Goal: Task Accomplishment & Management: Complete application form

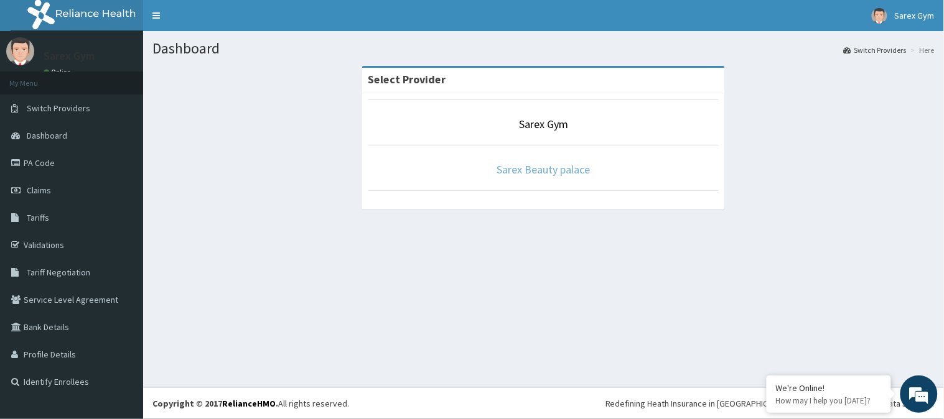
click at [556, 175] on link "Sarex Beauty palace" at bounding box center [543, 169] width 93 height 14
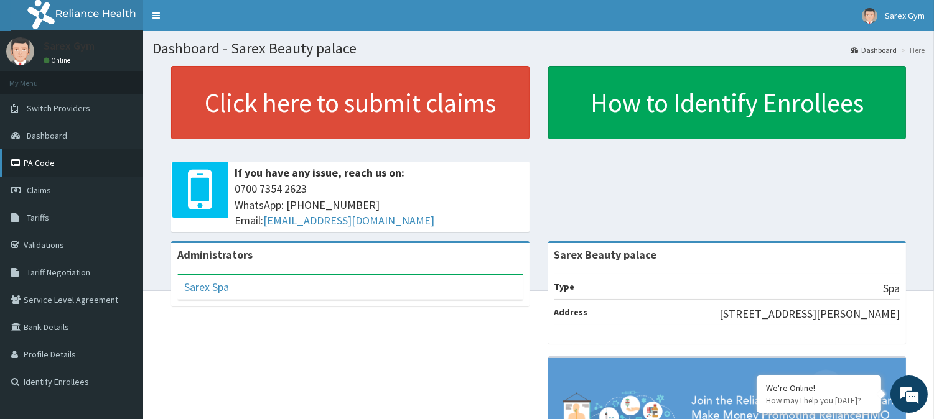
click at [53, 164] on link "PA Code" at bounding box center [71, 162] width 143 height 27
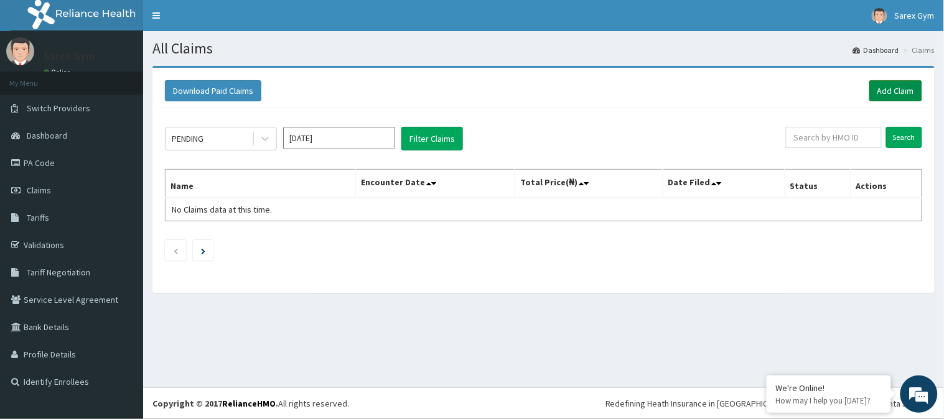
click at [897, 89] on link "Add Claim" at bounding box center [895, 90] width 53 height 21
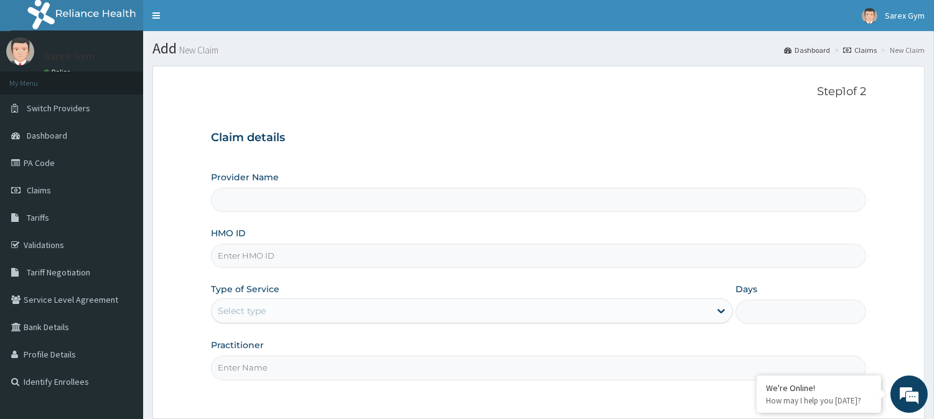
click at [254, 252] on input "HMO ID" at bounding box center [538, 256] width 655 height 24
type input "Sarex Beauty palace"
type input "1"
paste input "KAT/10026/A"
type input "KAT/10026/A"
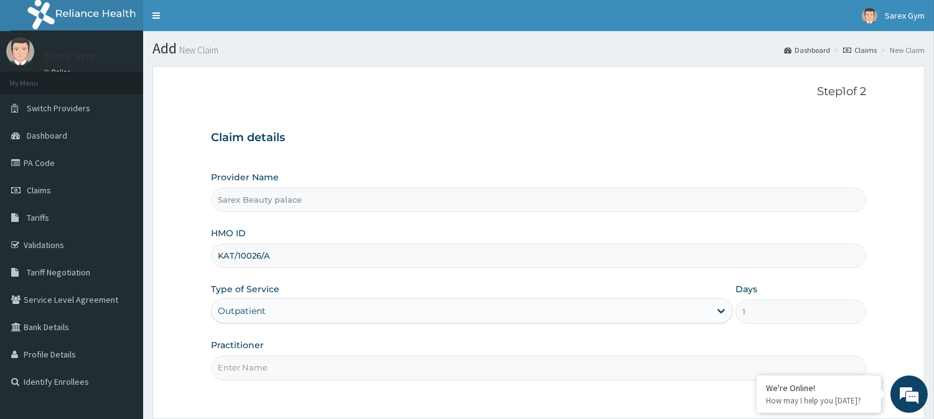
click at [246, 371] on input "Practitioner" at bounding box center [538, 368] width 655 height 24
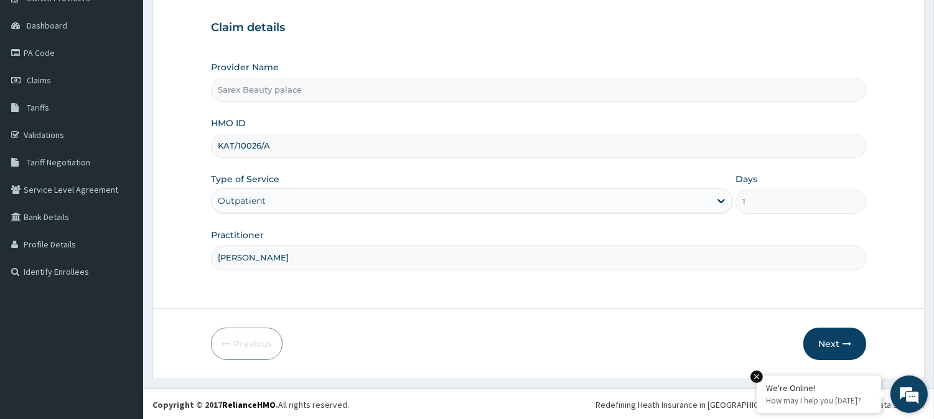
scroll to position [111, 0]
type input "sarah"
click at [831, 338] on button "Next" at bounding box center [834, 343] width 63 height 32
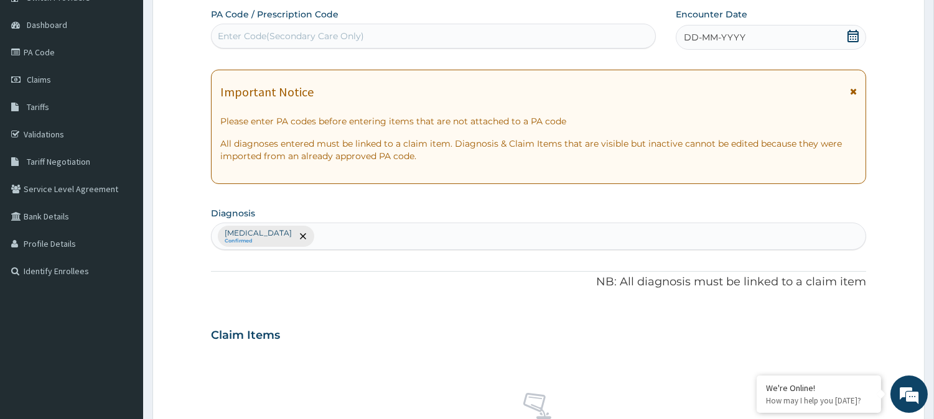
click at [311, 32] on div "Enter Code(Secondary Care Only)" at bounding box center [291, 36] width 146 height 12
type input "PA/F80C6F"
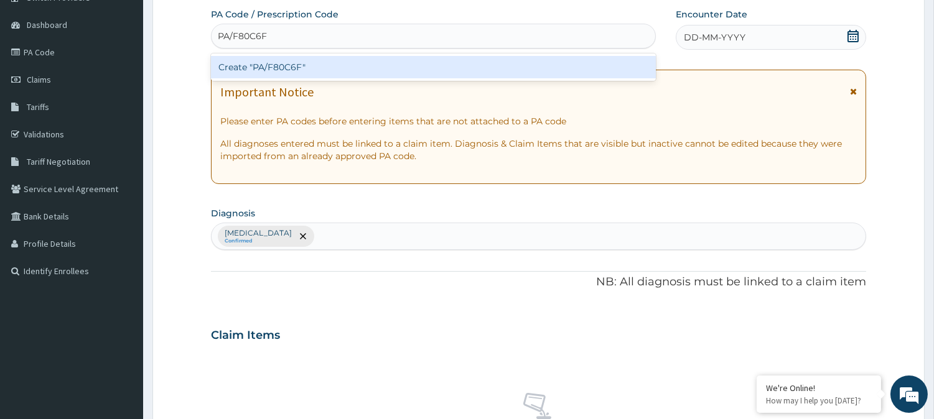
click at [293, 67] on div "Create "PA/F80C6F"" at bounding box center [433, 67] width 445 height 22
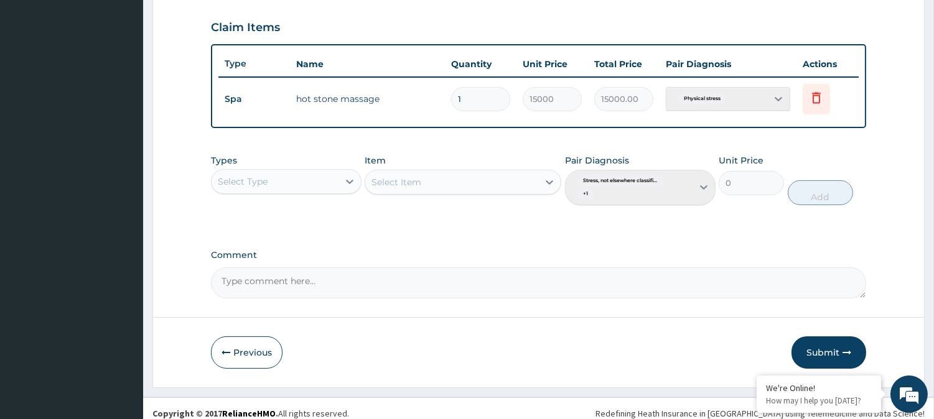
scroll to position [427, 0]
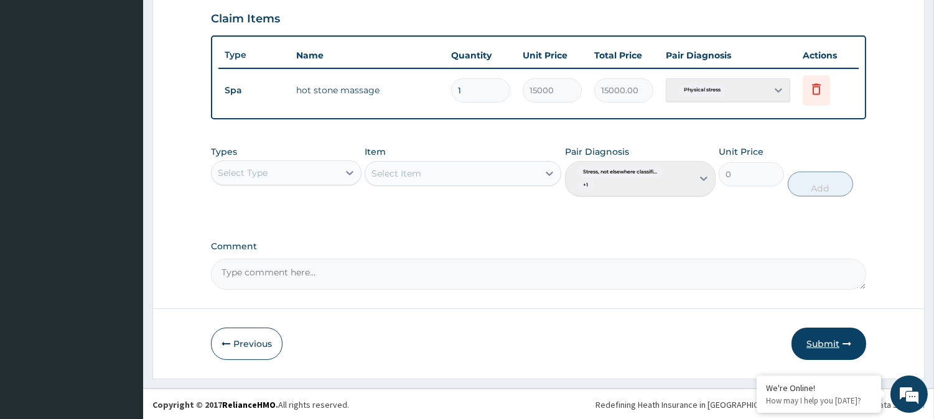
click at [836, 343] on button "Submit" at bounding box center [829, 344] width 75 height 32
click at [836, 342] on button "Submit" at bounding box center [829, 344] width 75 height 32
click at [821, 339] on button "Submit" at bounding box center [829, 344] width 75 height 32
click at [820, 339] on button "Submit" at bounding box center [829, 344] width 75 height 32
click at [820, 343] on button "Submit" at bounding box center [829, 344] width 75 height 32
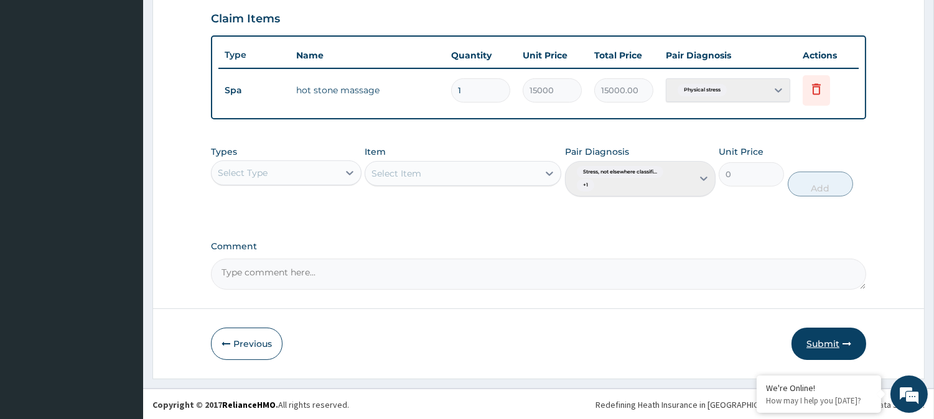
click at [820, 342] on button "Submit" at bounding box center [829, 344] width 75 height 32
click at [823, 335] on button "Submit" at bounding box center [829, 344] width 75 height 32
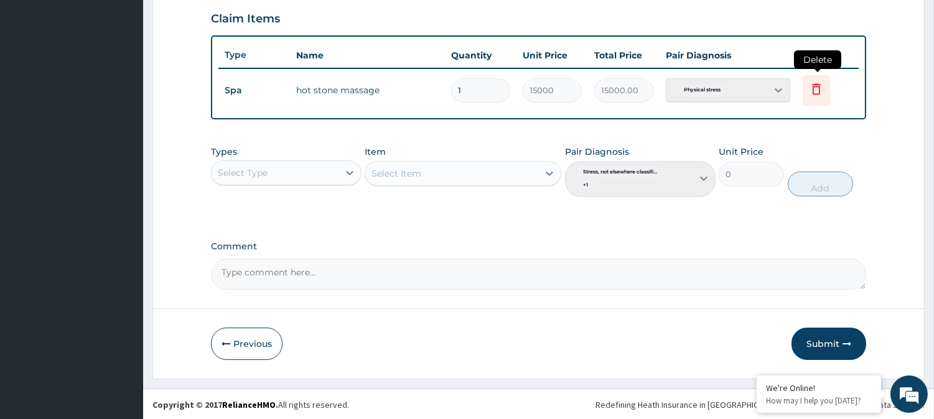
click at [816, 83] on icon at bounding box center [816, 88] width 9 height 11
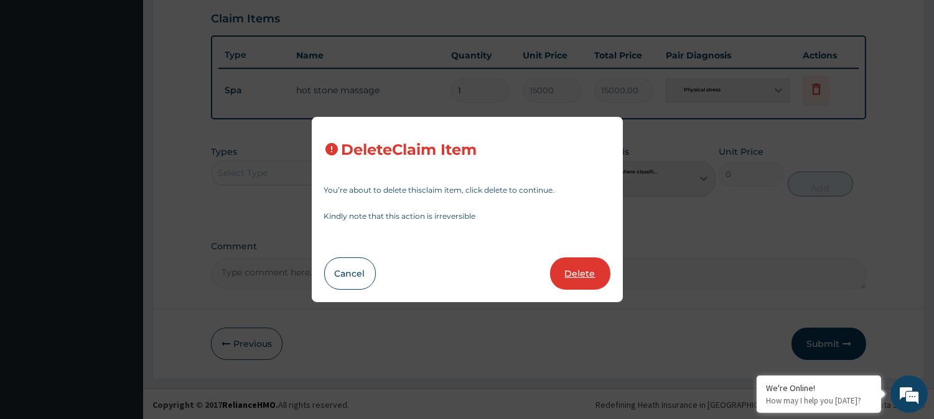
click at [586, 266] on button "Delete" at bounding box center [580, 274] width 60 height 32
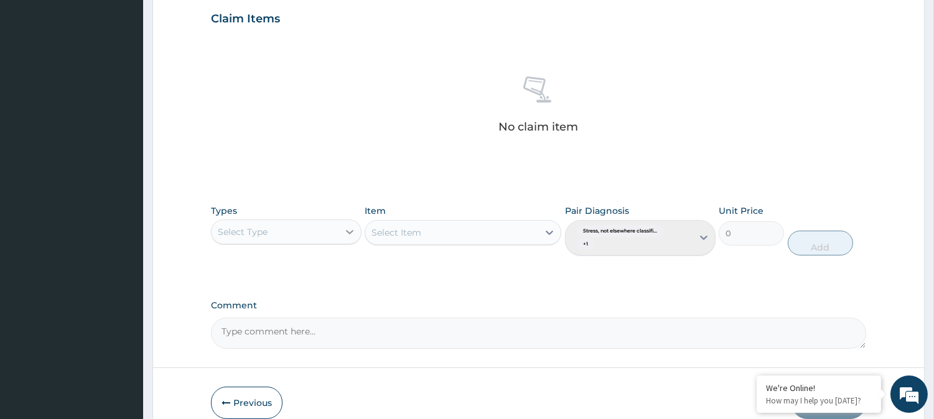
click at [350, 230] on icon at bounding box center [349, 232] width 12 height 12
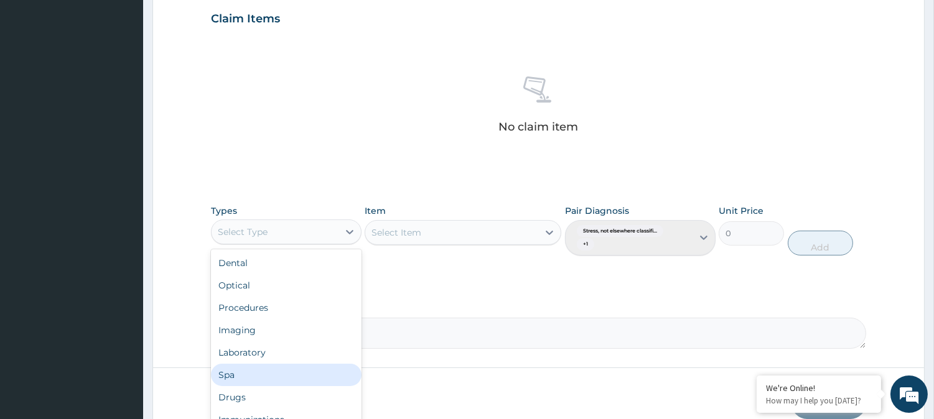
click at [268, 371] on div "Spa" at bounding box center [286, 375] width 151 height 22
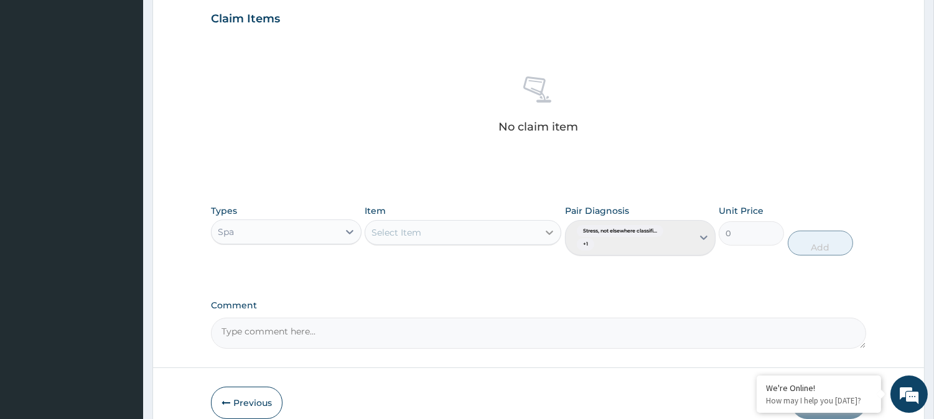
click at [548, 235] on icon at bounding box center [549, 232] width 12 height 12
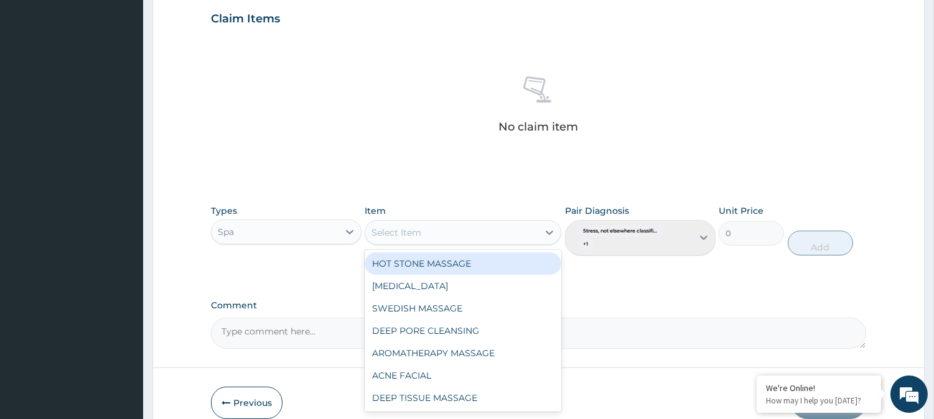
click at [467, 259] on div "HOT STONE MASSAGE" at bounding box center [463, 264] width 197 height 22
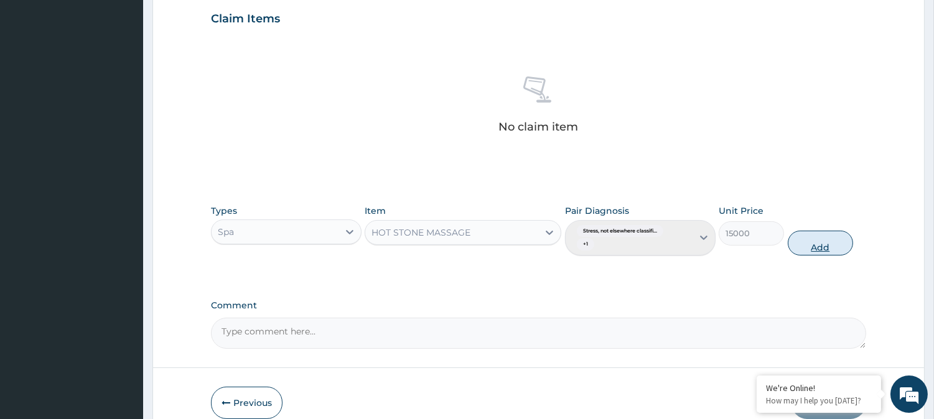
click at [814, 241] on button "Add" at bounding box center [820, 243] width 65 height 25
type input "0"
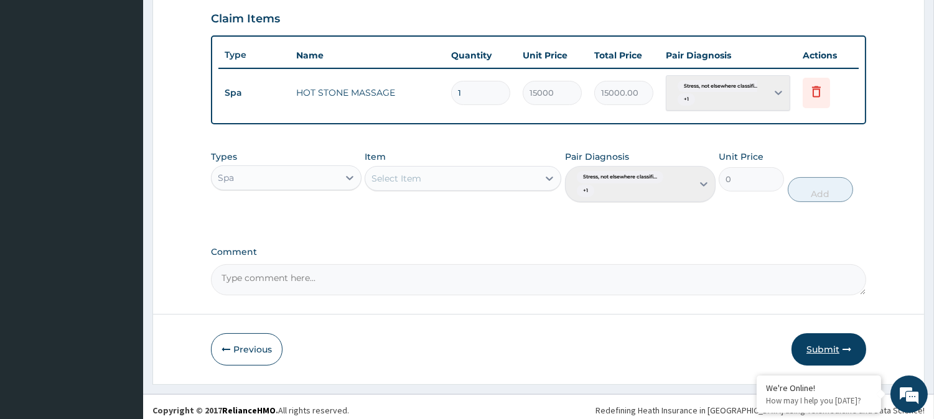
click at [819, 345] on button "Submit" at bounding box center [829, 350] width 75 height 32
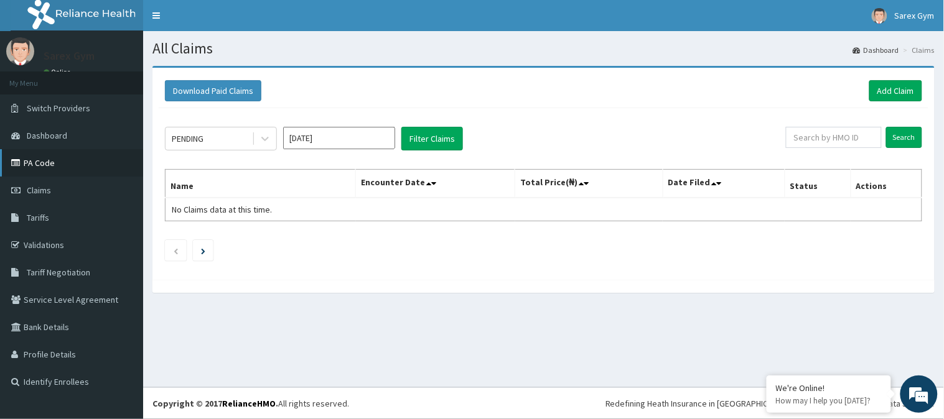
click at [46, 166] on link "PA Code" at bounding box center [71, 162] width 143 height 27
click at [903, 90] on link "Add Claim" at bounding box center [895, 90] width 53 height 21
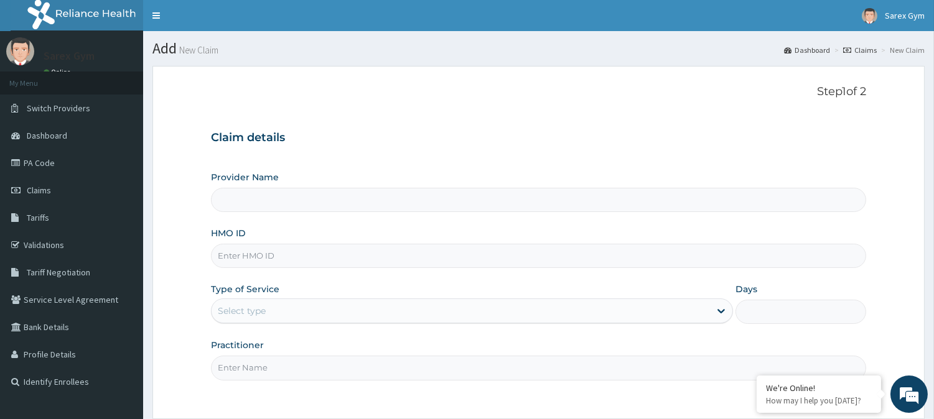
click at [248, 257] on input "HMO ID" at bounding box center [538, 256] width 655 height 24
type input "l"
type input "Sarex Beauty palace"
type input "1"
type input "l"
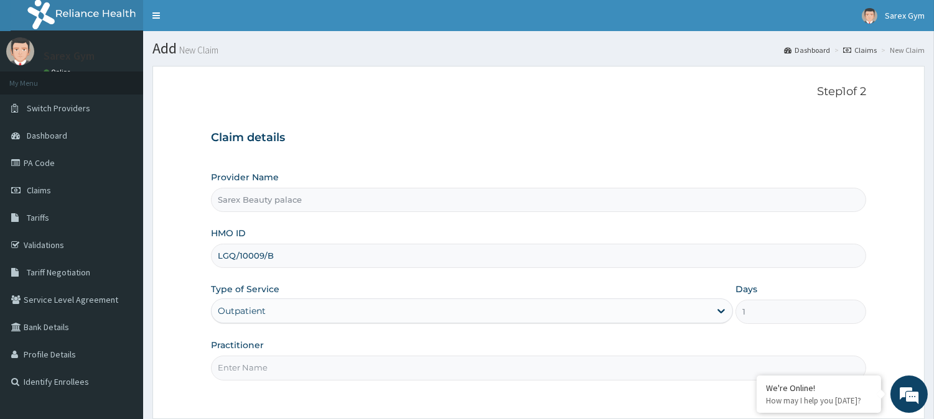
type input "LGQ/10009/B"
click at [238, 375] on input "Practitioner" at bounding box center [538, 368] width 655 height 24
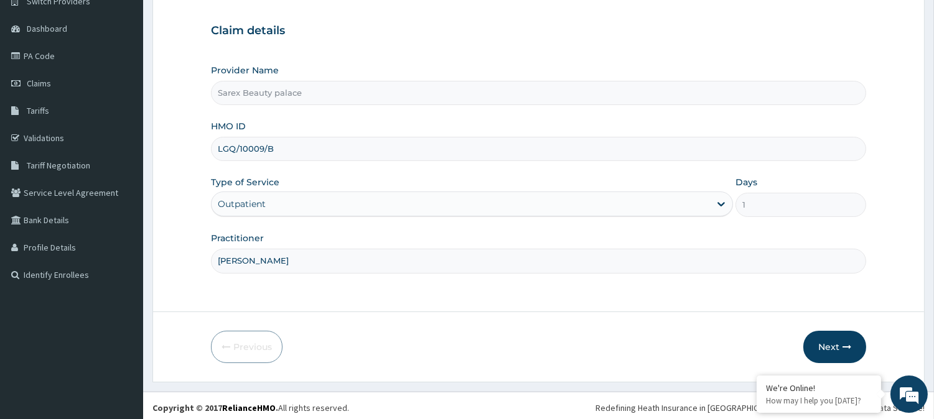
scroll to position [110, 0]
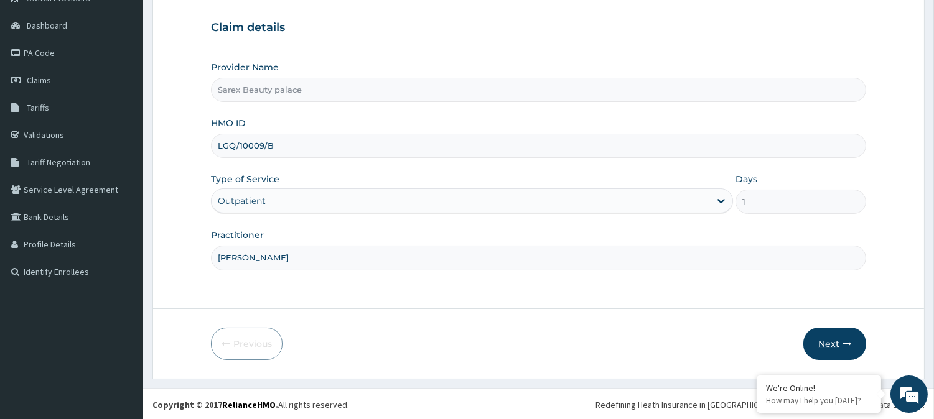
type input "SARAH"
click at [843, 337] on button "Next" at bounding box center [834, 344] width 63 height 32
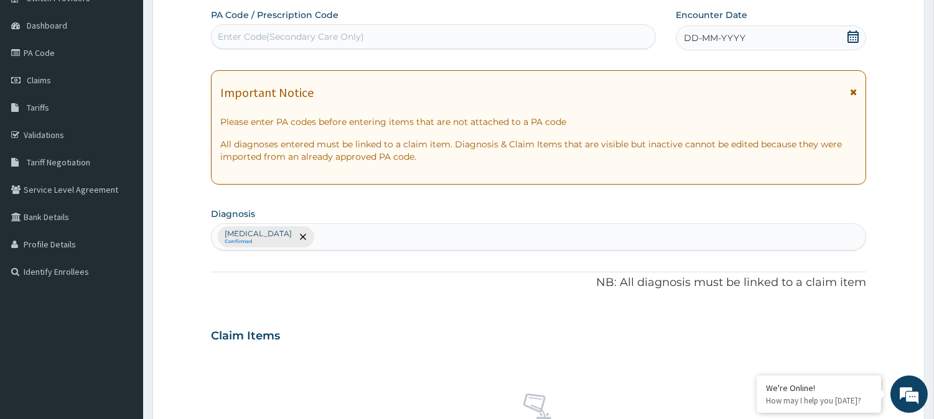
click at [324, 30] on div "Enter Code(Secondary Care Only)" at bounding box center [291, 36] width 146 height 12
paste input "PA/6A57D5"
type input "PA/6A57D5"
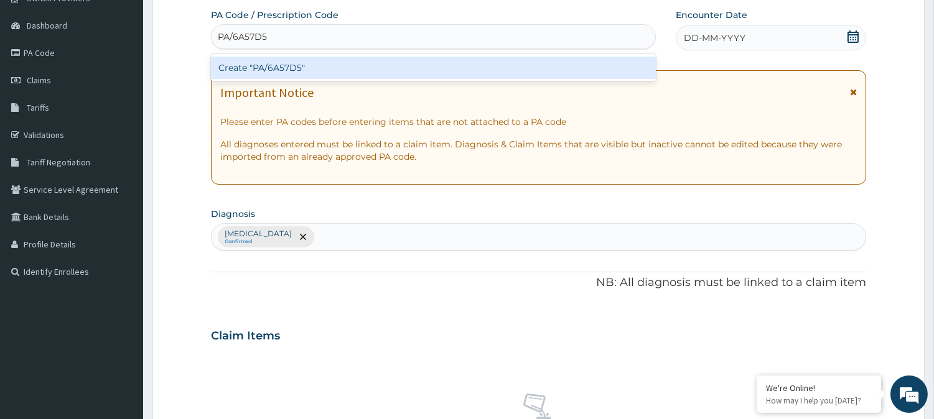
click at [271, 67] on div "Create "PA/6A57D5"" at bounding box center [433, 68] width 445 height 22
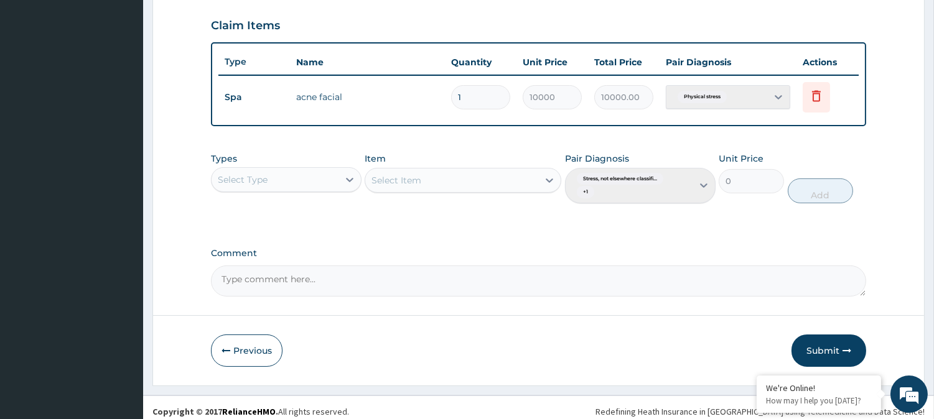
scroll to position [427, 0]
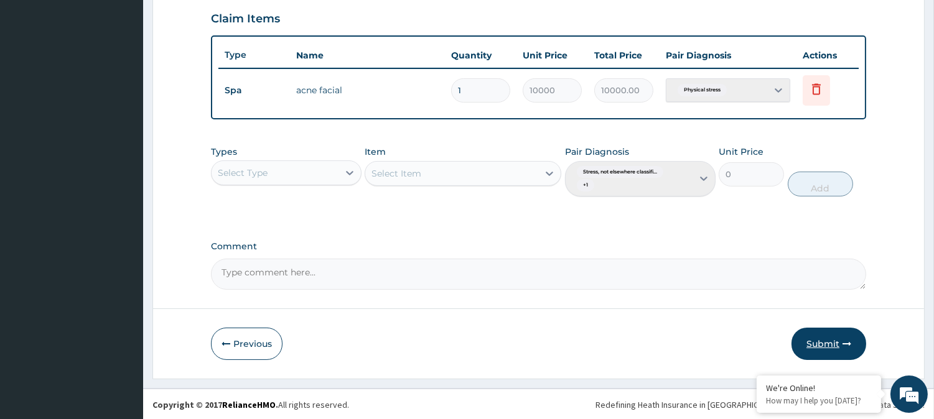
click at [825, 340] on button "Submit" at bounding box center [829, 344] width 75 height 32
click at [823, 337] on button "Submit" at bounding box center [829, 344] width 75 height 32
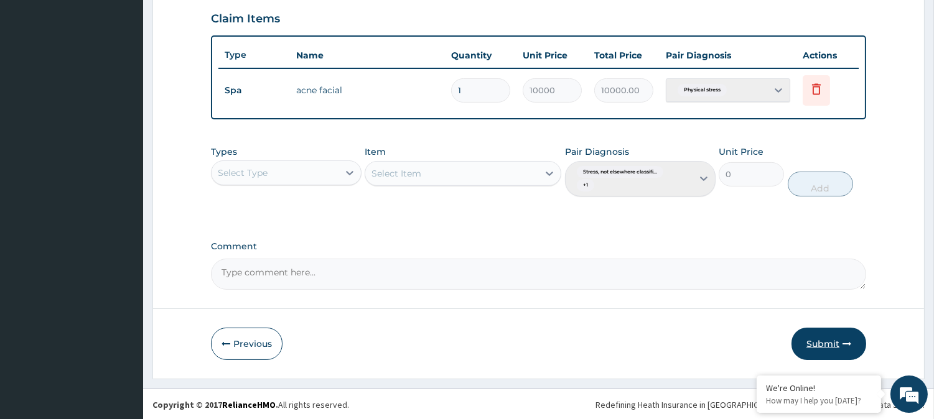
click at [823, 337] on button "Submit" at bounding box center [829, 344] width 75 height 32
click at [816, 89] on icon at bounding box center [816, 89] width 15 height 15
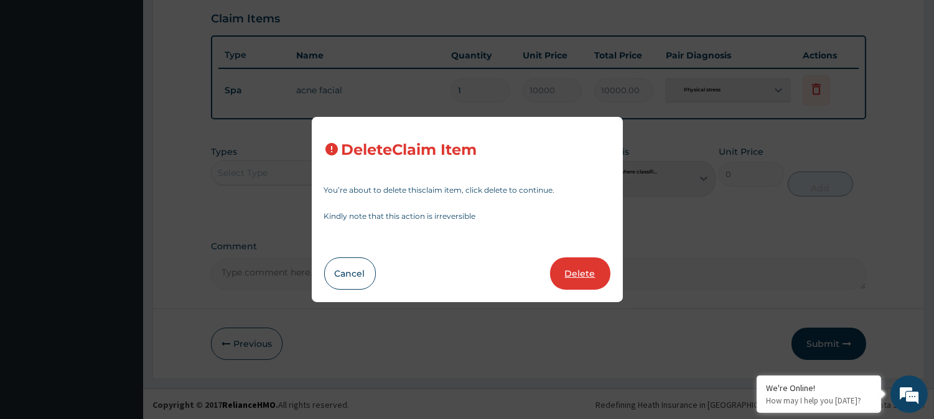
click at [568, 269] on button "Delete" at bounding box center [580, 274] width 60 height 32
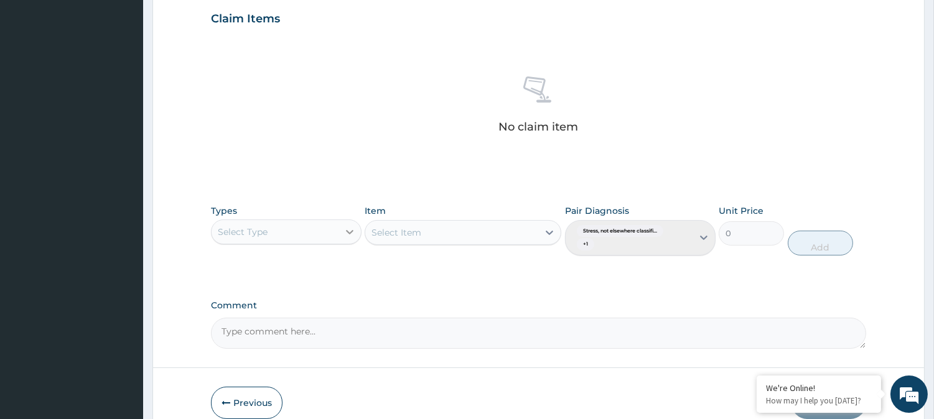
click at [347, 230] on icon at bounding box center [349, 232] width 7 height 4
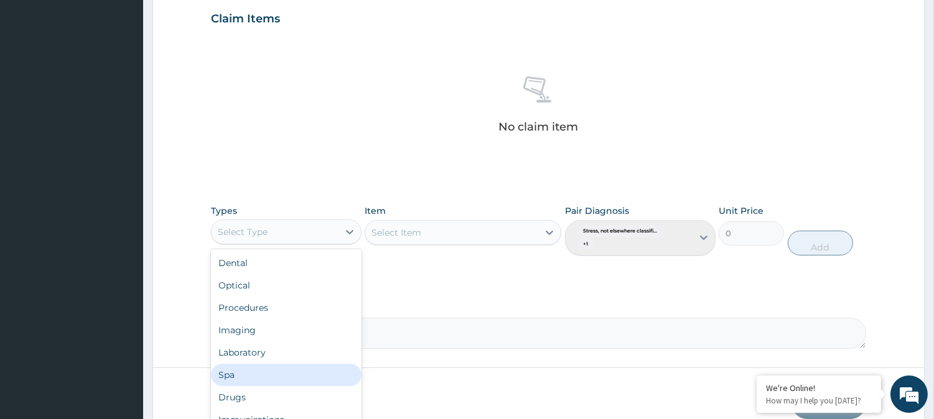
click at [271, 370] on div "Spa" at bounding box center [286, 375] width 151 height 22
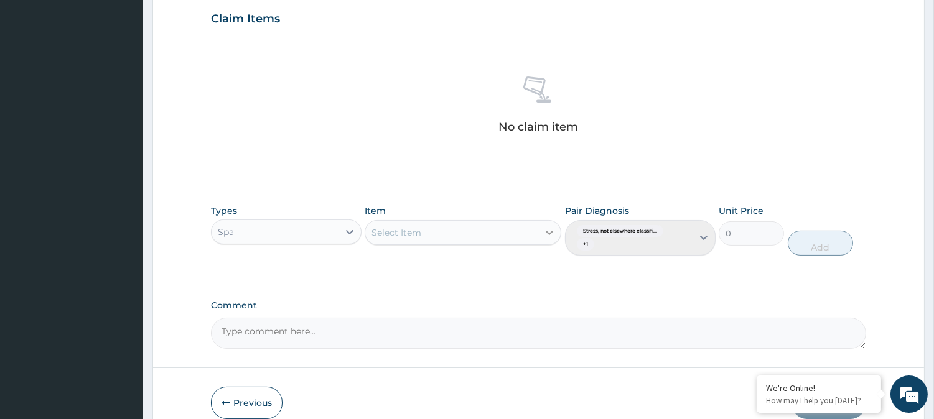
click at [549, 231] on icon at bounding box center [549, 232] width 12 height 12
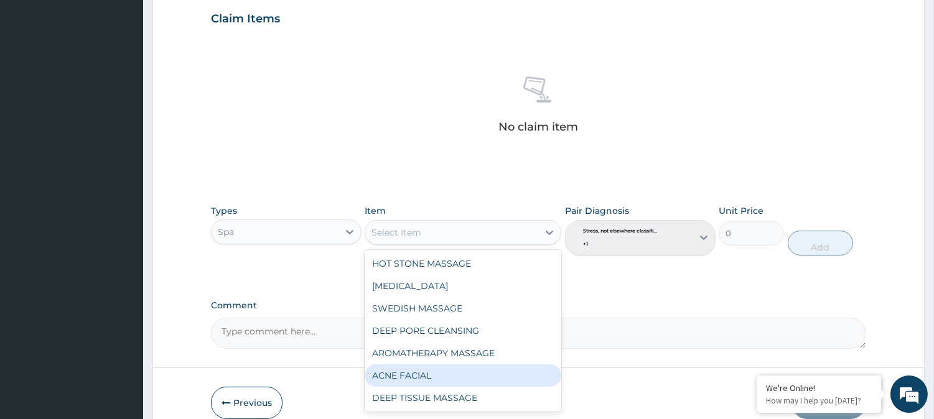
click at [429, 372] on div "ACNE FACIAL" at bounding box center [463, 376] width 197 height 22
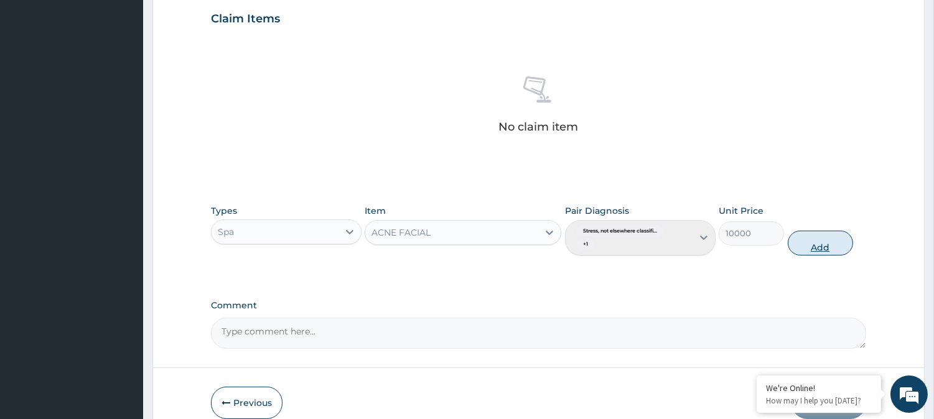
click at [818, 246] on button "Add" at bounding box center [820, 243] width 65 height 25
type input "0"
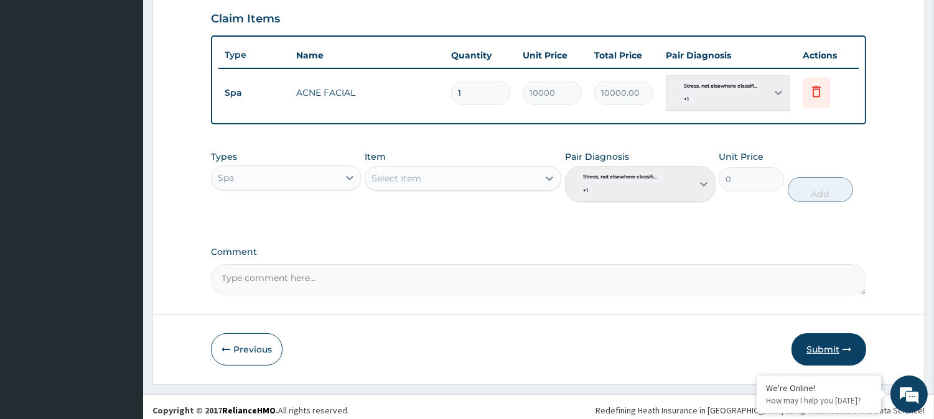
click at [823, 337] on button "Submit" at bounding box center [829, 350] width 75 height 32
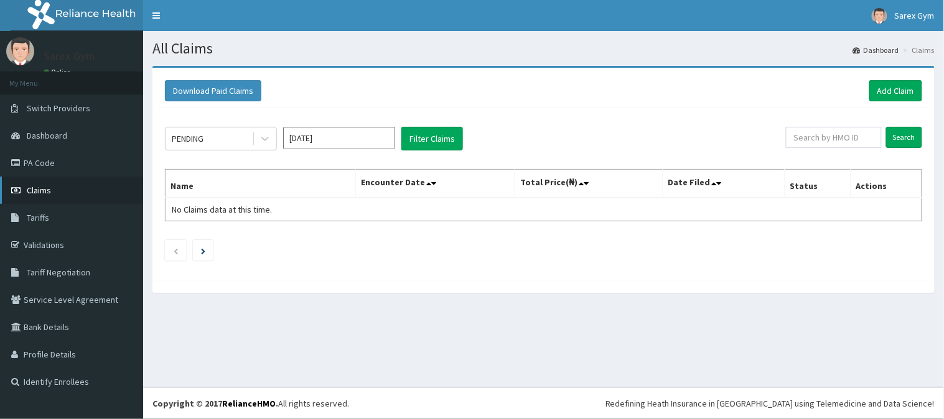
click at [52, 189] on link "Claims" at bounding box center [71, 190] width 143 height 27
click at [29, 157] on link "PA Code" at bounding box center [71, 162] width 143 height 27
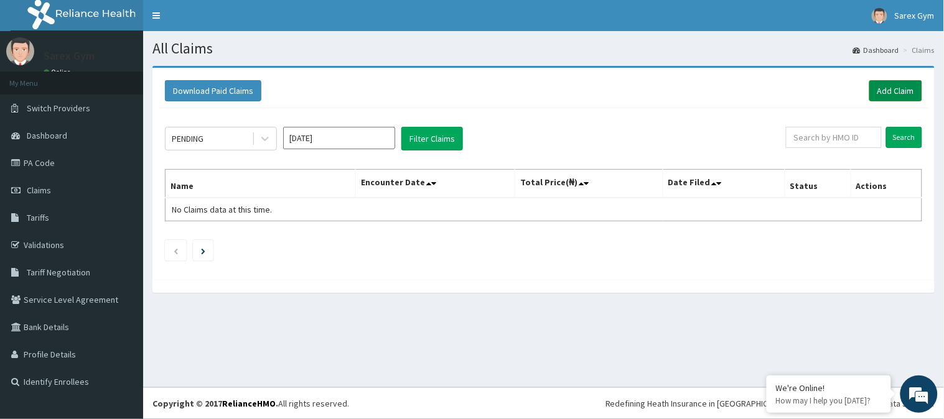
click at [900, 91] on link "Add Claim" at bounding box center [895, 90] width 53 height 21
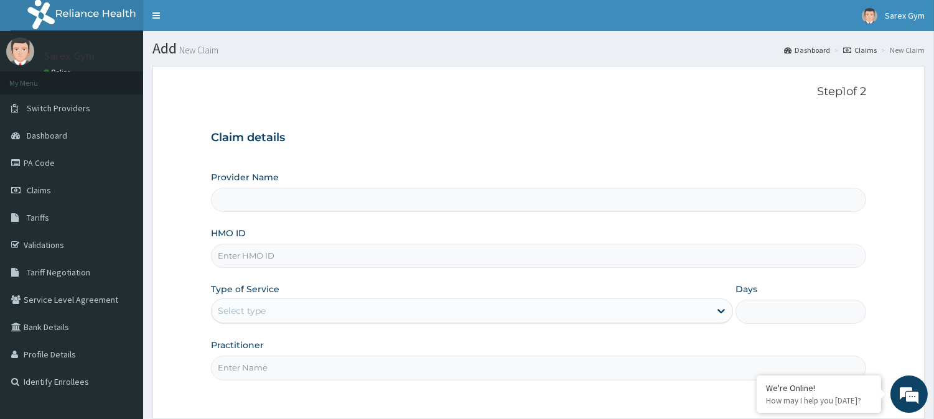
click at [265, 255] on input "HMO ID" at bounding box center [538, 256] width 655 height 24
type input "Sarex Beauty palace"
type input "1"
paste input "LOE/10131/A"
type input "LOE/10131/A"
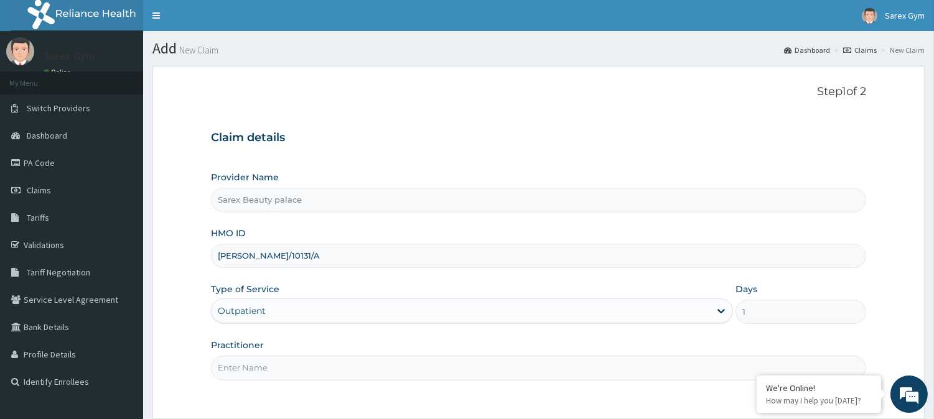
click at [241, 371] on input "Practitioner" at bounding box center [538, 368] width 655 height 24
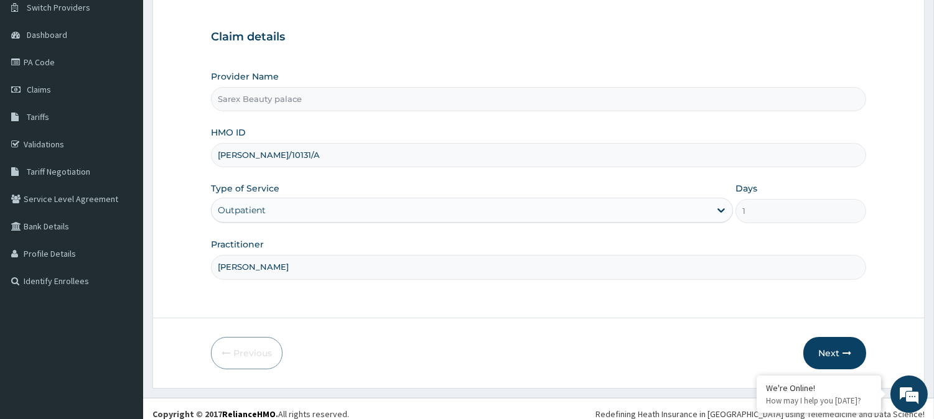
scroll to position [110, 0]
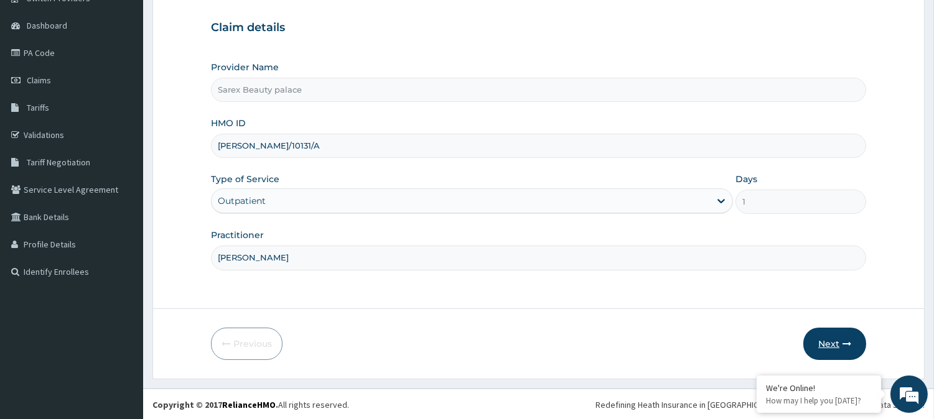
type input "SARAH"
click at [843, 341] on icon "button" at bounding box center [847, 344] width 9 height 9
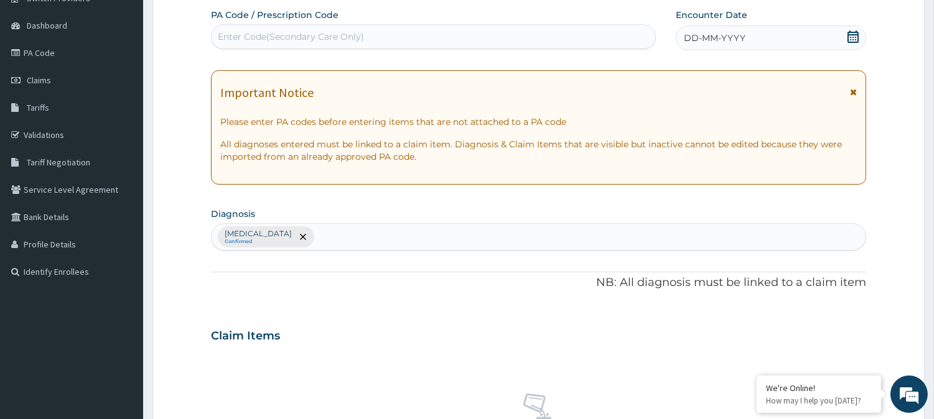
click at [299, 32] on div "Enter Code(Secondary Care Only)" at bounding box center [291, 36] width 146 height 12
type input "PA/62A49F"
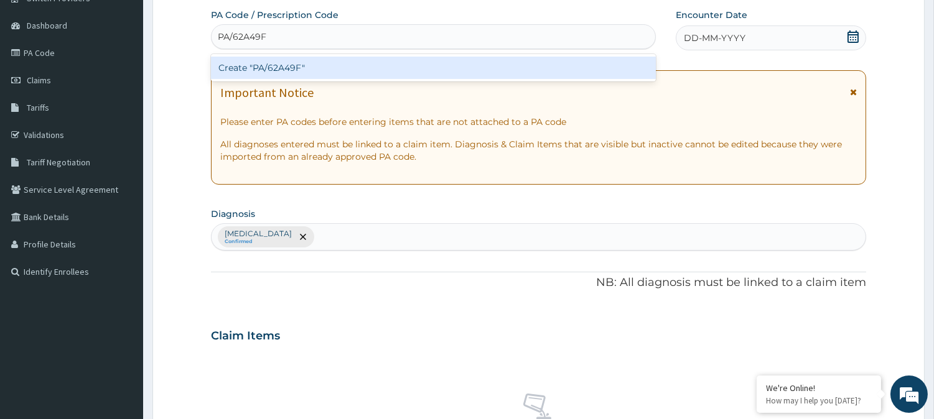
click at [287, 67] on div "Create "PA/62A49F"" at bounding box center [433, 68] width 445 height 22
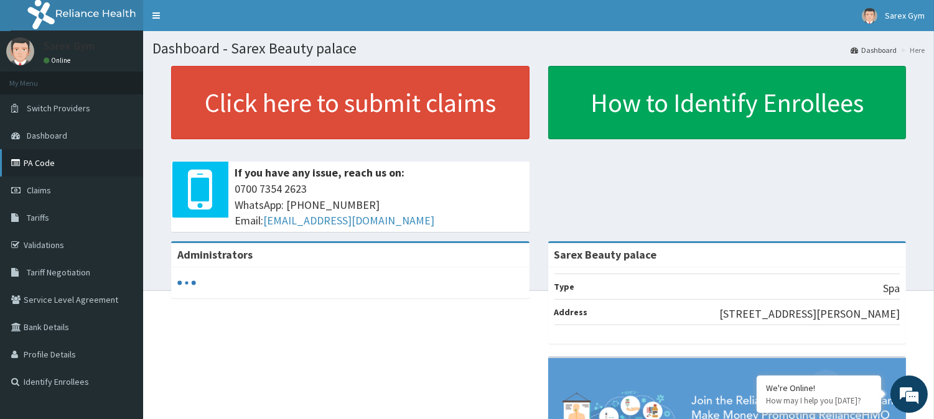
click at [46, 161] on link "PA Code" at bounding box center [71, 162] width 143 height 27
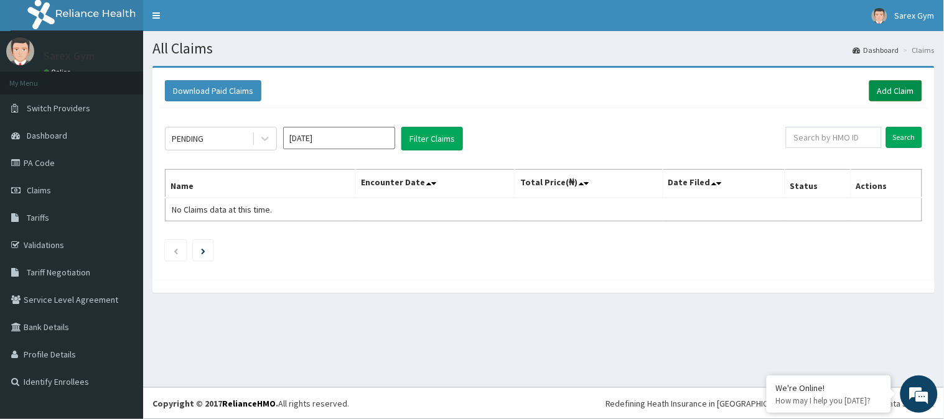
click at [904, 86] on link "Add Claim" at bounding box center [895, 90] width 53 height 21
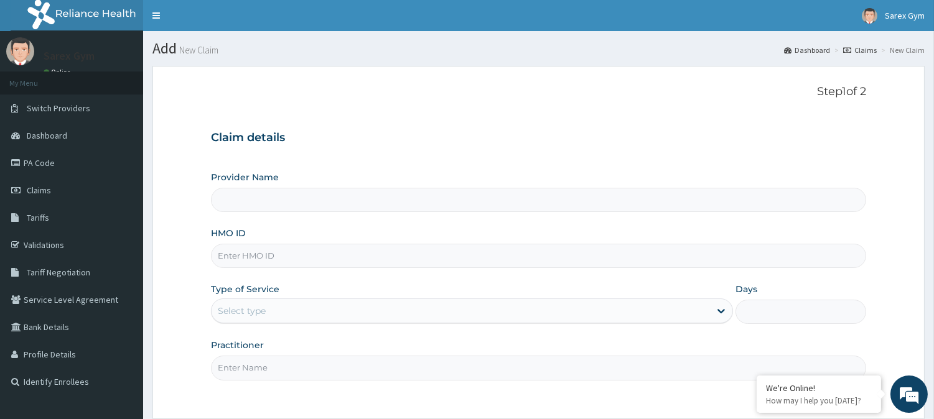
click at [275, 258] on input "HMO ID" at bounding box center [538, 256] width 655 height 24
type input "Sarex Beauty palace"
type input "1"
type input "l"
type input "LOE/10131/A"
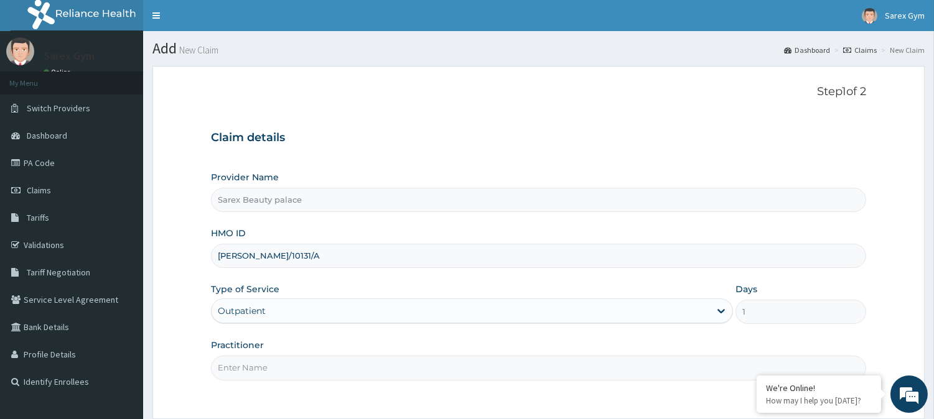
click at [231, 368] on input "Practitioner" at bounding box center [538, 368] width 655 height 24
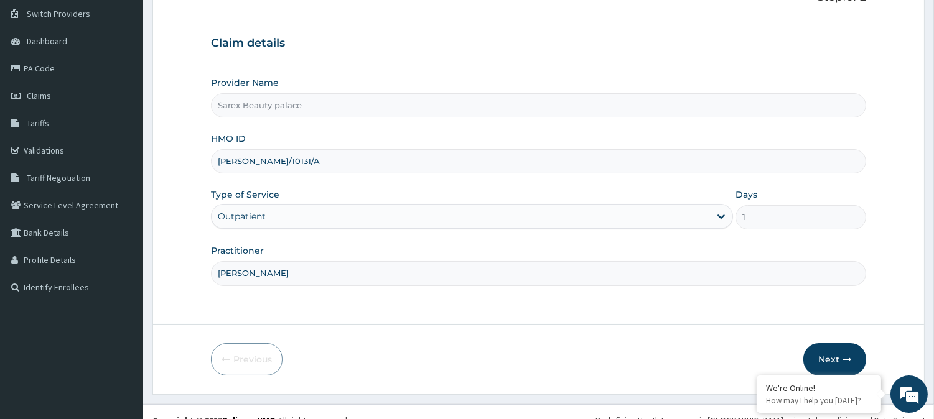
scroll to position [111, 0]
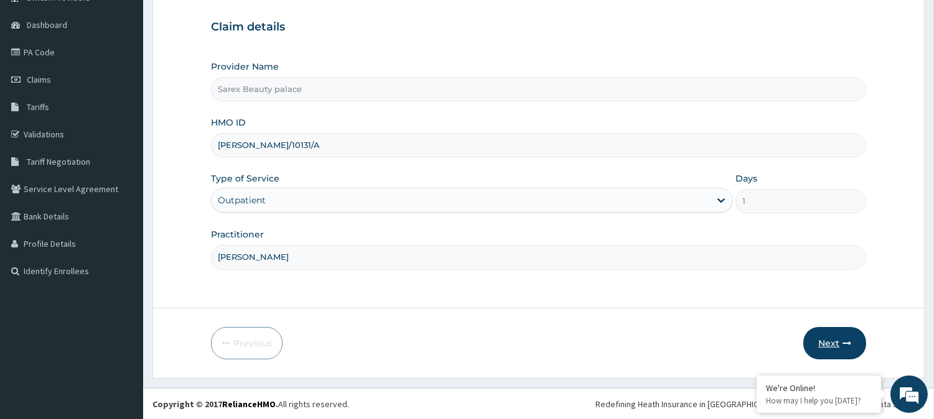
type input "SARAH"
click at [847, 343] on icon "button" at bounding box center [847, 343] width 9 height 9
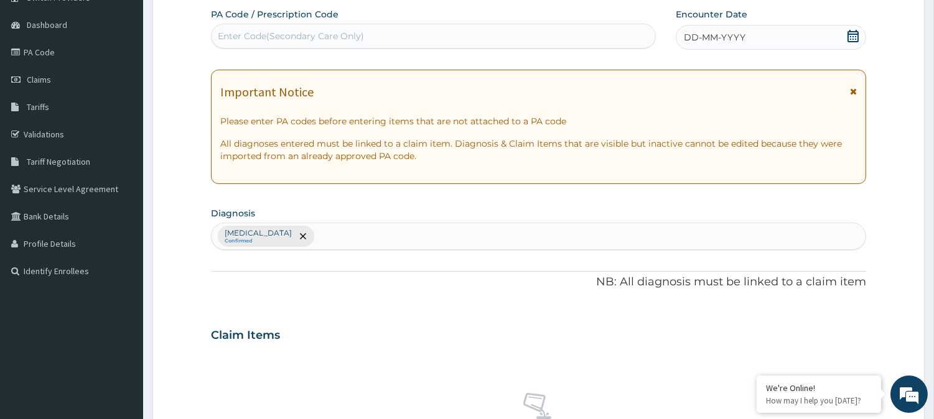
click at [269, 27] on div "Enter Code(Secondary Care Only)" at bounding box center [434, 36] width 444 height 20
paste input "PA/44D1A3"
type input "PA/44D1A3"
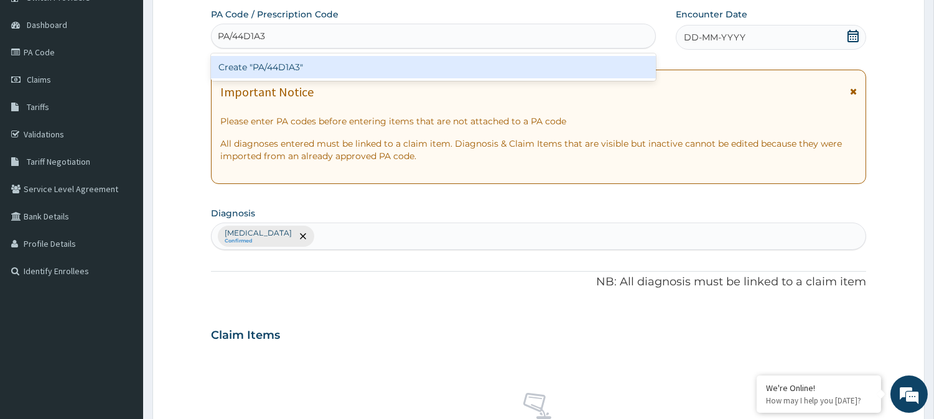
click at [291, 67] on div "Create "PA/44D1A3"" at bounding box center [433, 67] width 445 height 22
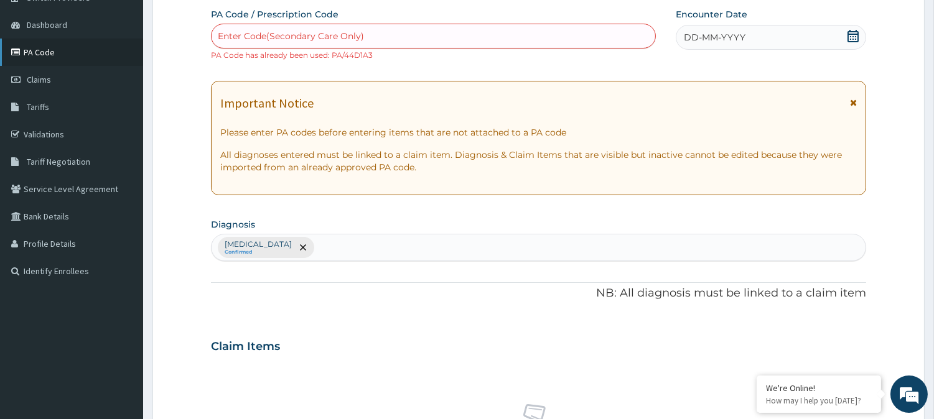
click at [44, 46] on link "PA Code" at bounding box center [71, 52] width 143 height 27
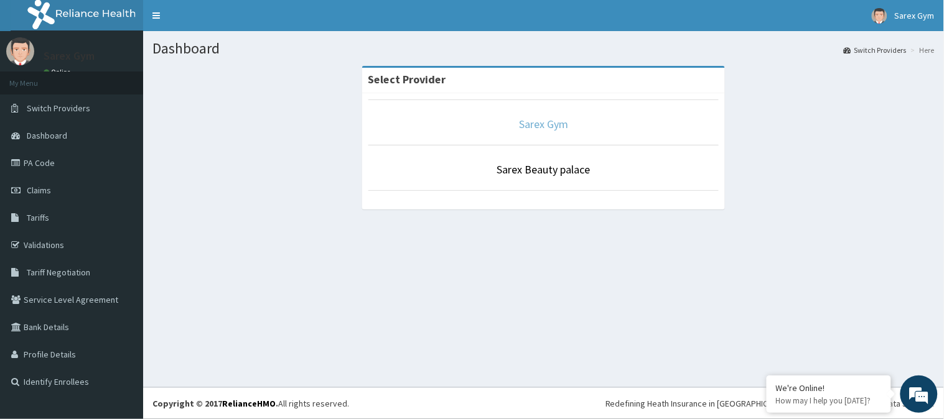
click at [523, 124] on link "Sarex Gym" at bounding box center [543, 124] width 49 height 14
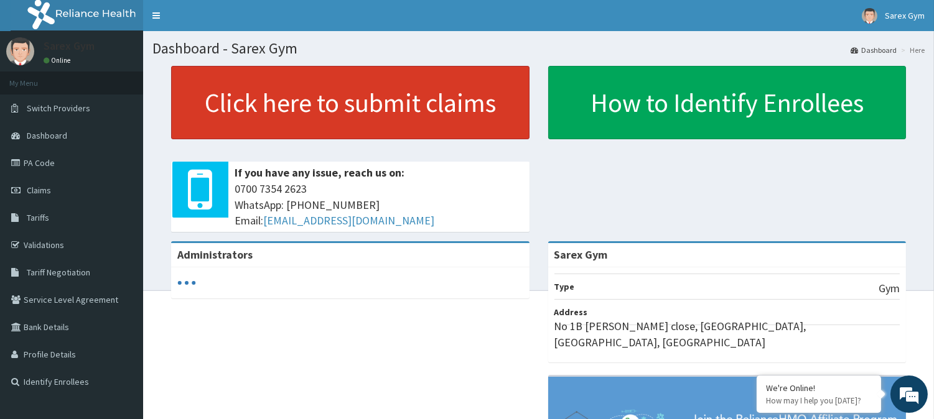
click at [399, 131] on link "Click here to submit claims" at bounding box center [350, 102] width 358 height 73
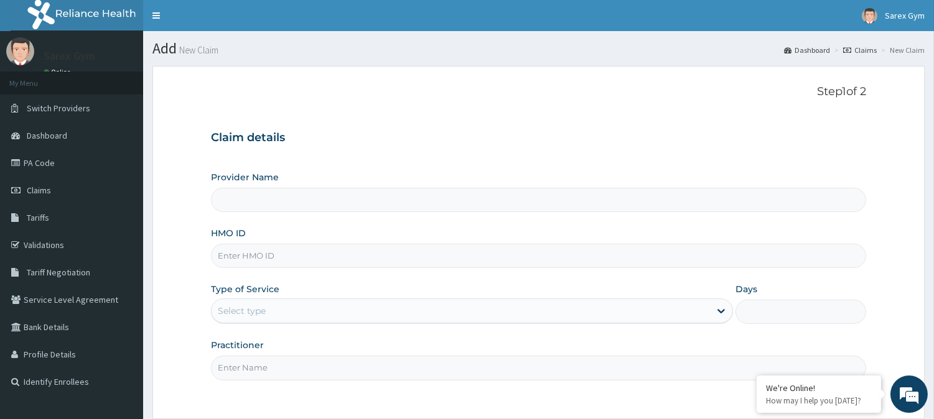
click at [228, 251] on input "HMO ID" at bounding box center [538, 256] width 655 height 24
type input "Sarex Gym"
type input "1"
click at [429, 223] on div "Provider Name Sarex Gym HMO ID Type of Service Outpatient Days 1 Practitioner" at bounding box center [538, 275] width 655 height 209
click at [249, 251] on input "HMO ID" at bounding box center [538, 256] width 655 height 24
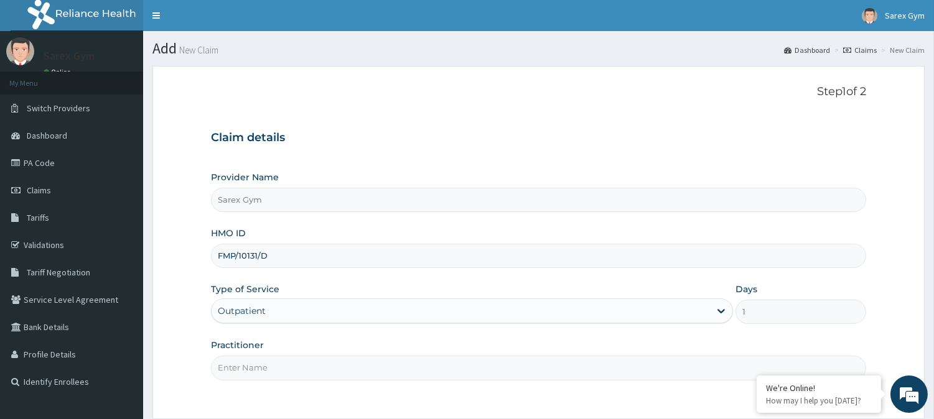
type input "FMP/10131/D"
click at [246, 369] on input "Practitioner" at bounding box center [538, 368] width 655 height 24
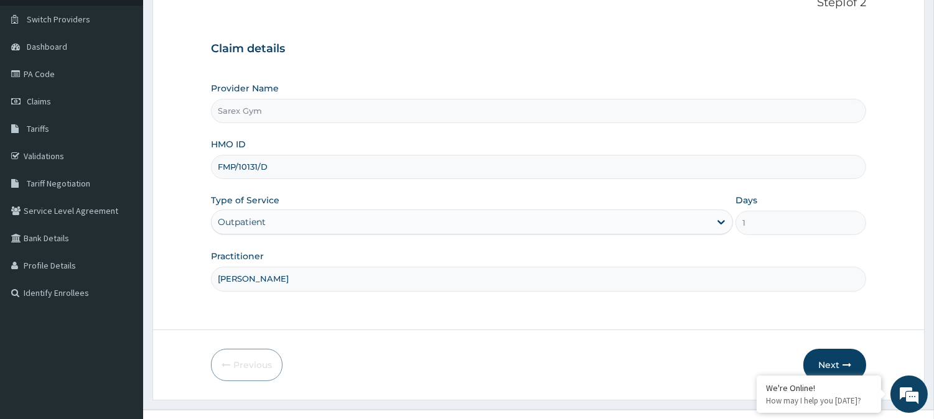
scroll to position [111, 0]
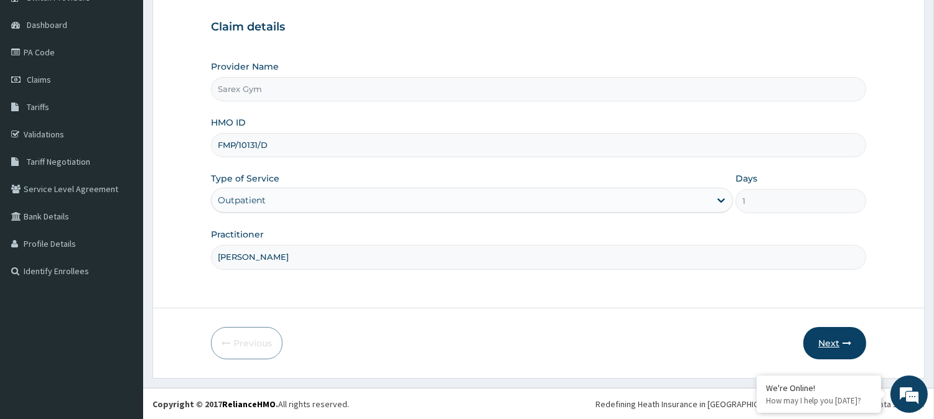
type input "SARAH"
click at [823, 343] on button "Next" at bounding box center [834, 343] width 63 height 32
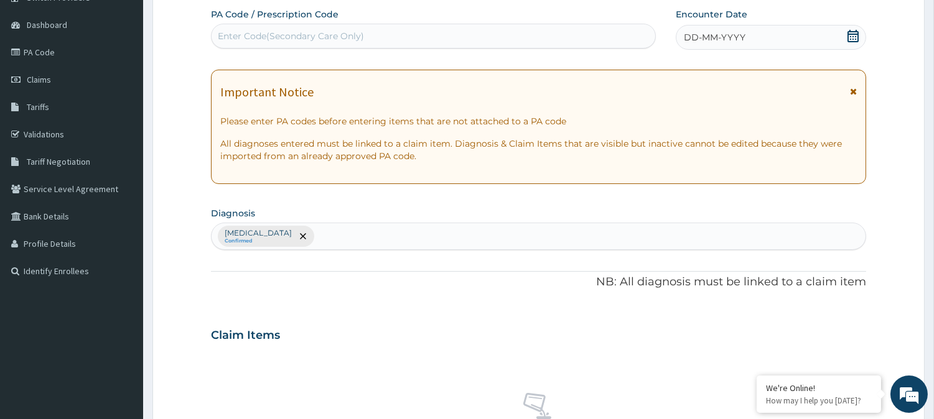
click at [269, 32] on div "Enter Code(Secondary Care Only)" at bounding box center [291, 36] width 146 height 12
type input "PA/6BABF1"
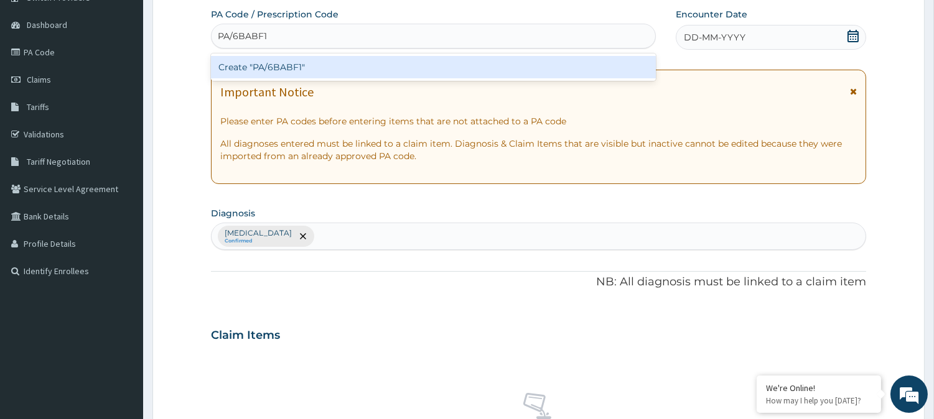
click at [320, 69] on div "Create "PA/6BABF1"" at bounding box center [433, 67] width 445 height 22
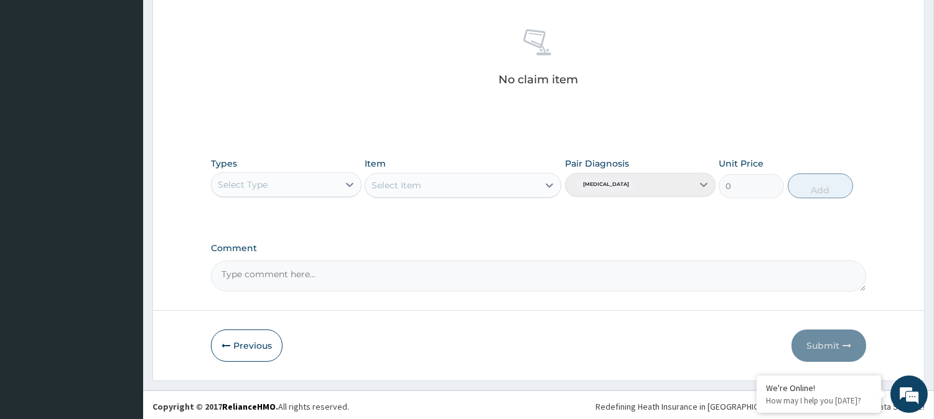
scroll to position [477, 0]
click at [341, 177] on div at bounding box center [350, 182] width 22 height 22
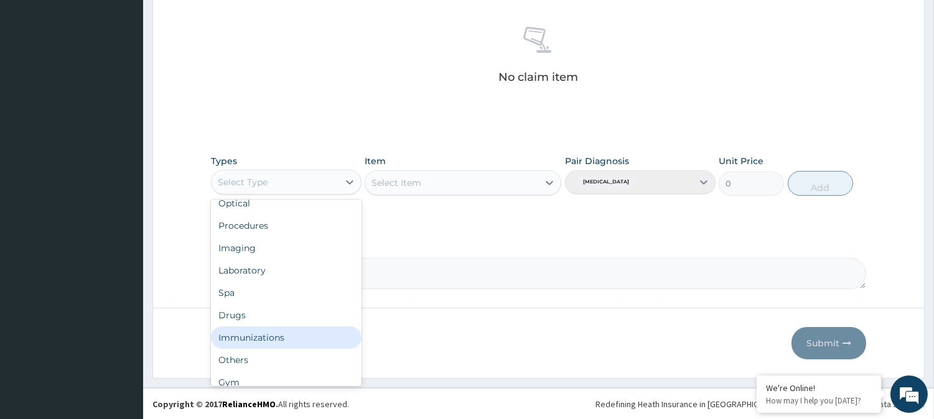
scroll to position [41, 0]
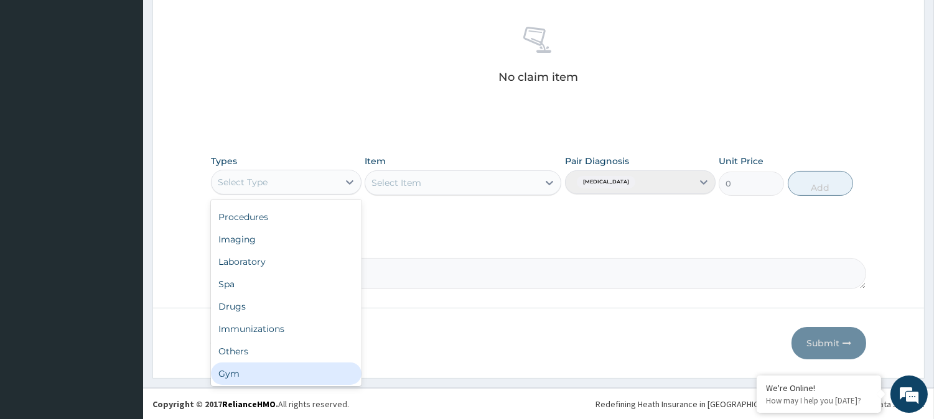
click at [297, 371] on div "Gym" at bounding box center [286, 374] width 151 height 22
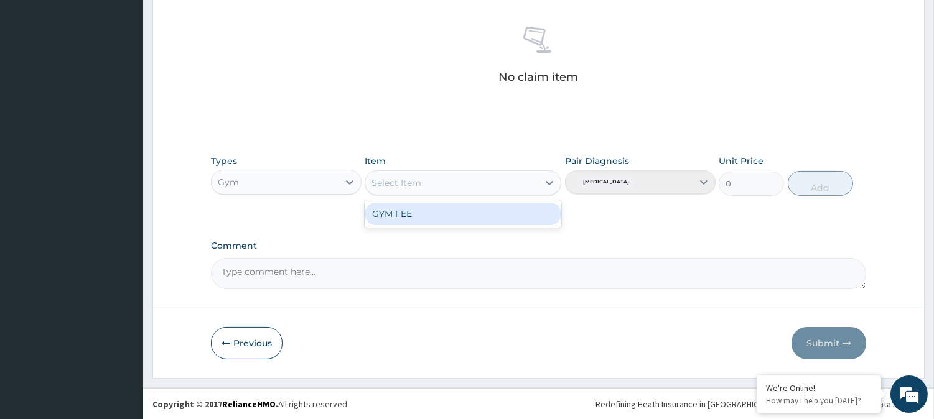
click at [551, 179] on icon at bounding box center [549, 183] width 12 height 12
click at [496, 212] on div "GYM FEE" at bounding box center [463, 214] width 197 height 22
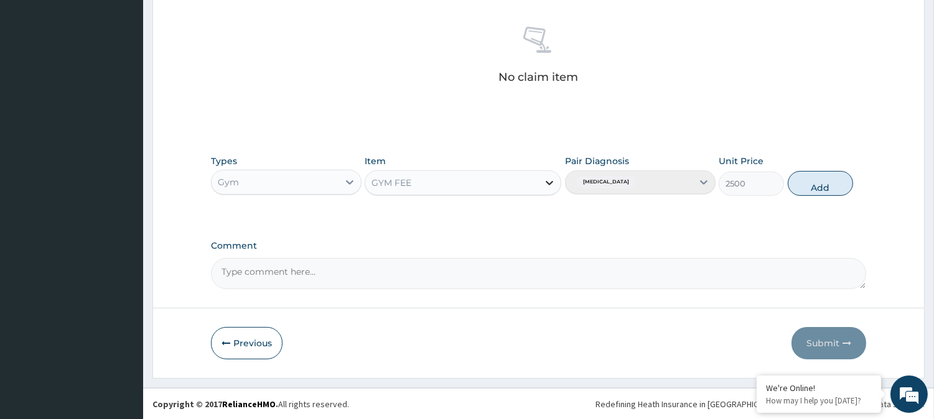
click at [552, 185] on icon at bounding box center [549, 183] width 12 height 12
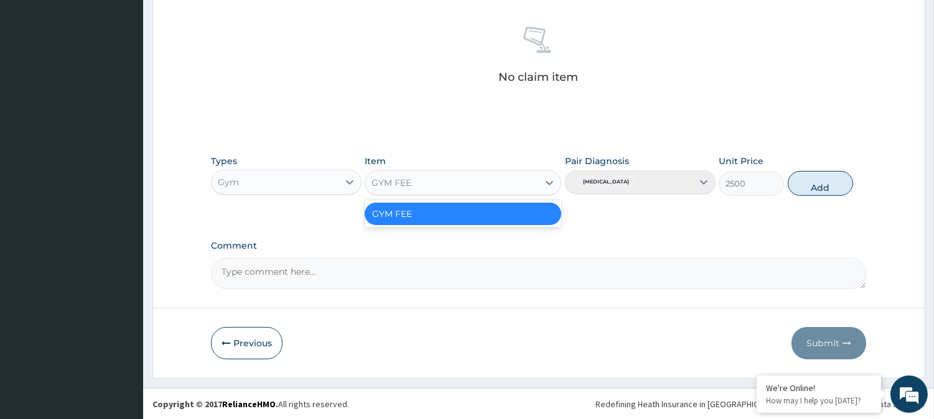
click at [518, 214] on div "GYM FEE" at bounding box center [463, 214] width 197 height 22
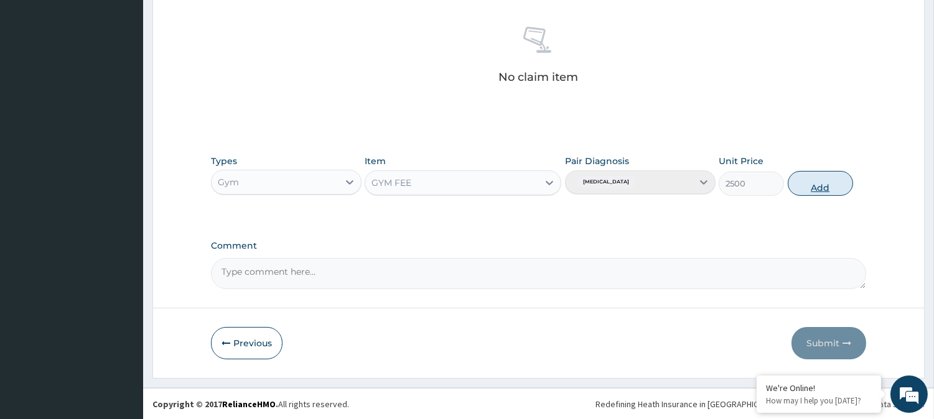
click at [820, 177] on button "Add" at bounding box center [820, 183] width 65 height 25
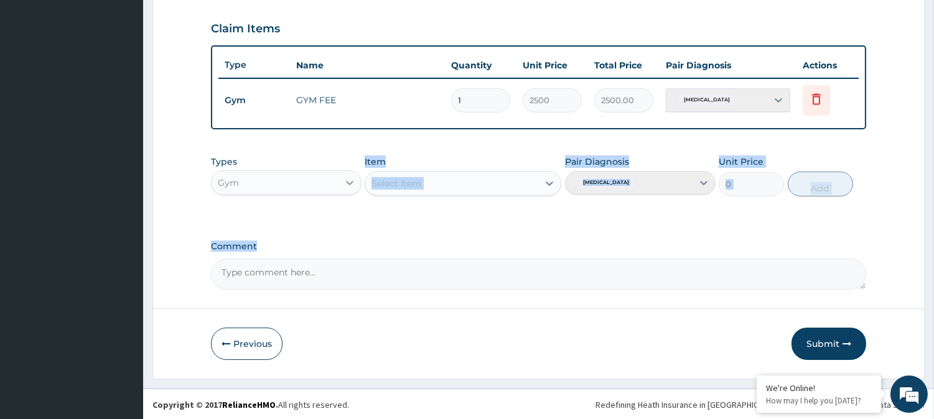
drag, startPoint x: 448, startPoint y: 246, endPoint x: 352, endPoint y: 181, distance: 116.1
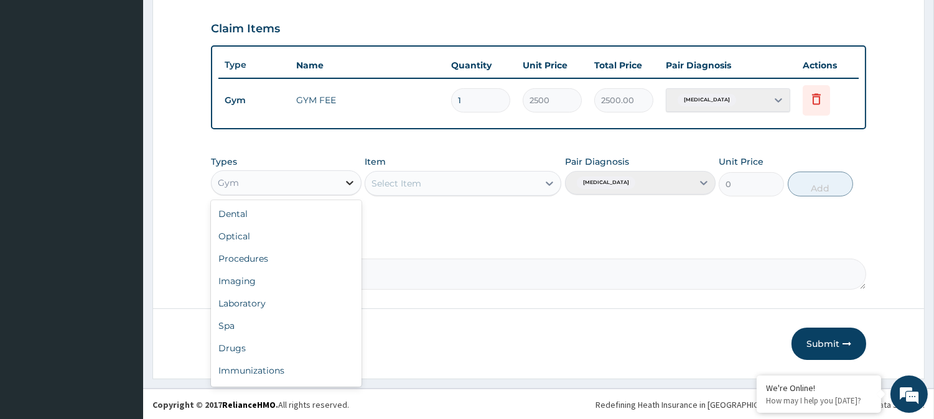
click at [352, 181] on icon at bounding box center [349, 183] width 7 height 4
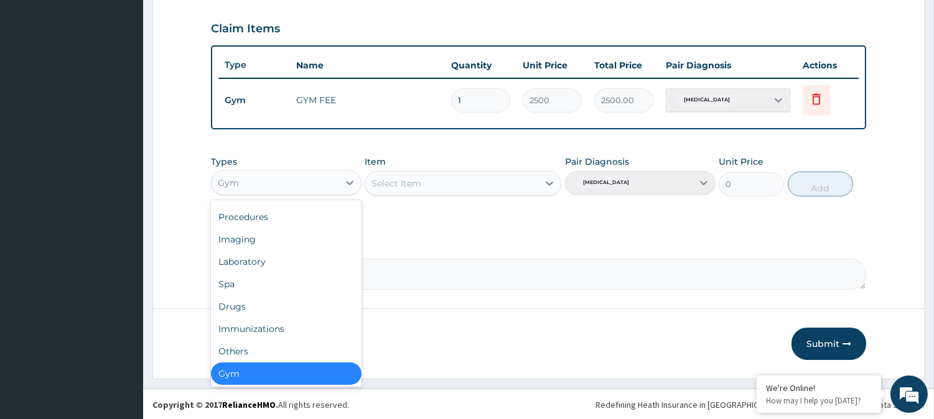
click at [266, 369] on div "Gym" at bounding box center [286, 374] width 151 height 22
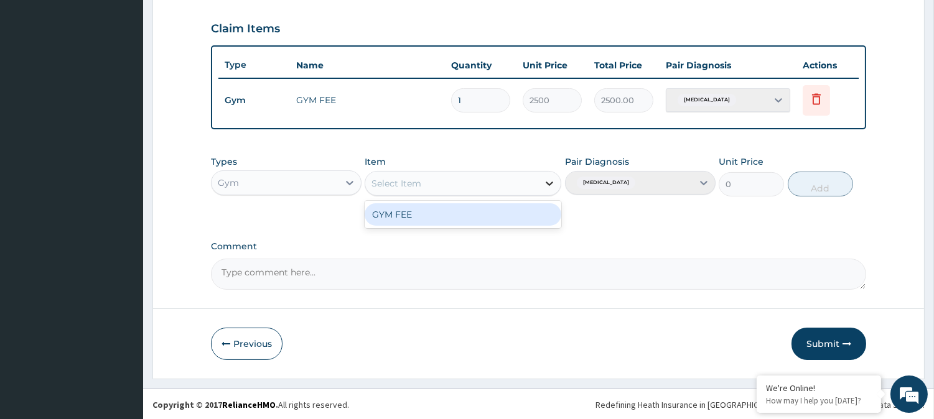
click at [549, 183] on icon at bounding box center [549, 184] width 7 height 4
click at [475, 218] on div "GYM FEE" at bounding box center [463, 214] width 197 height 22
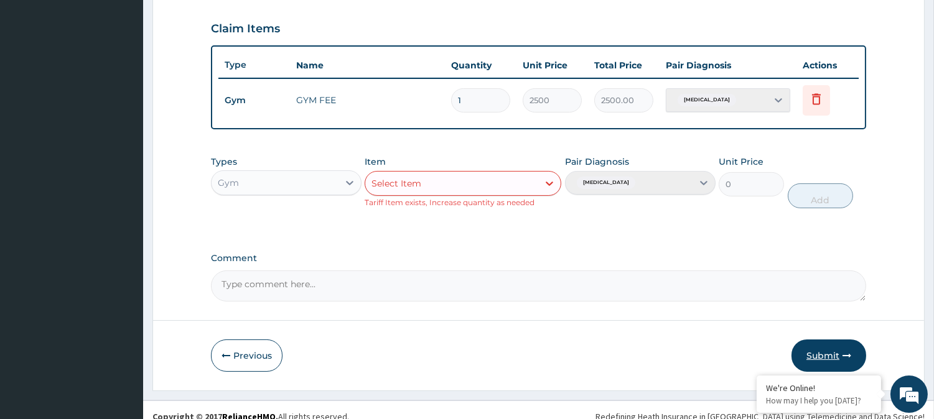
click at [807, 346] on button "Submit" at bounding box center [829, 356] width 75 height 32
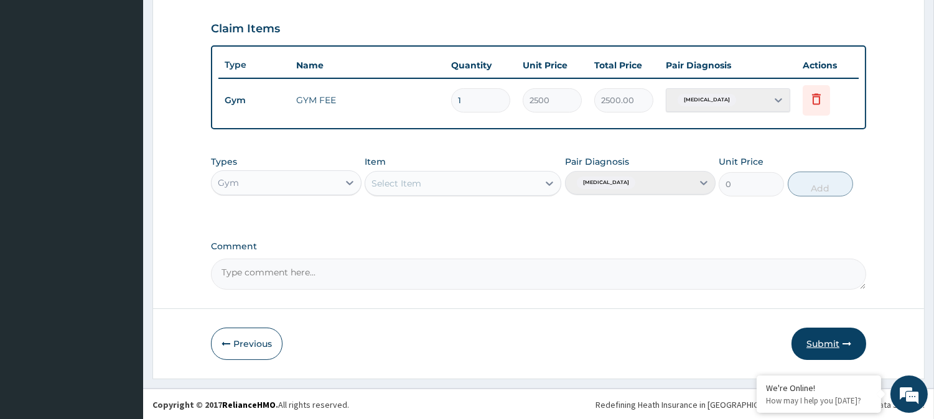
click at [838, 337] on button "Submit" at bounding box center [829, 344] width 75 height 32
click at [816, 105] on icon at bounding box center [816, 98] width 15 height 15
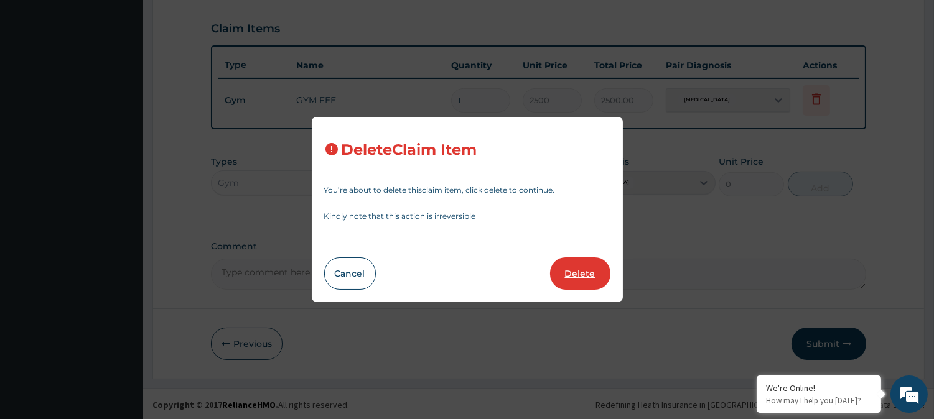
click at [587, 269] on button "Delete" at bounding box center [580, 274] width 60 height 32
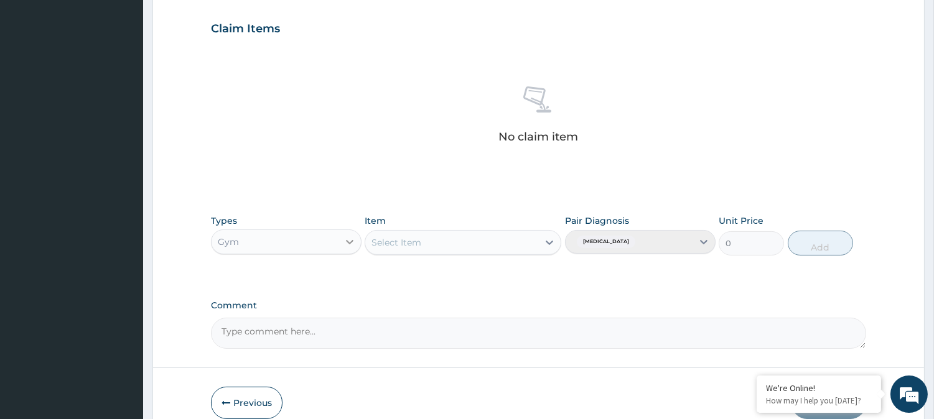
click at [347, 244] on icon at bounding box center [349, 242] width 12 height 12
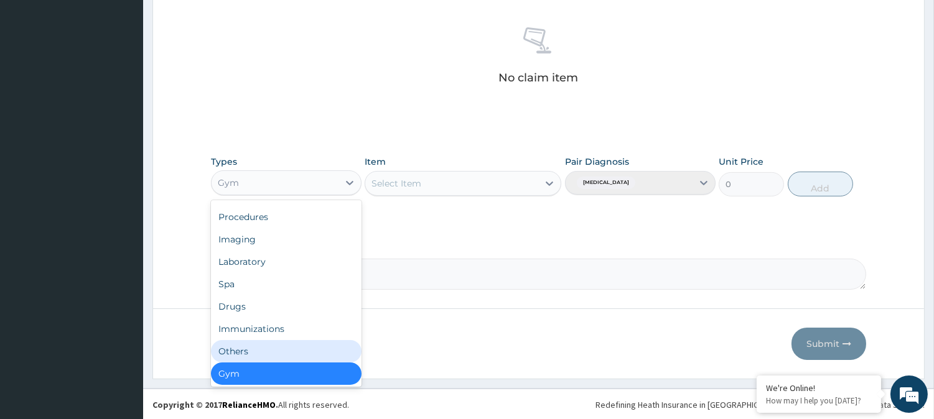
scroll to position [477, 0]
click at [296, 370] on div "Gym" at bounding box center [286, 373] width 151 height 22
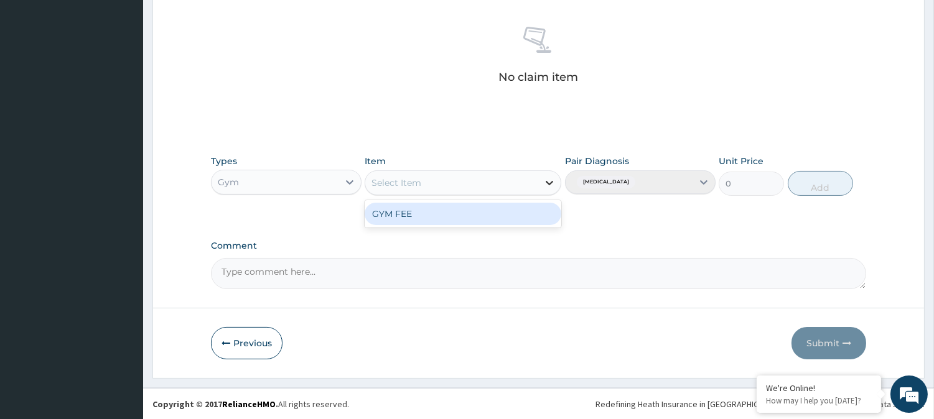
click at [549, 184] on icon at bounding box center [549, 183] width 7 height 4
click at [457, 212] on div "GYM FEE" at bounding box center [463, 214] width 197 height 22
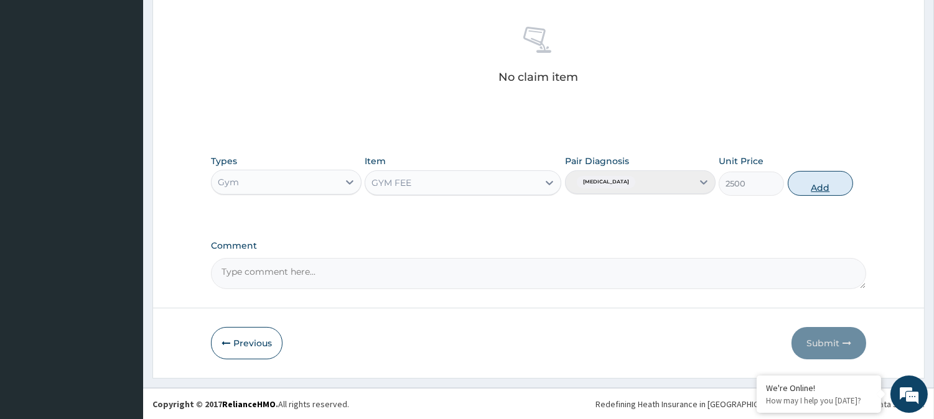
click at [818, 184] on button "Add" at bounding box center [820, 183] width 65 height 25
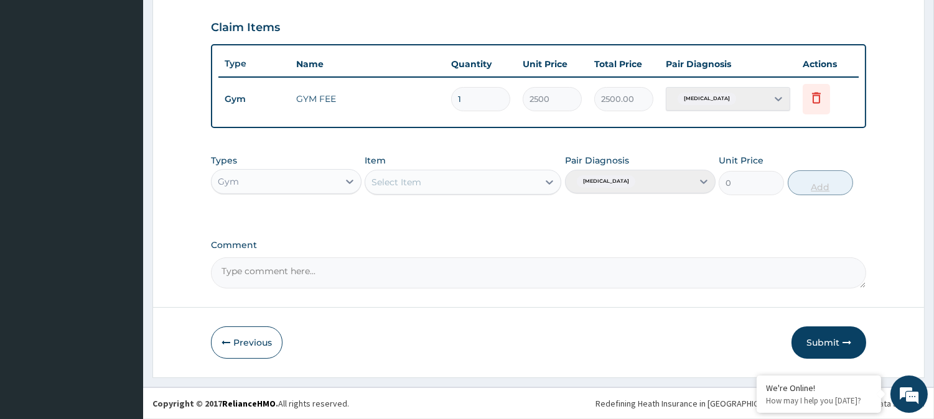
scroll to position [418, 0]
click at [817, 338] on button "Submit" at bounding box center [829, 344] width 75 height 32
click at [820, 342] on button "Submit" at bounding box center [829, 344] width 75 height 32
click at [815, 341] on button "Submit" at bounding box center [829, 344] width 75 height 32
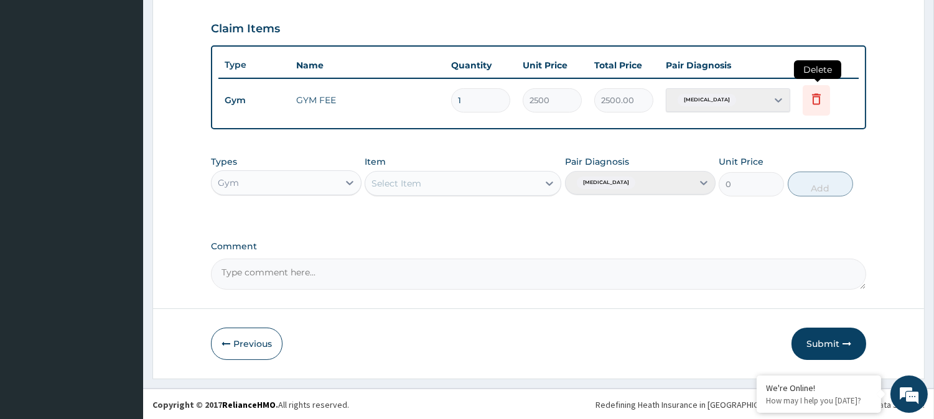
click at [822, 96] on icon at bounding box center [816, 98] width 15 height 15
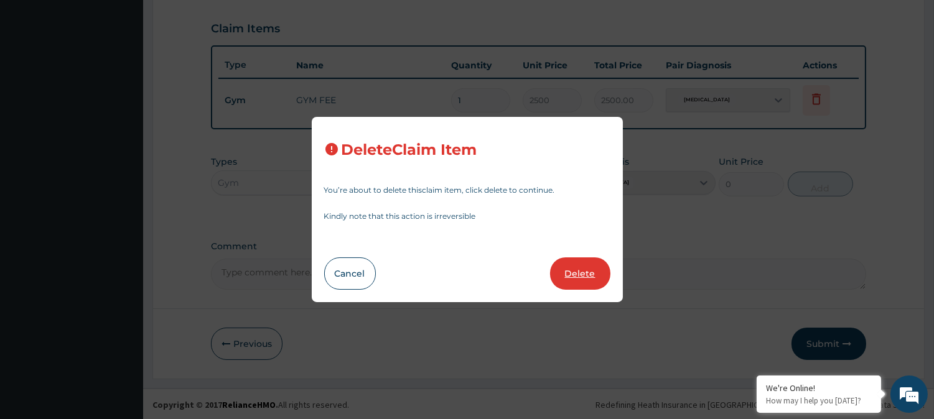
click at [589, 274] on button "Delete" at bounding box center [580, 274] width 60 height 32
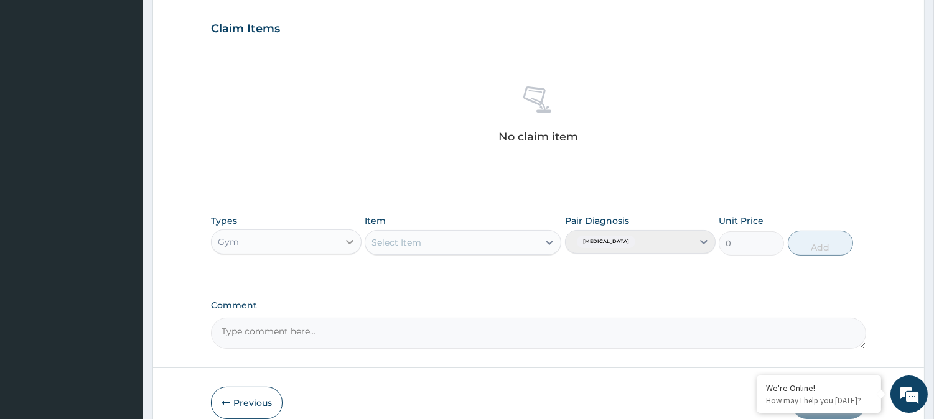
click at [348, 240] on icon at bounding box center [349, 242] width 12 height 12
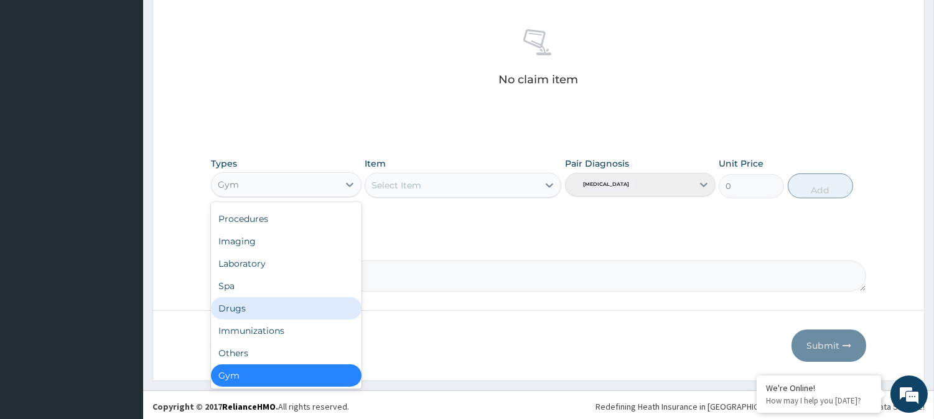
scroll to position [477, 0]
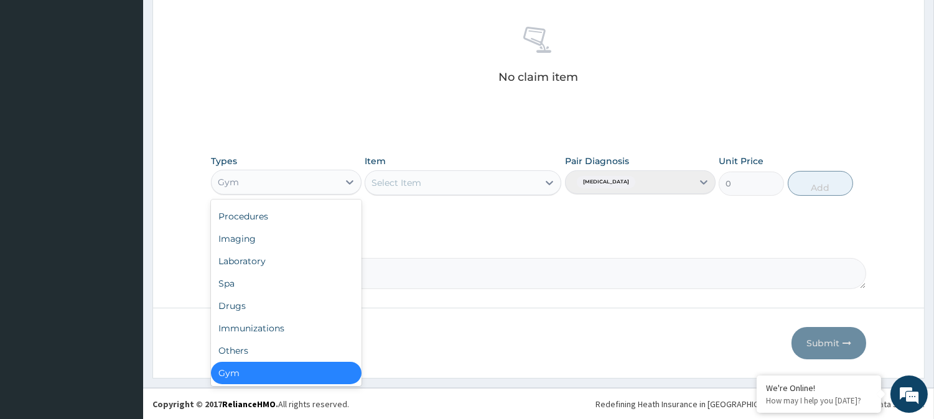
click at [249, 367] on div "Gym" at bounding box center [286, 373] width 151 height 22
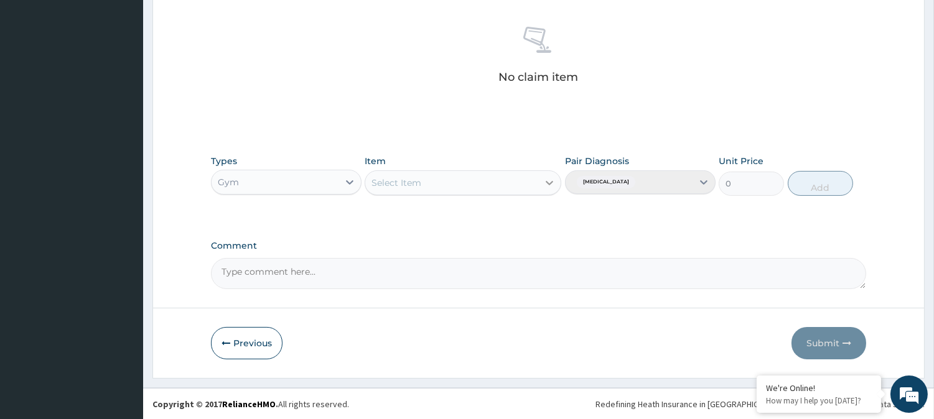
click at [546, 182] on icon at bounding box center [549, 183] width 7 height 4
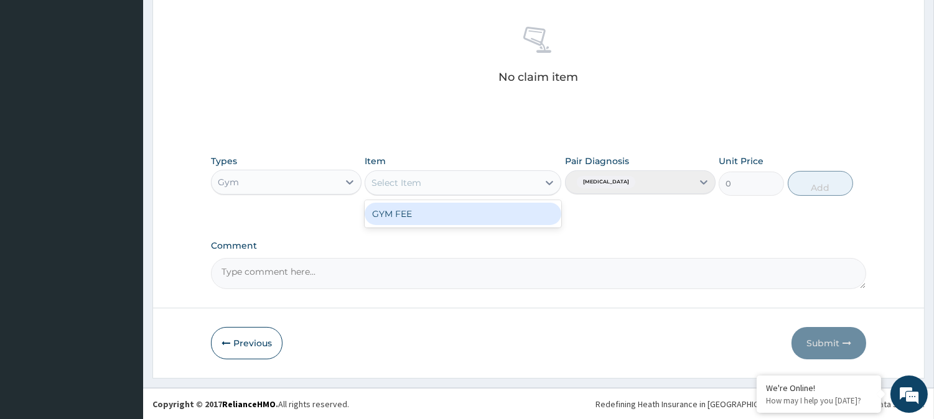
click at [431, 213] on div "GYM FEE" at bounding box center [463, 214] width 197 height 22
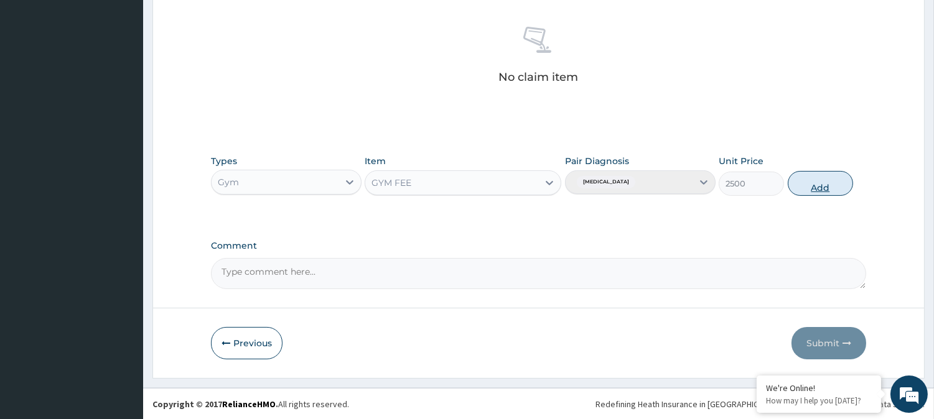
click at [820, 184] on button "Add" at bounding box center [820, 183] width 65 height 25
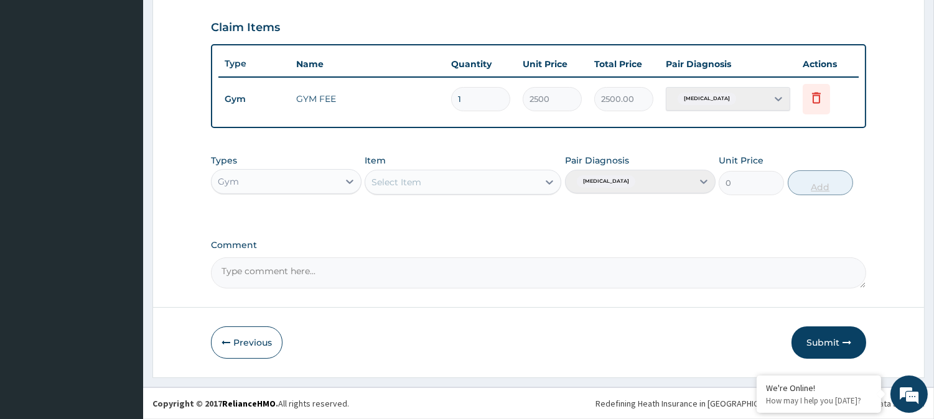
scroll to position [418, 0]
click at [811, 340] on button "Submit" at bounding box center [829, 344] width 75 height 32
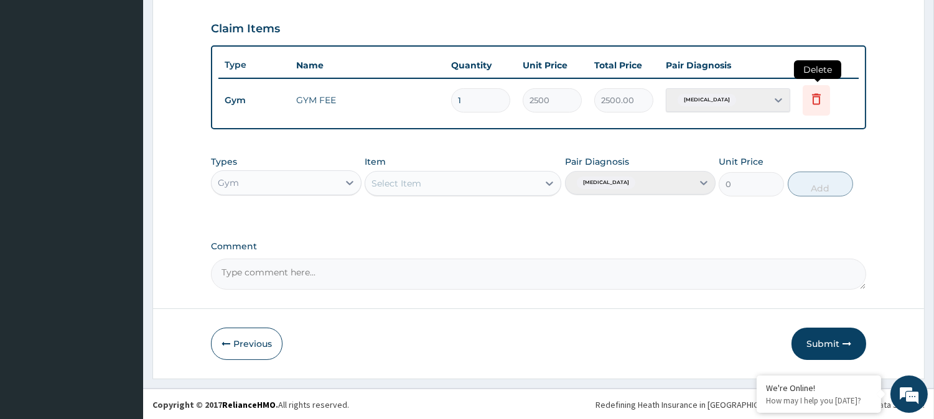
click at [811, 95] on icon at bounding box center [816, 98] width 15 height 15
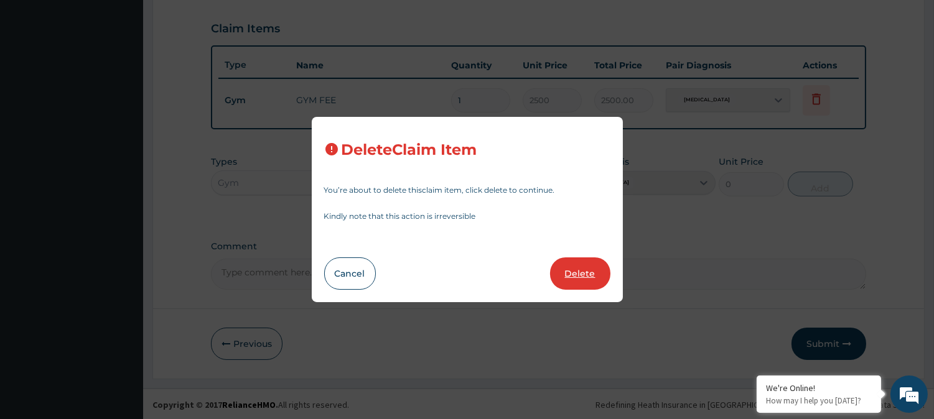
click at [586, 263] on button "Delete" at bounding box center [580, 274] width 60 height 32
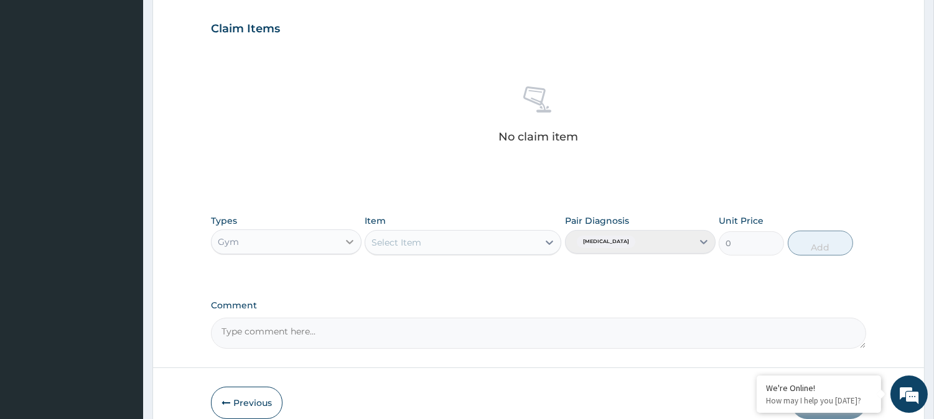
click at [348, 239] on icon at bounding box center [349, 242] width 12 height 12
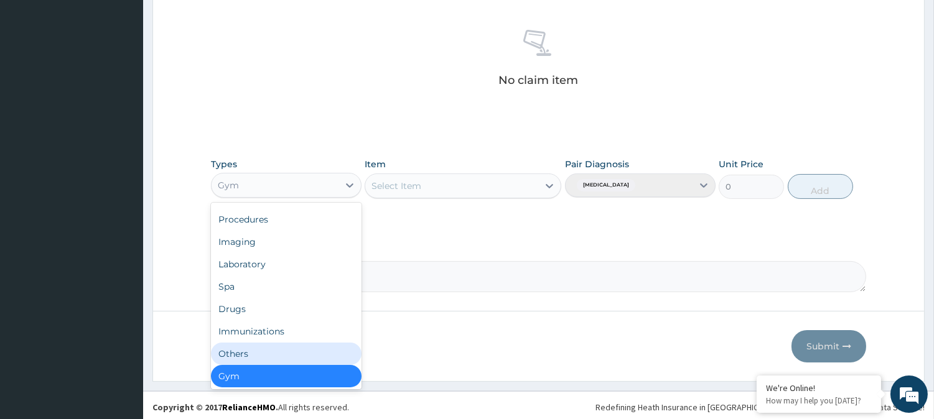
scroll to position [477, 0]
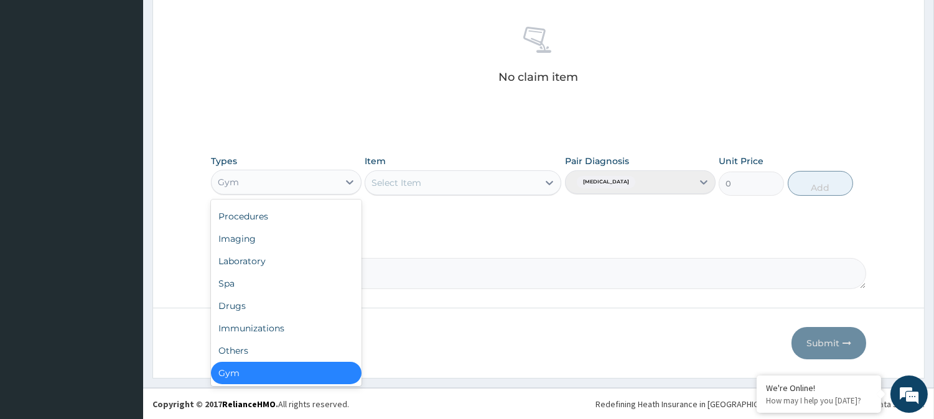
click at [239, 375] on div "Gym" at bounding box center [286, 373] width 151 height 22
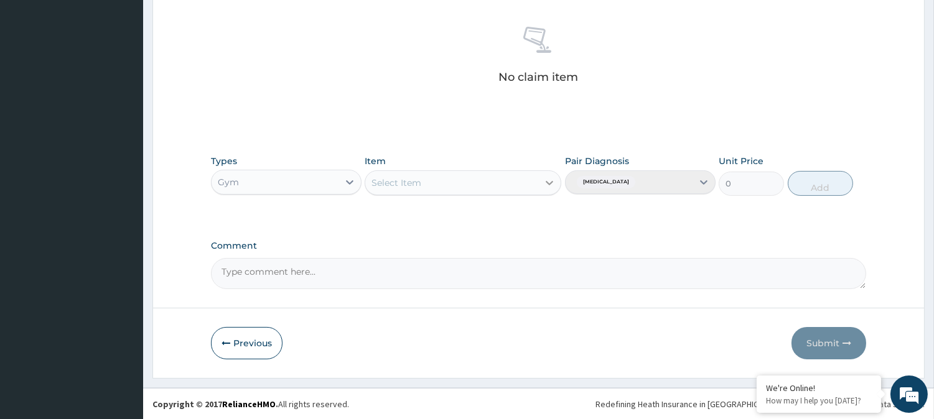
click at [548, 181] on icon at bounding box center [549, 183] width 12 height 12
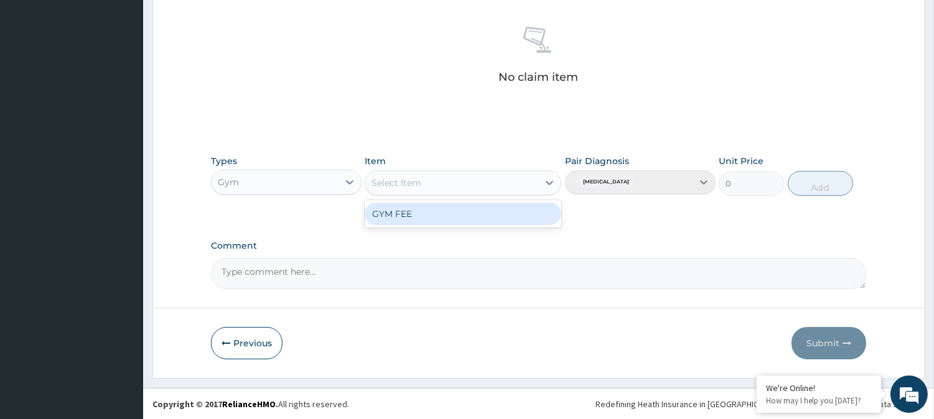
click at [473, 209] on div "GYM FEE" at bounding box center [463, 214] width 197 height 22
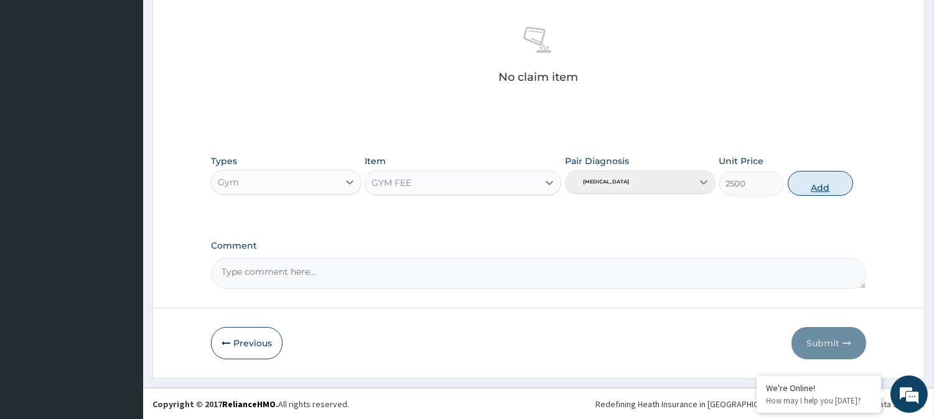
click at [823, 179] on button "Add" at bounding box center [820, 183] width 65 height 25
type input "0"
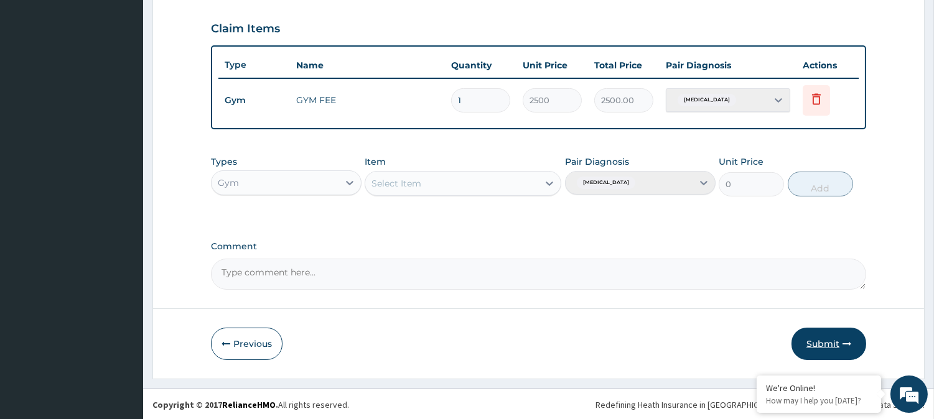
click at [832, 343] on button "Submit" at bounding box center [829, 344] width 75 height 32
click at [831, 343] on button "Submit" at bounding box center [829, 344] width 75 height 32
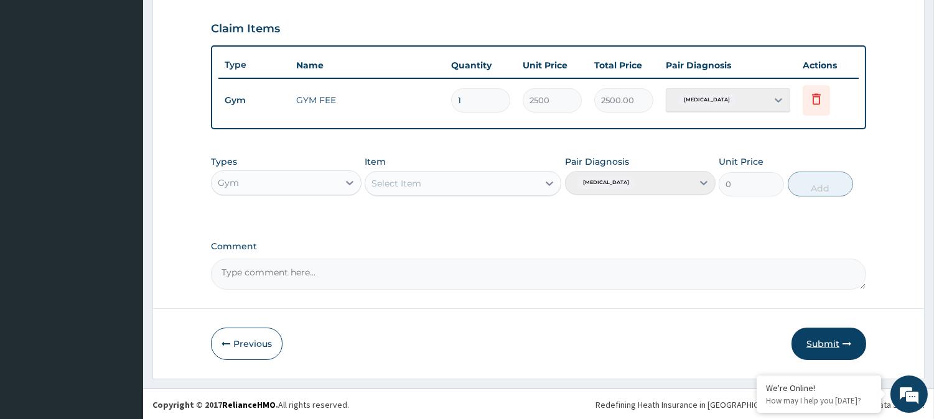
click at [831, 343] on button "Submit" at bounding box center [829, 344] width 75 height 32
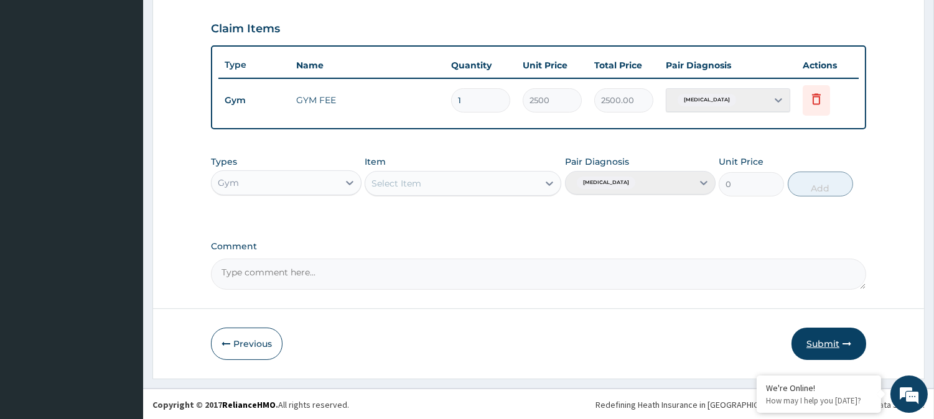
click at [831, 343] on button "Submit" at bounding box center [829, 344] width 75 height 32
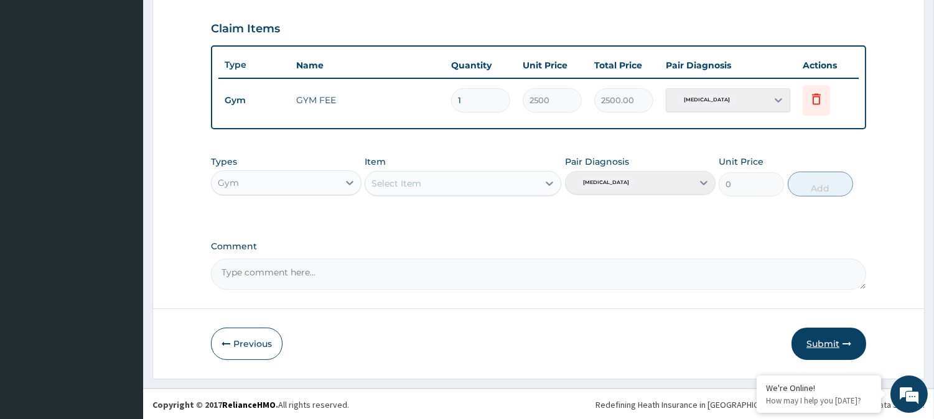
click at [831, 343] on button "Submit" at bounding box center [829, 344] width 75 height 32
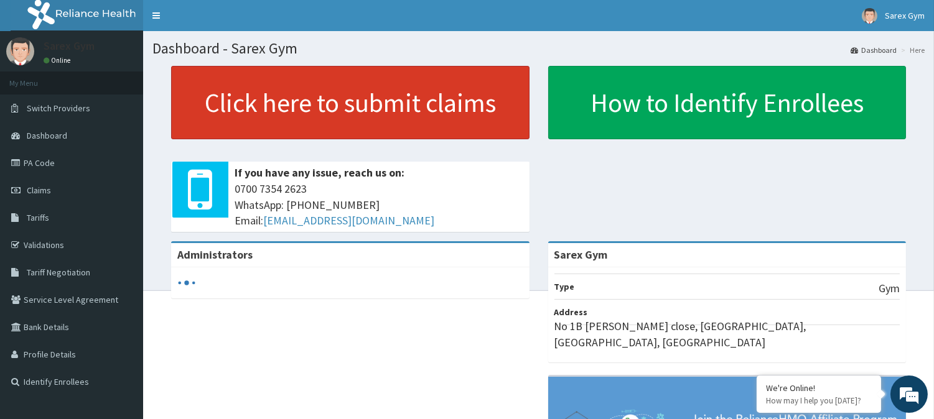
click at [339, 110] on link "Click here to submit claims" at bounding box center [350, 102] width 358 height 73
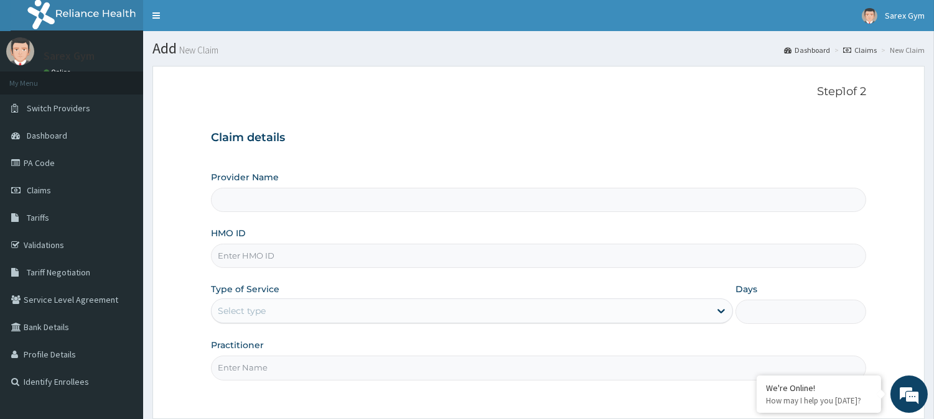
click at [264, 252] on input "HMO ID" at bounding box center [538, 256] width 655 height 24
paste input "PA/44D1A3"
type input "P"
type input "Sarex Gym"
type input "1"
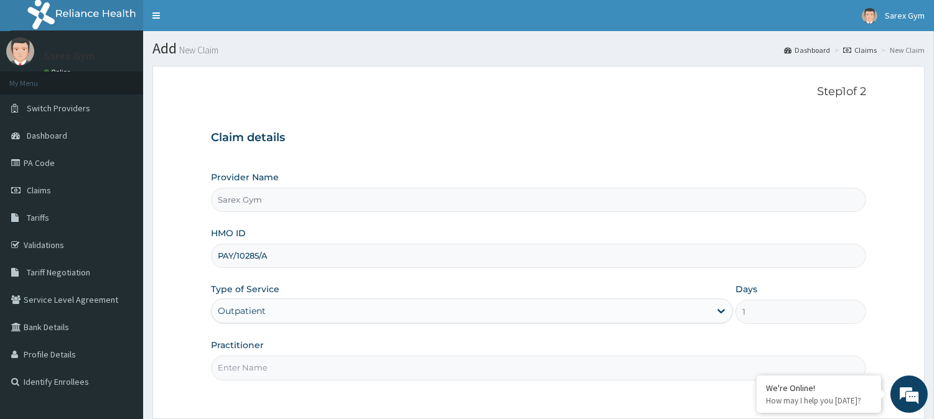
type input "PAY/10285/A"
click at [246, 365] on input "Practitioner" at bounding box center [538, 368] width 655 height 24
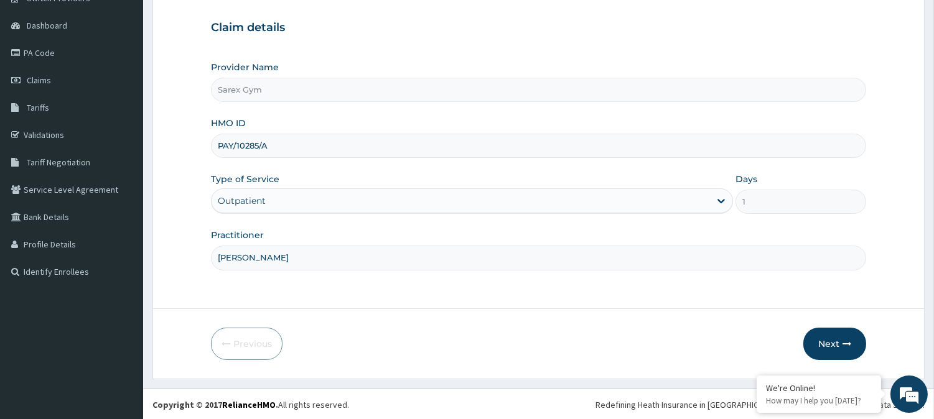
scroll to position [111, 0]
type input "[PERSON_NAME]"
click at [831, 347] on button "Next" at bounding box center [834, 343] width 63 height 32
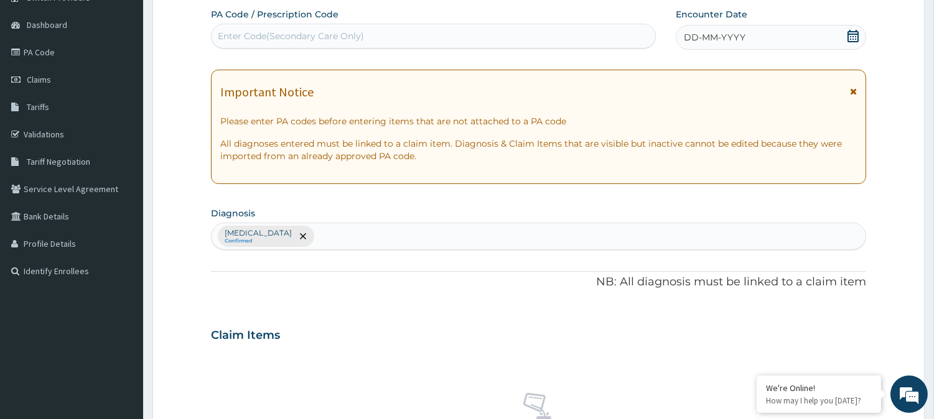
click at [295, 35] on div "Enter Code(Secondary Care Only)" at bounding box center [291, 36] width 146 height 12
type input "PA/C9D15E"
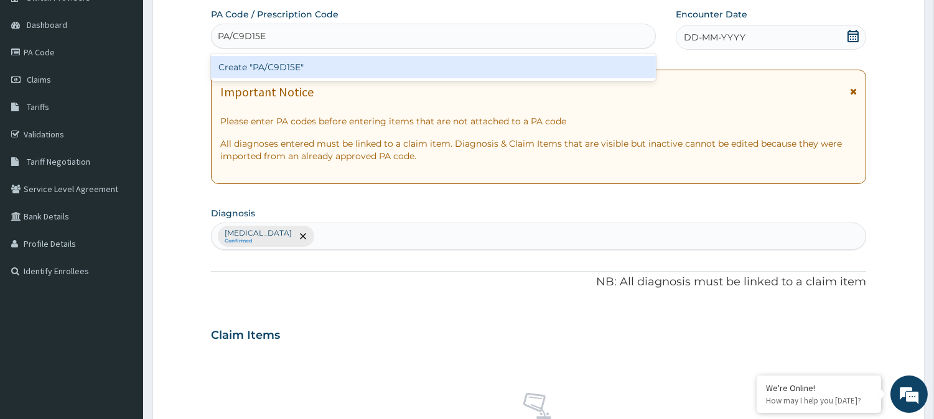
click at [281, 69] on div "Create "PA/C9D15E"" at bounding box center [433, 67] width 445 height 22
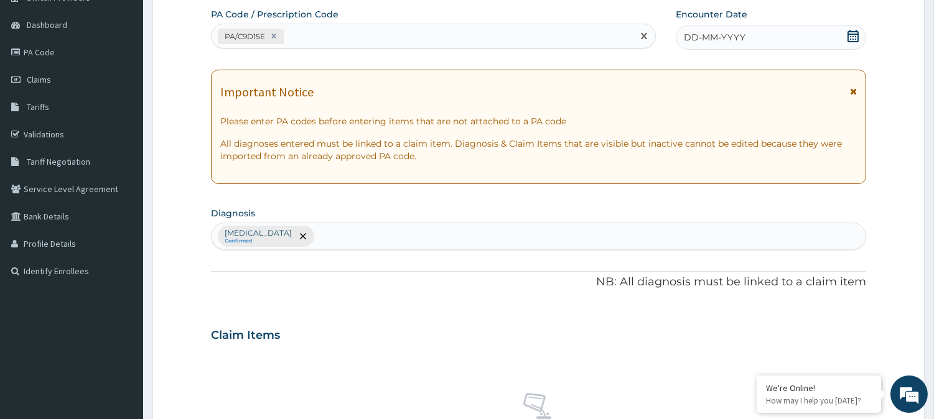
click at [855, 37] on icon at bounding box center [853, 36] width 12 height 12
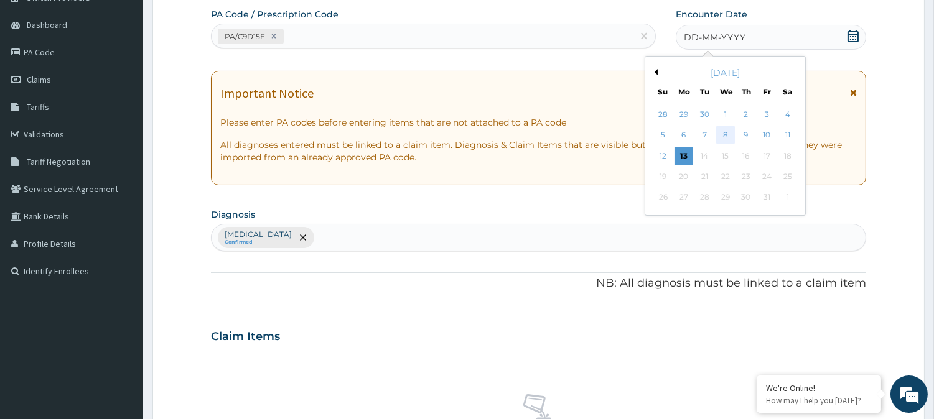
click at [721, 134] on div "8" at bounding box center [725, 135] width 19 height 19
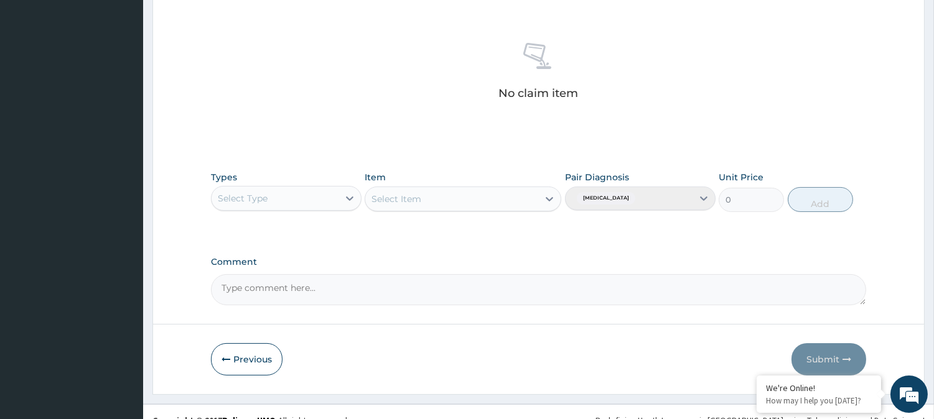
scroll to position [470, 0]
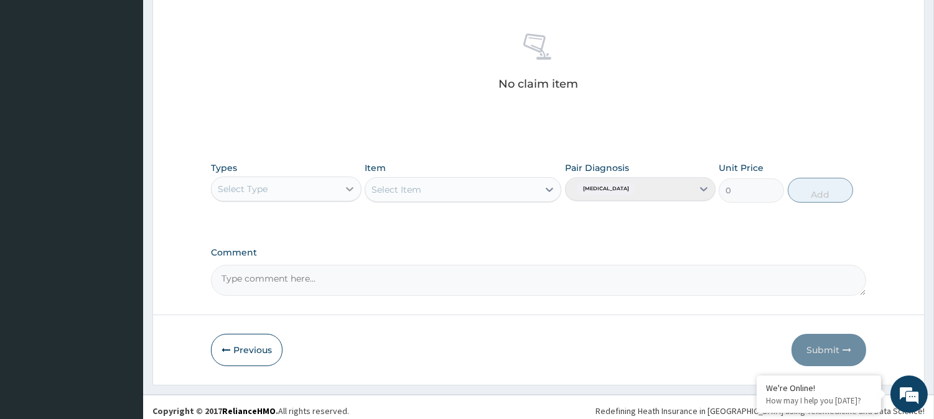
click at [348, 181] on div at bounding box center [350, 189] width 22 height 22
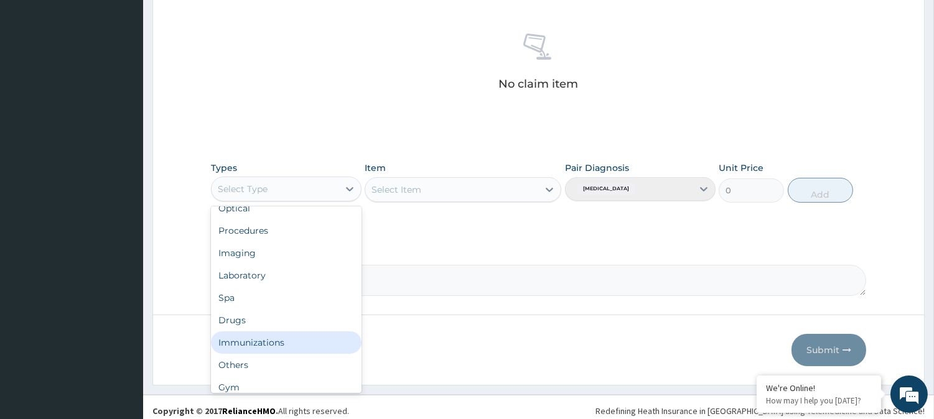
scroll to position [41, 0]
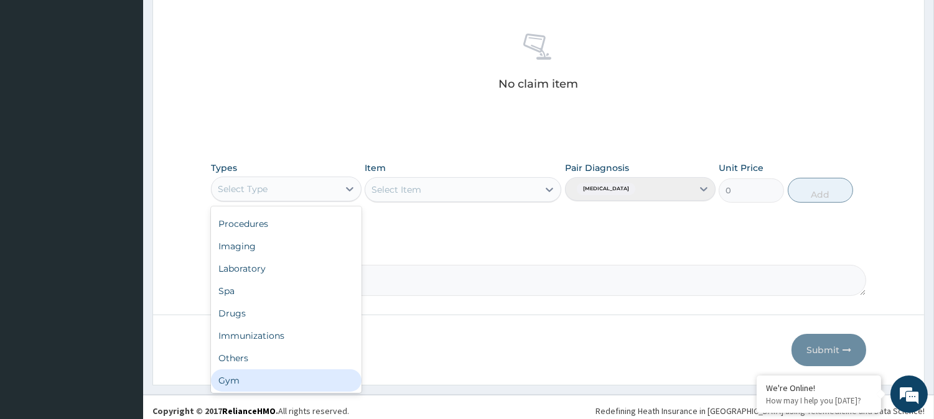
click at [231, 378] on div "Gym" at bounding box center [286, 381] width 151 height 22
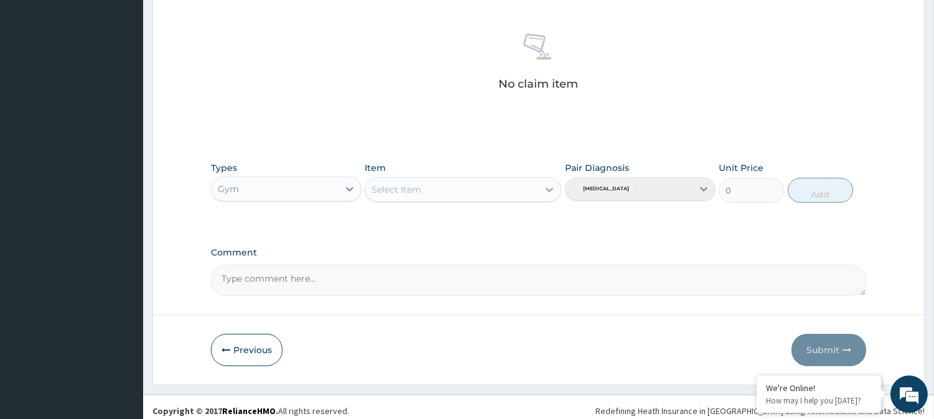
click at [551, 184] on icon at bounding box center [549, 190] width 12 height 12
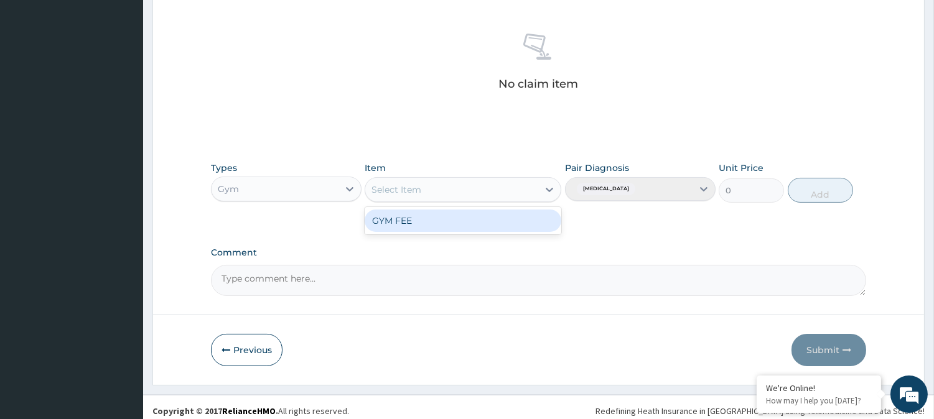
click at [470, 218] on div "GYM FEE" at bounding box center [463, 221] width 197 height 22
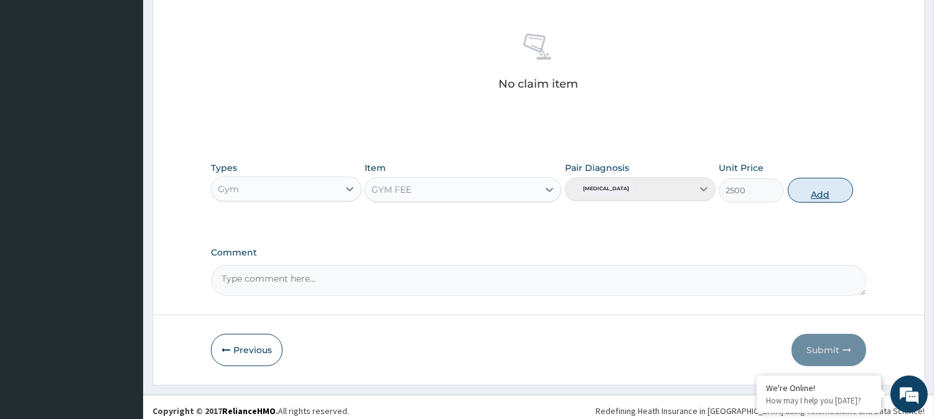
click at [829, 185] on button "Add" at bounding box center [820, 190] width 65 height 25
type input "0"
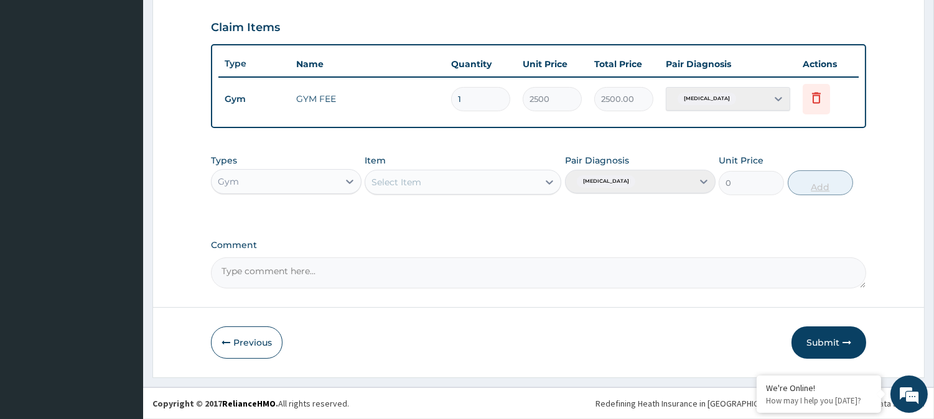
scroll to position [418, 0]
click at [841, 345] on button "Submit" at bounding box center [829, 344] width 75 height 32
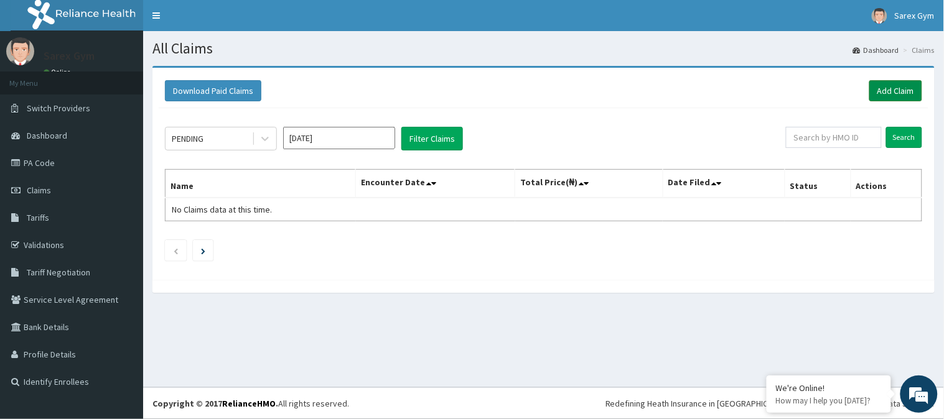
click at [894, 91] on link "Add Claim" at bounding box center [895, 90] width 53 height 21
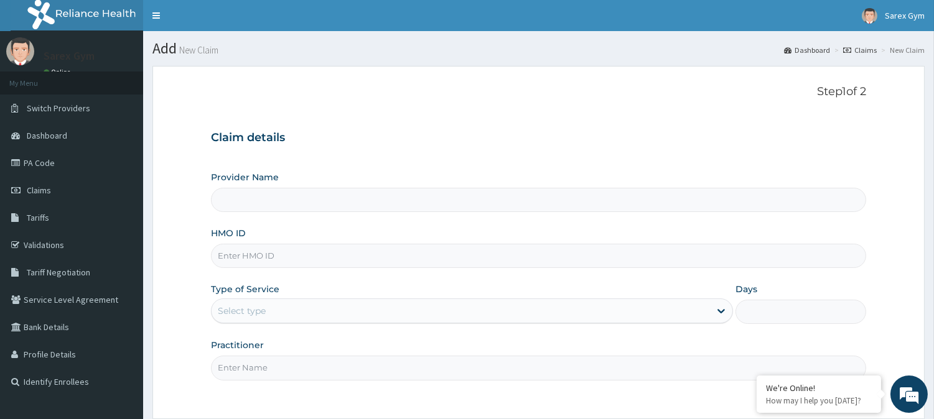
type input "Sarex Gym"
type input "1"
click at [231, 249] on input "HMO ID" at bounding box center [538, 256] width 655 height 24
type input "FMP/10131/D"
click at [255, 374] on input "Practitioner" at bounding box center [538, 368] width 655 height 24
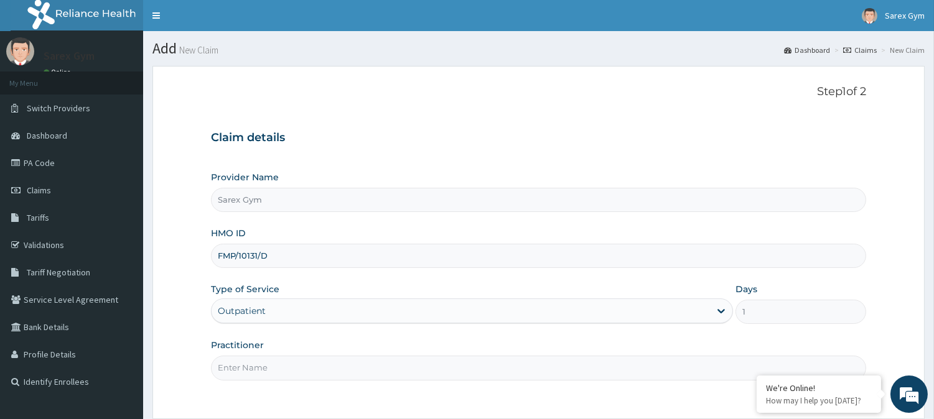
type input "ABAYOMI"
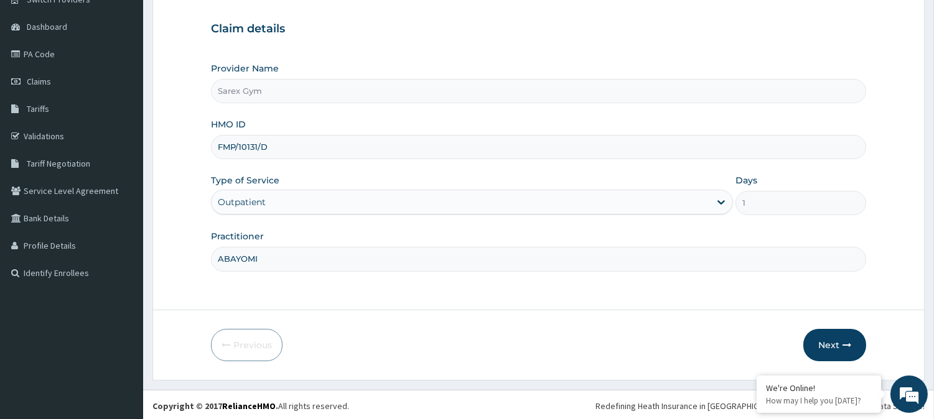
scroll to position [111, 0]
click at [844, 339] on icon "button" at bounding box center [847, 343] width 9 height 9
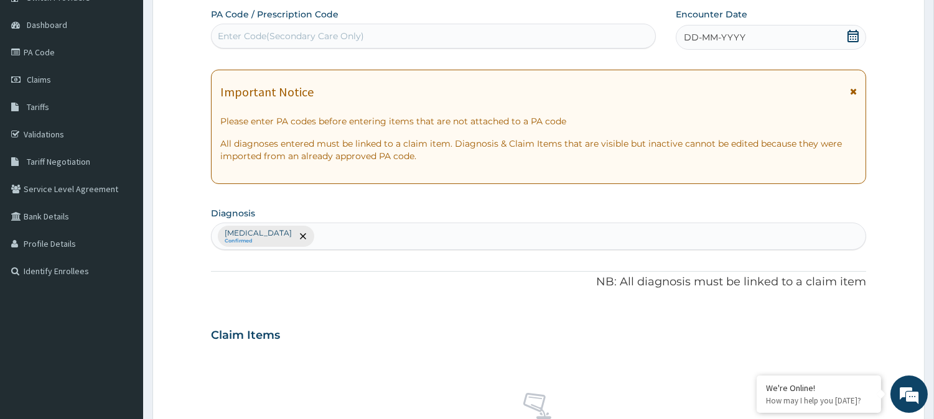
click at [302, 39] on div "Enter Code(Secondary Care Only)" at bounding box center [291, 36] width 146 height 12
type input "FMP/10131/D"
click at [851, 32] on icon at bounding box center [853, 36] width 12 height 12
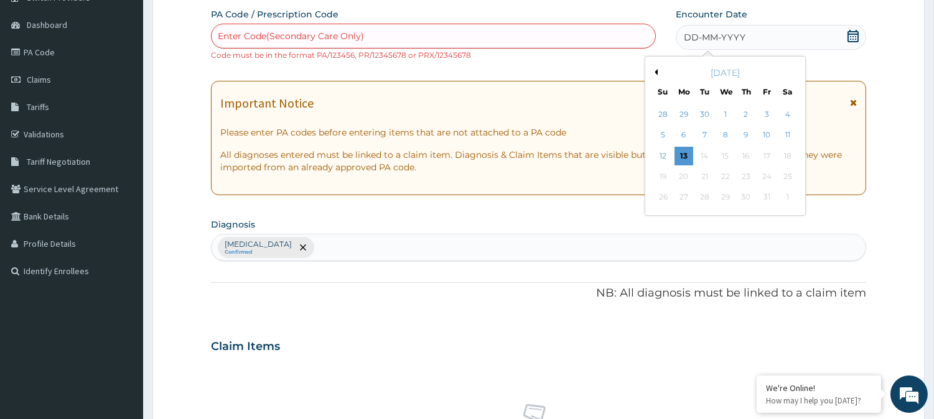
click at [271, 32] on div "Enter Code(Secondary Care Only)" at bounding box center [291, 36] width 146 height 12
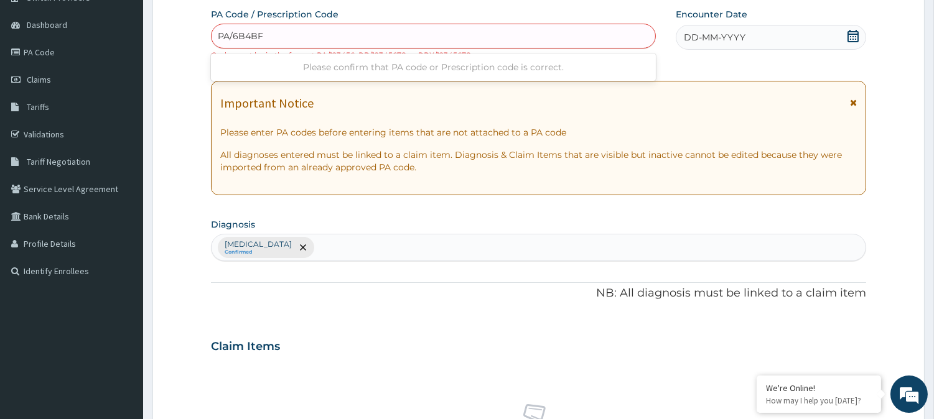
type input "PA/6B4BF1"
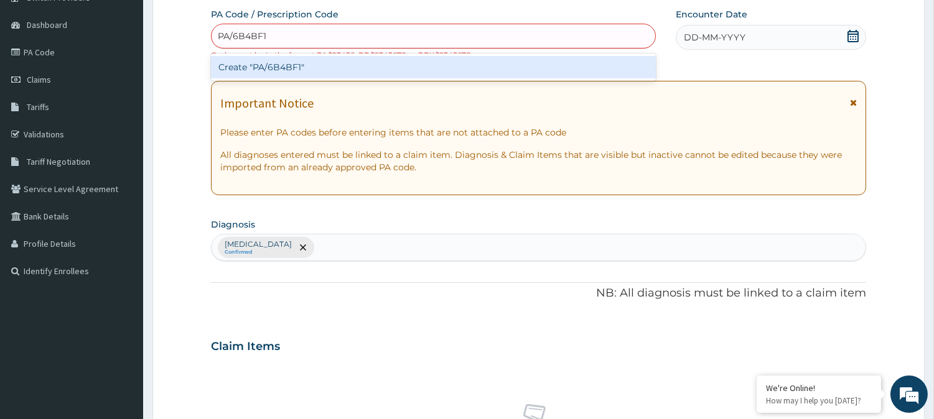
click at [296, 71] on div "Create "PA/6B4BF1"" at bounding box center [433, 67] width 445 height 22
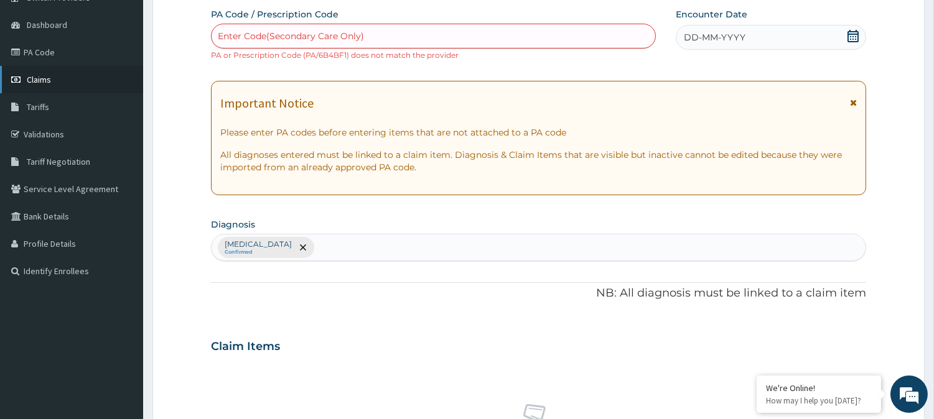
click at [44, 75] on span "Claims" at bounding box center [39, 79] width 24 height 11
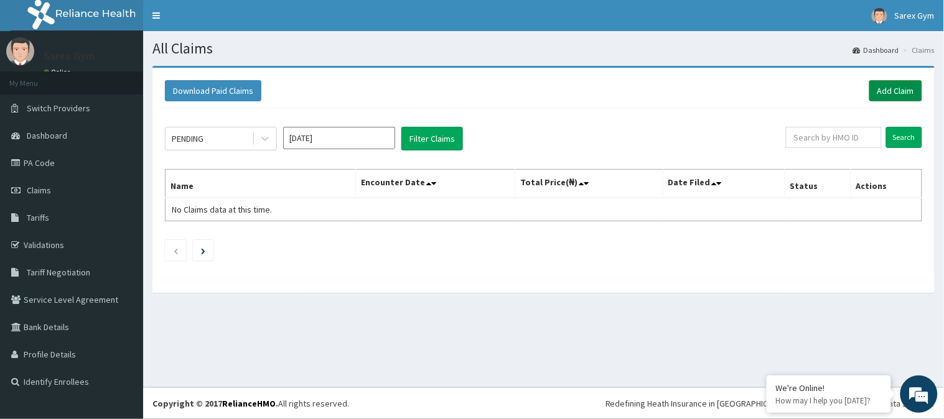
click at [885, 88] on link "Add Claim" at bounding box center [895, 90] width 53 height 21
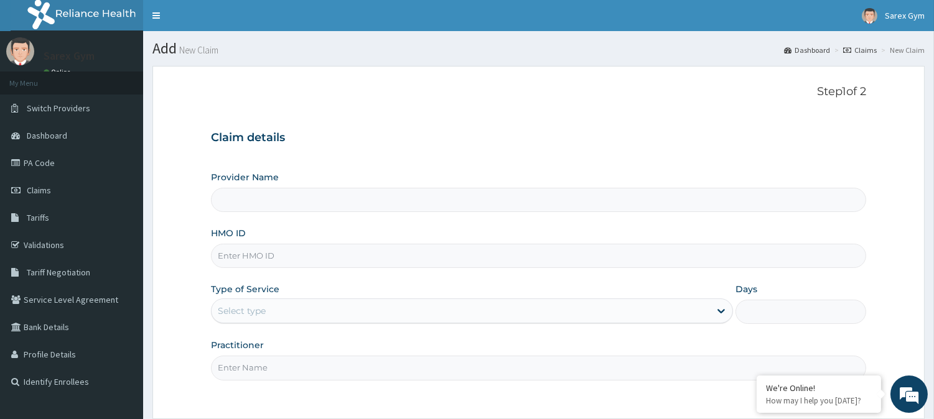
click at [246, 204] on input "Provider Name" at bounding box center [538, 200] width 655 height 24
type input "Sarex Gym"
type input "1"
click at [256, 255] on input "HMO ID" at bounding box center [538, 256] width 655 height 24
type input "ALS/10061/A"
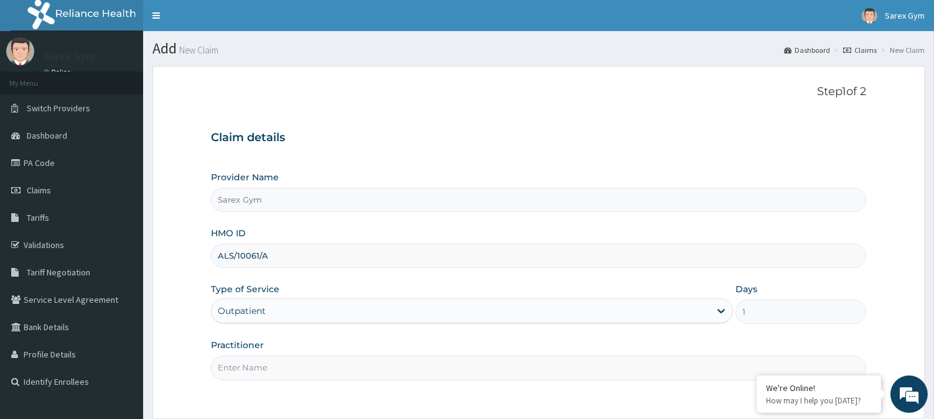
click at [241, 372] on input "Practitioner" at bounding box center [538, 368] width 655 height 24
type input "ABAYOMI"
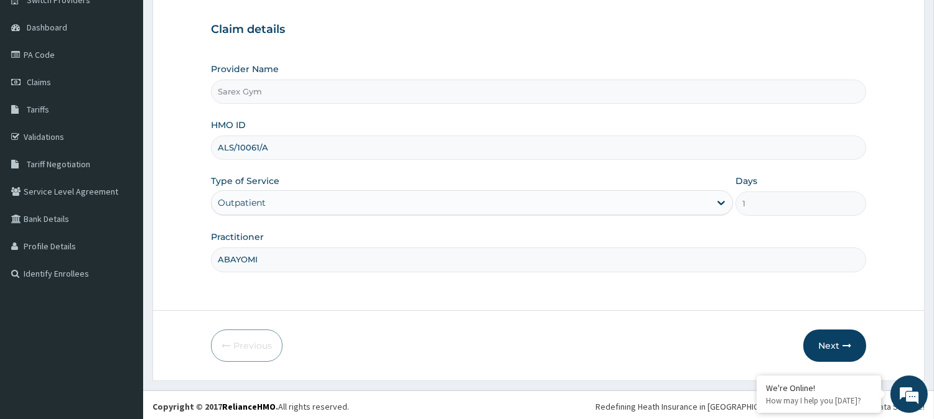
scroll to position [111, 0]
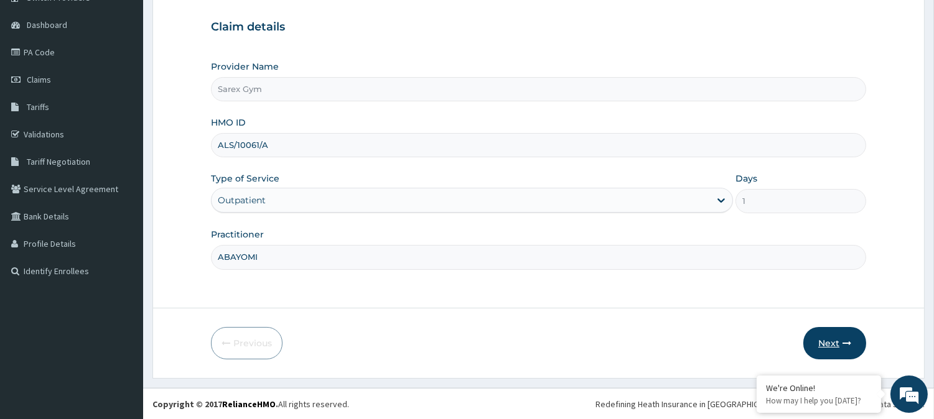
click at [837, 344] on button "Next" at bounding box center [834, 343] width 63 height 32
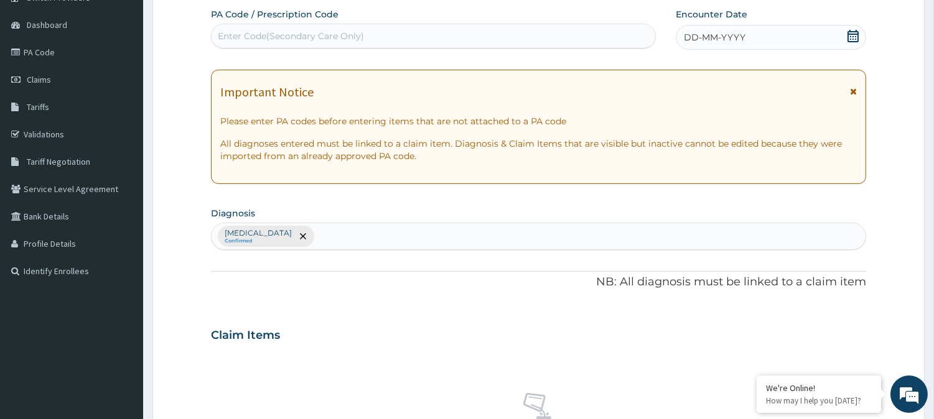
click at [317, 38] on div "Enter Code(Secondary Care Only)" at bounding box center [291, 36] width 146 height 12
type input "PA/AE4885"
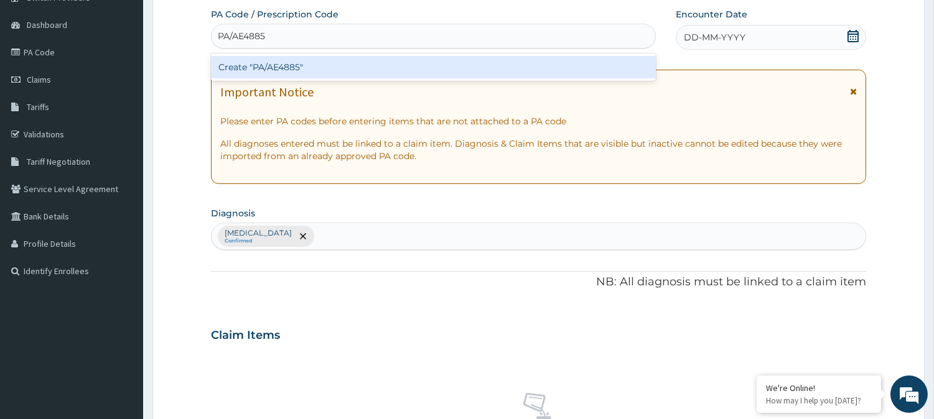
click at [312, 65] on div "Create "PA/AE4885"" at bounding box center [433, 67] width 445 height 22
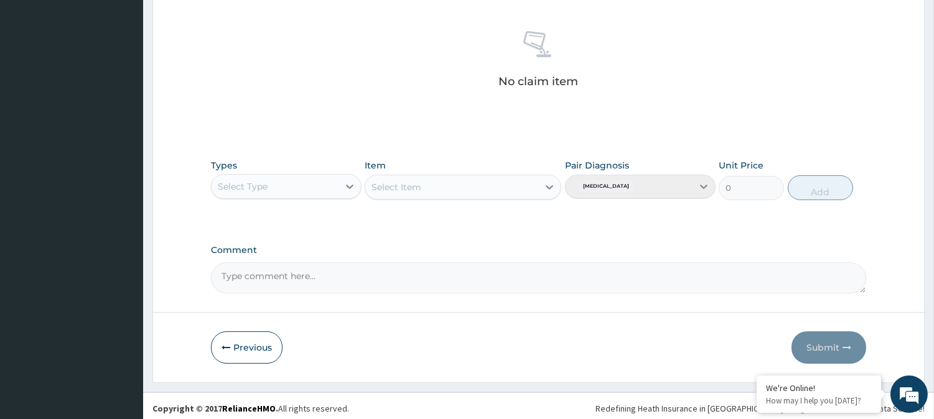
scroll to position [477, 0]
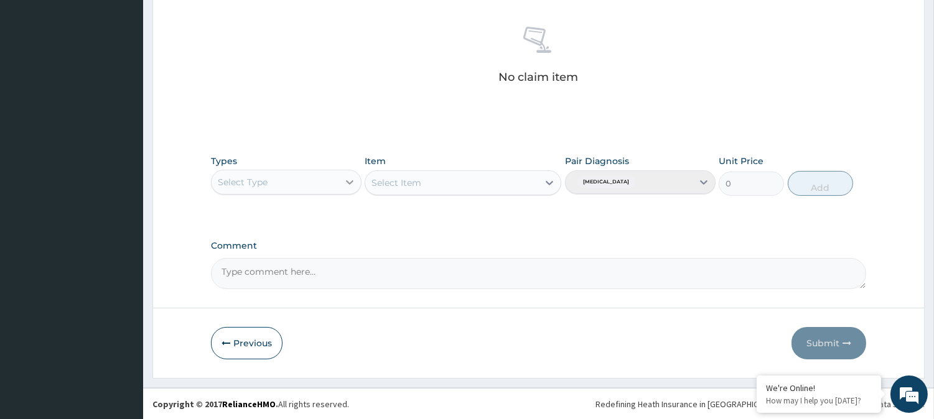
click at [352, 182] on icon at bounding box center [349, 182] width 12 height 12
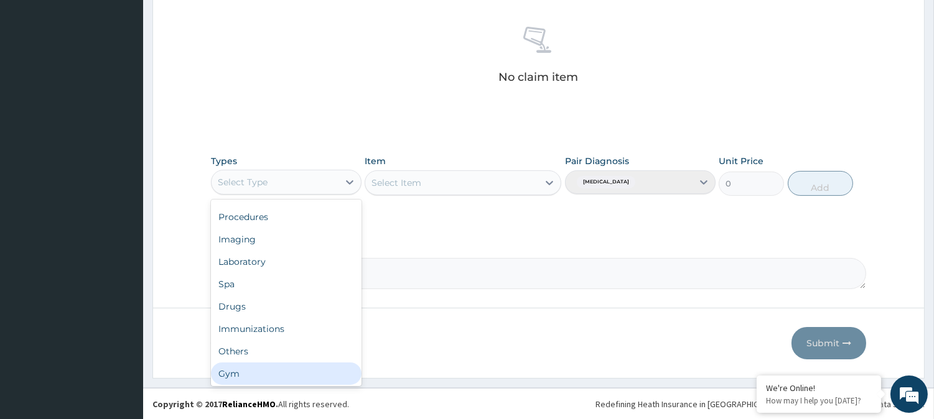
click at [227, 370] on div "Gym" at bounding box center [286, 374] width 151 height 22
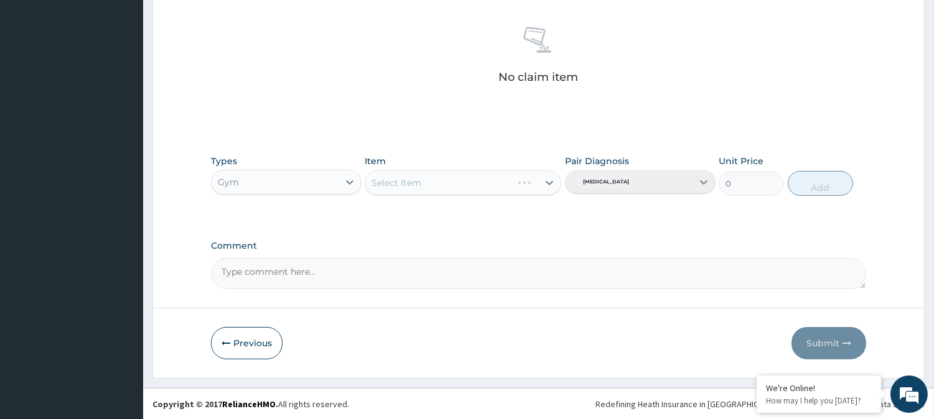
click at [546, 185] on div "Select Item" at bounding box center [463, 182] width 197 height 25
click at [543, 183] on icon at bounding box center [549, 183] width 12 height 12
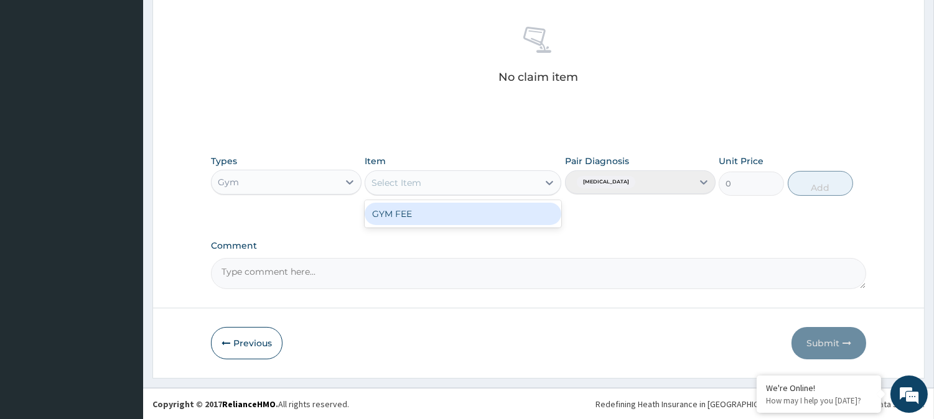
click at [488, 214] on div "GYM FEE" at bounding box center [463, 214] width 197 height 22
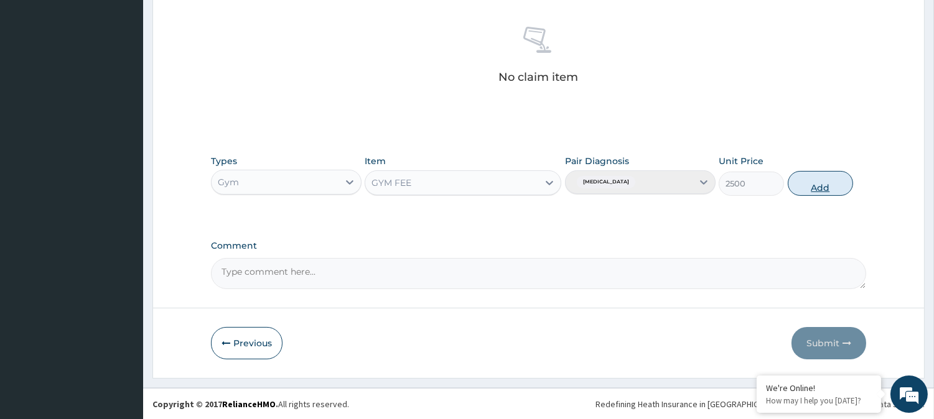
click at [823, 187] on button "Add" at bounding box center [820, 183] width 65 height 25
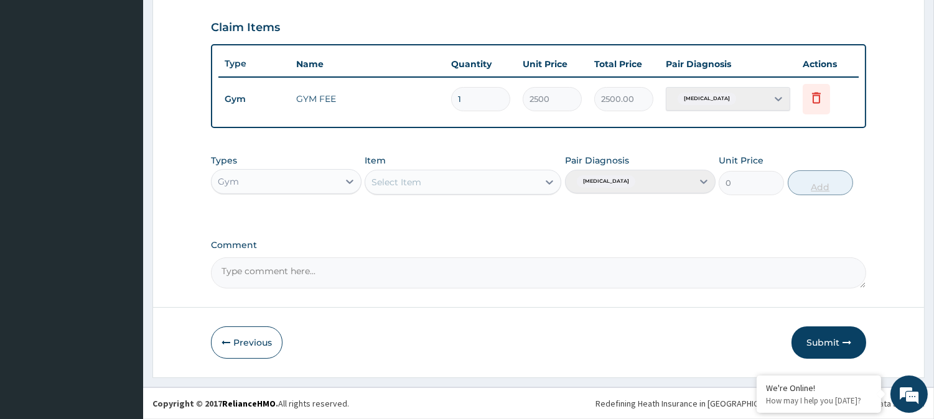
scroll to position [418, 0]
click at [843, 341] on icon "button" at bounding box center [847, 344] width 9 height 9
click at [824, 339] on button "Submit" at bounding box center [829, 344] width 75 height 32
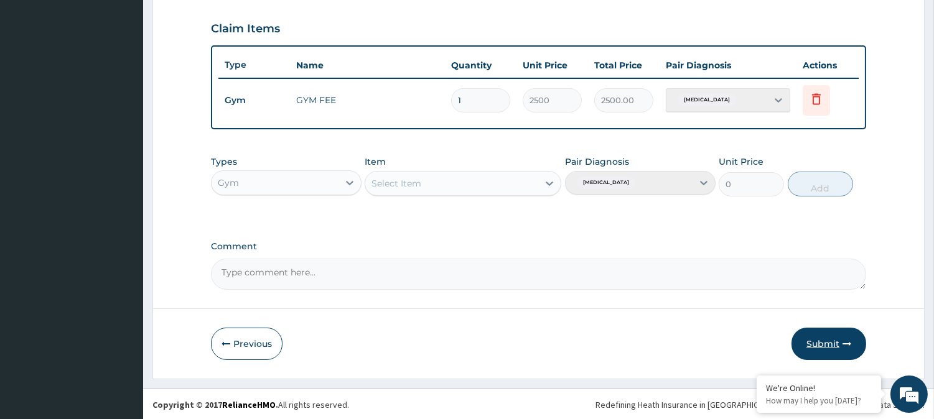
click at [824, 339] on button "Submit" at bounding box center [829, 344] width 75 height 32
drag, startPoint x: 813, startPoint y: 351, endPoint x: 818, endPoint y: 91, distance: 259.5
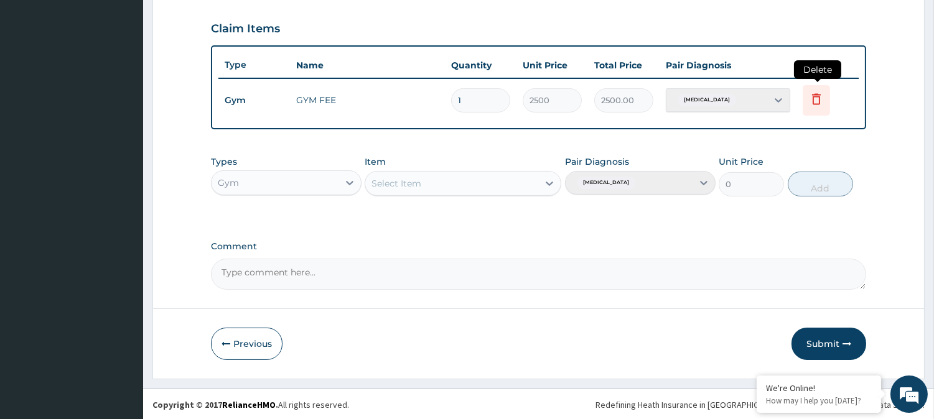
click at [818, 91] on form "Step 2 of 2 PA Code / Prescription Code PA/AE4885 Encounter Date DD-MM-YYYY Imp…" at bounding box center [538, 13] width 772 height 731
click at [818, 91] on icon at bounding box center [816, 98] width 15 height 15
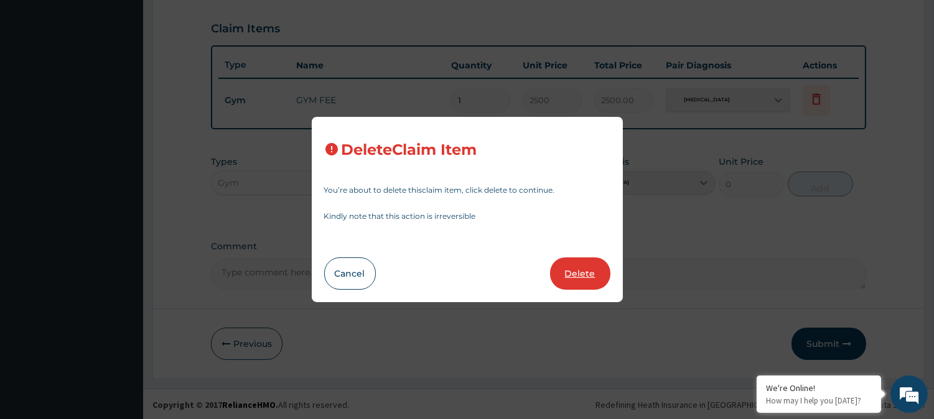
click at [583, 263] on button "Delete" at bounding box center [580, 274] width 60 height 32
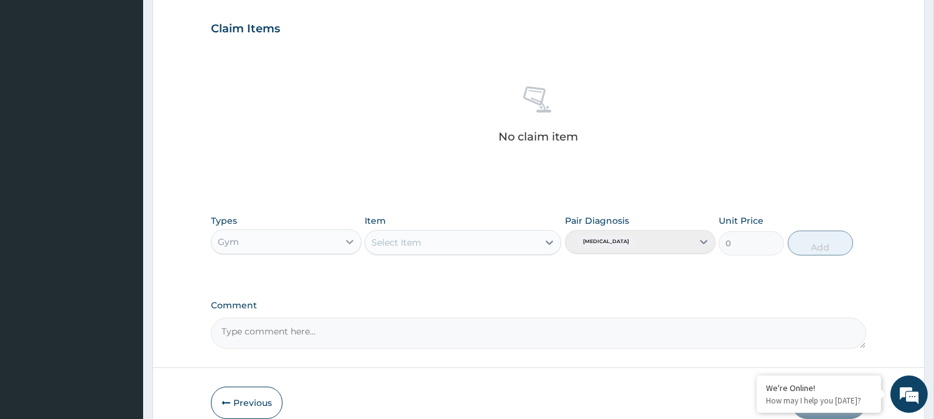
click at [352, 243] on icon at bounding box center [349, 242] width 12 height 12
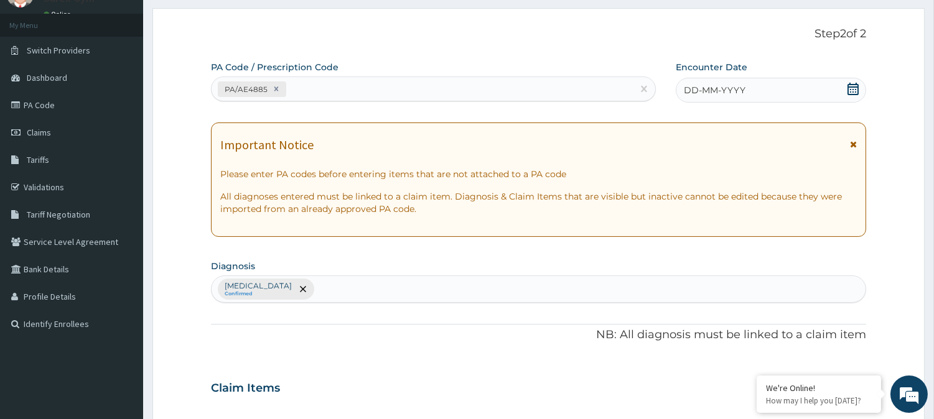
scroll to position [30, 0]
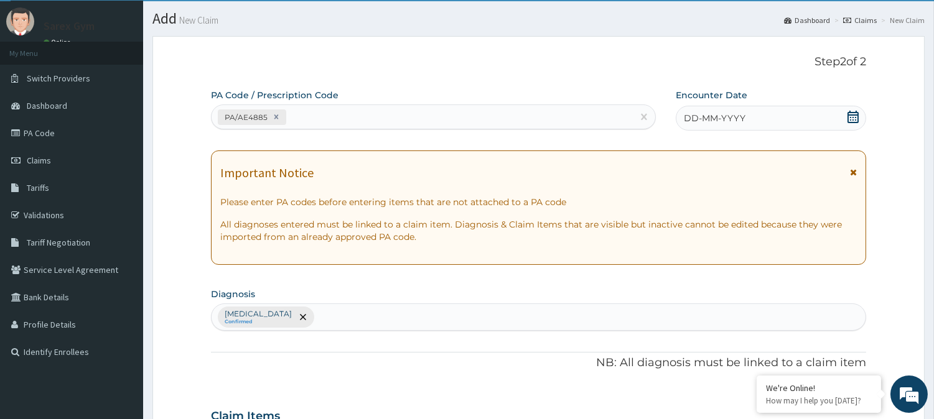
click at [856, 115] on icon at bounding box center [853, 117] width 12 height 12
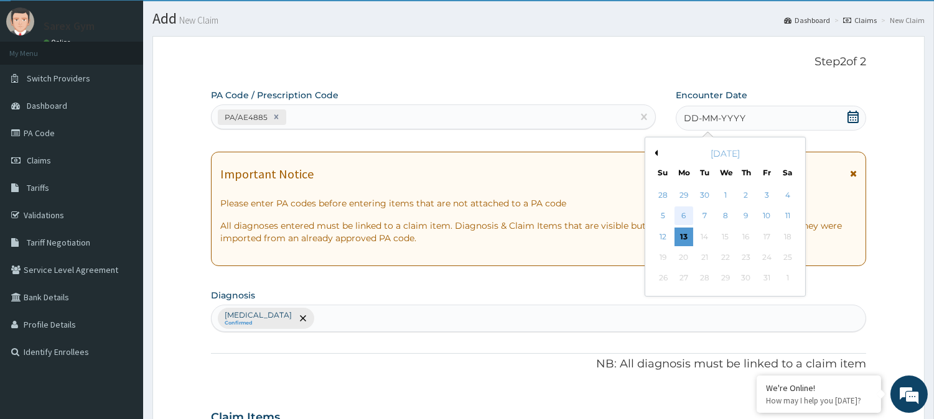
click at [686, 213] on div "6" at bounding box center [684, 216] width 19 height 19
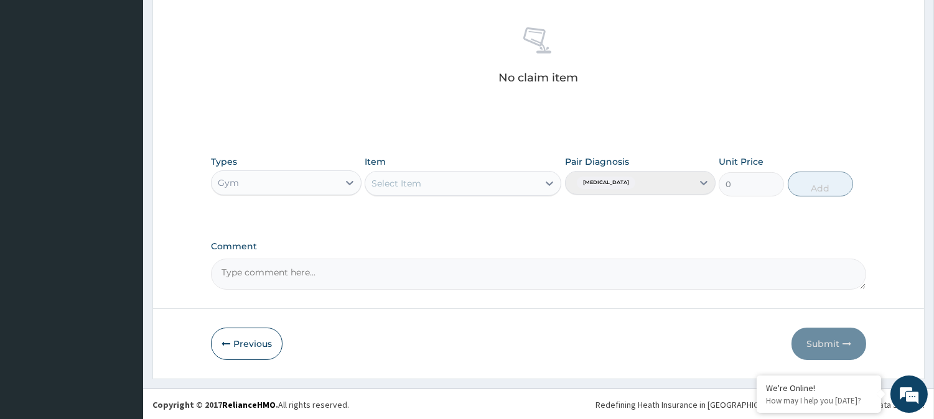
scroll to position [477, 0]
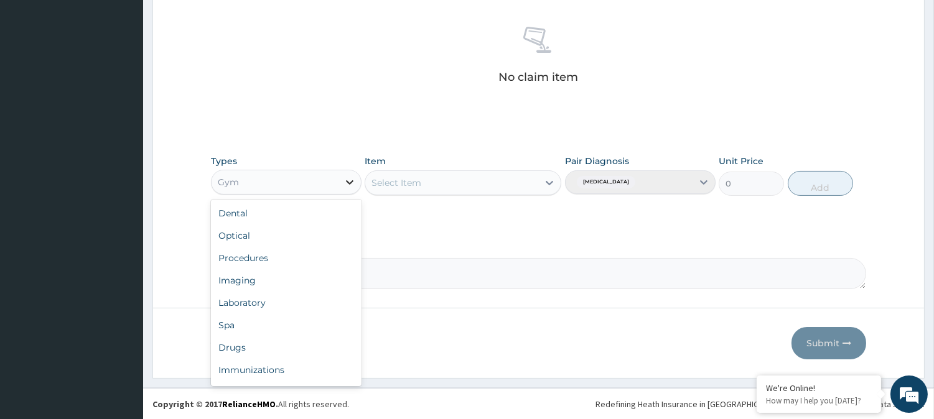
click at [352, 180] on icon at bounding box center [349, 182] width 7 height 4
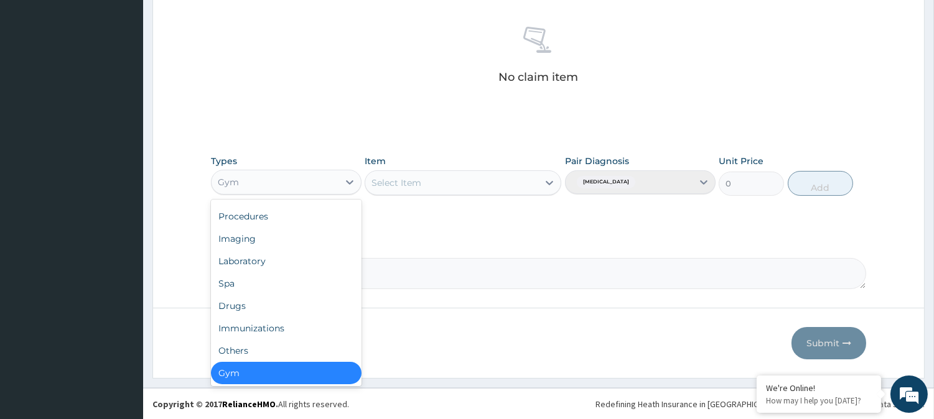
click at [262, 365] on div "Gym" at bounding box center [286, 373] width 151 height 22
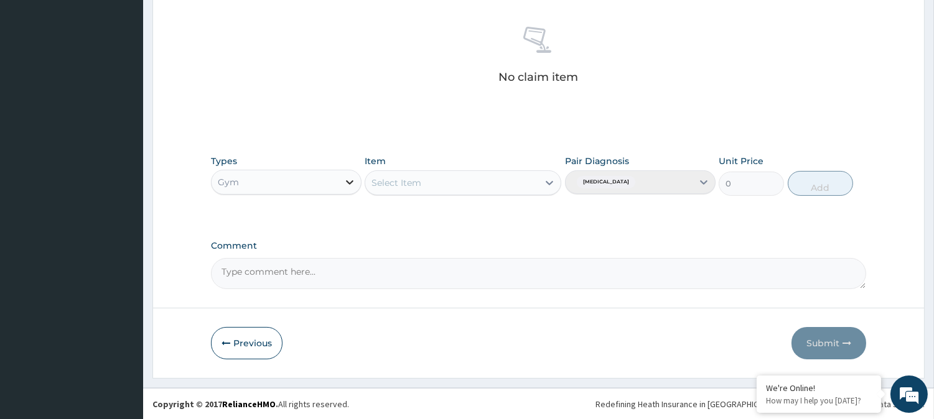
click at [352, 183] on icon at bounding box center [349, 182] width 12 height 12
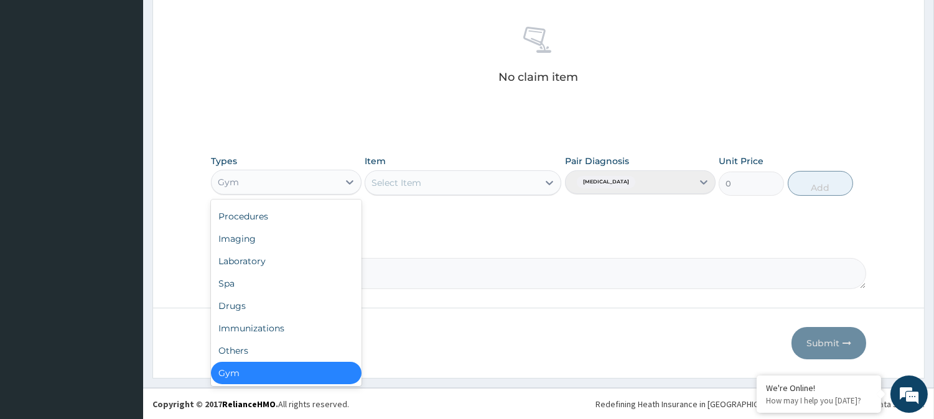
click at [278, 375] on div "Gym" at bounding box center [286, 373] width 151 height 22
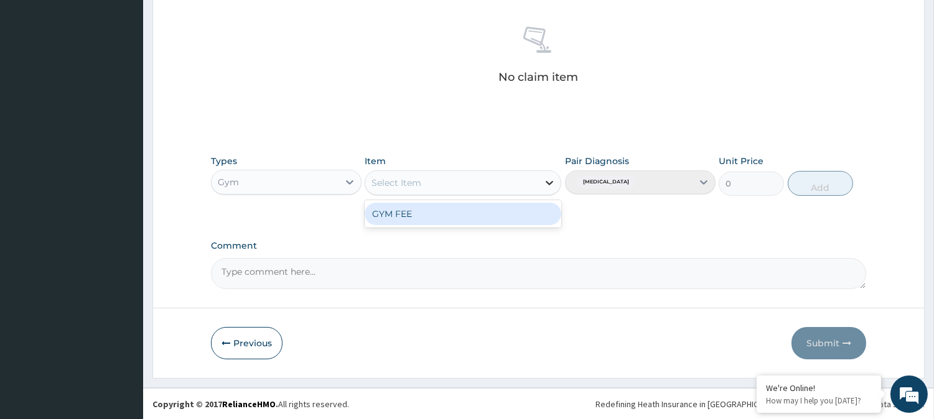
click at [546, 185] on icon at bounding box center [549, 183] width 12 height 12
click at [500, 210] on div "GYM FEE" at bounding box center [463, 214] width 197 height 22
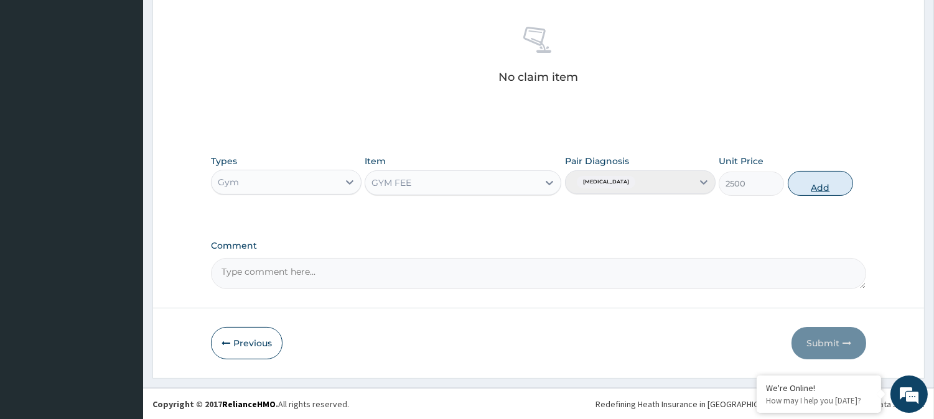
click at [795, 180] on button "Add" at bounding box center [820, 183] width 65 height 25
type input "0"
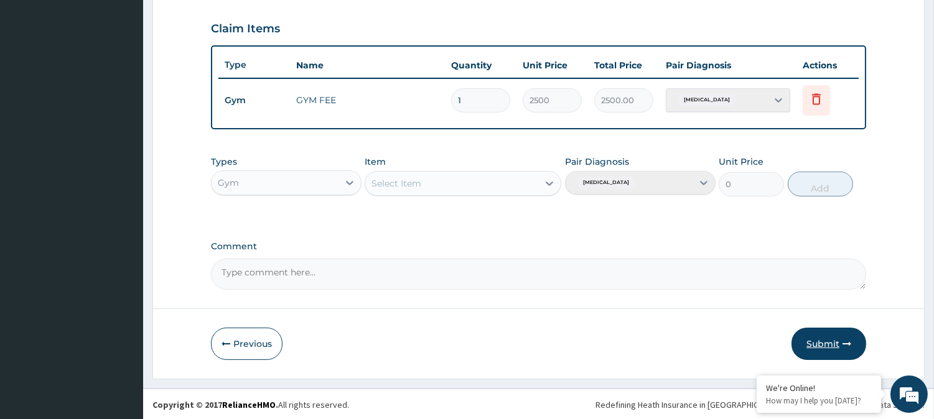
click at [837, 337] on button "Submit" at bounding box center [829, 344] width 75 height 32
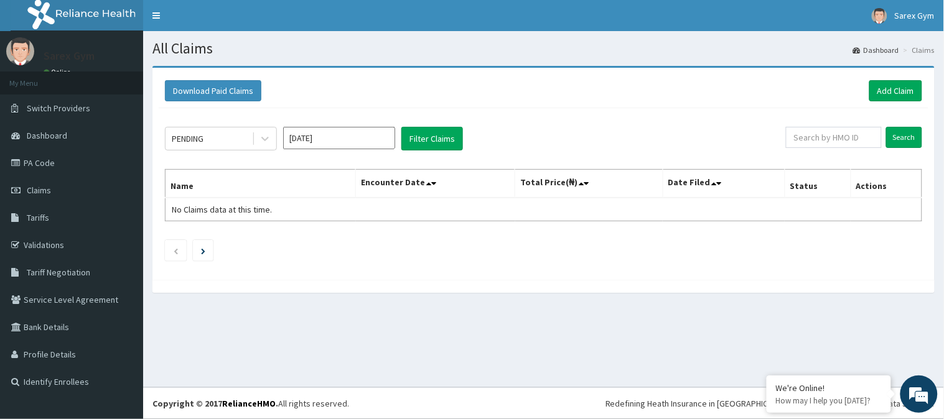
click at [943, 82] on div "Download Paid Claims Add Claim × Note you can only download claims within a max…" at bounding box center [543, 186] width 801 height 240
click at [893, 90] on link "Add Claim" at bounding box center [895, 90] width 53 height 21
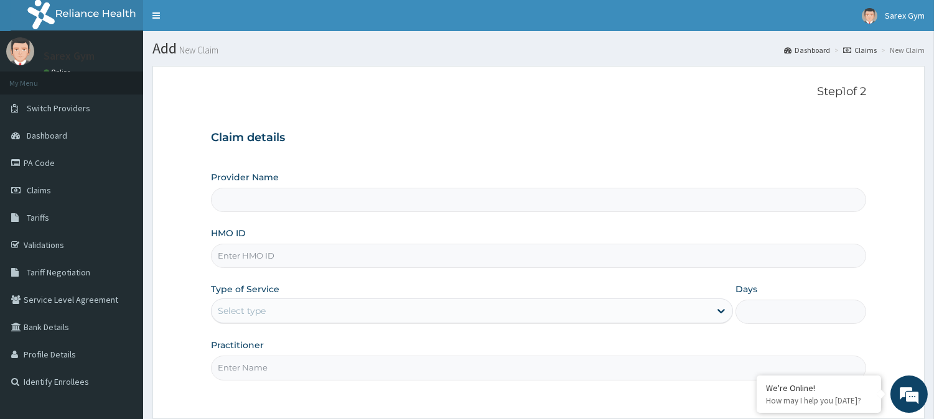
click at [259, 254] on input "HMO ID" at bounding box center [538, 256] width 655 height 24
type input "NBC/11318/A"
click at [268, 306] on div "Select type" at bounding box center [461, 311] width 498 height 20
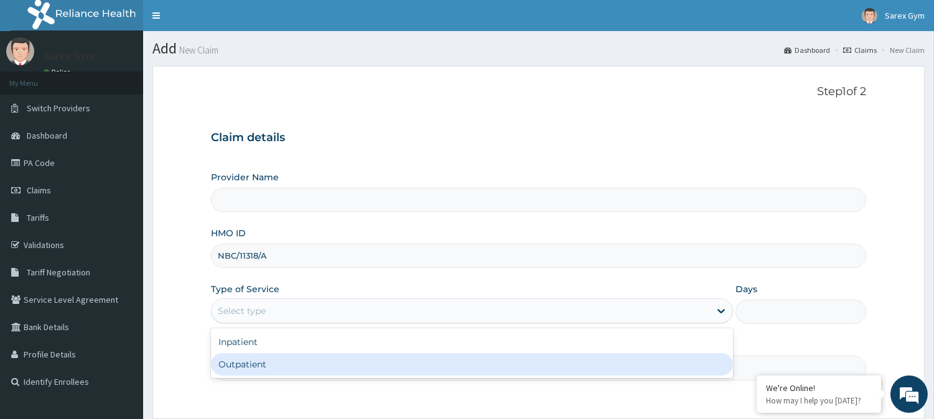
click at [254, 368] on div "Outpatient" at bounding box center [472, 364] width 522 height 22
type input "1"
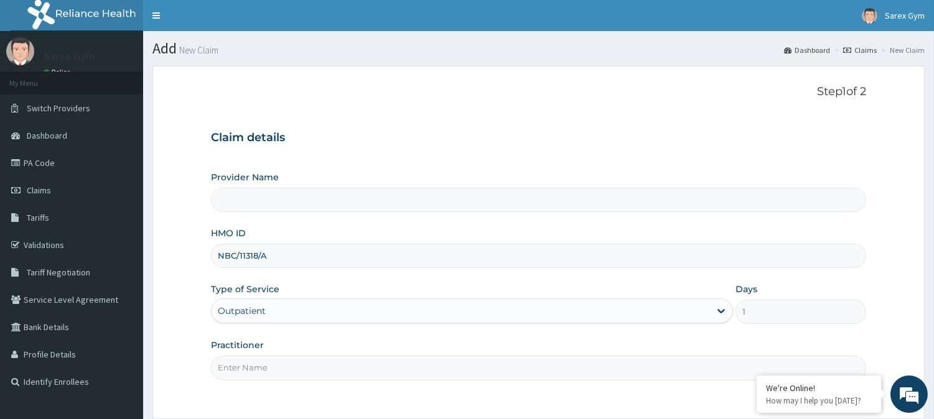
click at [251, 369] on input "Practitioner" at bounding box center [538, 368] width 655 height 24
type input "ABAYOMI"
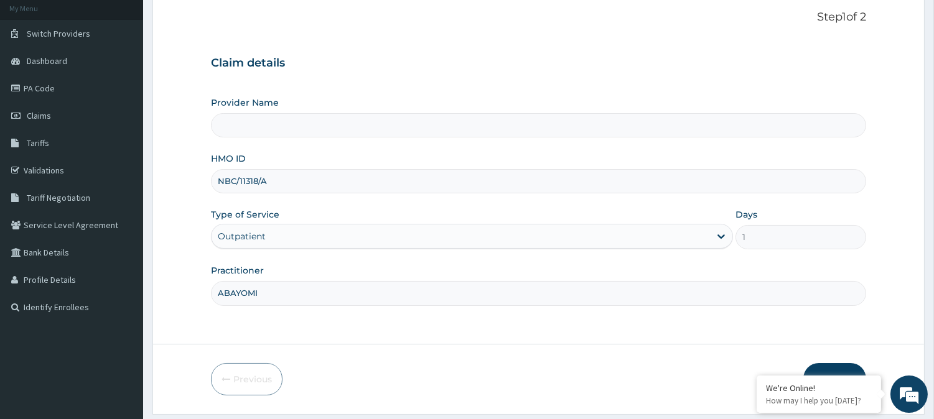
scroll to position [111, 0]
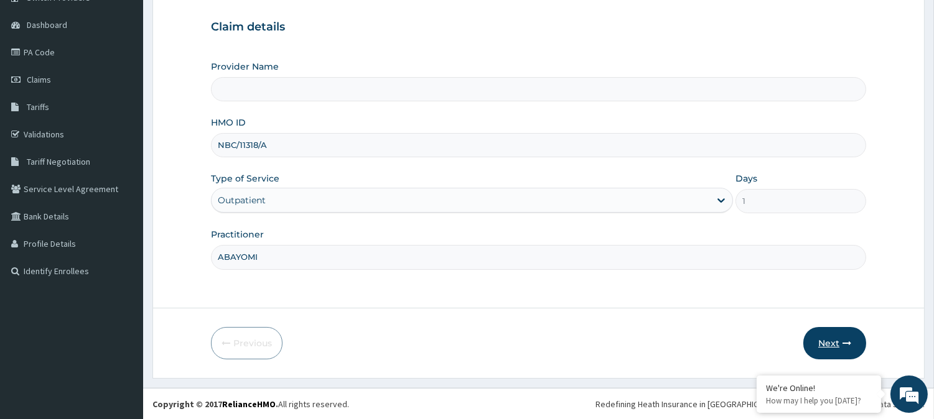
click at [829, 337] on button "Next" at bounding box center [834, 343] width 63 height 32
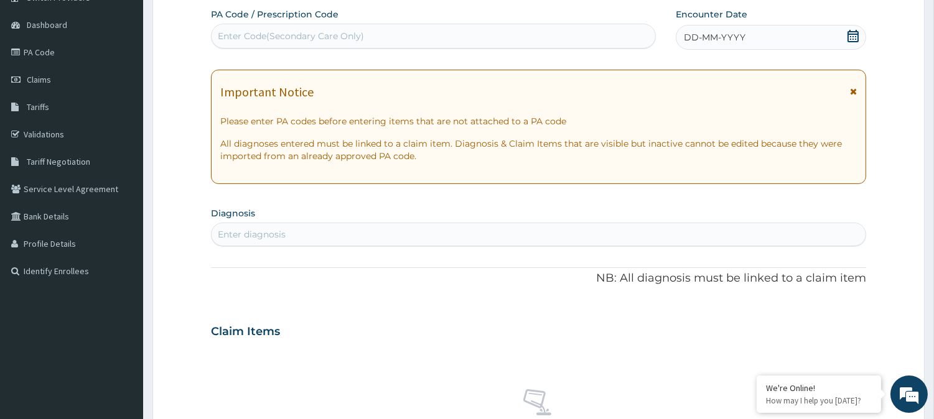
click at [273, 30] on div "Enter Code(Secondary Care Only)" at bounding box center [291, 36] width 146 height 12
type input "PA/40887C"
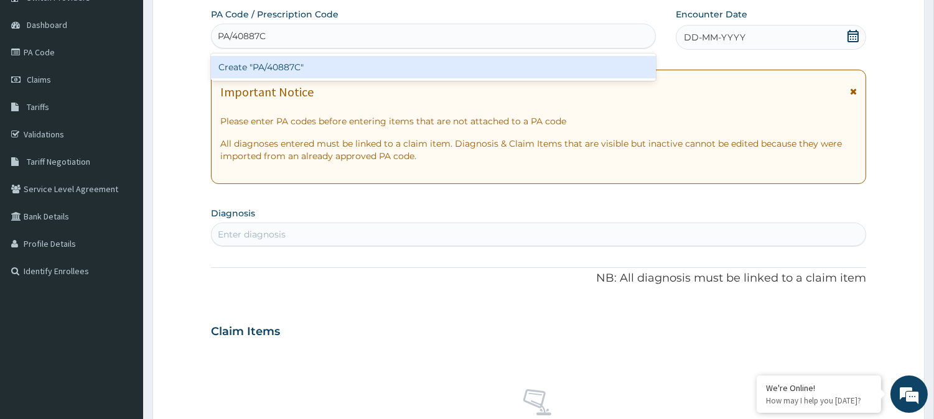
click at [307, 63] on div "Create "PA/40887C"" at bounding box center [433, 67] width 445 height 22
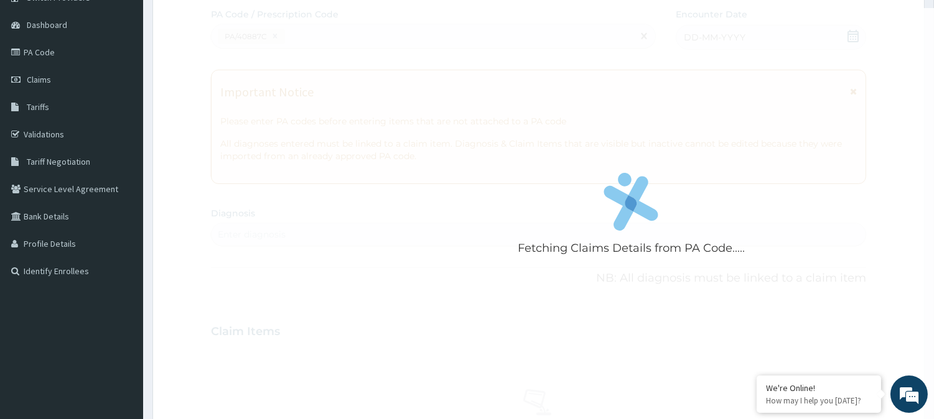
click at [420, 31] on div "Fetching Claims Details from PA Code....." at bounding box center [631, 217] width 841 height 419
click at [343, 29] on div "Fetching Claims Details from PA Code....." at bounding box center [631, 217] width 841 height 419
click at [337, 175] on div "Fetching Claims Details from PA Code....." at bounding box center [631, 217] width 841 height 419
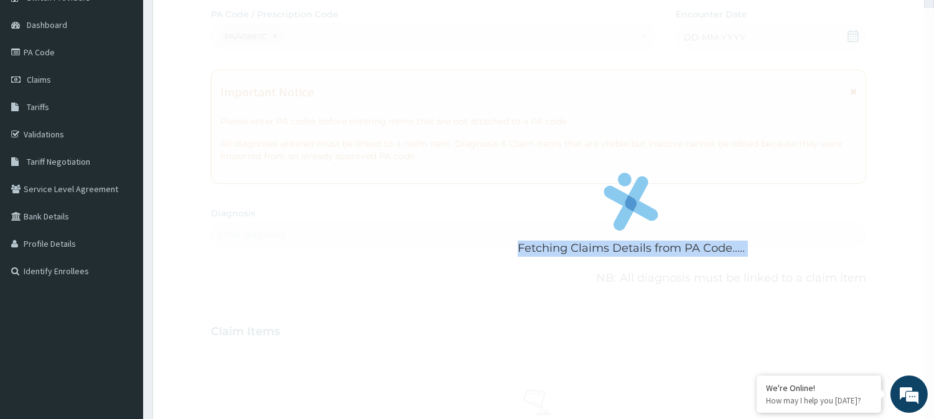
click at [337, 175] on div "Fetching Claims Details from PA Code....." at bounding box center [631, 217] width 841 height 419
click at [52, 52] on link "PA Code" at bounding box center [71, 52] width 143 height 27
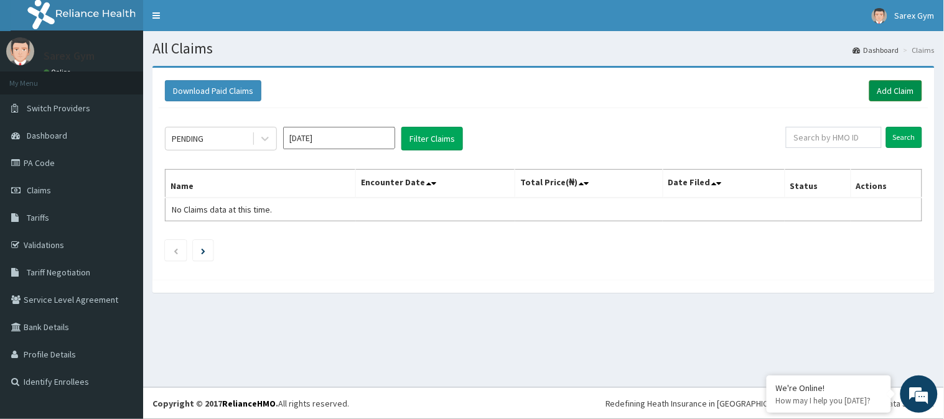
click at [904, 90] on link "Add Claim" at bounding box center [895, 90] width 53 height 21
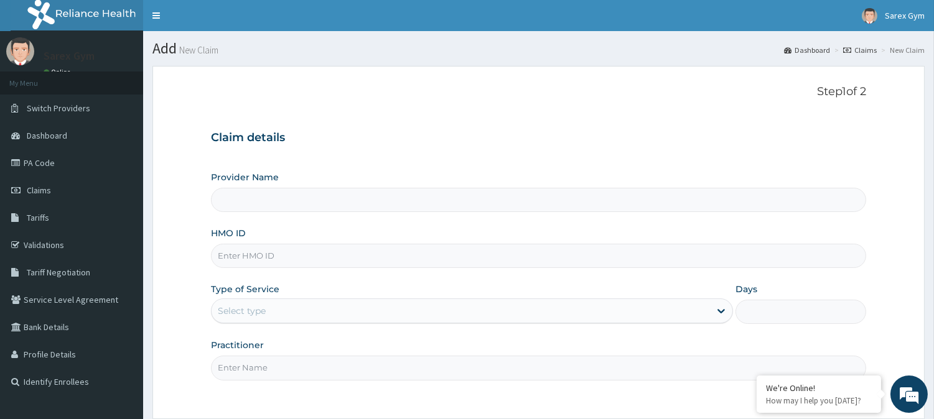
type input "Sarex Gym"
type input "1"
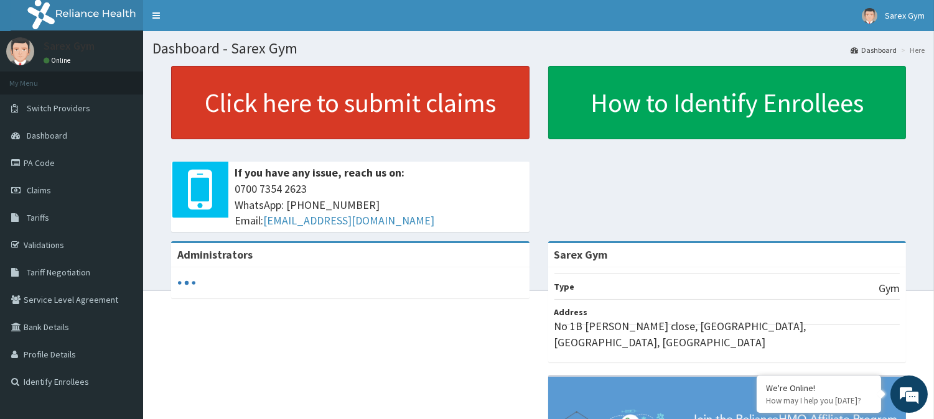
click at [353, 101] on link "Click here to submit claims" at bounding box center [350, 102] width 358 height 73
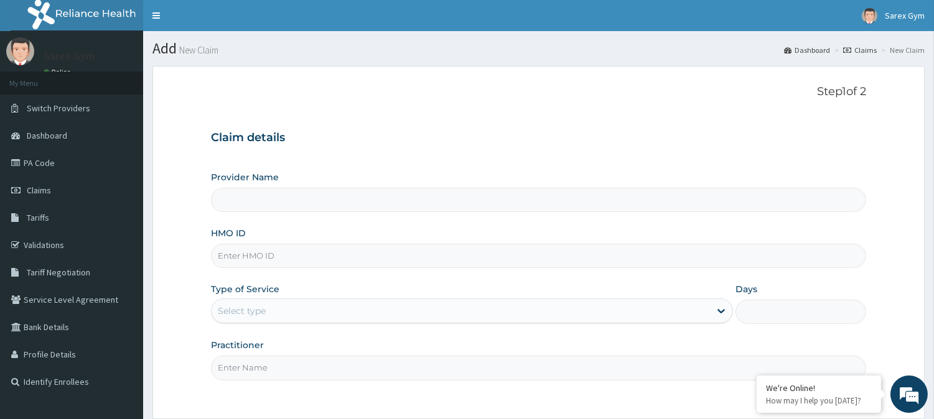
type input "Sarex Gym"
type input "1"
click at [260, 256] on input "HMO ID" at bounding box center [538, 256] width 655 height 24
click at [241, 257] on input "HMO ID" at bounding box center [538, 256] width 655 height 24
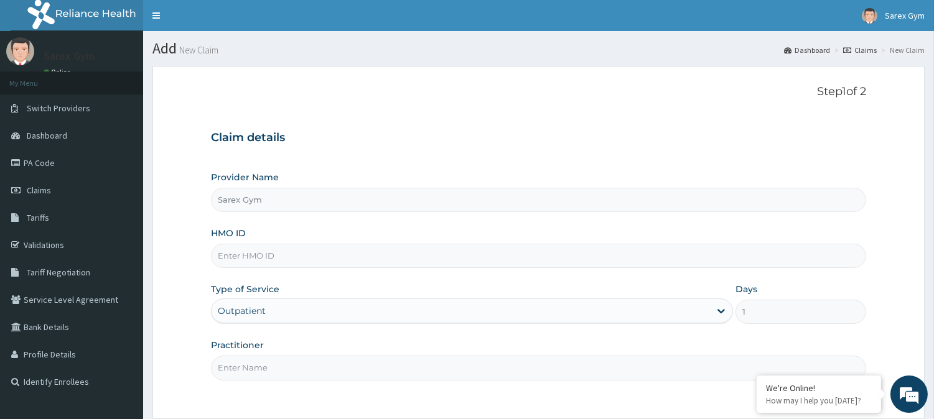
click at [241, 246] on input "HMO ID" at bounding box center [538, 256] width 655 height 24
click at [471, 192] on input "Sarex Gym" at bounding box center [538, 200] width 655 height 24
click at [250, 260] on input "HMO ID" at bounding box center [538, 256] width 655 height 24
type input "NBC/11318/A"
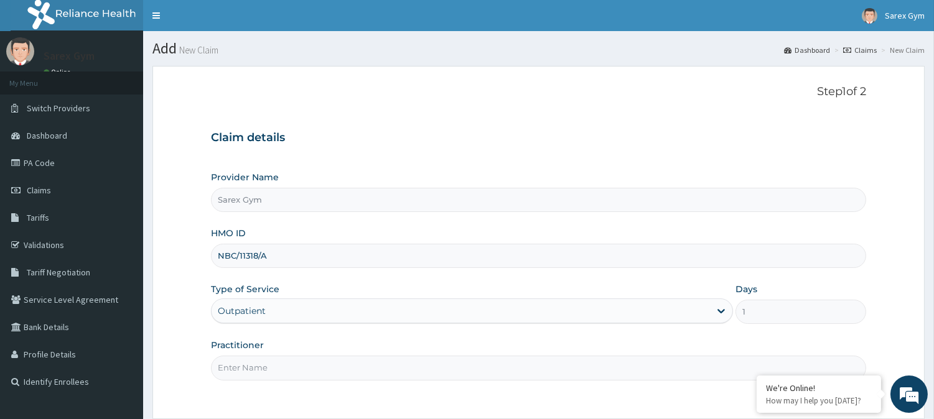
click at [253, 369] on input "Practitioner" at bounding box center [538, 368] width 655 height 24
type input "ABAYOMI"
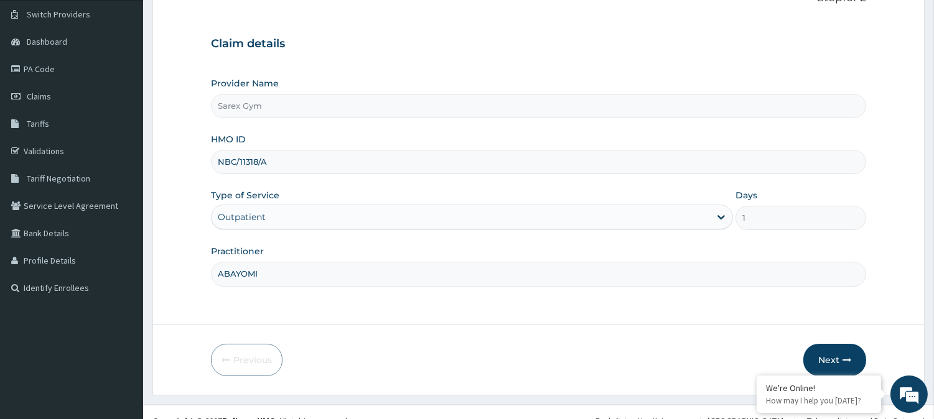
scroll to position [111, 0]
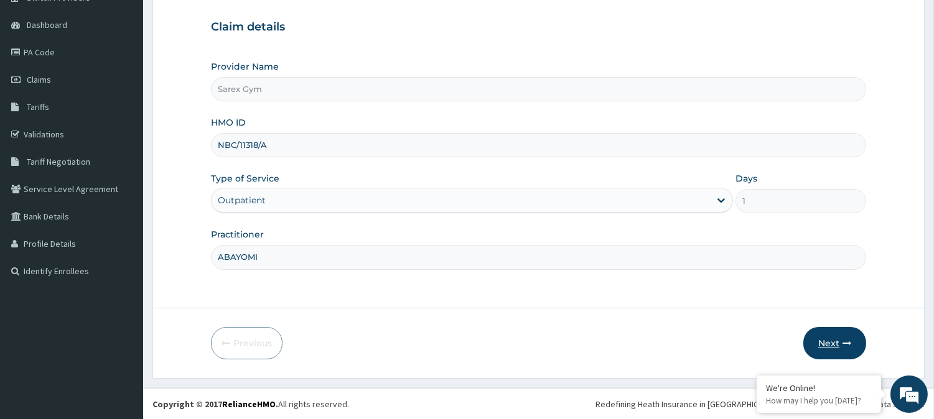
click at [853, 349] on button "Next" at bounding box center [834, 343] width 63 height 32
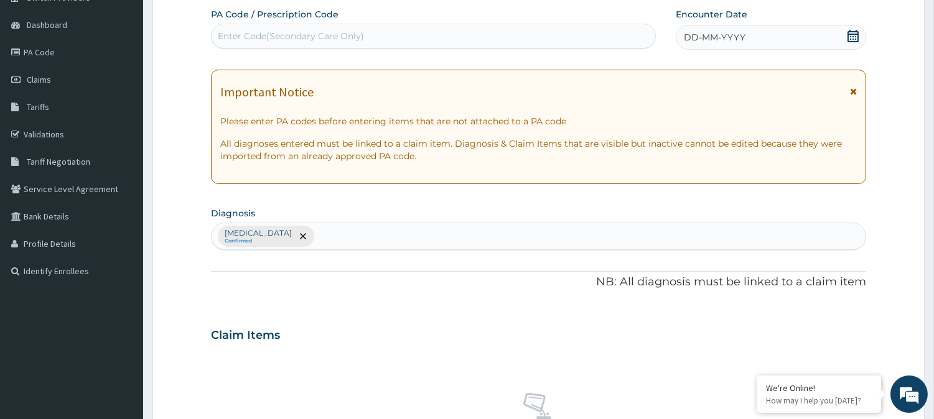
click at [299, 31] on div "Enter Code(Secondary Care Only)" at bounding box center [291, 36] width 146 height 12
type input "PA/40887C"
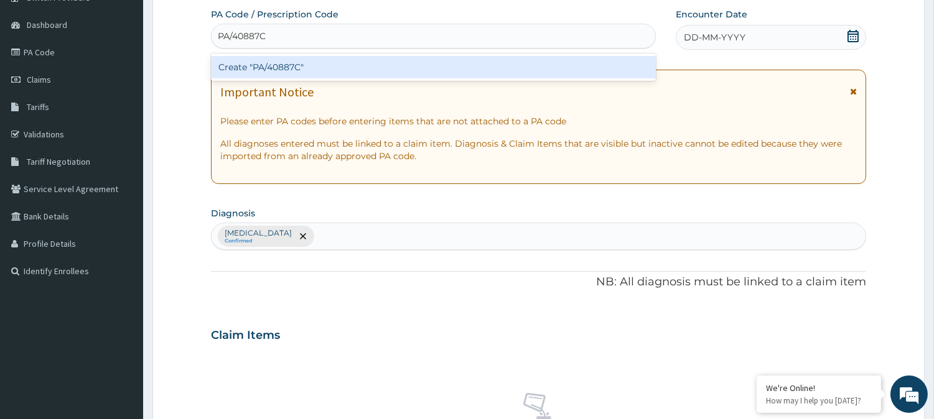
click at [280, 63] on div "Create "PA/40887C"" at bounding box center [433, 67] width 445 height 22
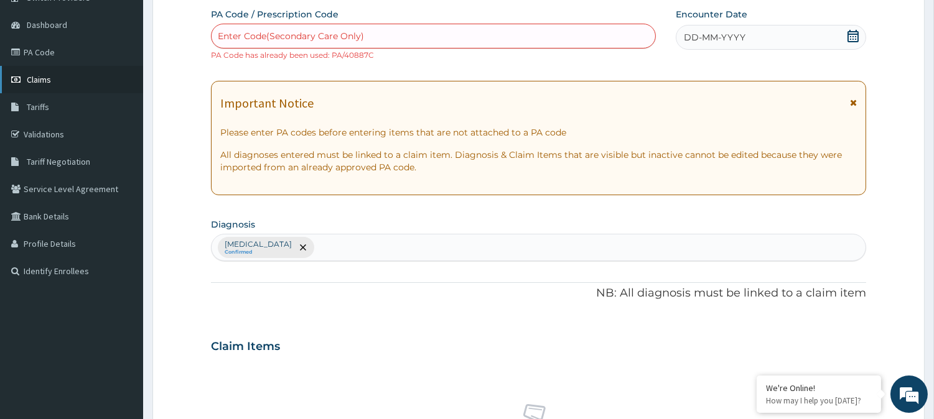
click at [44, 75] on span "Claims" at bounding box center [39, 79] width 24 height 11
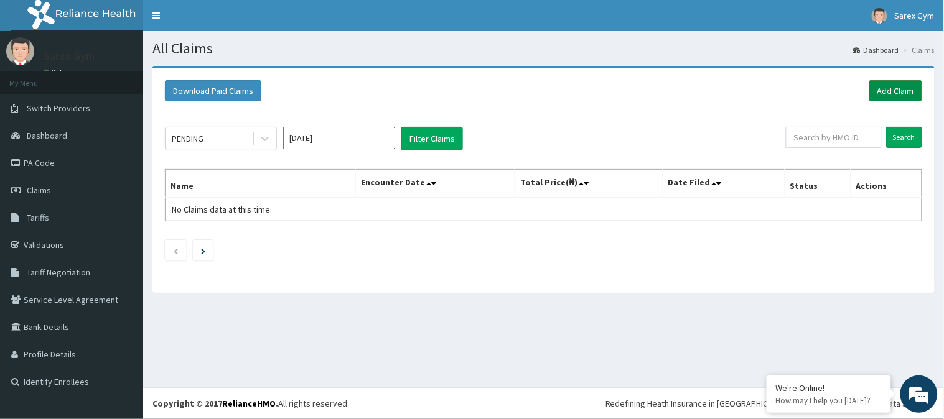
click at [899, 90] on link "Add Claim" at bounding box center [895, 90] width 53 height 21
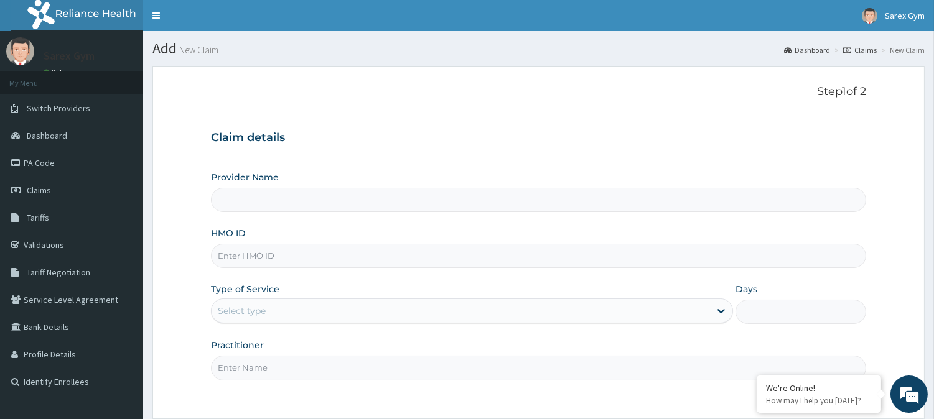
click at [260, 253] on input "HMO ID" at bounding box center [538, 256] width 655 height 24
type input "Sarex Gym"
type input "1"
type input "TLF/10014/A"
click at [247, 375] on input "Practitioner" at bounding box center [538, 368] width 655 height 24
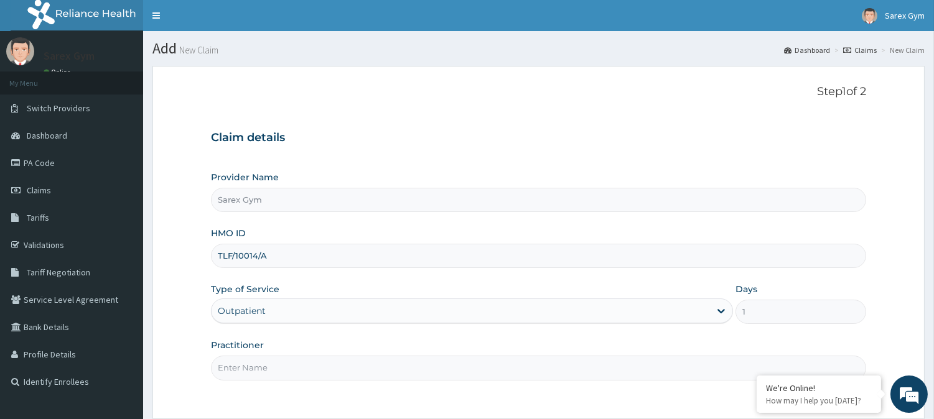
type input "ABAYOMI"
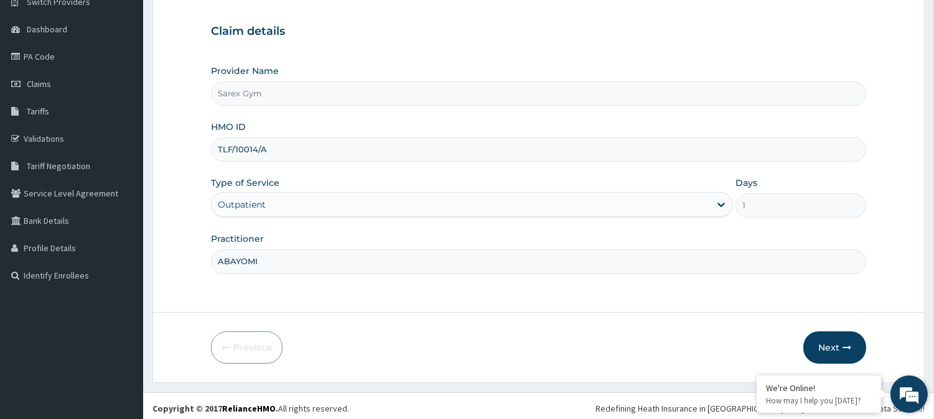
scroll to position [110, 0]
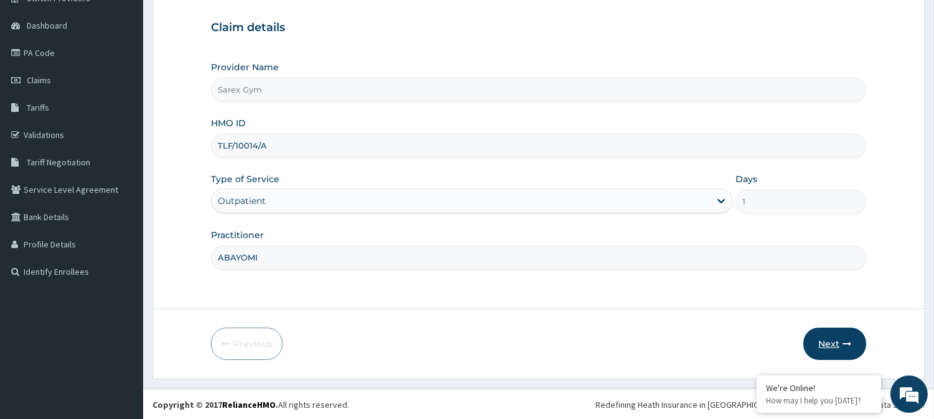
click at [838, 342] on button "Next" at bounding box center [834, 344] width 63 height 32
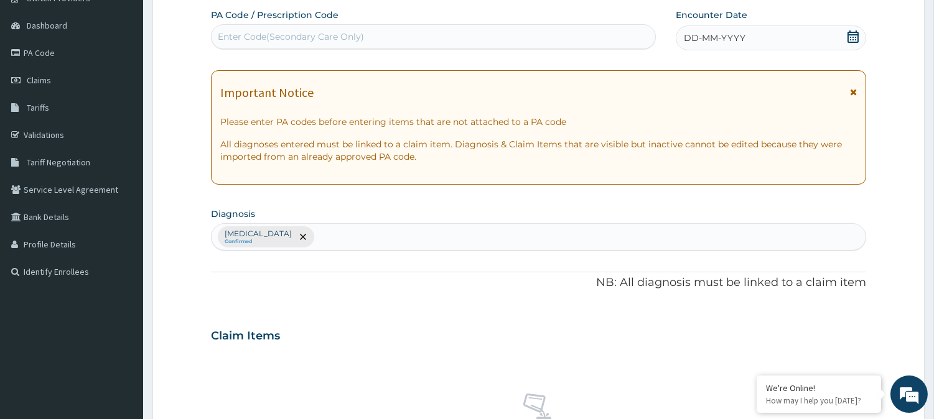
click at [321, 34] on div "Enter Code(Secondary Care Only)" at bounding box center [291, 36] width 146 height 12
type input "PA/020901"
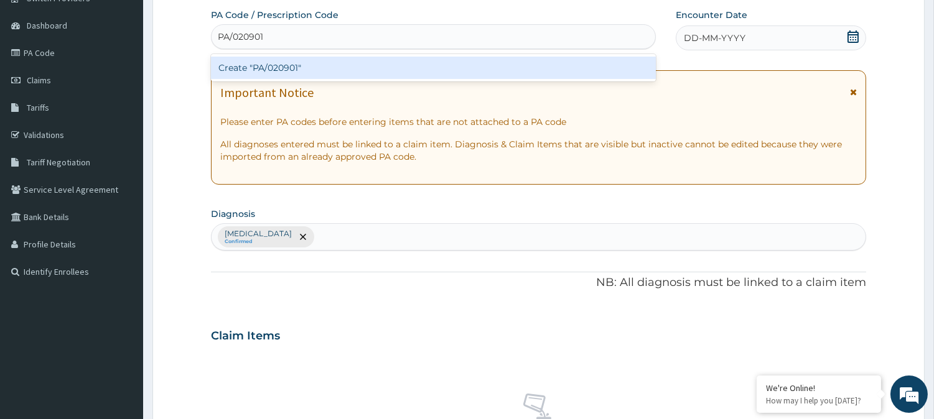
click at [309, 66] on div "Create "PA/020901"" at bounding box center [433, 68] width 445 height 22
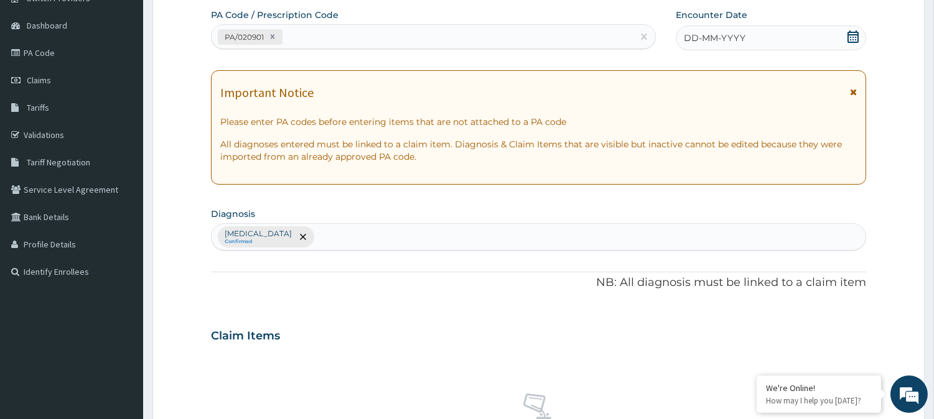
click at [850, 32] on icon at bounding box center [853, 36] width 12 height 12
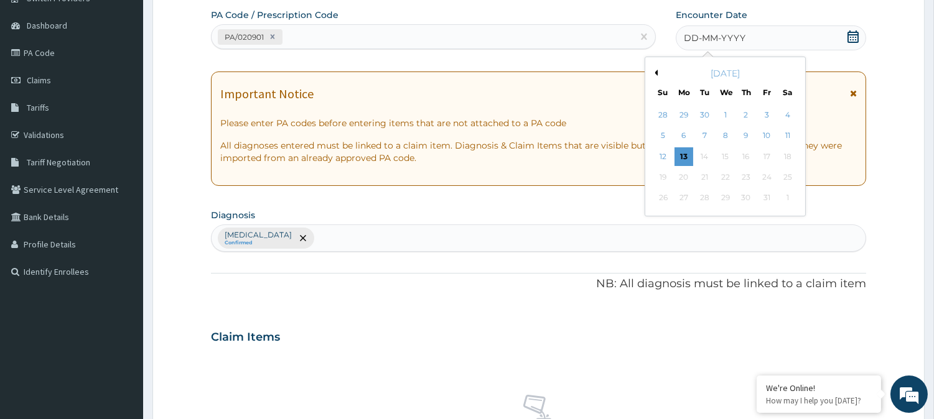
click at [656, 75] on button "Previous Month" at bounding box center [654, 73] width 6 height 6
click at [768, 175] on div "26" at bounding box center [766, 177] width 19 height 19
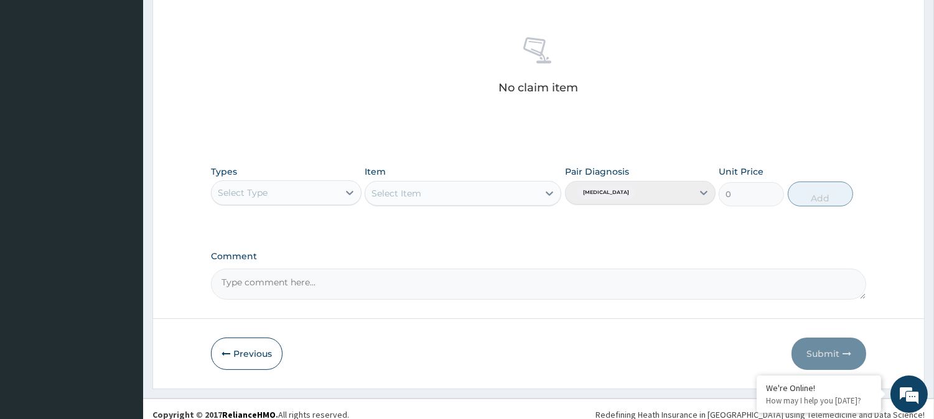
scroll to position [477, 0]
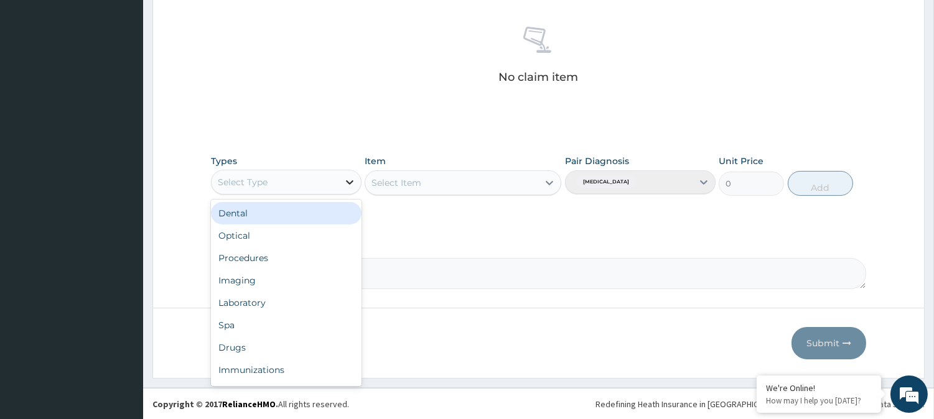
click at [351, 182] on icon at bounding box center [349, 182] width 7 height 4
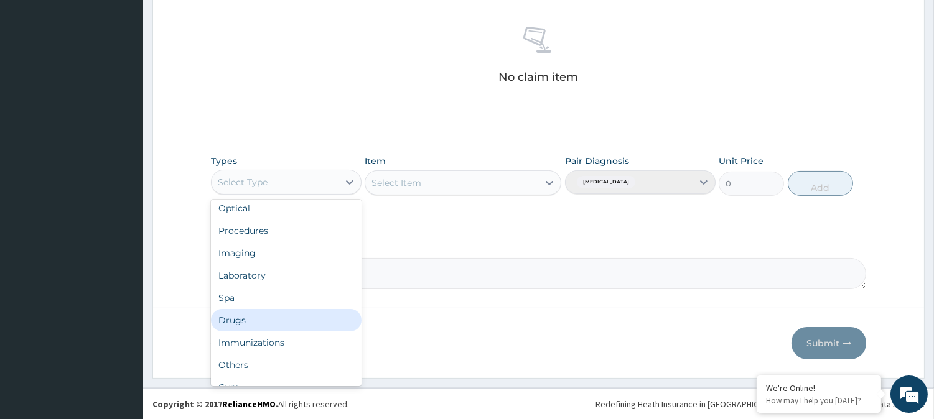
scroll to position [41, 0]
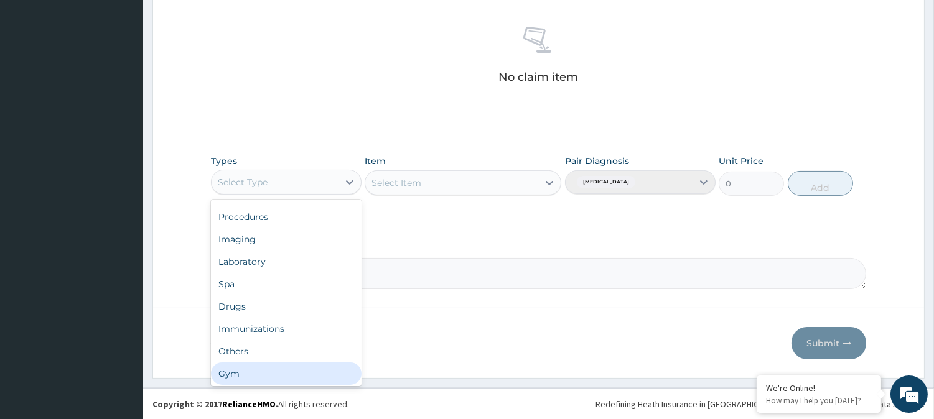
click at [255, 376] on div "Gym" at bounding box center [286, 374] width 151 height 22
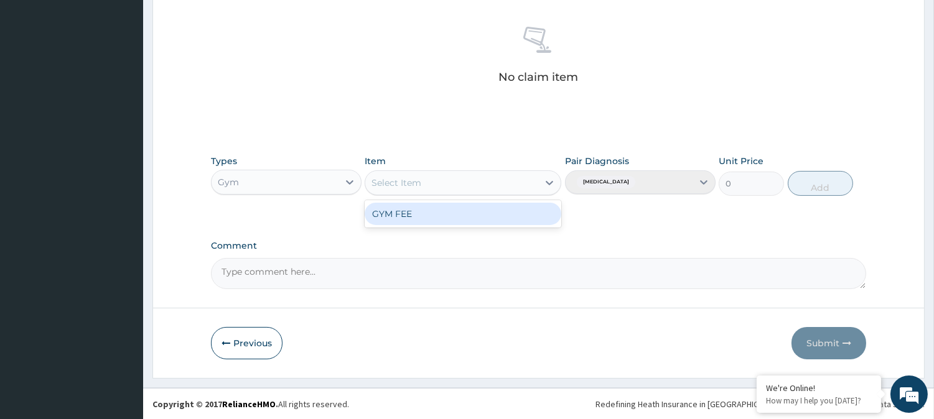
click at [545, 185] on icon at bounding box center [549, 183] width 12 height 12
click at [507, 212] on div "GYM FEE" at bounding box center [463, 214] width 197 height 22
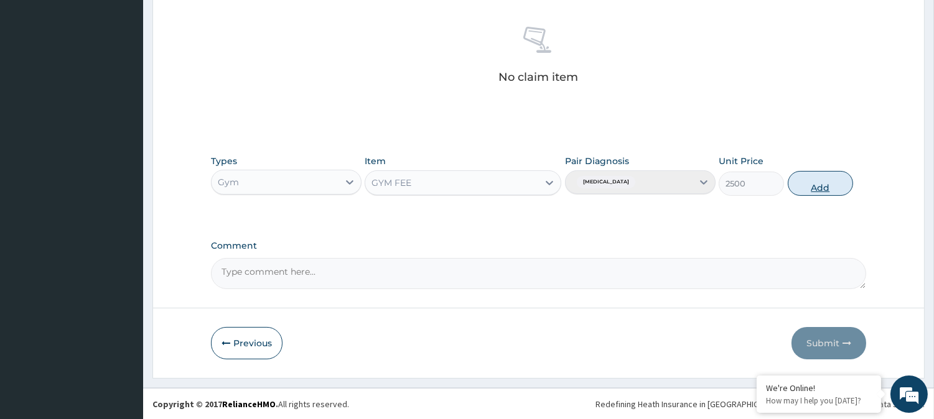
click at [804, 184] on button "Add" at bounding box center [820, 183] width 65 height 25
type input "0"
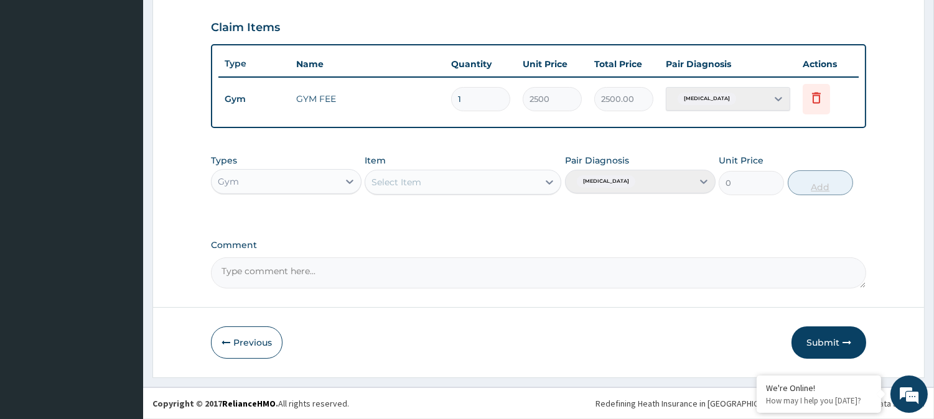
scroll to position [418, 0]
click at [814, 341] on button "Submit" at bounding box center [829, 344] width 75 height 32
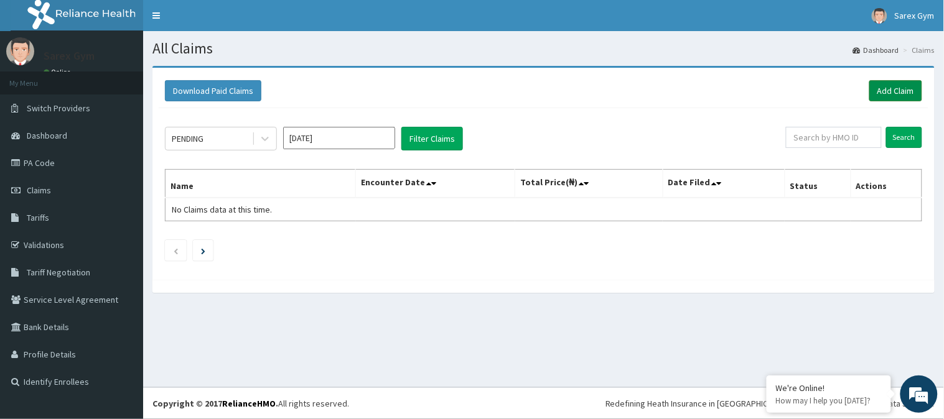
click at [892, 91] on link "Add Claim" at bounding box center [895, 90] width 53 height 21
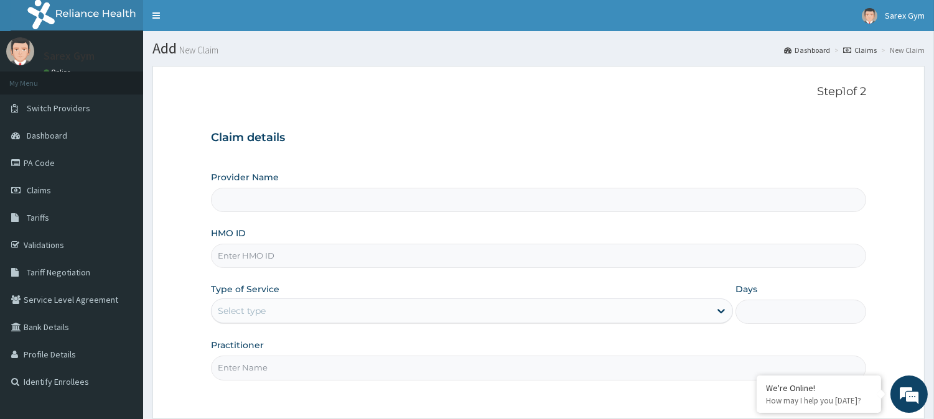
click at [268, 259] on input "HMO ID" at bounding box center [538, 256] width 655 height 24
type input "Sarex Gym"
type input "1"
type input "ISW/10165/B"
click at [231, 375] on input "Practitioner" at bounding box center [538, 368] width 655 height 24
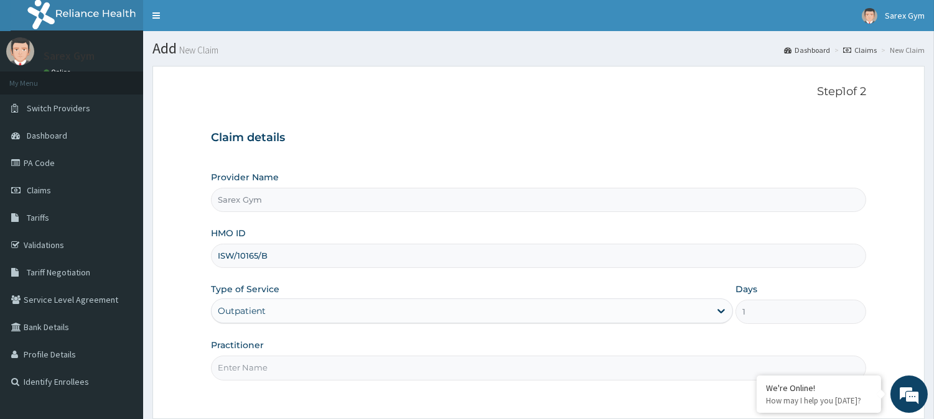
type input "ABAYOMI"
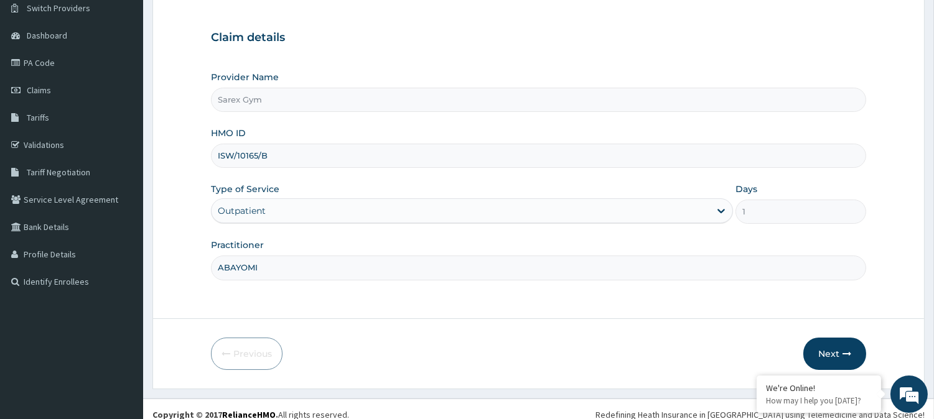
scroll to position [110, 0]
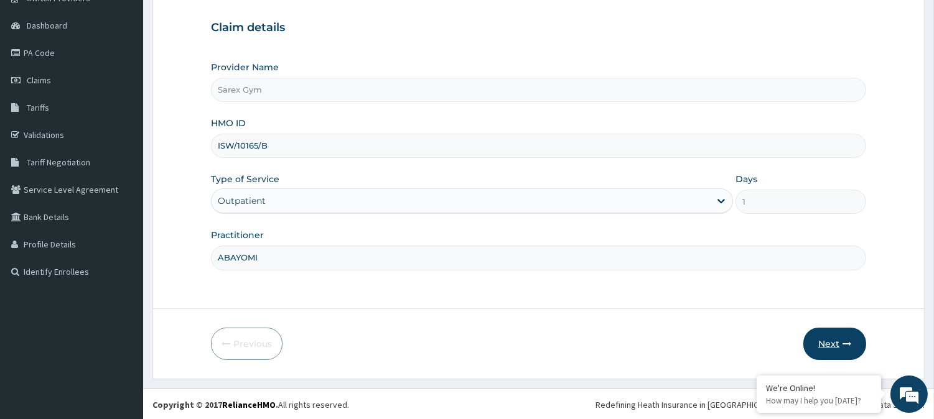
click at [847, 340] on icon "button" at bounding box center [847, 344] width 9 height 9
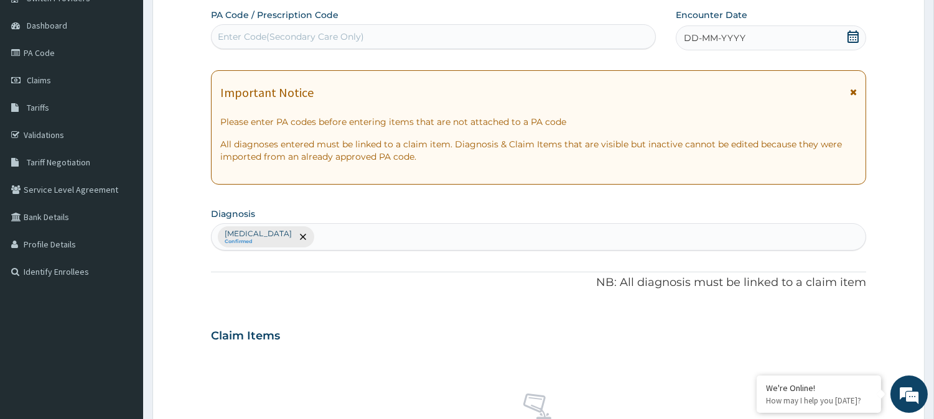
click at [330, 37] on div "Enter Code(Secondary Care Only)" at bounding box center [291, 36] width 146 height 12
type input "PA/A78AC5"
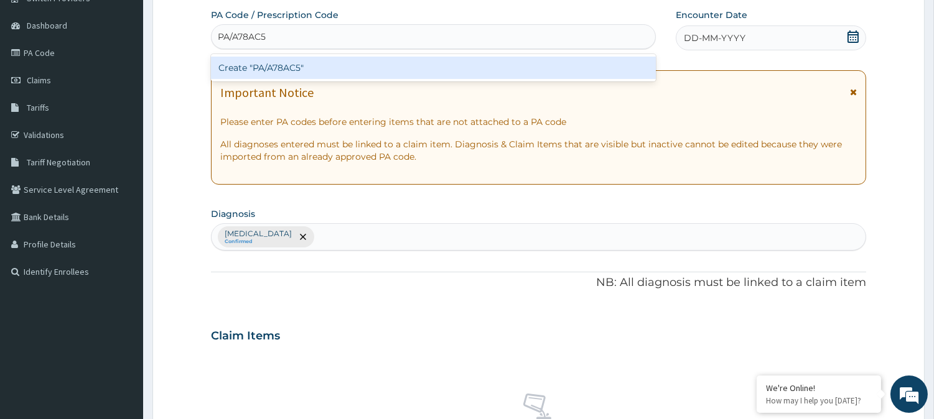
click at [321, 67] on div "Create "PA/A78AC5"" at bounding box center [433, 68] width 445 height 22
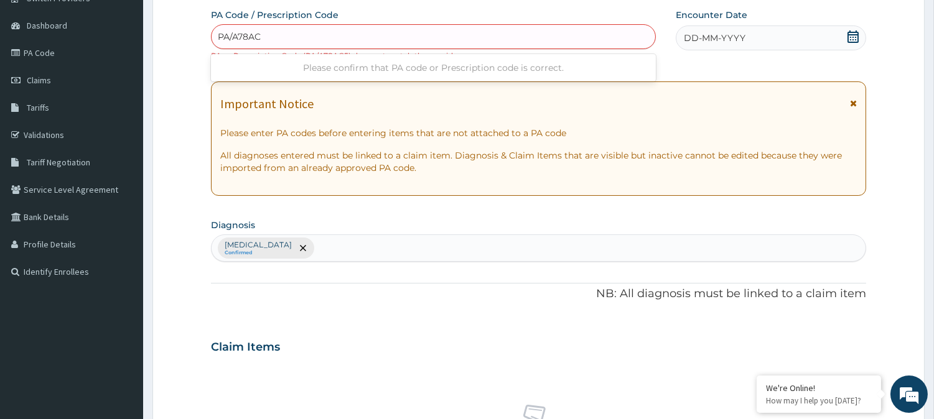
type input "PA/A78AC5"
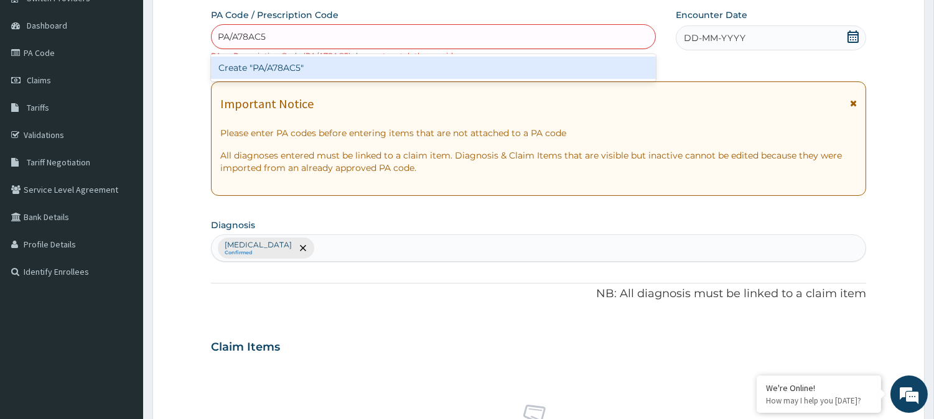
click at [321, 67] on div "Create "PA/A78AC5"" at bounding box center [433, 68] width 445 height 22
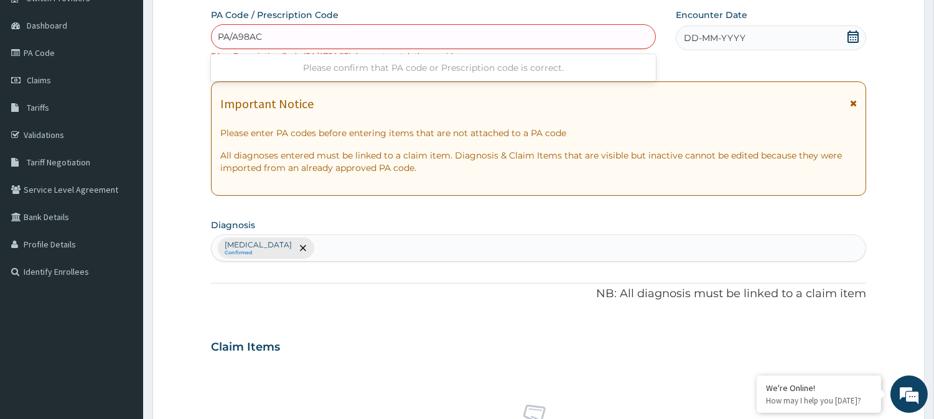
type input "PA/A98AC5"
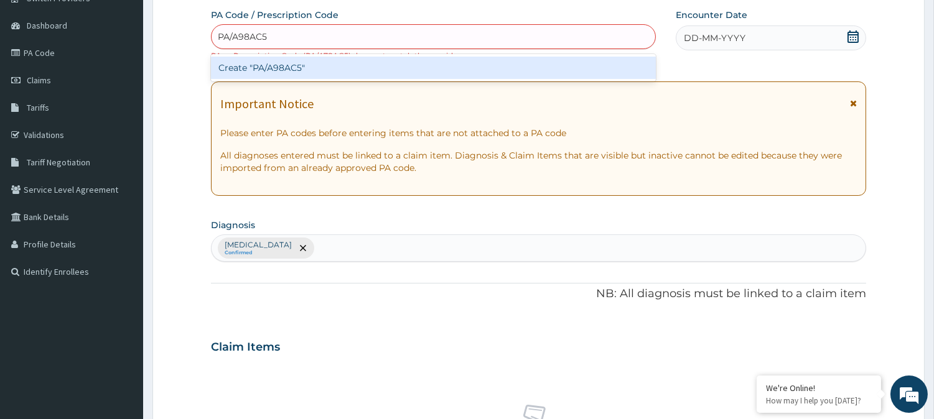
click at [314, 63] on div "Create "PA/A98AC5"" at bounding box center [433, 68] width 445 height 22
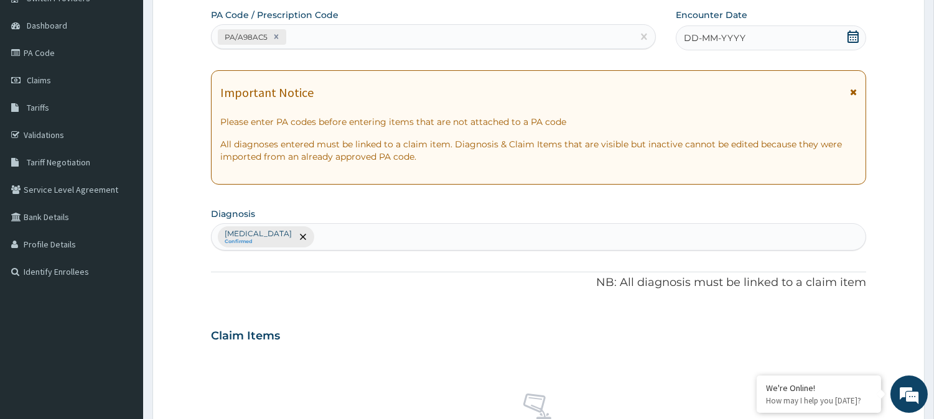
click at [856, 35] on icon at bounding box center [853, 36] width 12 height 12
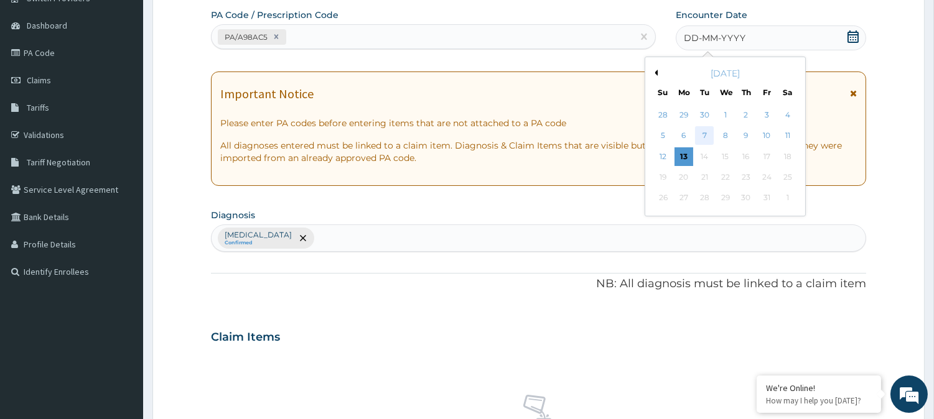
click at [705, 134] on div "7" at bounding box center [704, 136] width 19 height 19
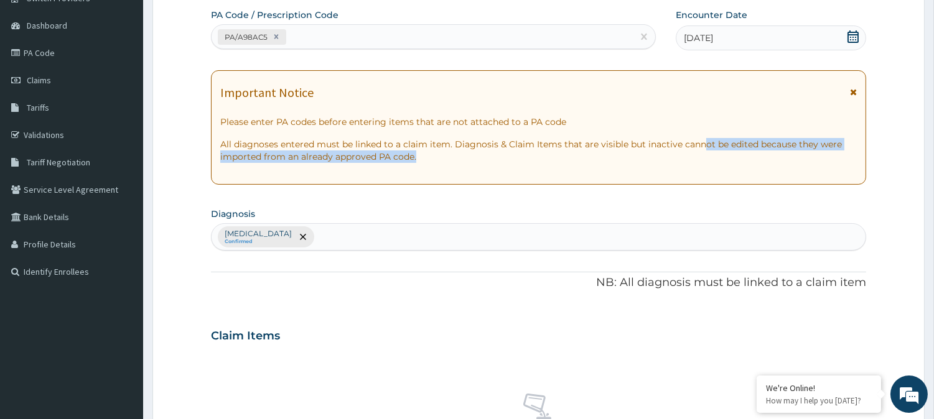
drag, startPoint x: 705, startPoint y: 134, endPoint x: 943, endPoint y: 346, distance: 319.1
click at [933, 346] on html "R EL Toggle navigation Sarex Gym Sarex Gym - info@sarexgym.com Member since Mar…" at bounding box center [467, 338] width 934 height 897
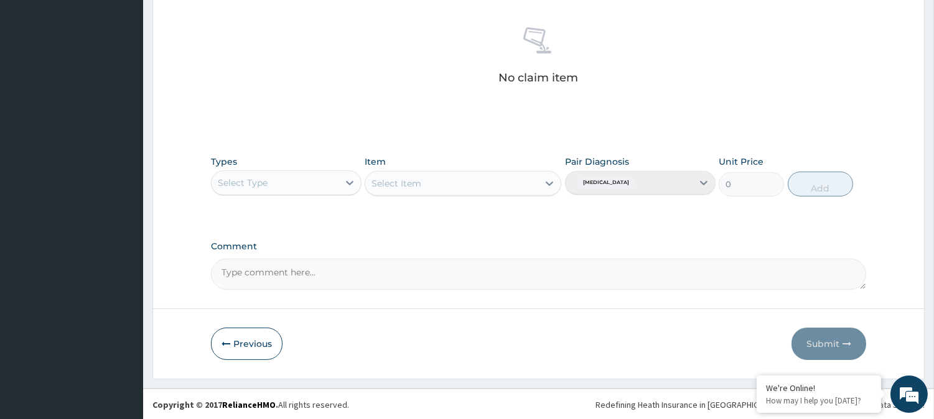
scroll to position [477, 0]
click at [348, 179] on icon at bounding box center [349, 182] width 12 height 12
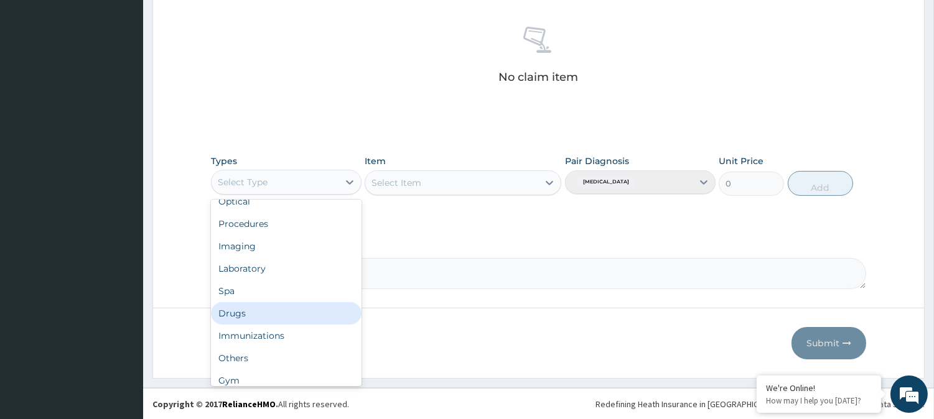
scroll to position [41, 0]
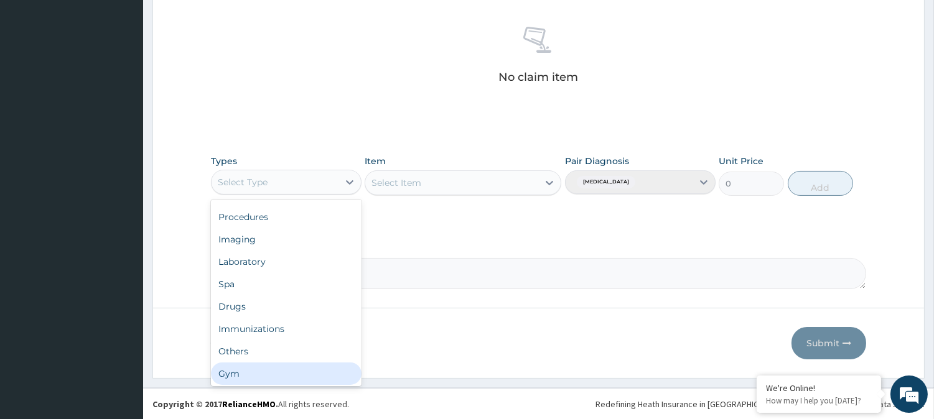
click at [309, 375] on div "Gym" at bounding box center [286, 374] width 151 height 22
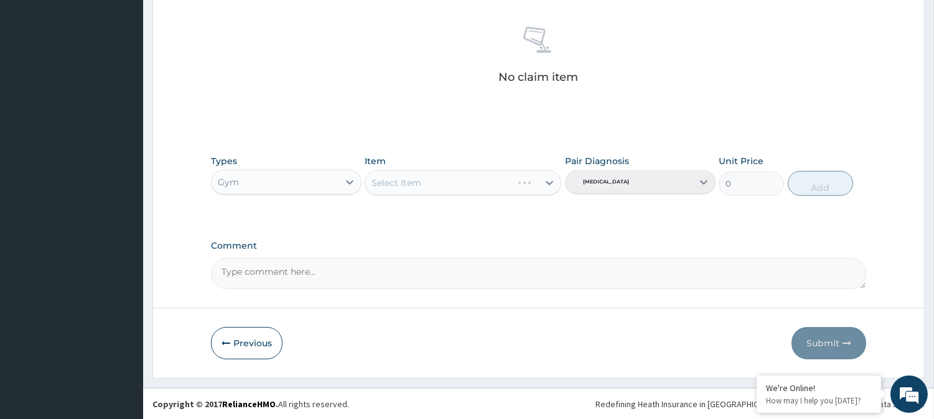
click at [549, 183] on div "Select Item" at bounding box center [463, 182] width 197 height 25
click at [551, 184] on icon at bounding box center [549, 183] width 12 height 12
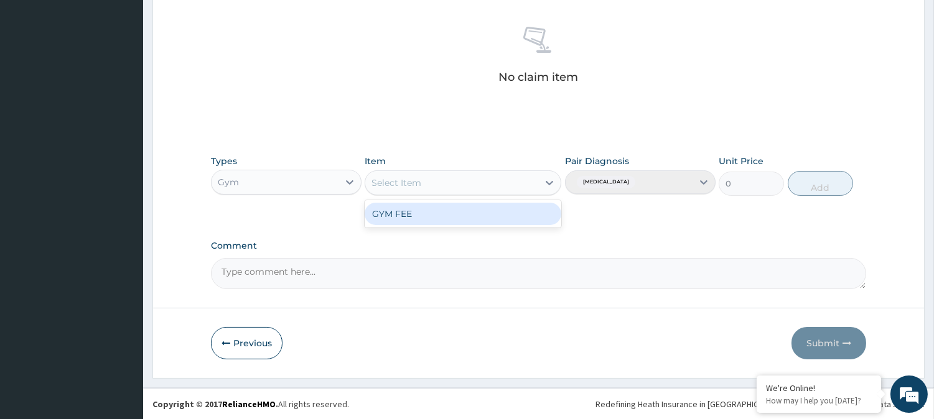
click at [498, 215] on div "GYM FEE" at bounding box center [463, 214] width 197 height 22
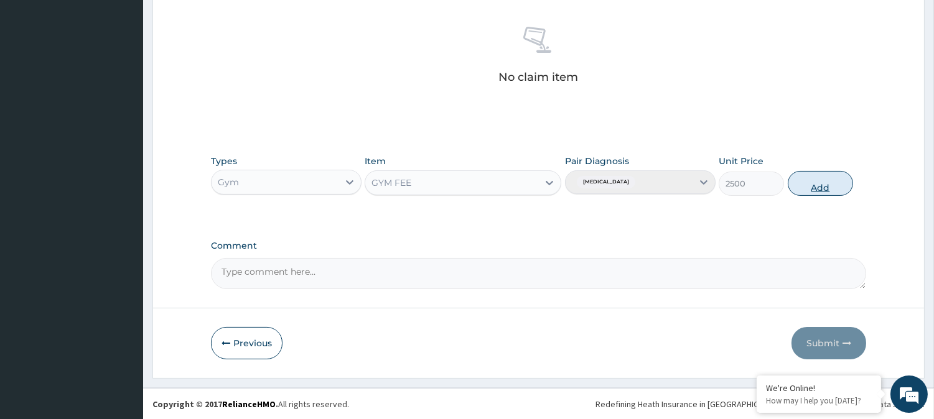
click at [810, 185] on button "Add" at bounding box center [820, 183] width 65 height 25
type input "0"
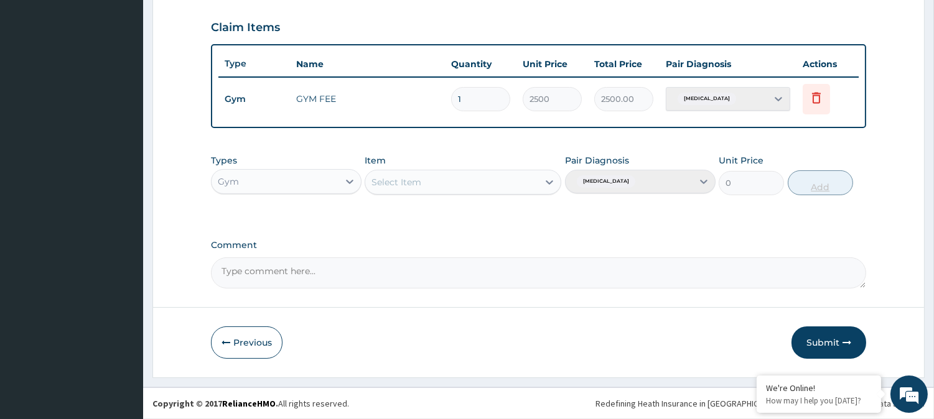
scroll to position [418, 0]
click at [826, 341] on button "Submit" at bounding box center [829, 344] width 75 height 32
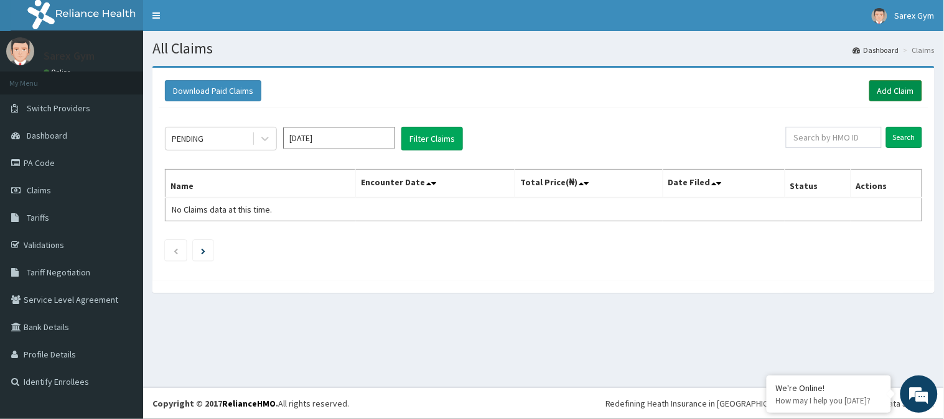
click at [897, 88] on link "Add Claim" at bounding box center [895, 90] width 53 height 21
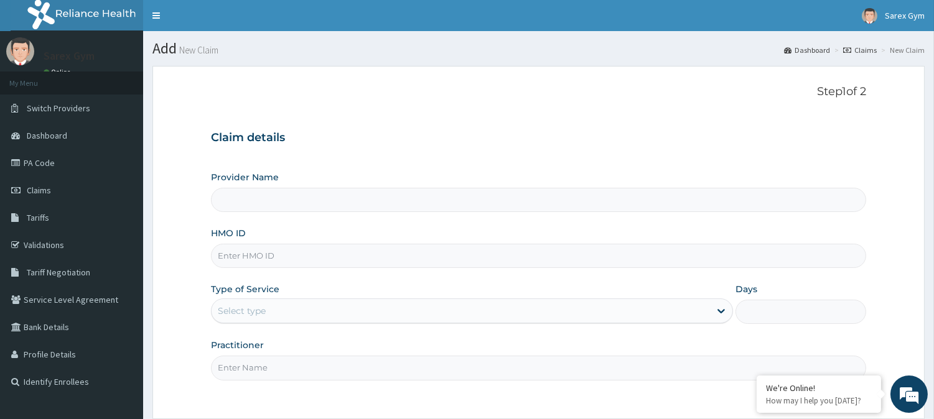
click at [259, 263] on input "HMO ID" at bounding box center [538, 256] width 655 height 24
type input "Sarex Gym"
type input "1"
type input "PPR/10017/E"
click at [228, 365] on input "Practitioner" at bounding box center [538, 368] width 655 height 24
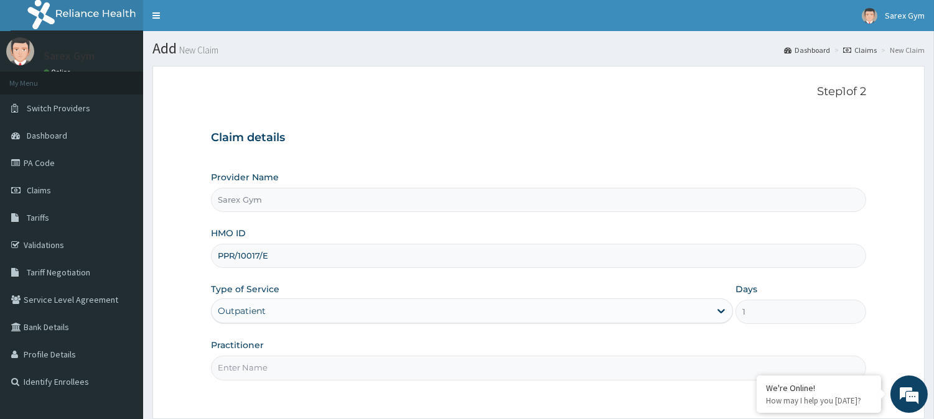
type input "ABAYOMI"
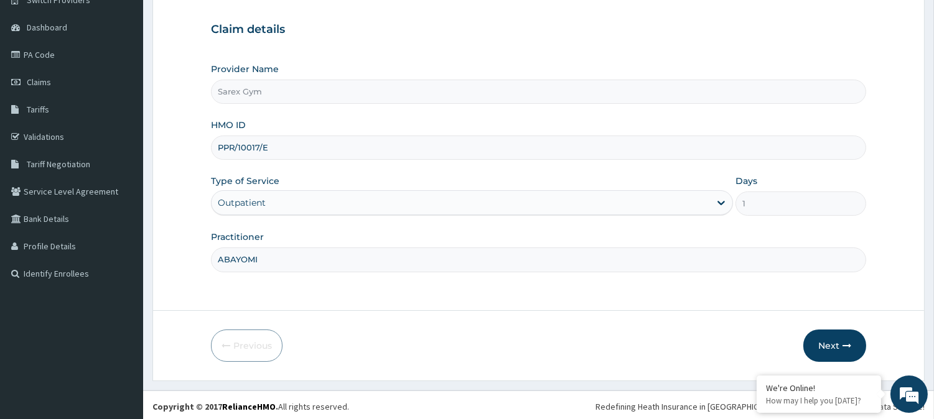
scroll to position [110, 0]
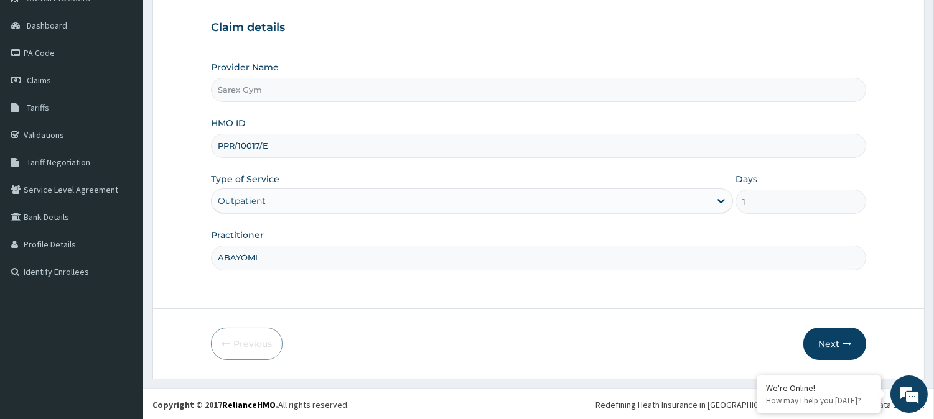
click at [836, 337] on button "Next" at bounding box center [834, 344] width 63 height 32
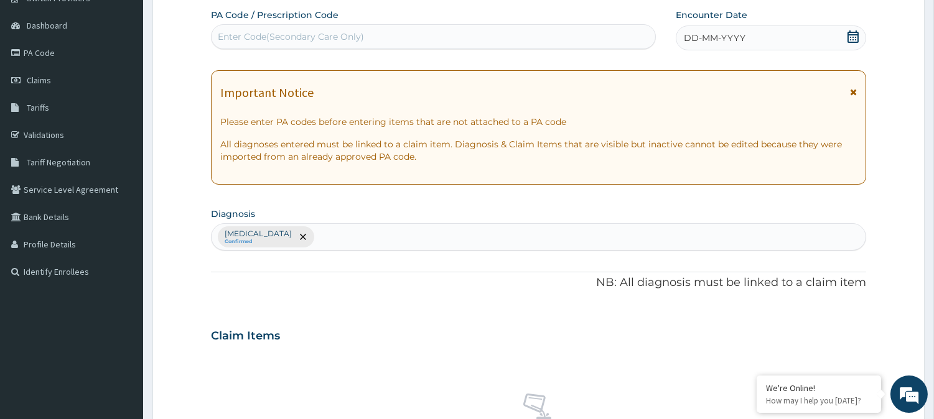
click at [290, 28] on div "Enter Code(Secondary Care Only)" at bounding box center [434, 37] width 444 height 20
type input "PA/F20EAB"
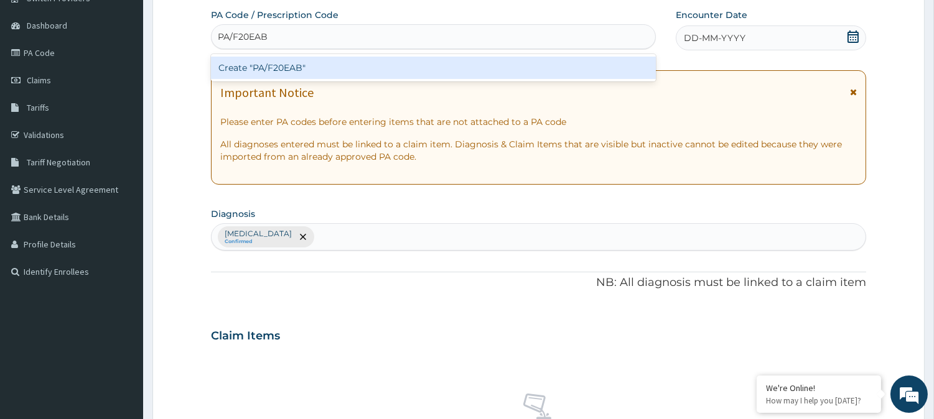
click at [294, 68] on div "Create "PA/F20EAB"" at bounding box center [433, 68] width 445 height 22
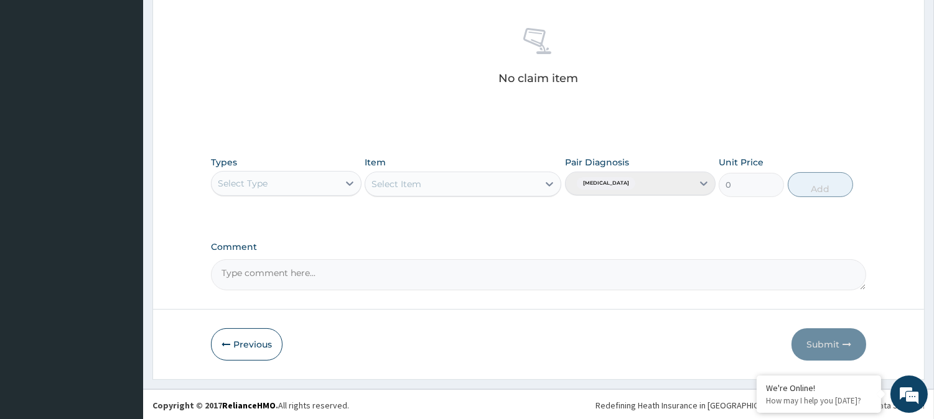
scroll to position [477, 0]
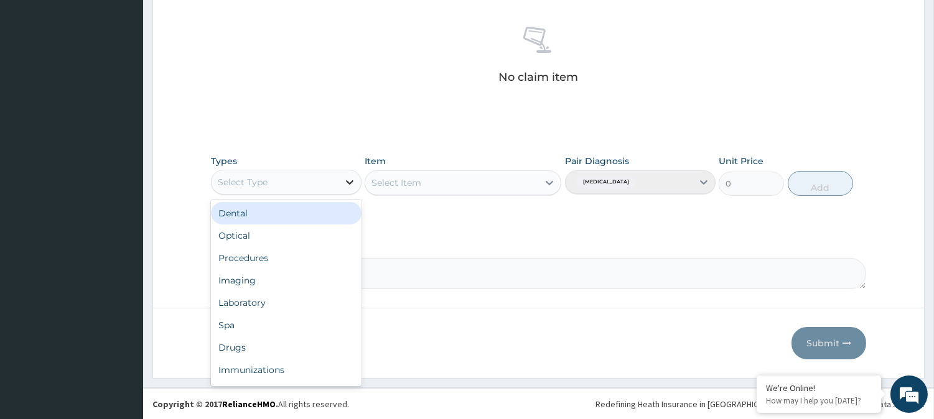
click at [345, 181] on icon at bounding box center [349, 182] width 12 height 12
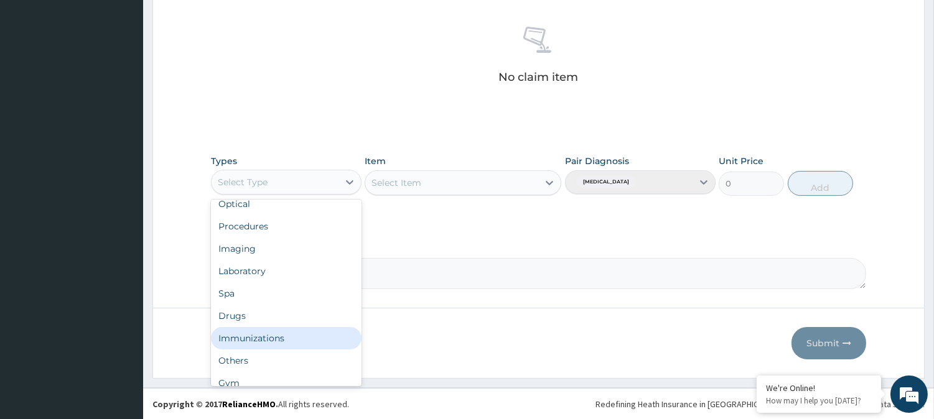
scroll to position [41, 0]
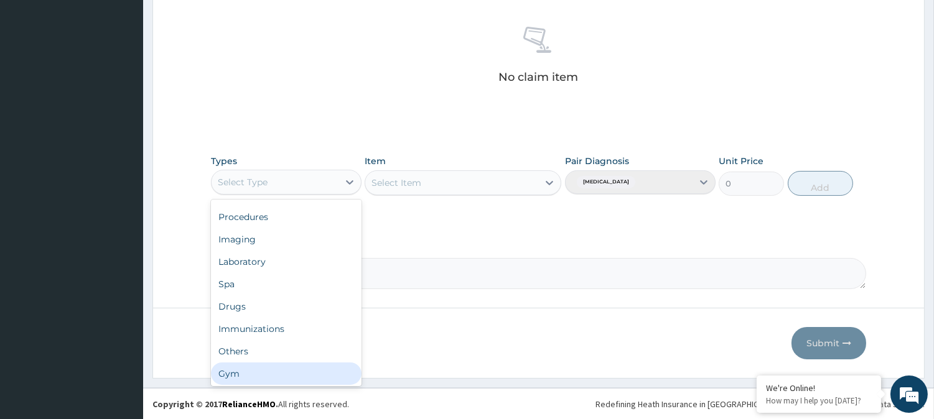
click at [280, 376] on div "Gym" at bounding box center [286, 374] width 151 height 22
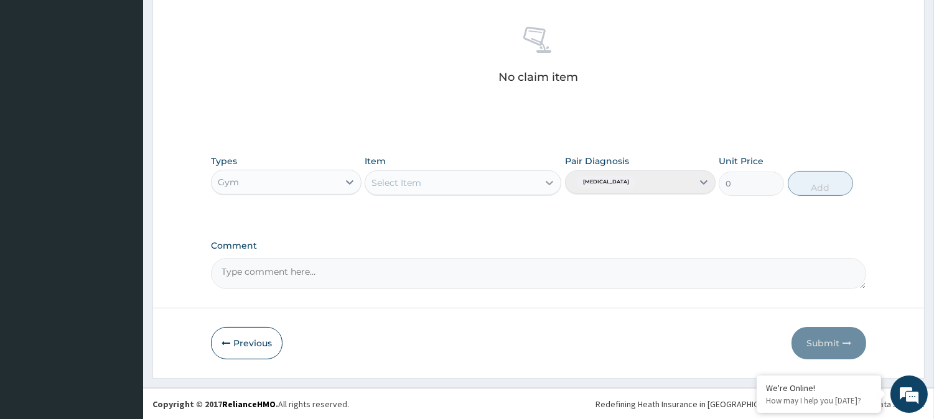
click at [546, 184] on icon at bounding box center [549, 183] width 12 height 12
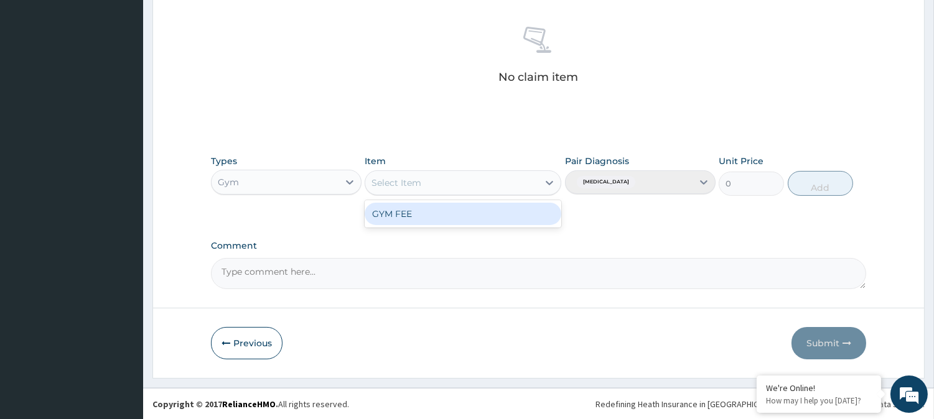
click at [499, 210] on div "GYM FEE" at bounding box center [463, 214] width 197 height 22
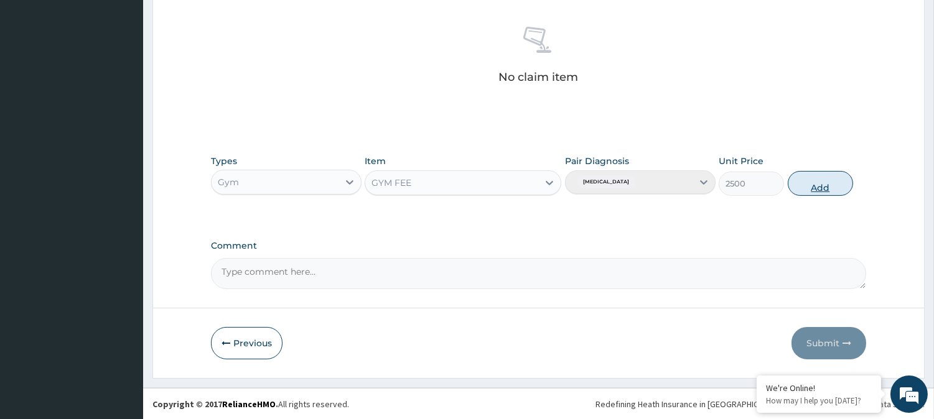
click at [832, 180] on button "Add" at bounding box center [820, 183] width 65 height 25
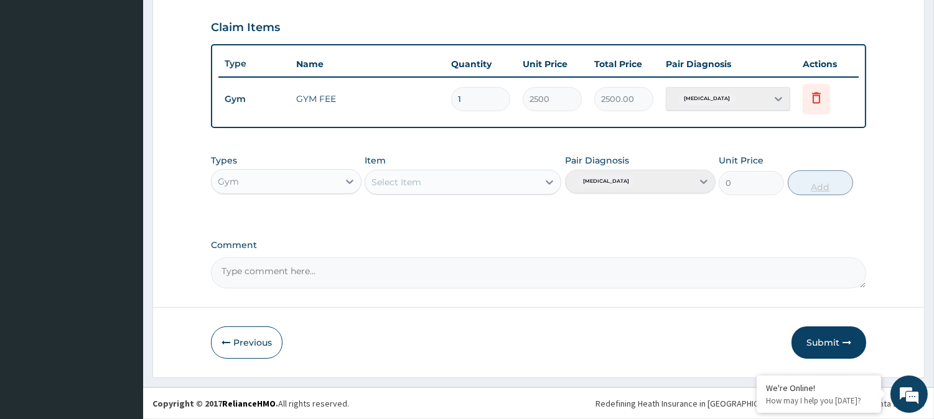
scroll to position [418, 0]
click at [824, 339] on button "Submit" at bounding box center [829, 344] width 75 height 32
click at [821, 345] on button "Submit" at bounding box center [829, 344] width 75 height 32
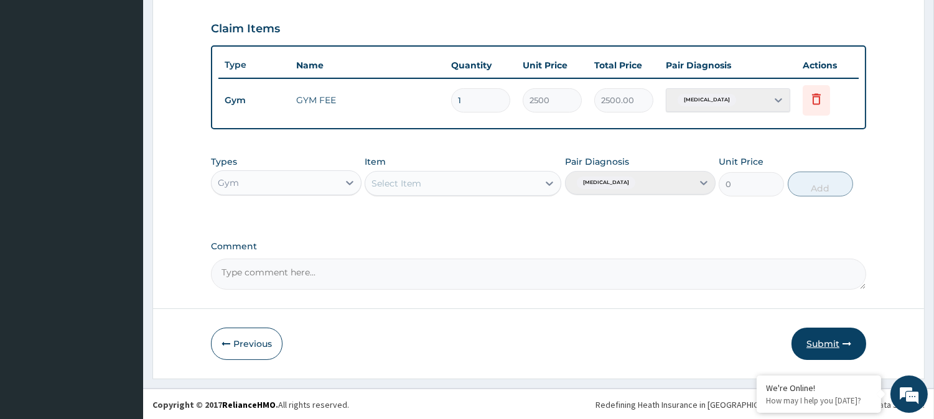
click at [821, 345] on button "Submit" at bounding box center [829, 344] width 75 height 32
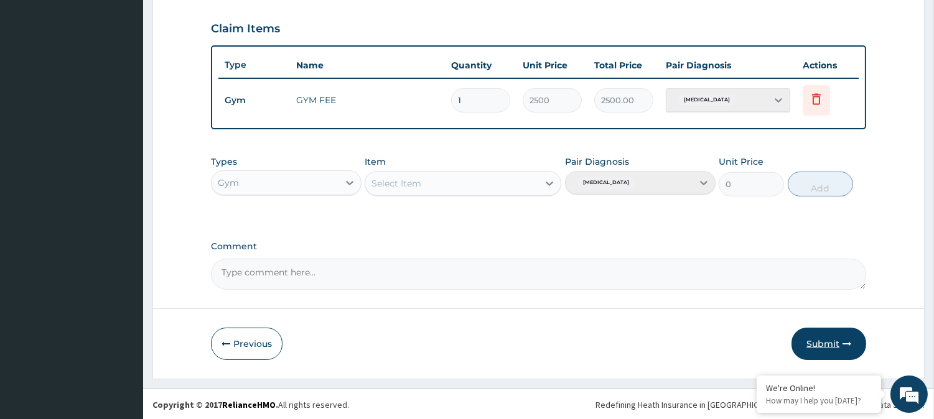
click at [821, 345] on button "Submit" at bounding box center [829, 344] width 75 height 32
click at [818, 339] on button "Submit" at bounding box center [829, 344] width 75 height 32
click at [817, 91] on icon at bounding box center [816, 98] width 15 height 15
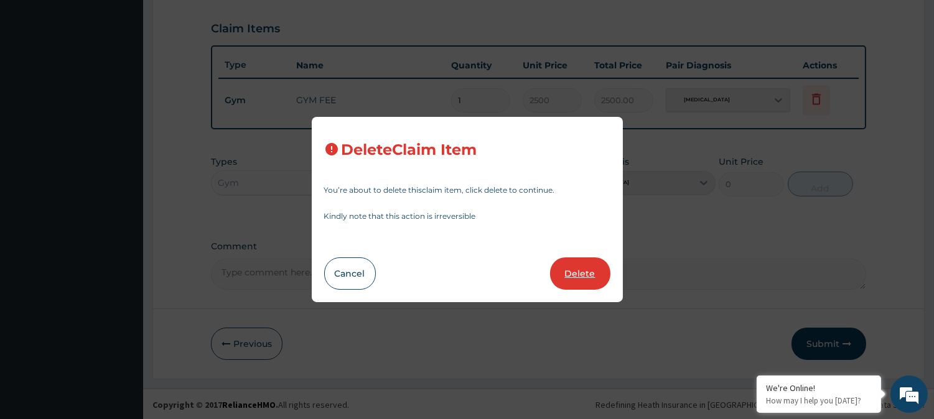
click at [563, 278] on button "Delete" at bounding box center [580, 274] width 60 height 32
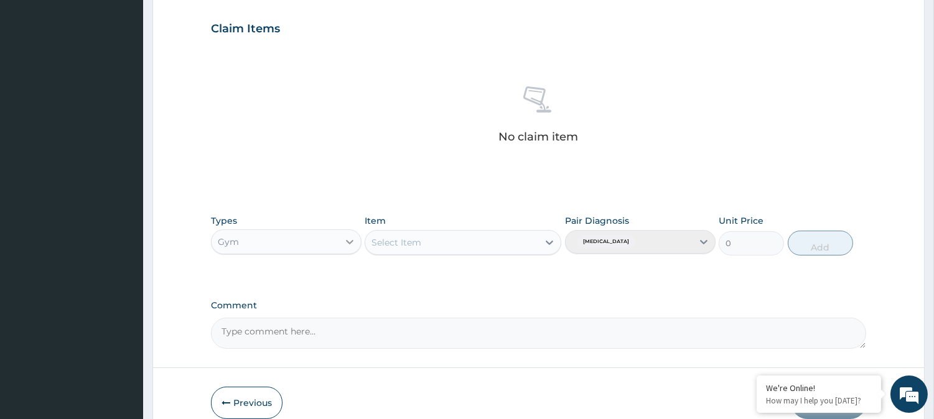
click at [352, 237] on icon at bounding box center [349, 242] width 12 height 12
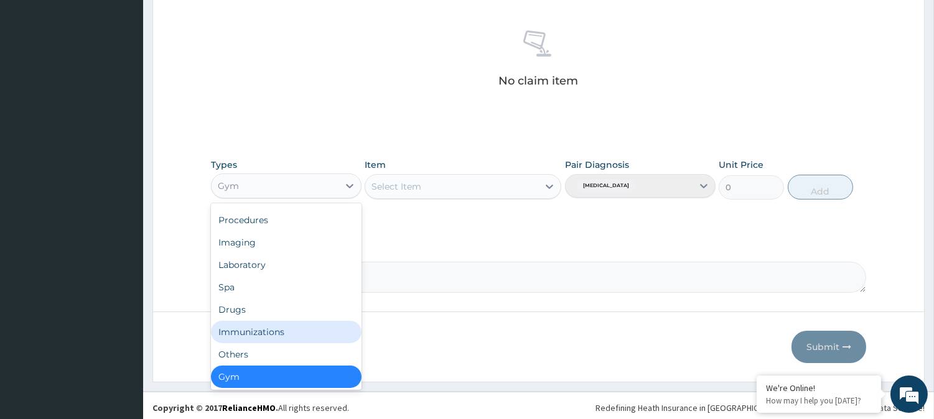
scroll to position [477, 0]
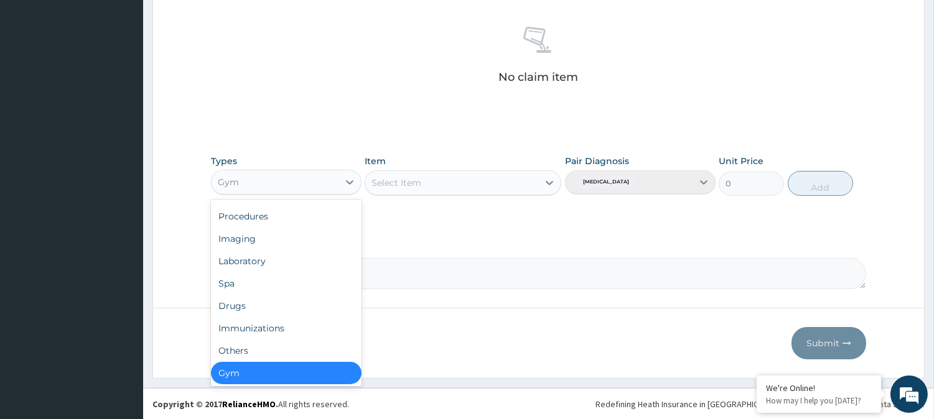
click at [294, 372] on div "Gym" at bounding box center [286, 373] width 151 height 22
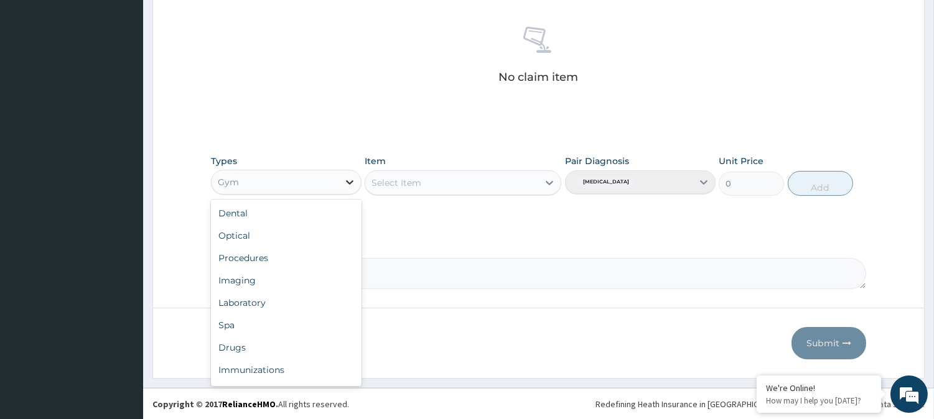
click at [350, 178] on icon at bounding box center [349, 182] width 12 height 12
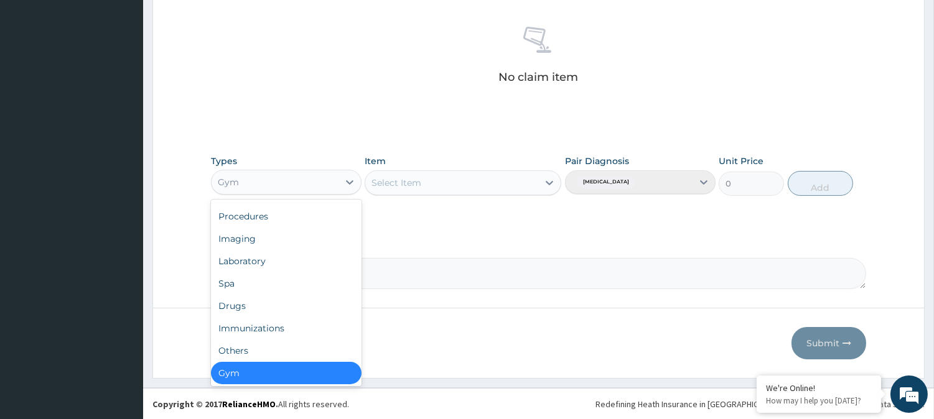
click at [271, 365] on div "Gym" at bounding box center [286, 373] width 151 height 22
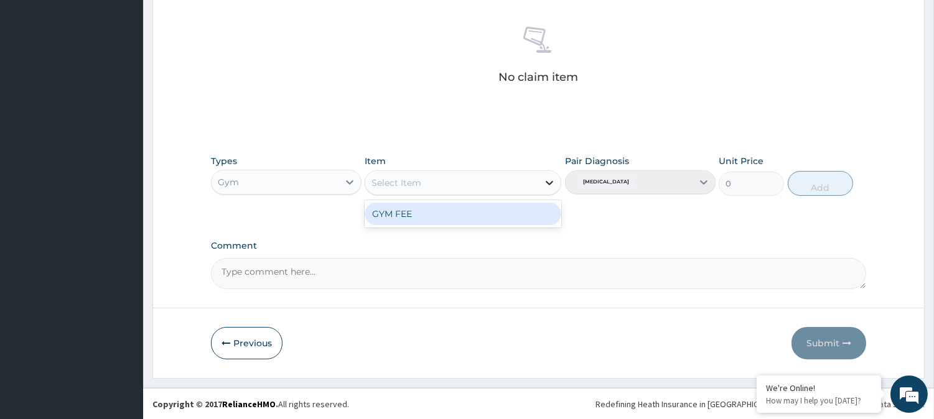
click at [549, 182] on icon at bounding box center [549, 183] width 12 height 12
click at [526, 213] on div "GYM FEE" at bounding box center [463, 214] width 197 height 22
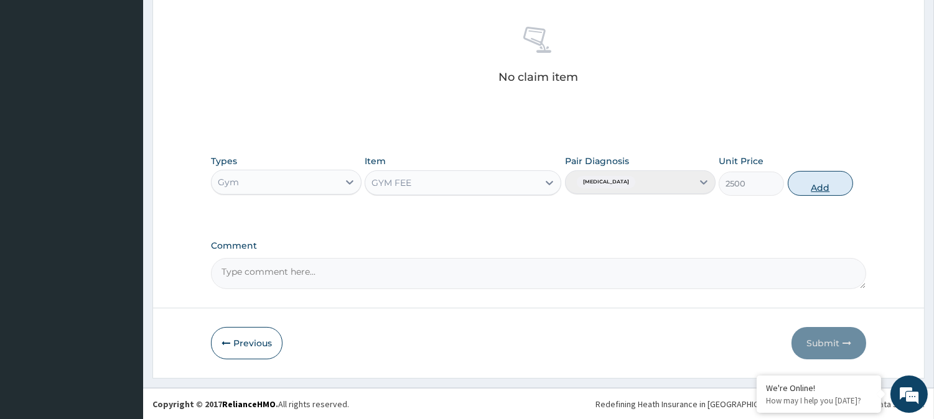
click at [813, 182] on button "Add" at bounding box center [820, 183] width 65 height 25
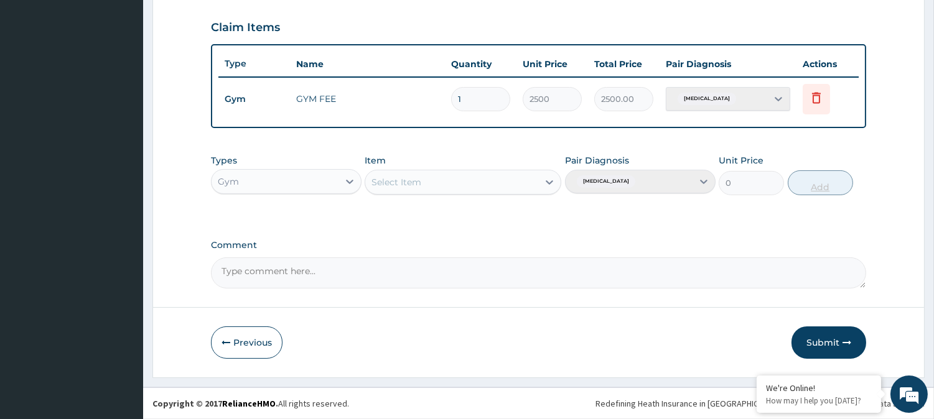
scroll to position [418, 0]
click at [813, 343] on button "Submit" at bounding box center [829, 344] width 75 height 32
click at [810, 355] on button "Submit" at bounding box center [829, 344] width 75 height 32
click at [831, 339] on button "Submit" at bounding box center [829, 344] width 75 height 32
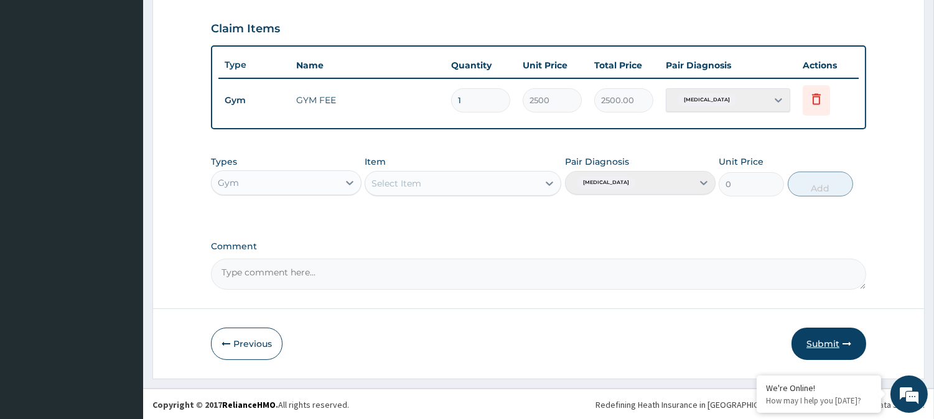
click at [831, 339] on button "Submit" at bounding box center [829, 344] width 75 height 32
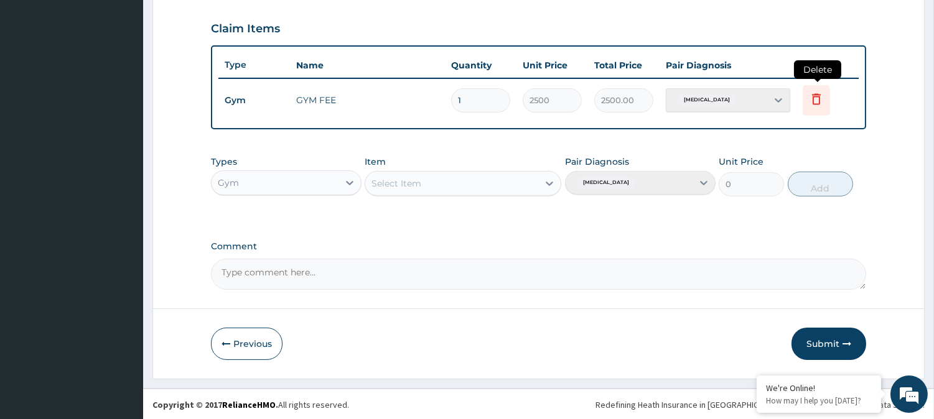
click at [813, 98] on icon at bounding box center [816, 98] width 9 height 11
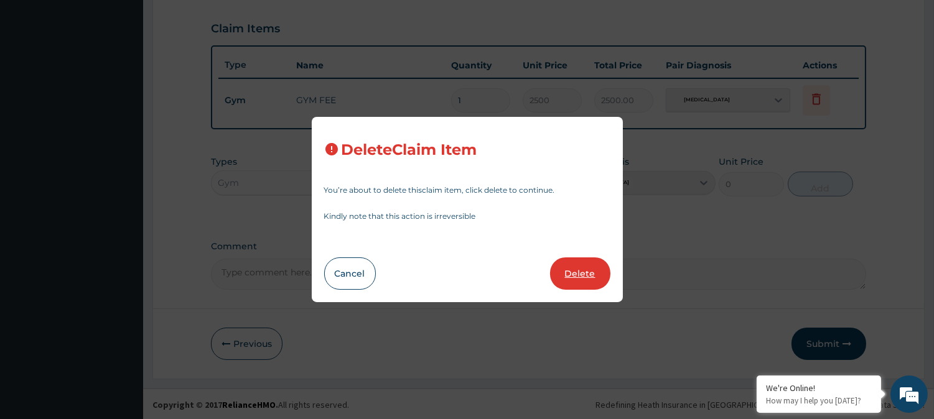
click at [581, 271] on button "Delete" at bounding box center [580, 274] width 60 height 32
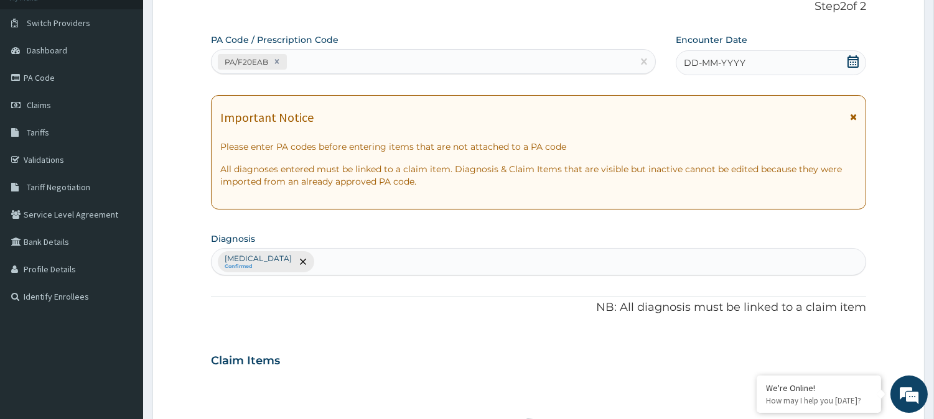
scroll to position [58, 0]
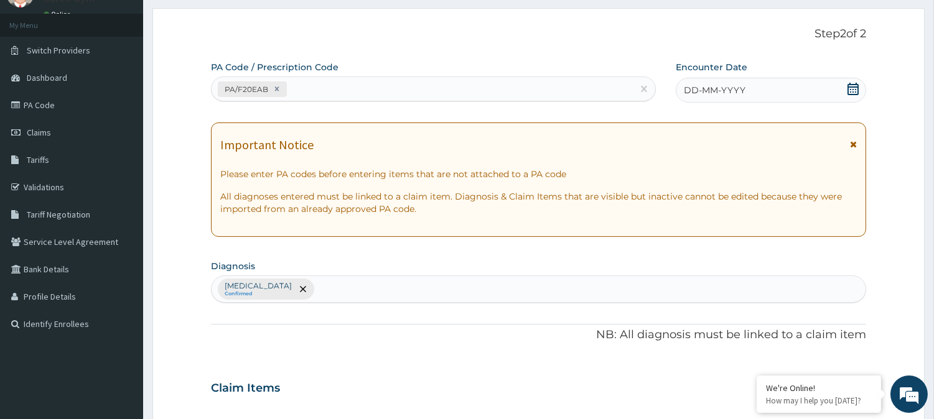
click at [851, 83] on icon at bounding box center [853, 89] width 12 height 12
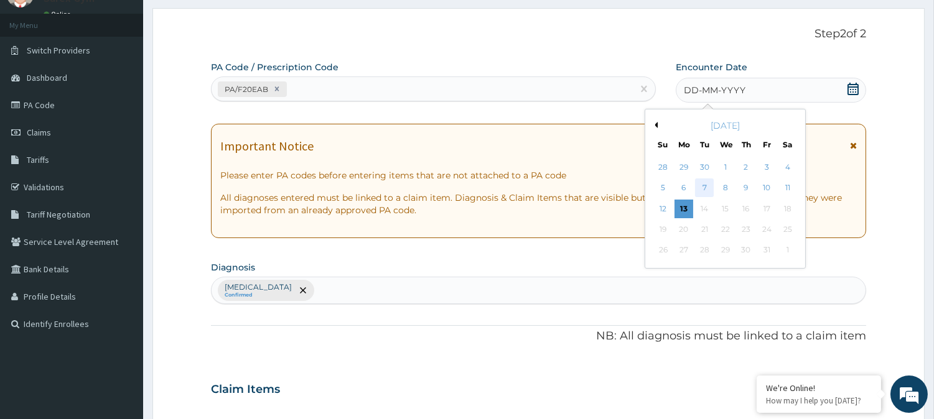
click at [704, 187] on div "7" at bounding box center [704, 188] width 19 height 19
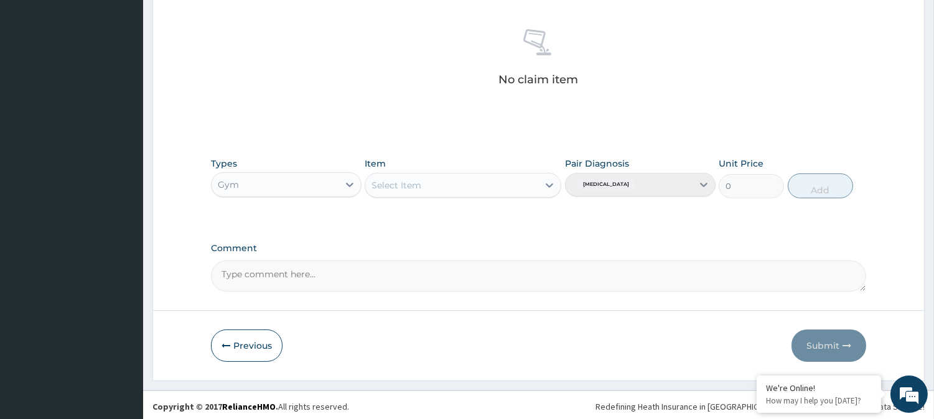
scroll to position [477, 0]
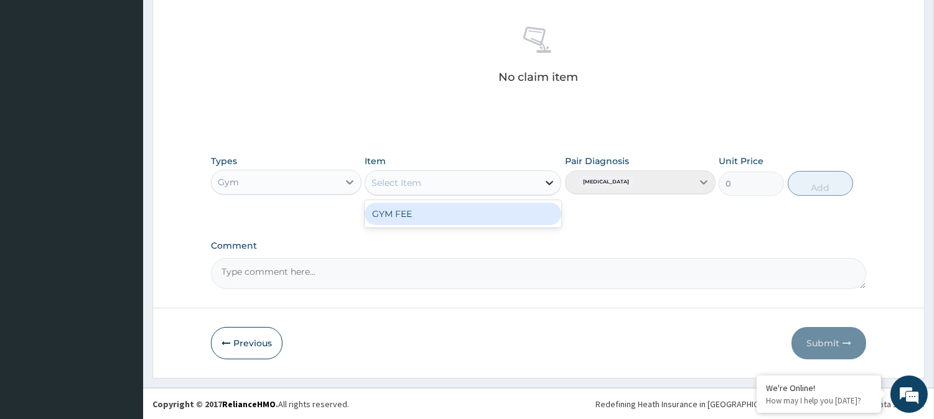
click at [550, 183] on icon at bounding box center [549, 183] width 7 height 4
click at [523, 212] on div "GYM FEE" at bounding box center [463, 214] width 197 height 22
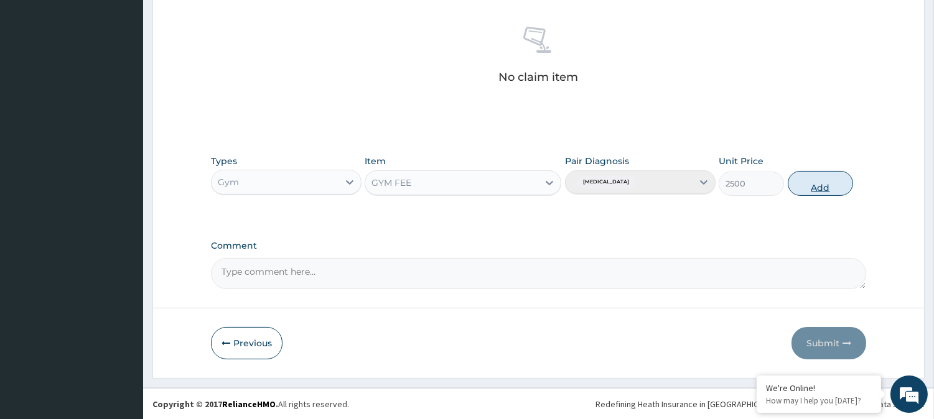
click at [812, 187] on button "Add" at bounding box center [820, 183] width 65 height 25
type input "0"
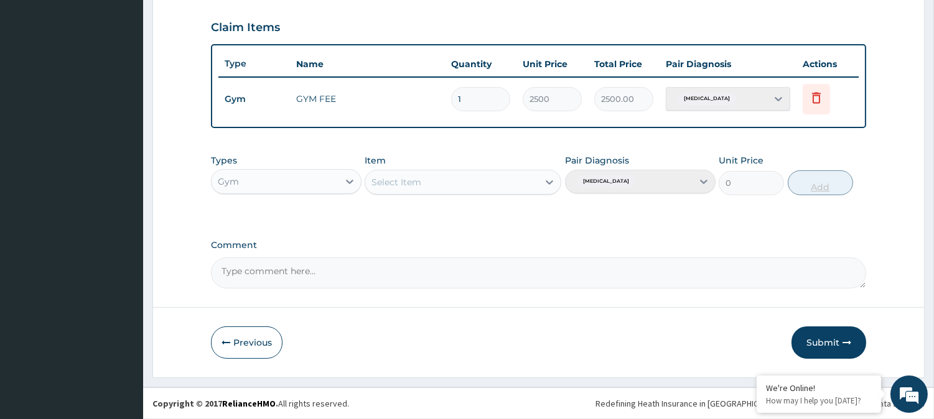
scroll to position [418, 0]
click at [819, 334] on button "Submit" at bounding box center [829, 344] width 75 height 32
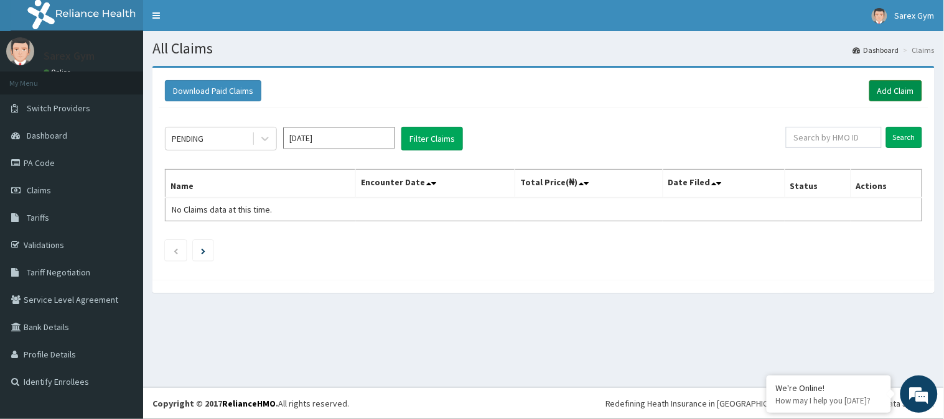
click at [900, 91] on link "Add Claim" at bounding box center [895, 90] width 53 height 21
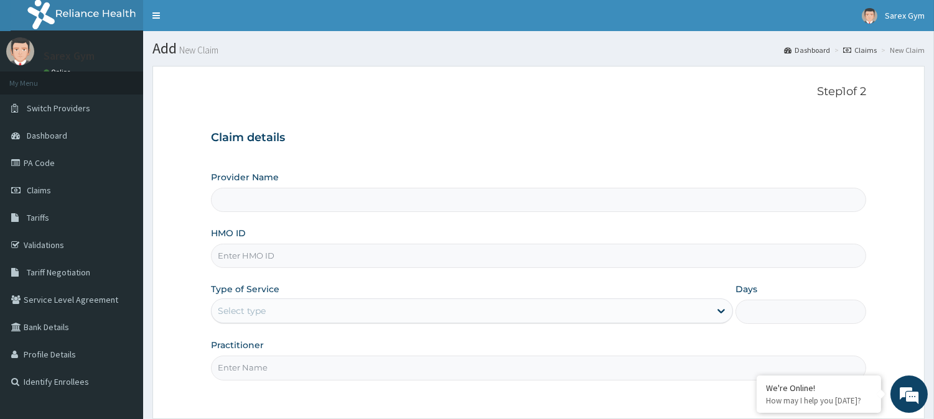
click at [252, 258] on input "HMO ID" at bounding box center [538, 256] width 655 height 24
type input "OAJ"
type input "Sarex Gym"
type input "1"
type input "OAJ/10022/B"
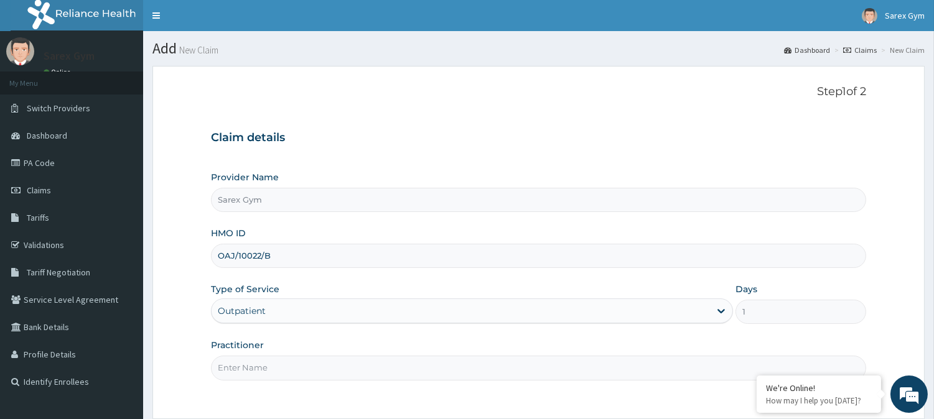
click at [243, 362] on input "Practitioner" at bounding box center [538, 368] width 655 height 24
type input "ABAYOMI"
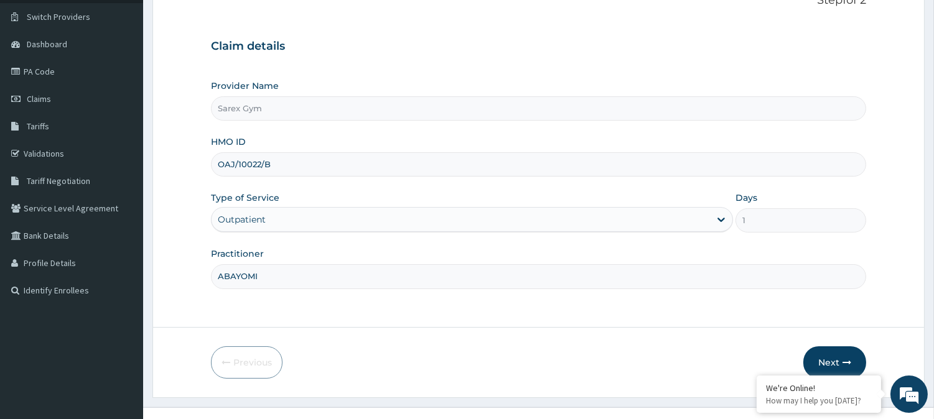
scroll to position [111, 0]
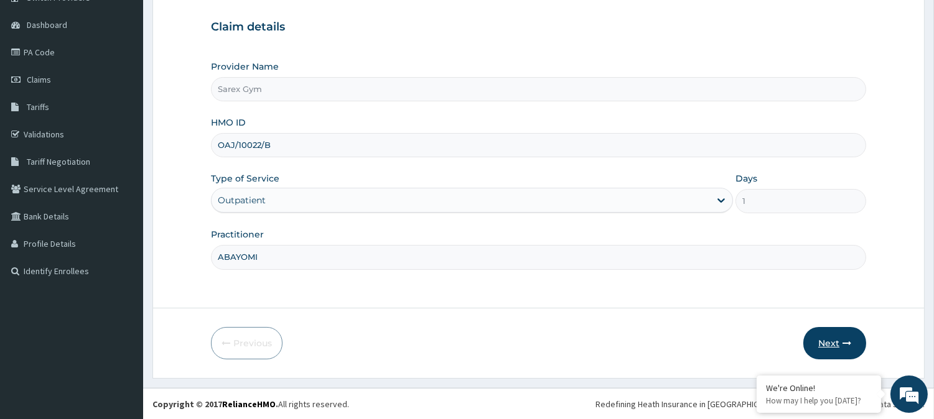
click at [826, 340] on button "Next" at bounding box center [834, 343] width 63 height 32
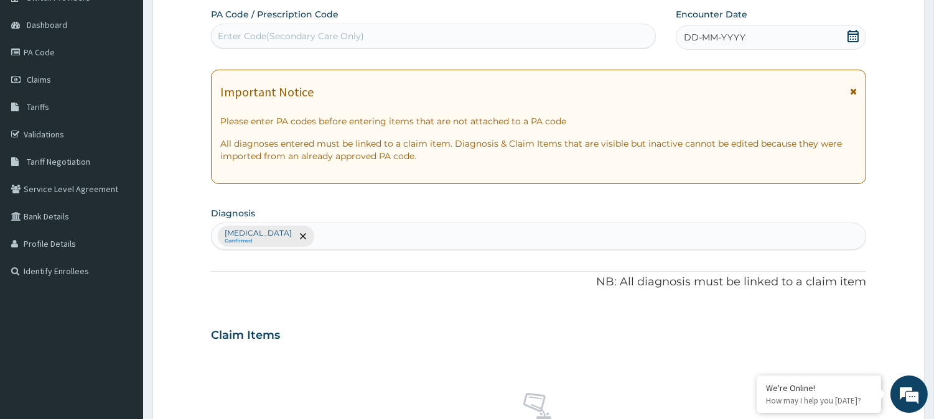
click at [256, 38] on div "Enter Code(Secondary Care Only)" at bounding box center [291, 36] width 146 height 12
paste input "OAJ/10022/B"
type input "O"
type input "PA/891306"
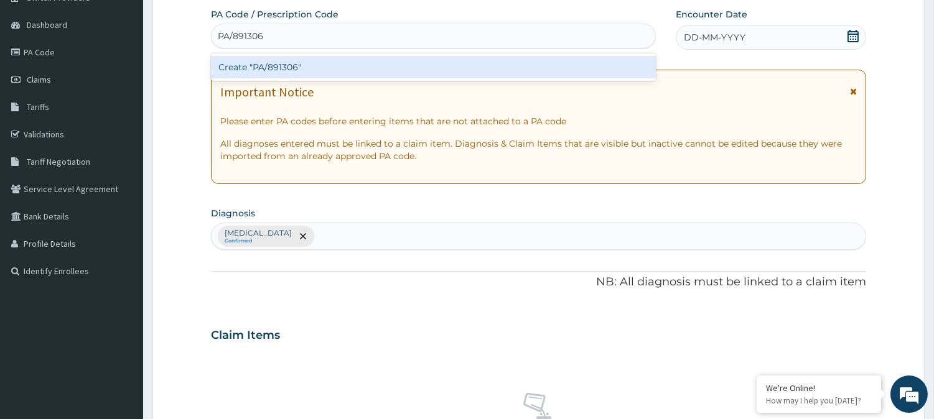
click at [273, 69] on div "Create "PA/891306"" at bounding box center [433, 67] width 445 height 22
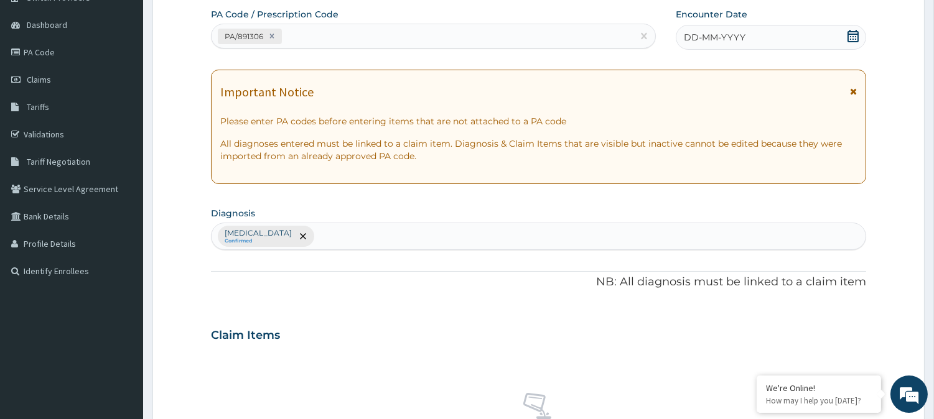
click at [854, 35] on icon at bounding box center [853, 36] width 12 height 12
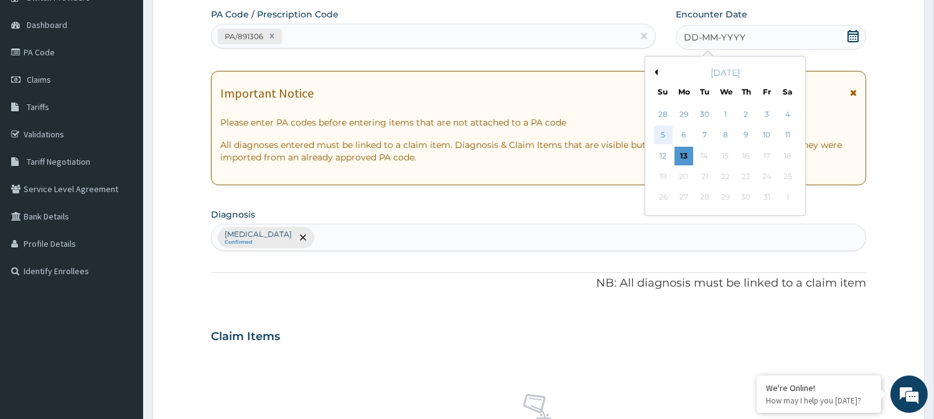
click at [664, 131] on div "5" at bounding box center [662, 135] width 19 height 19
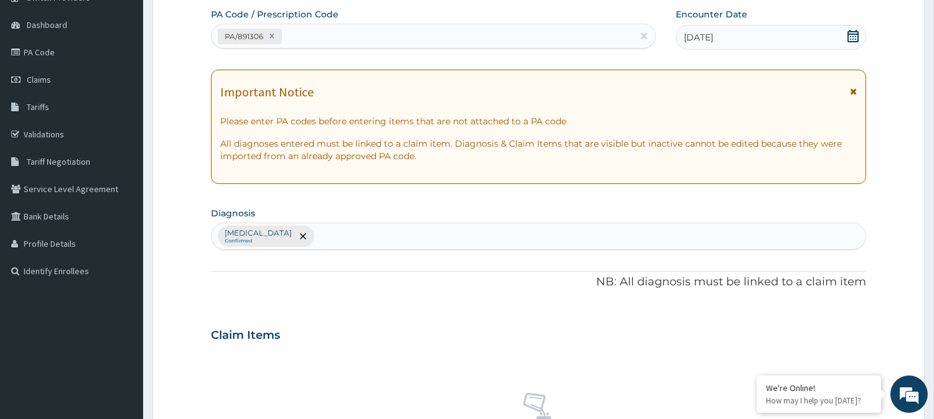
click at [664, 131] on div "Important Notice Please enter PA codes before entering items that are not attac…" at bounding box center [538, 127] width 655 height 114
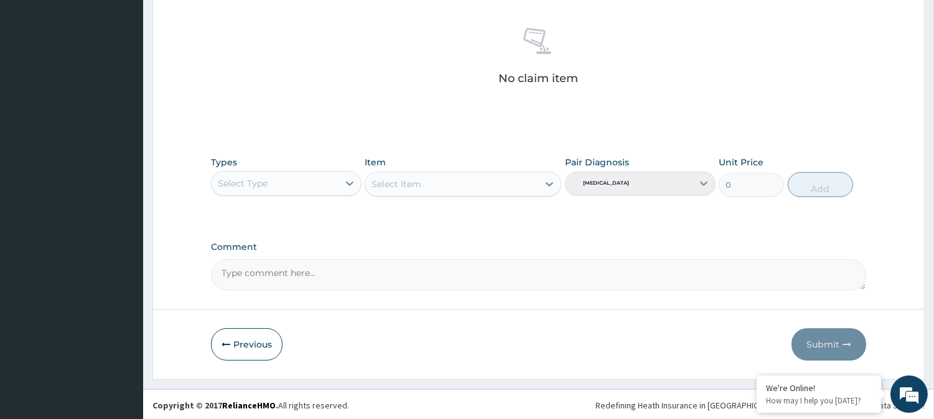
scroll to position [477, 0]
click at [352, 182] on icon at bounding box center [349, 182] width 7 height 4
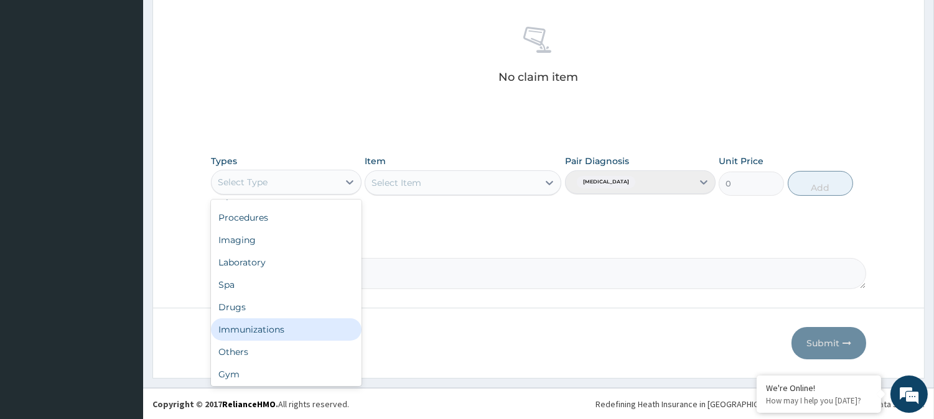
scroll to position [41, 0]
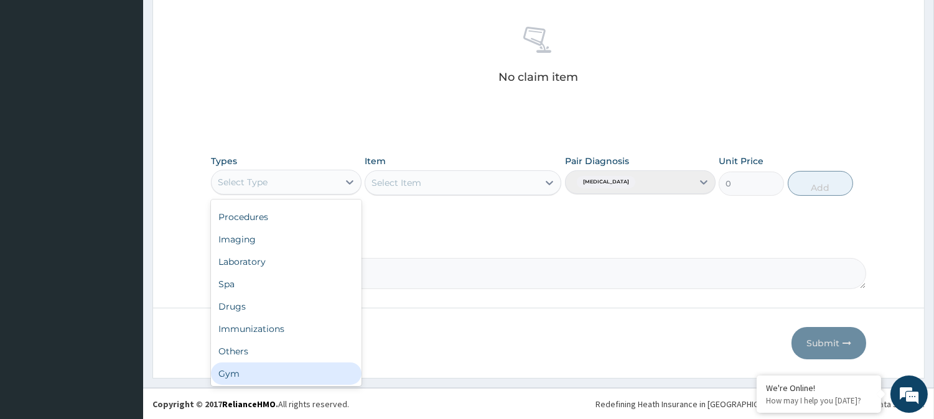
click at [250, 368] on div "Gym" at bounding box center [286, 374] width 151 height 22
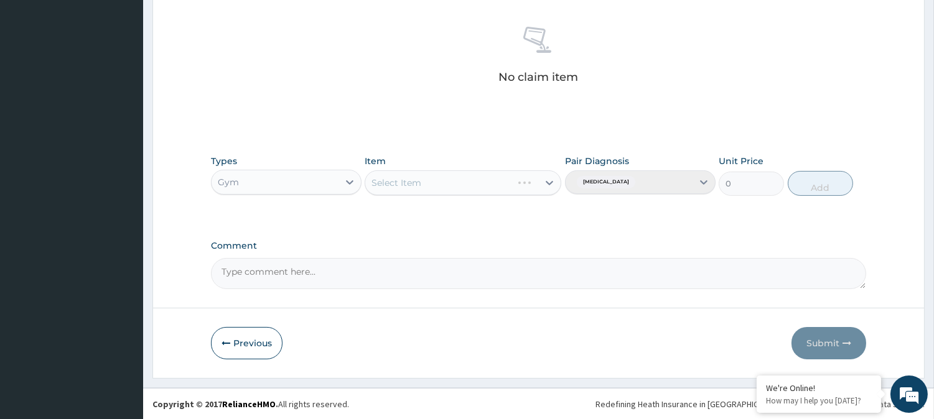
click at [549, 183] on div "Select Item" at bounding box center [463, 182] width 197 height 25
click at [546, 181] on icon at bounding box center [549, 183] width 7 height 4
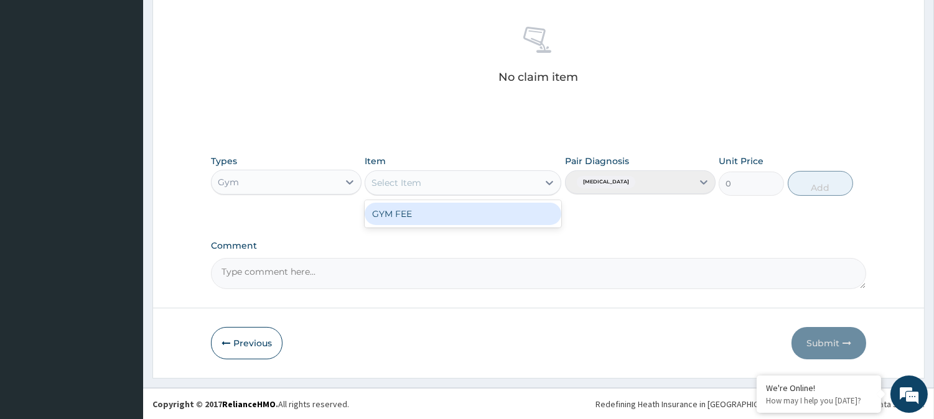
click at [457, 213] on div "GYM FEE" at bounding box center [463, 214] width 197 height 22
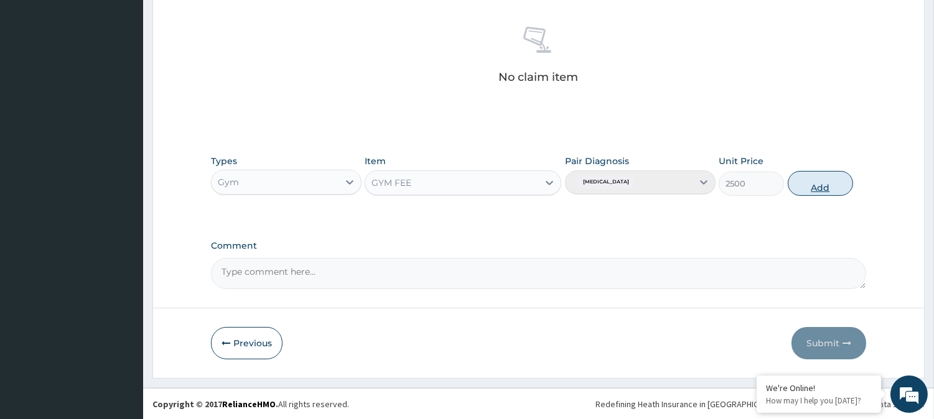
click at [810, 179] on button "Add" at bounding box center [820, 183] width 65 height 25
type input "0"
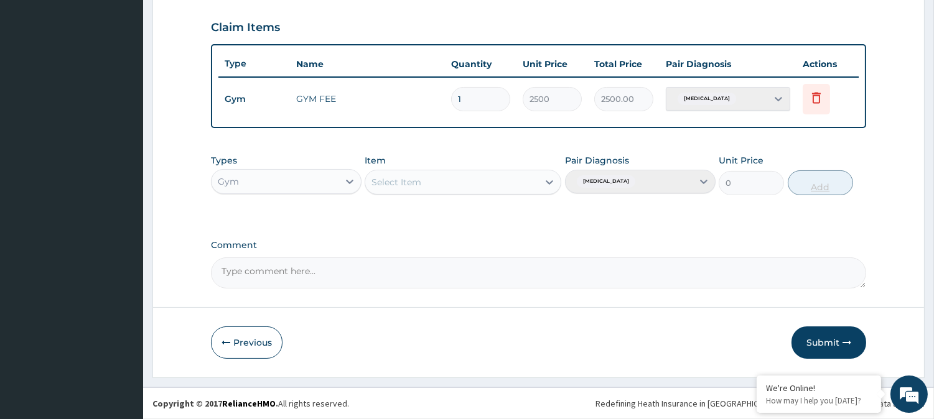
scroll to position [418, 0]
click at [824, 338] on button "Submit" at bounding box center [829, 344] width 75 height 32
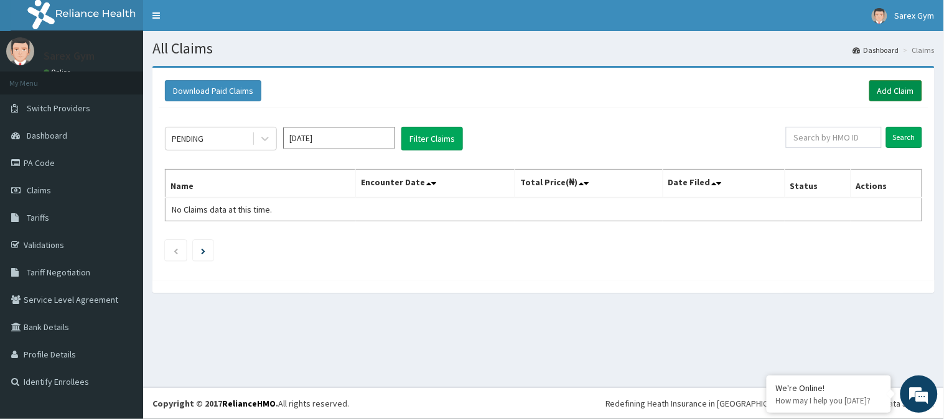
click at [884, 87] on link "Add Claim" at bounding box center [895, 90] width 53 height 21
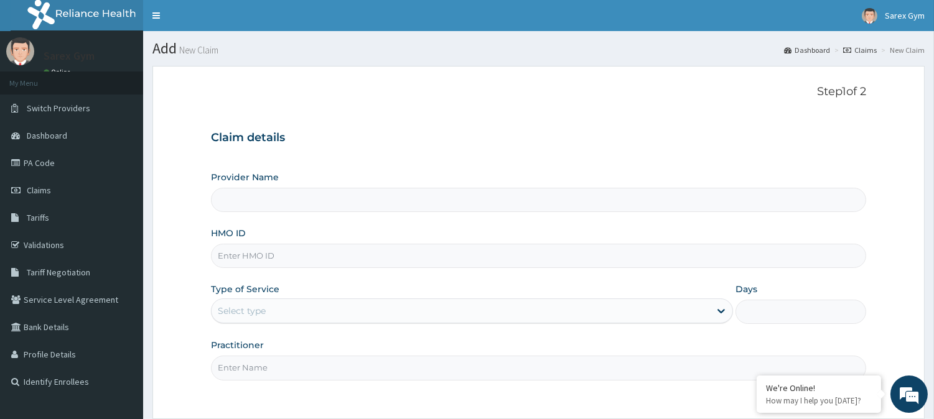
click at [254, 253] on input "HMO ID" at bounding box center [538, 256] width 655 height 24
paste input "OAJ/10022/B"
type input "OAJ/10022/B"
type input "Sarex Gym"
type input "1"
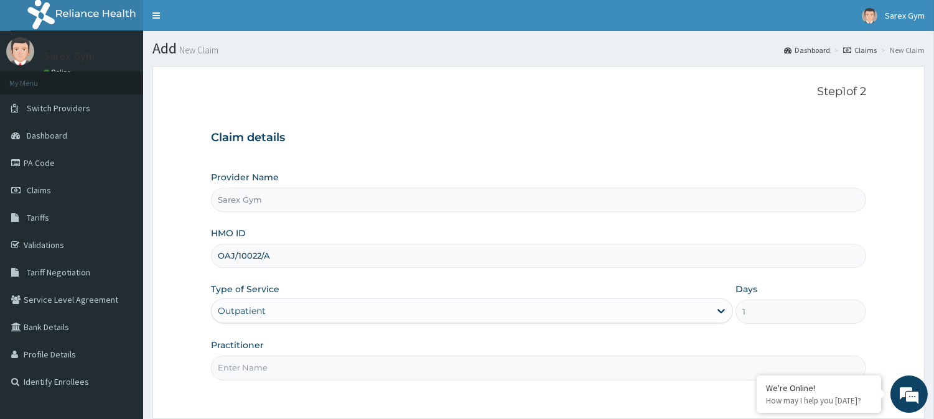
type input "OAJ/10022/A"
click at [256, 373] on input "Practitioner" at bounding box center [538, 368] width 655 height 24
type input "ABAYOMI"
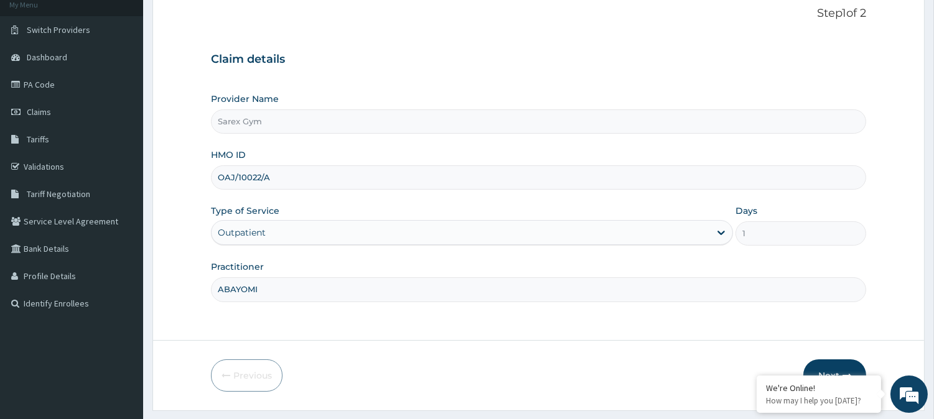
scroll to position [110, 0]
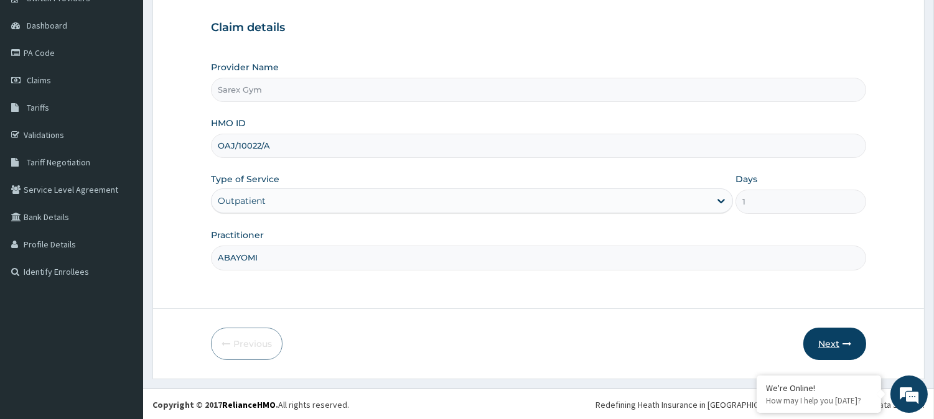
click at [841, 342] on button "Next" at bounding box center [834, 344] width 63 height 32
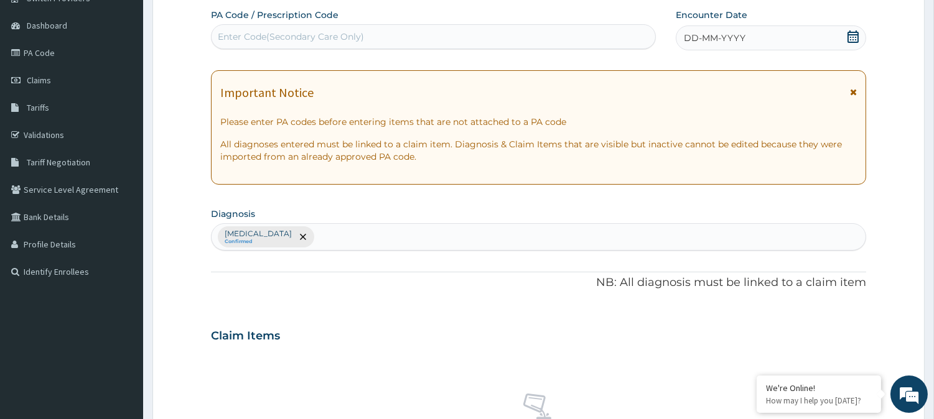
click at [264, 39] on div "Enter Code(Secondary Care Only)" at bounding box center [291, 36] width 146 height 12
type input "PA/E7FEAE"
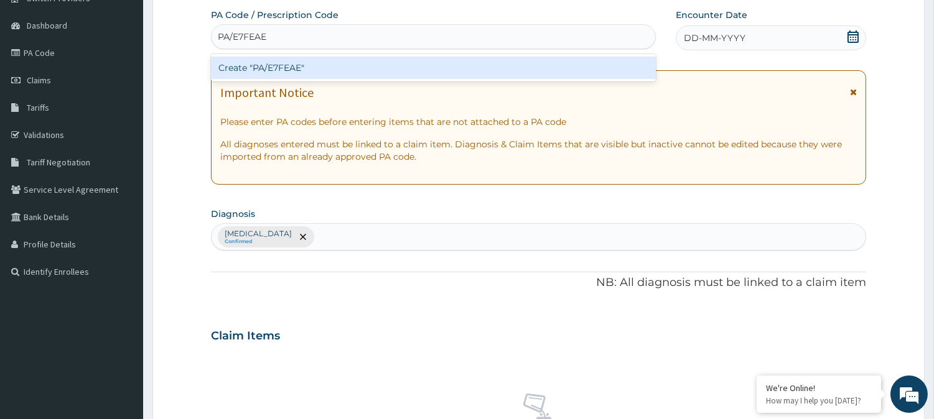
click at [302, 68] on div "Create "PA/E7FEAE"" at bounding box center [433, 68] width 445 height 22
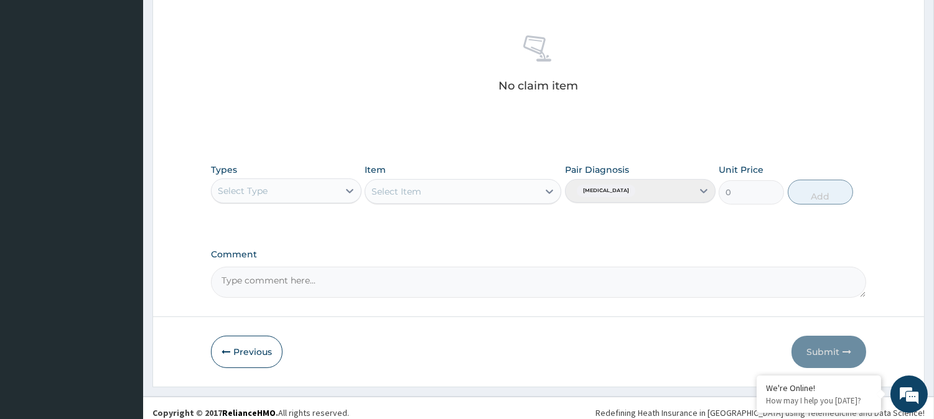
scroll to position [477, 0]
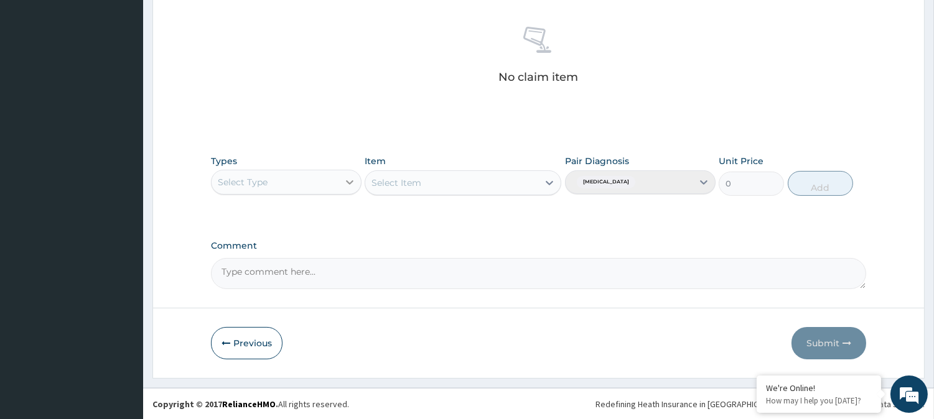
click at [349, 179] on icon at bounding box center [349, 182] width 12 height 12
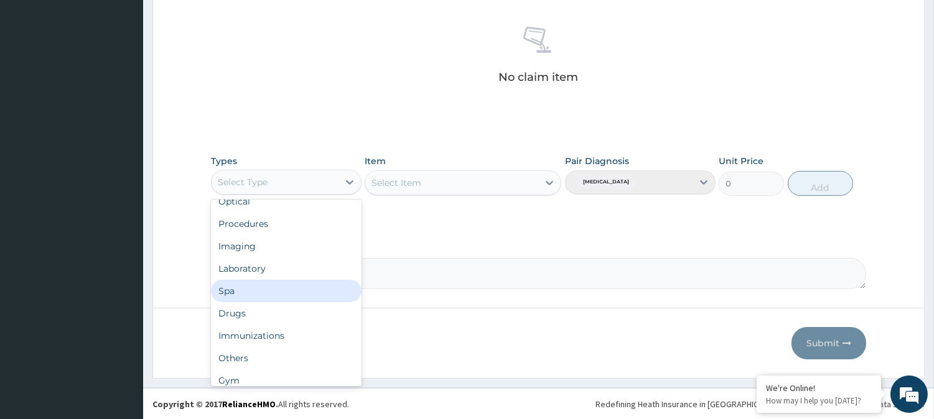
scroll to position [41, 0]
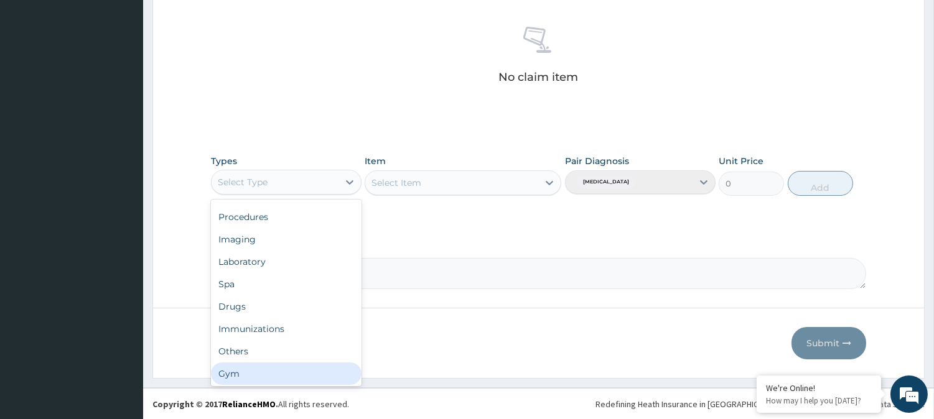
click at [291, 371] on div "Gym" at bounding box center [286, 374] width 151 height 22
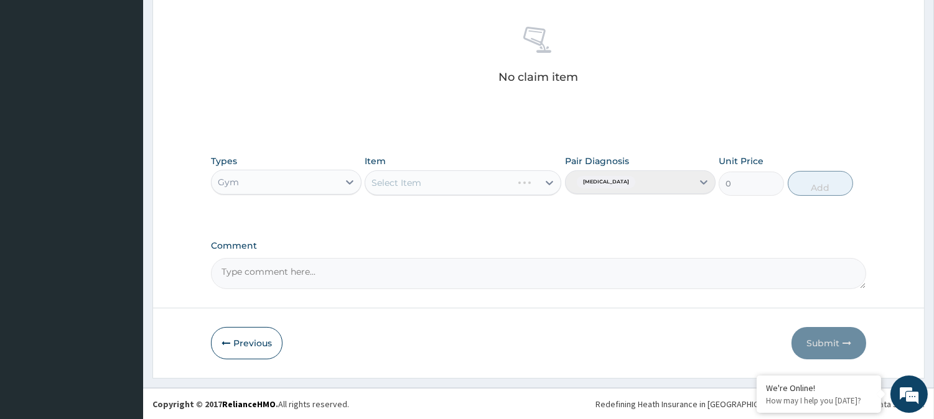
click at [546, 180] on div "Select Item" at bounding box center [463, 182] width 197 height 25
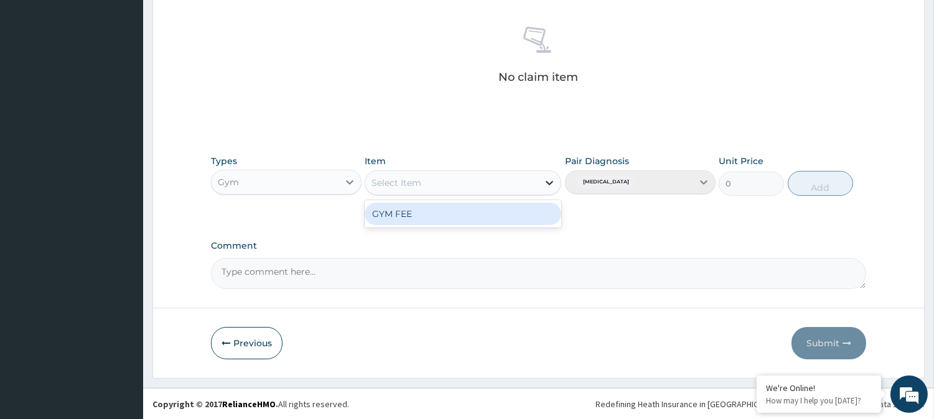
click at [549, 183] on icon at bounding box center [549, 183] width 7 height 4
click at [459, 214] on div "GYM FEE" at bounding box center [463, 214] width 197 height 22
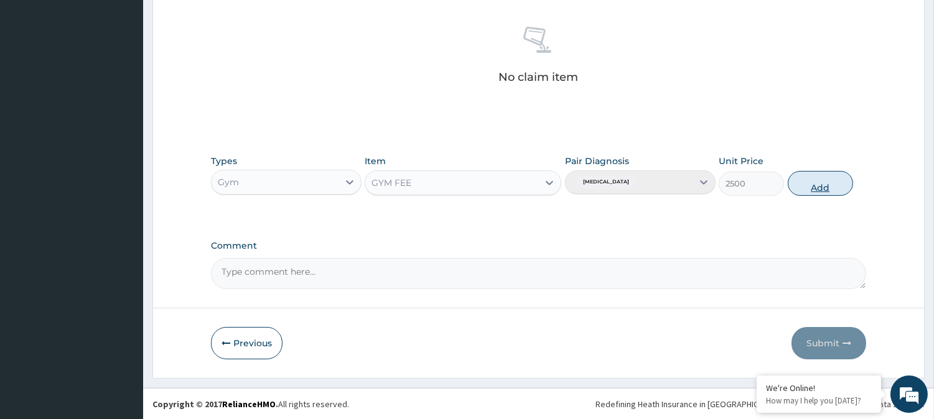
click at [822, 184] on button "Add" at bounding box center [820, 183] width 65 height 25
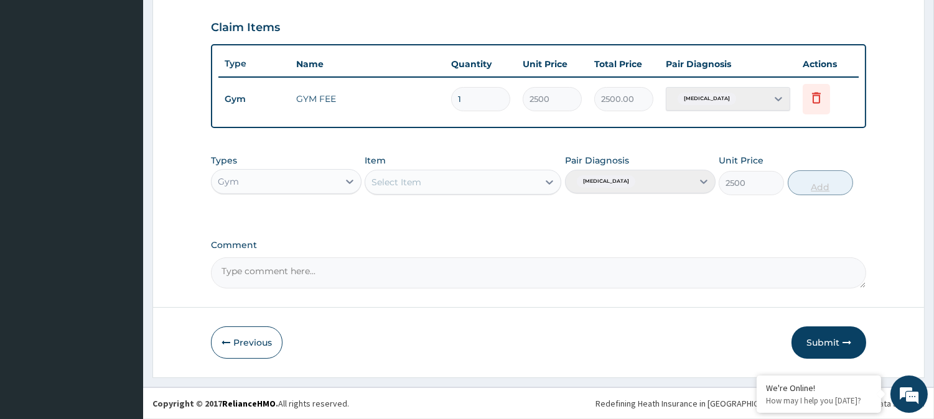
type input "0"
click at [832, 338] on button "Submit" at bounding box center [829, 344] width 75 height 32
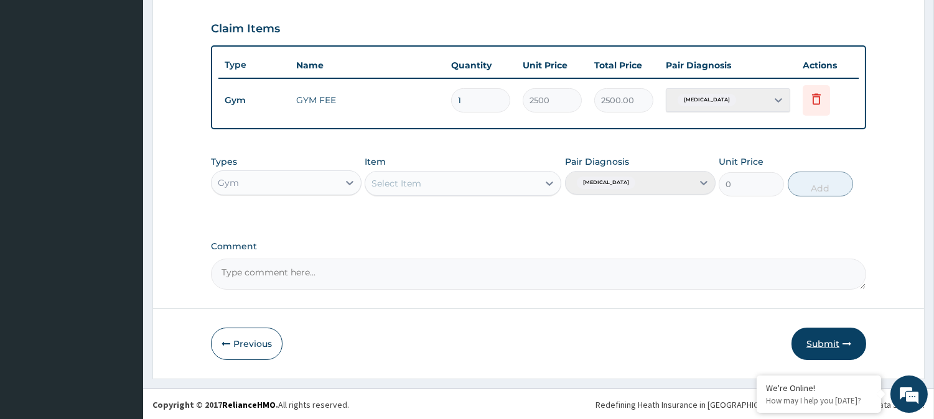
click at [832, 338] on button "Submit" at bounding box center [829, 344] width 75 height 32
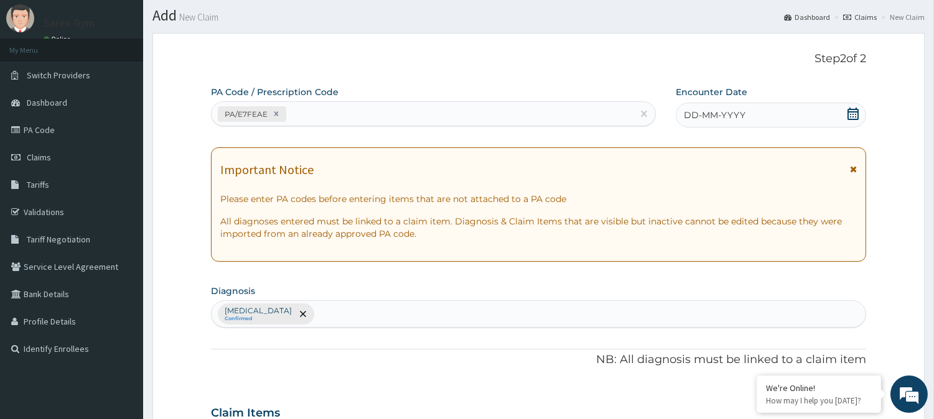
scroll to position [30, 0]
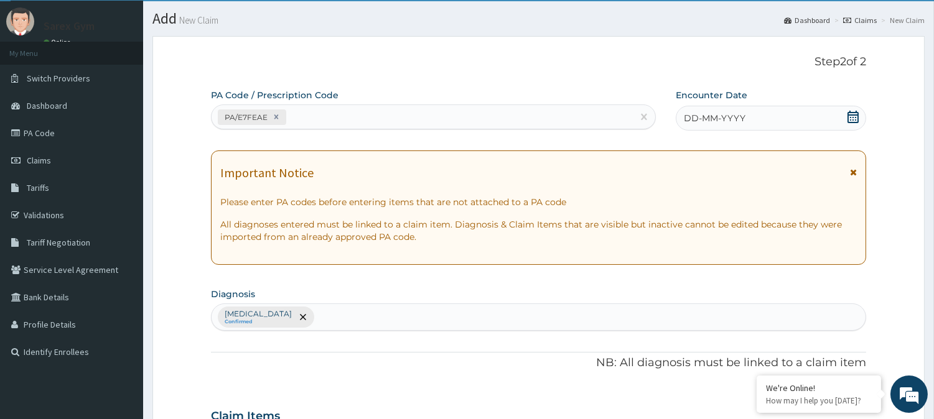
click at [778, 116] on div "DD-MM-YYYY" at bounding box center [771, 118] width 190 height 25
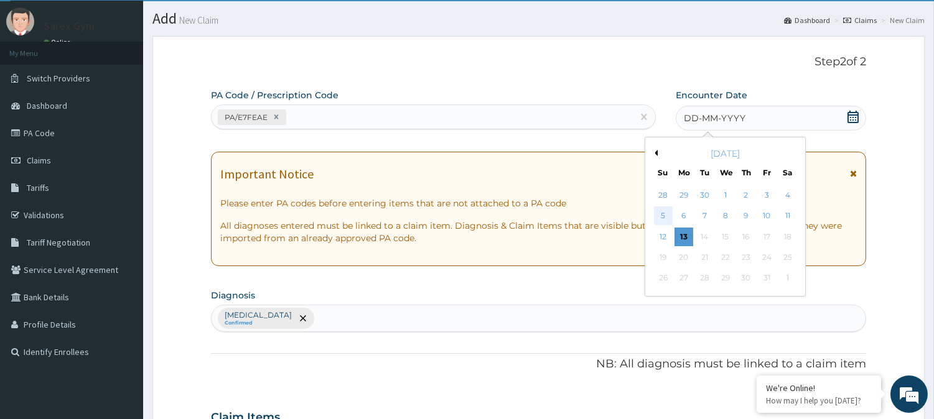
click at [662, 215] on div "5" at bounding box center [662, 216] width 19 height 19
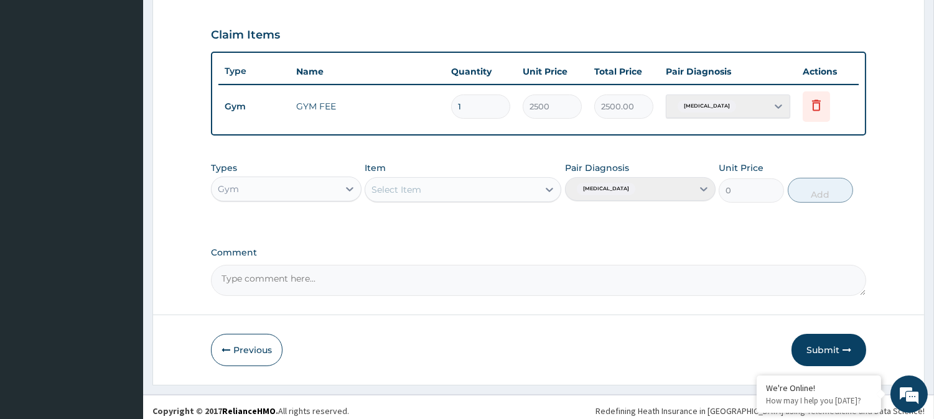
scroll to position [418, 0]
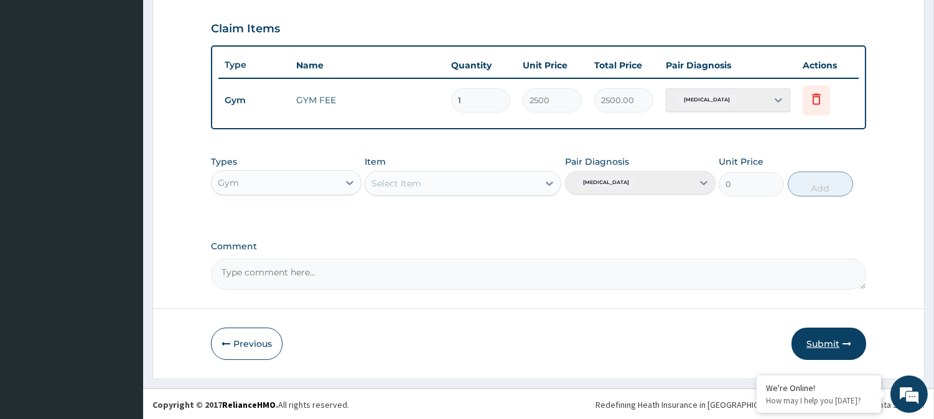
click at [837, 341] on button "Submit" at bounding box center [829, 344] width 75 height 32
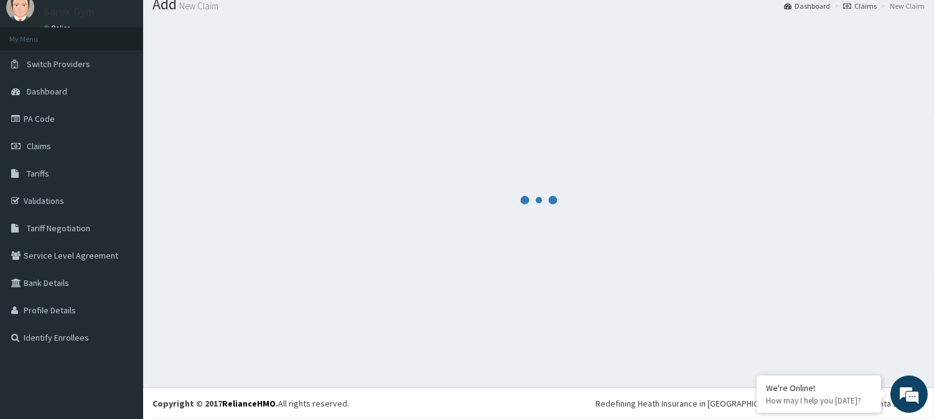
scroll to position [44, 0]
click at [837, 341] on div at bounding box center [538, 200] width 772 height 357
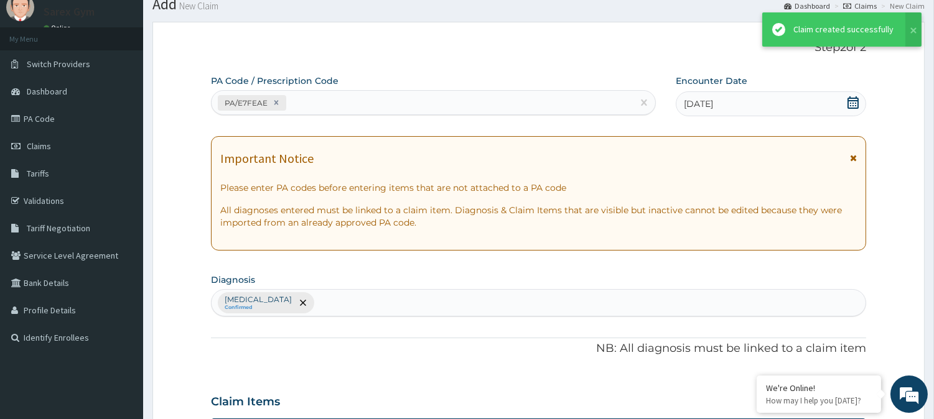
scroll to position [418, 0]
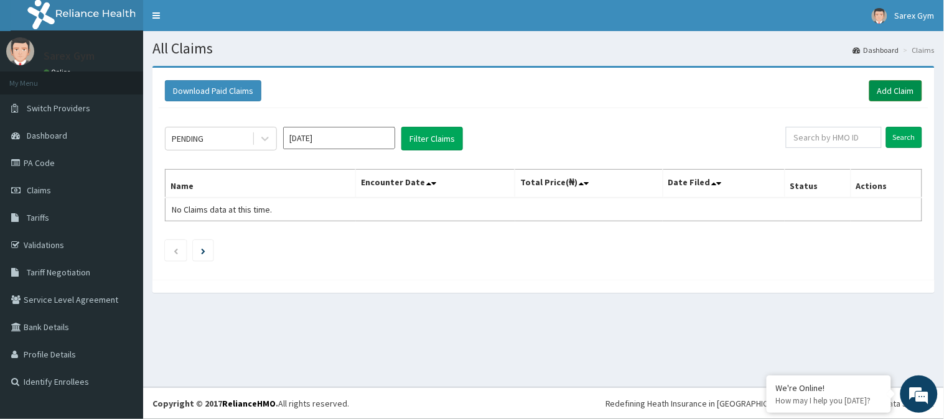
click at [887, 91] on link "Add Claim" at bounding box center [895, 90] width 53 height 21
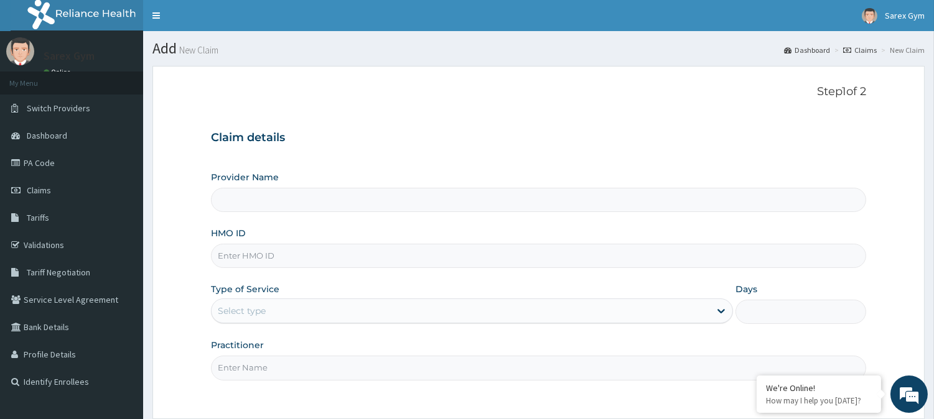
click at [258, 259] on input "HMO ID" at bounding box center [538, 256] width 655 height 24
type input "Sarex Gym"
type input "1"
type input "P"
type input "O"
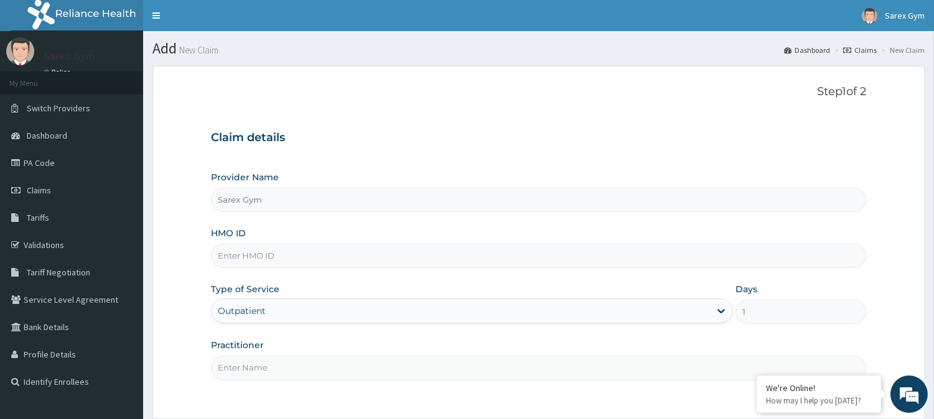
paste input "OAJ/10022/B"
type input "OAJ/10022/A"
click at [246, 367] on input "Practitioner" at bounding box center [538, 368] width 655 height 24
type input "ABAYOMI"
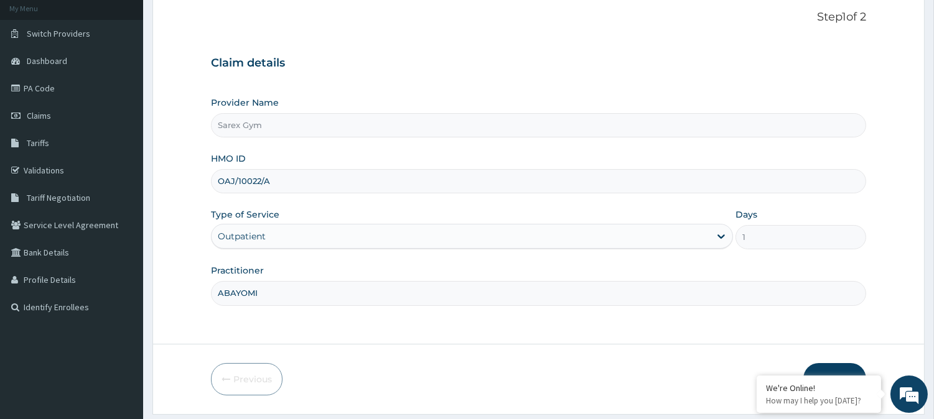
scroll to position [111, 0]
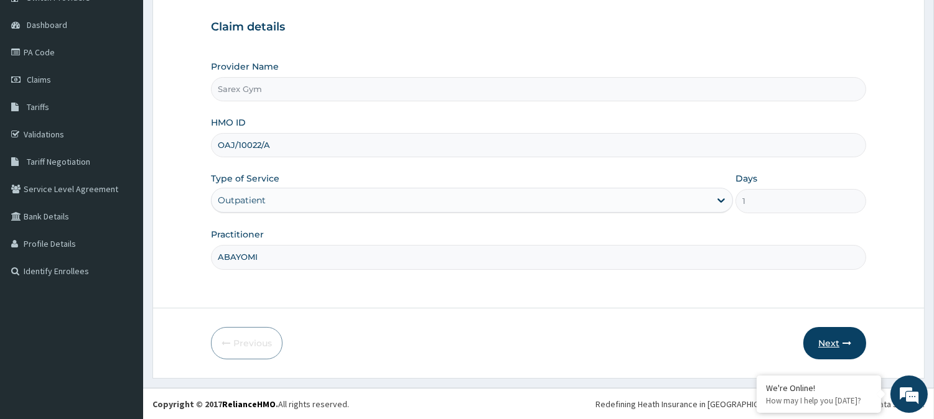
click at [843, 348] on button "Next" at bounding box center [834, 343] width 63 height 32
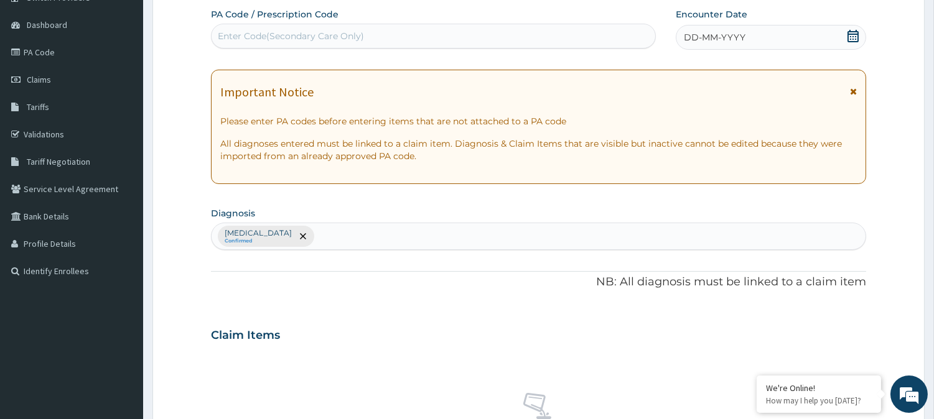
click at [255, 32] on div "Enter Code(Secondary Care Only)" at bounding box center [291, 36] width 146 height 12
type input "PA/E7FEAE"
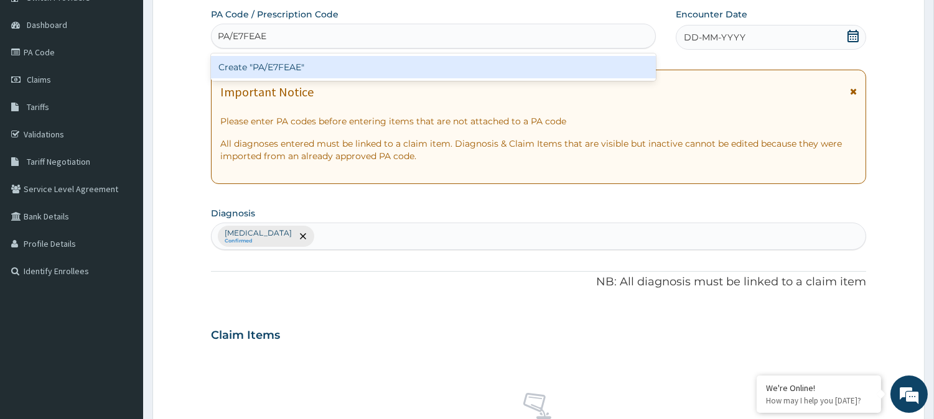
click at [274, 64] on div "Create "PA/E7FEAE"" at bounding box center [433, 67] width 445 height 22
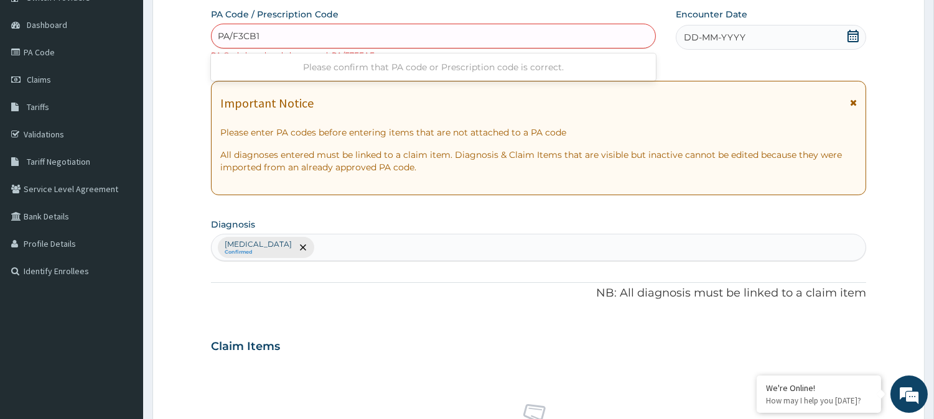
type input "PA/F3CB1E"
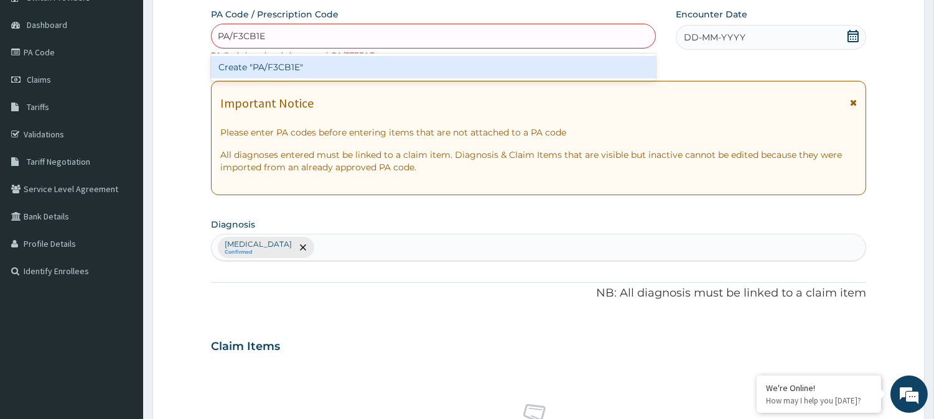
click at [294, 65] on div "Create "PA/F3CB1E"" at bounding box center [433, 67] width 445 height 22
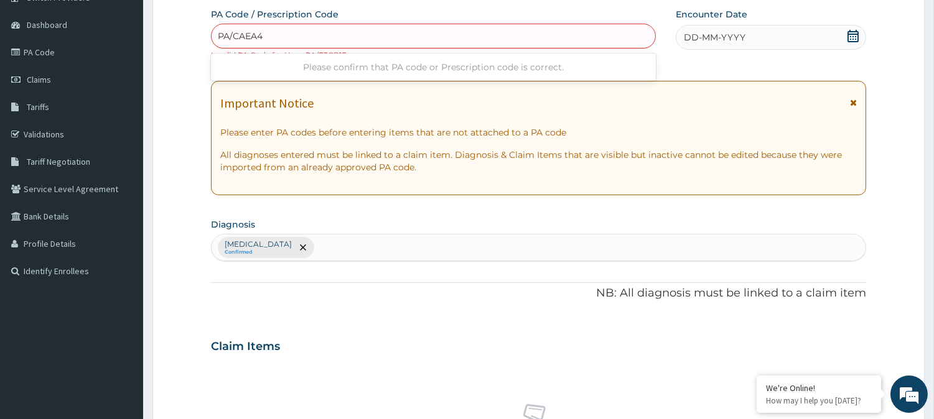
type input "PA/CAEA4D"
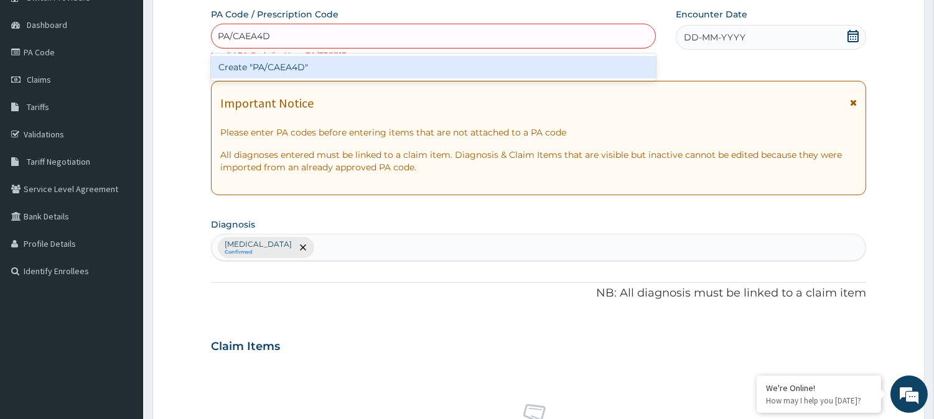
click at [309, 63] on div "Create "PA/CAEA4D"" at bounding box center [433, 67] width 445 height 22
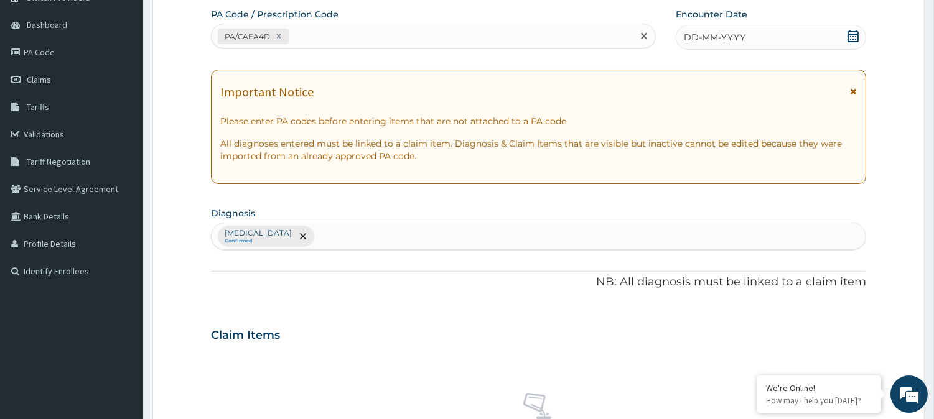
click at [854, 34] on icon at bounding box center [853, 36] width 11 height 12
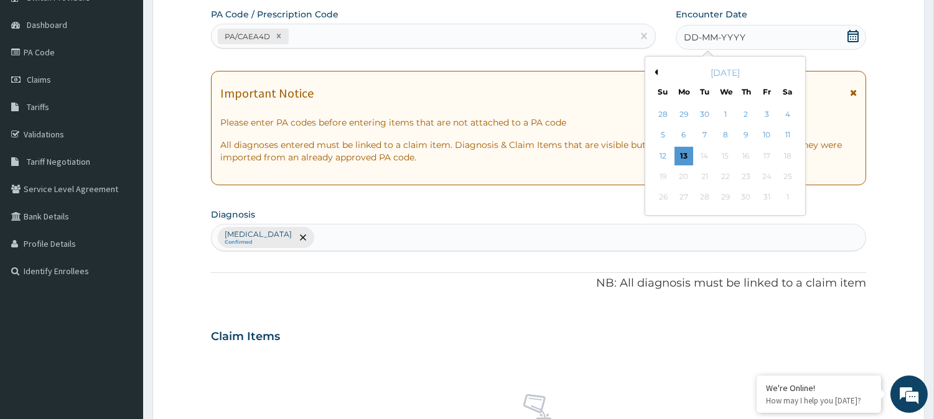
click at [655, 73] on button "Previous Month" at bounding box center [654, 72] width 6 height 6
click at [662, 195] on div "28" at bounding box center [662, 198] width 19 height 19
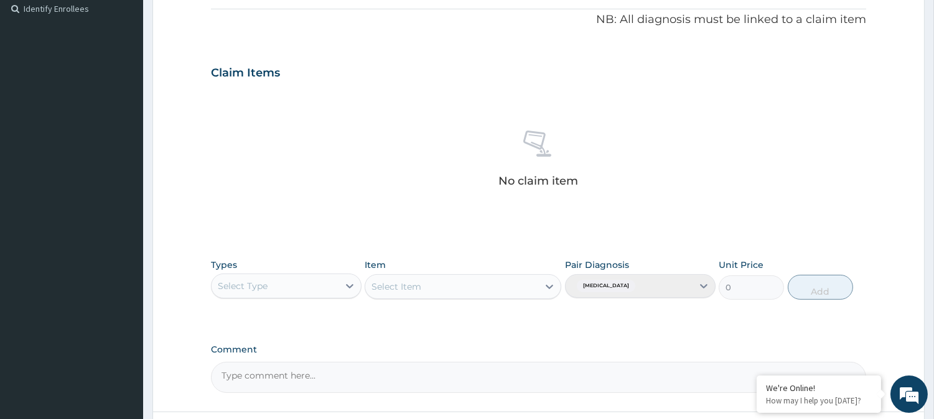
scroll to position [388, 0]
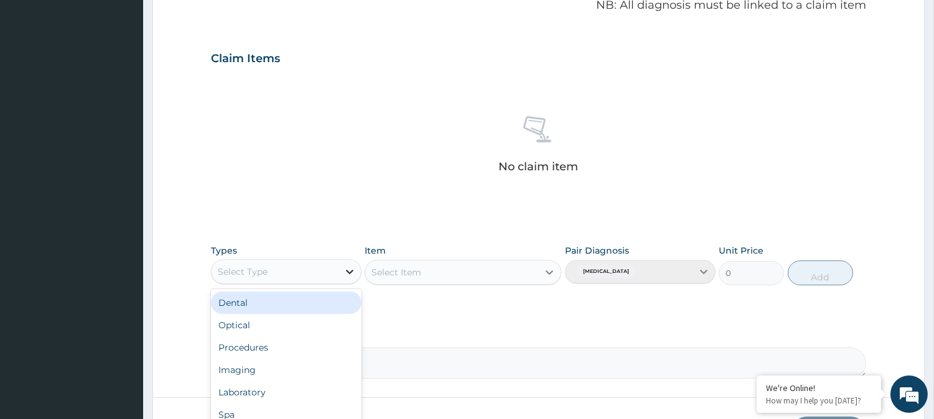
click at [350, 270] on icon at bounding box center [349, 272] width 12 height 12
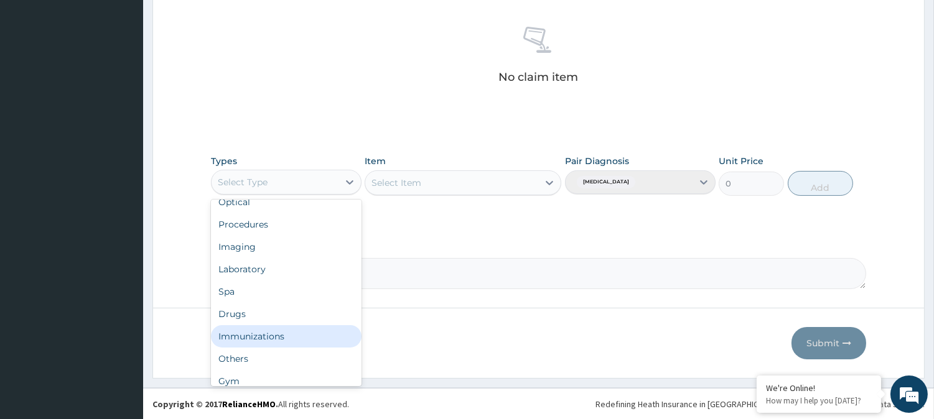
scroll to position [41, 0]
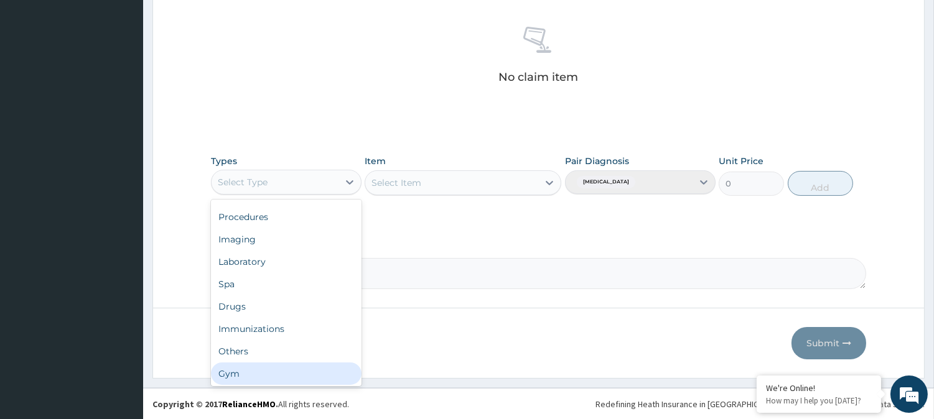
click at [265, 376] on div "Gym" at bounding box center [286, 374] width 151 height 22
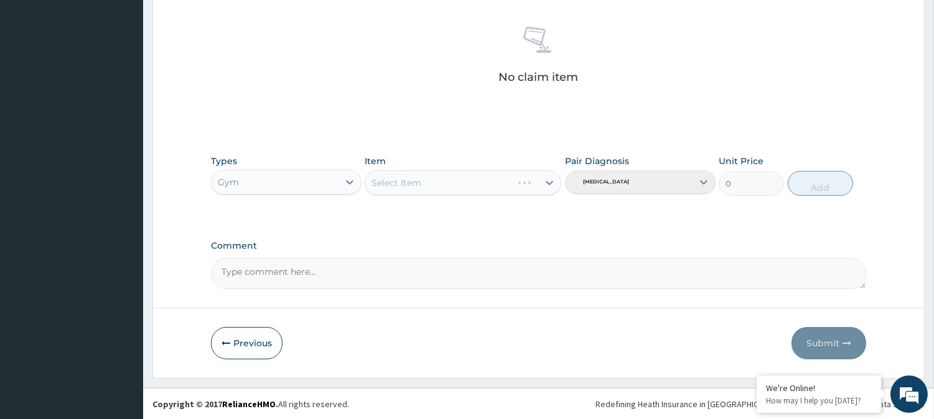
click at [546, 184] on div "Select Item" at bounding box center [463, 182] width 197 height 25
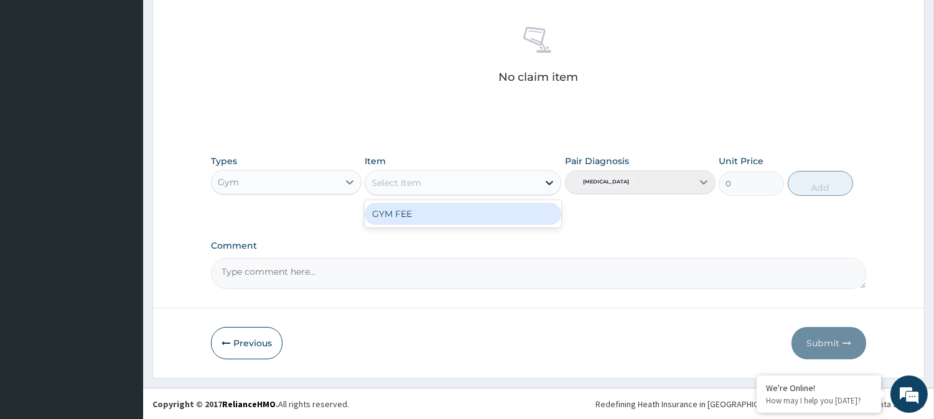
click at [551, 182] on icon at bounding box center [549, 183] width 12 height 12
click at [488, 214] on div "GYM FEE" at bounding box center [463, 214] width 197 height 22
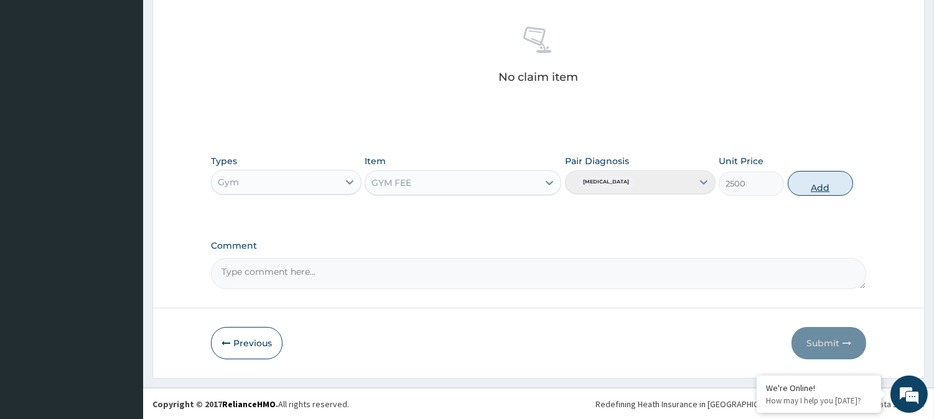
click at [811, 187] on button "Add" at bounding box center [820, 183] width 65 height 25
type input "0"
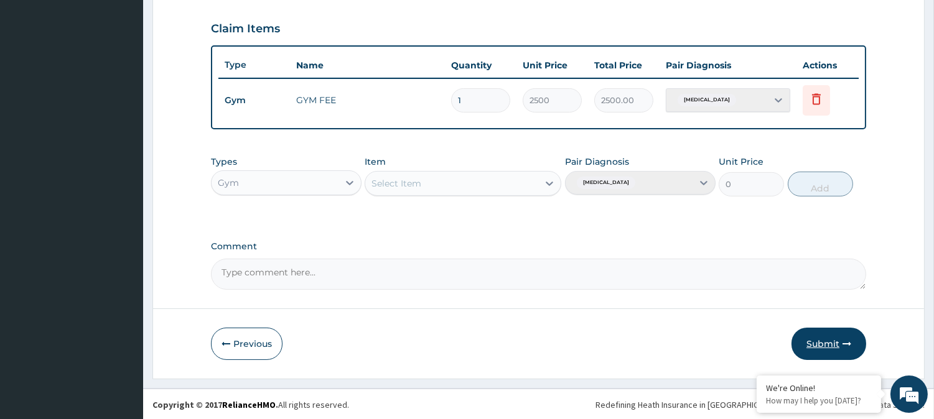
click at [830, 345] on button "Submit" at bounding box center [829, 344] width 75 height 32
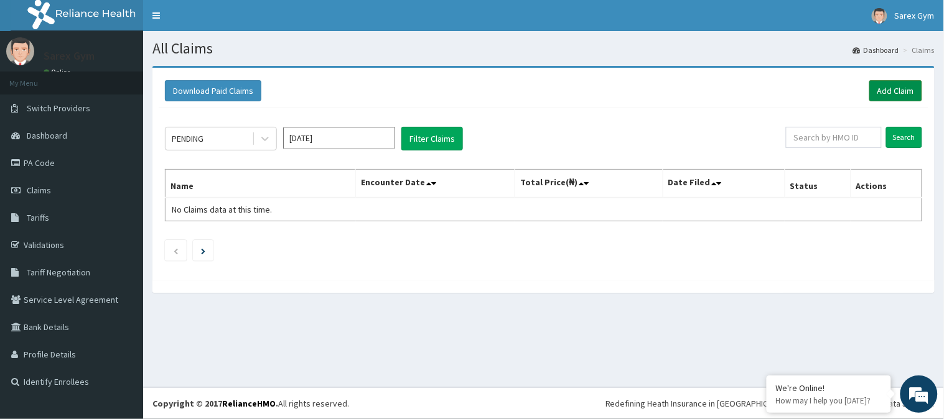
click at [893, 92] on link "Add Claim" at bounding box center [895, 90] width 53 height 21
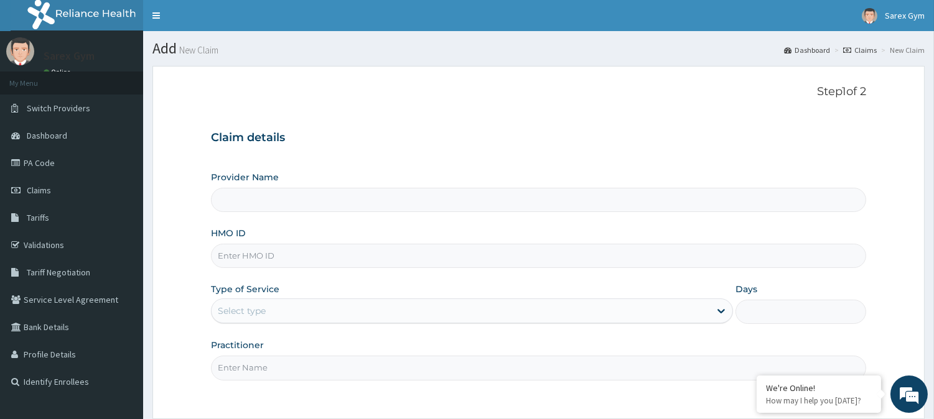
click at [257, 258] on input "HMO ID" at bounding box center [538, 256] width 655 height 24
paste input "OAJ/10022/B"
type input "OAJ/10022/B"
type input "Sarex Gym"
type input "1"
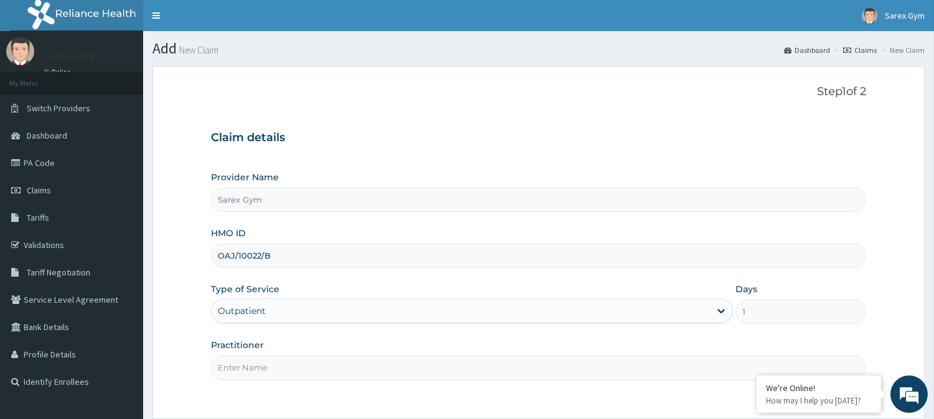
type input "OAJ/10022/B"
click at [230, 370] on input "Practitioner" at bounding box center [538, 368] width 655 height 24
type input "ABAYOMI"
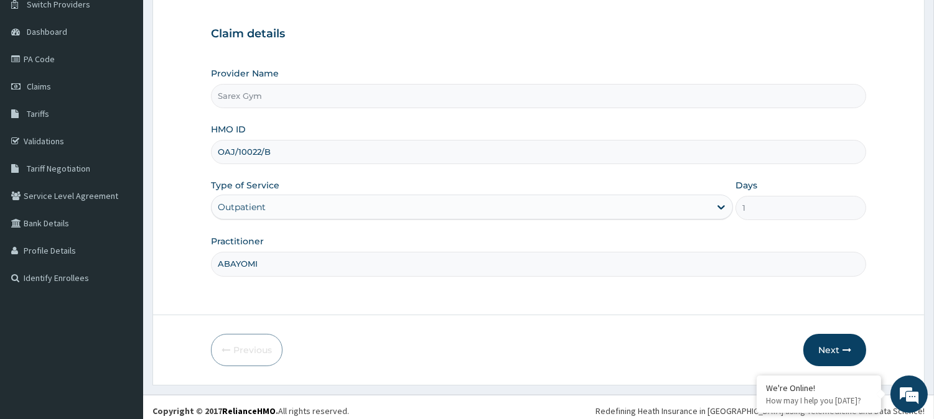
scroll to position [111, 0]
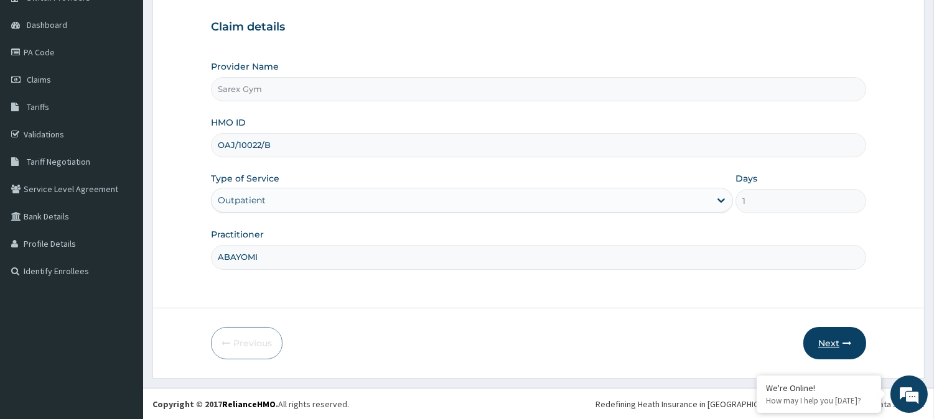
click at [838, 335] on button "Next" at bounding box center [834, 343] width 63 height 32
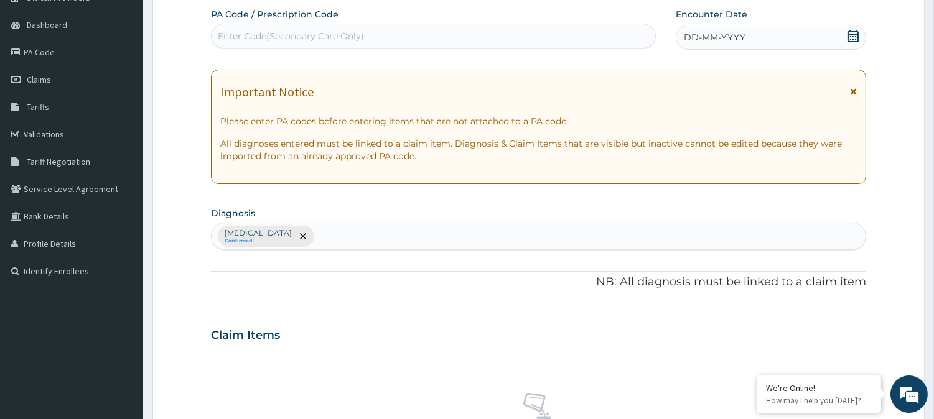
click at [261, 32] on div "Enter Code(Secondary Care Only)" at bounding box center [291, 36] width 146 height 12
type input "PA/F3CB1E"
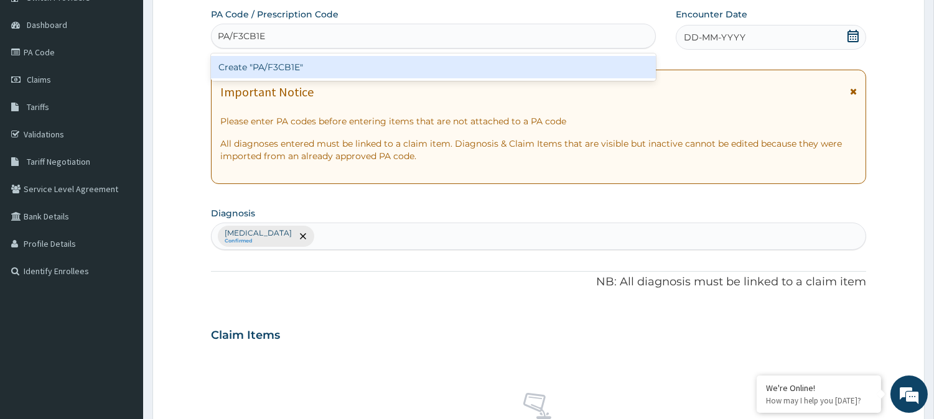
click at [297, 66] on div "Create "PA/F3CB1E"" at bounding box center [433, 67] width 445 height 22
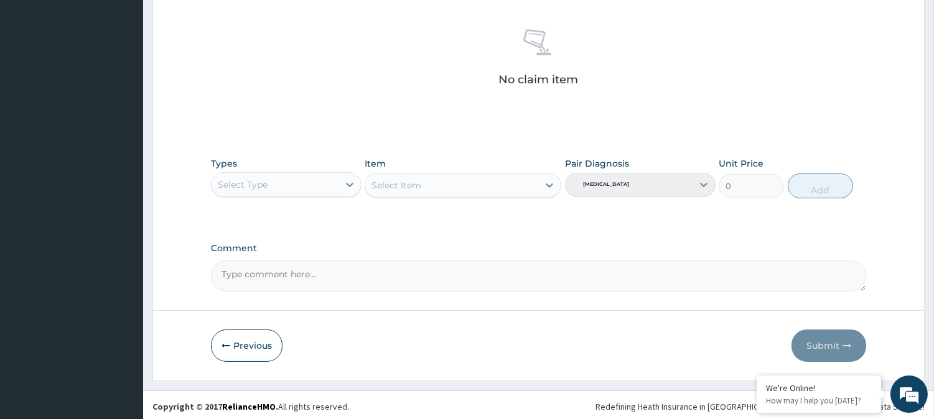
scroll to position [477, 0]
click at [521, 185] on div "Select Item" at bounding box center [463, 182] width 197 height 25
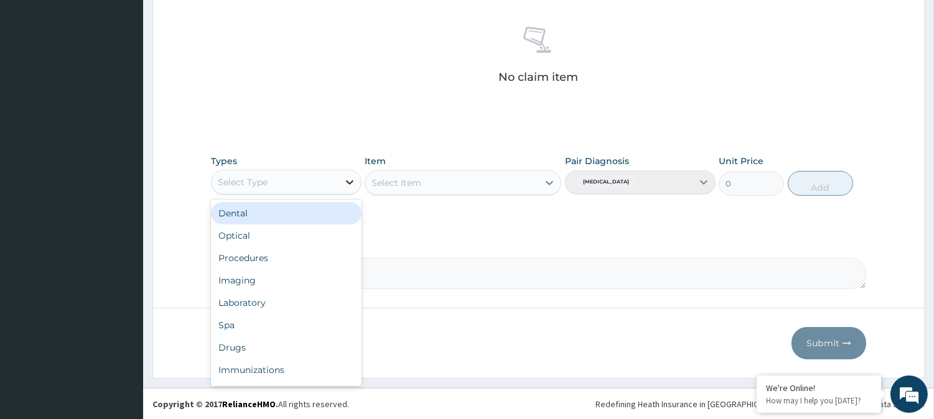
click at [350, 183] on icon at bounding box center [349, 182] width 7 height 4
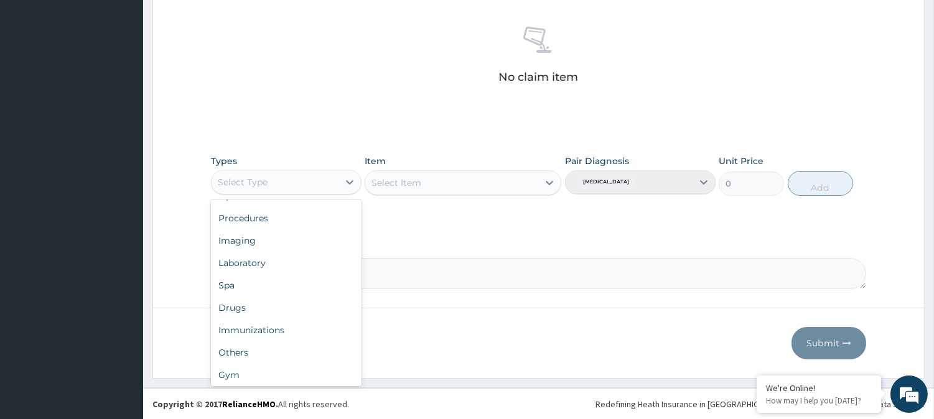
scroll to position [41, 0]
click at [282, 374] on div "Gym" at bounding box center [286, 374] width 151 height 22
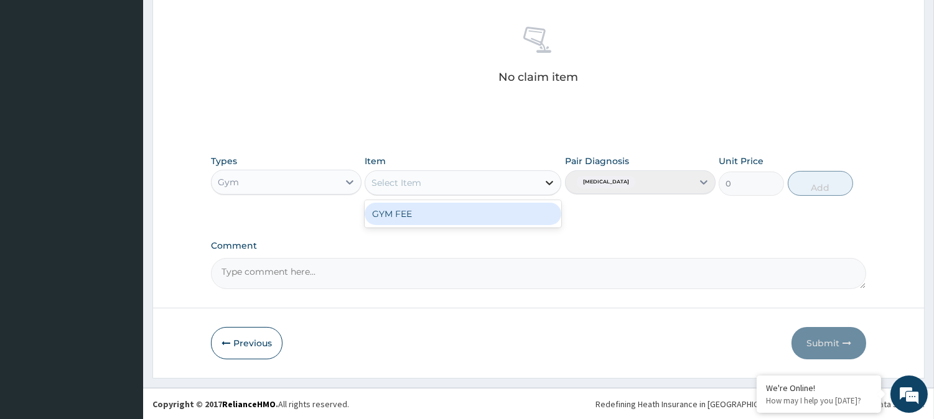
click at [549, 183] on icon at bounding box center [549, 183] width 7 height 4
click at [525, 215] on div "GYM FEE" at bounding box center [463, 214] width 197 height 22
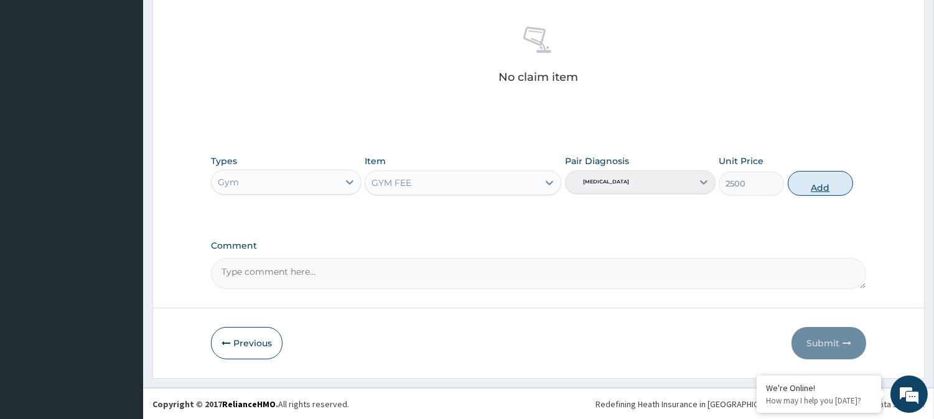
click at [809, 177] on button "Add" at bounding box center [820, 183] width 65 height 25
type input "0"
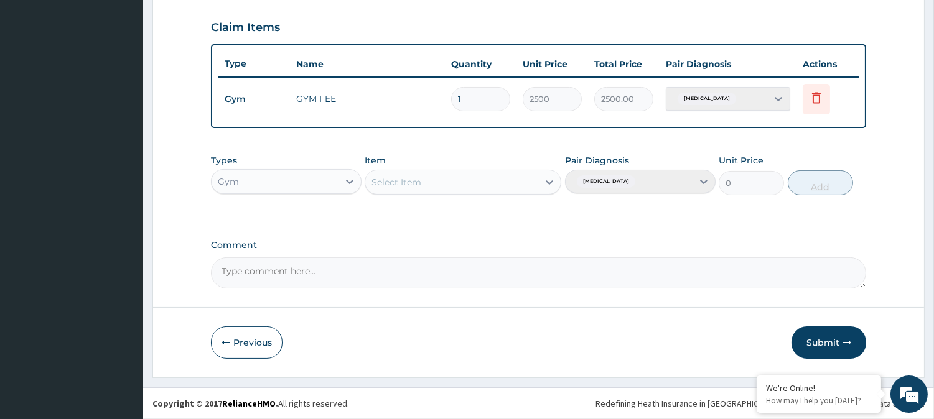
scroll to position [418, 0]
click at [829, 337] on button "Submit" at bounding box center [829, 344] width 75 height 32
click at [824, 348] on button "Submit" at bounding box center [829, 344] width 75 height 32
click at [825, 339] on button "Submit" at bounding box center [829, 344] width 75 height 32
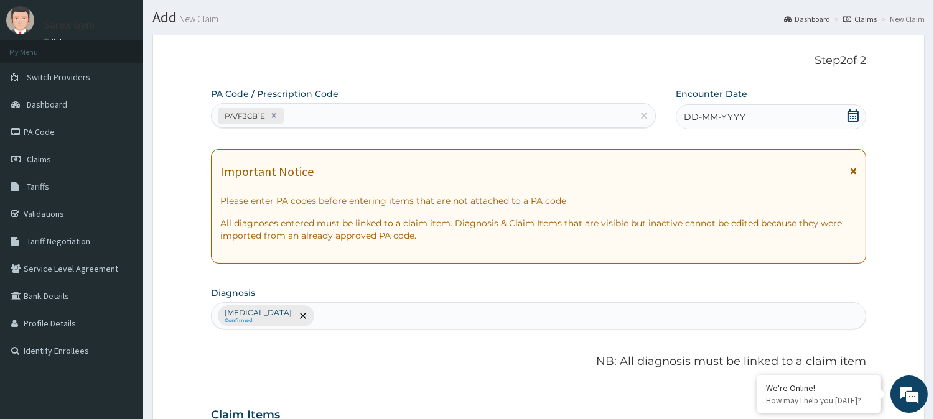
scroll to position [30, 0]
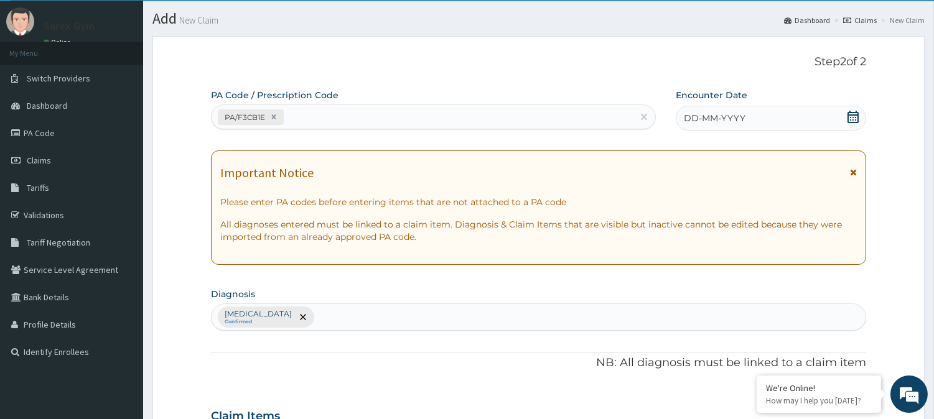
click at [854, 111] on icon at bounding box center [853, 117] width 11 height 12
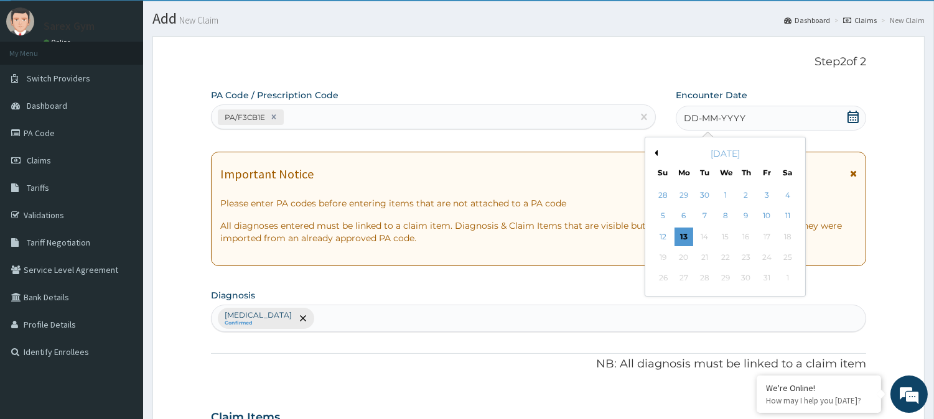
click at [655, 150] on button "Previous Month" at bounding box center [654, 153] width 6 height 6
click at [665, 277] on div "28" at bounding box center [662, 278] width 19 height 19
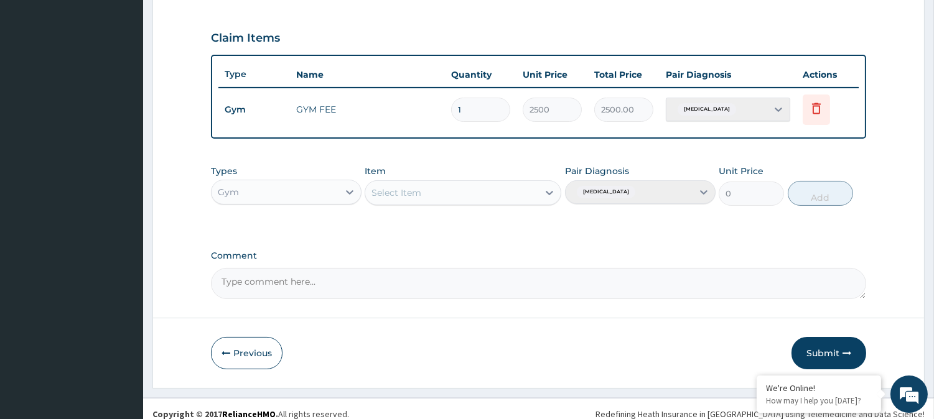
scroll to position [418, 0]
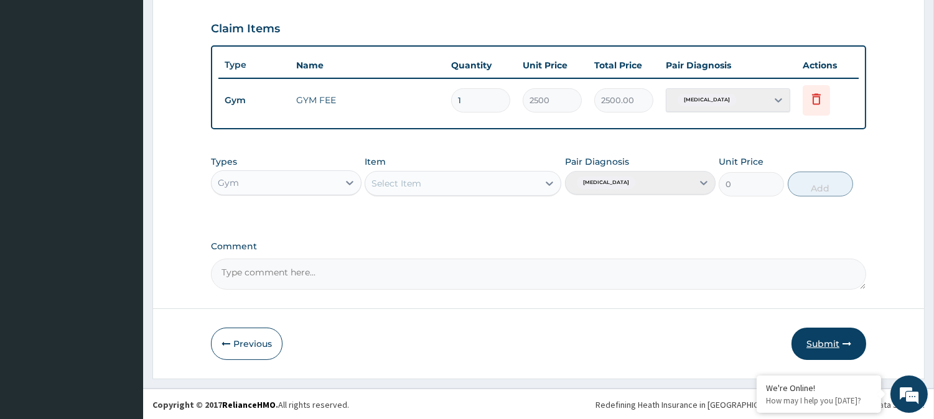
click at [839, 346] on button "Submit" at bounding box center [829, 344] width 75 height 32
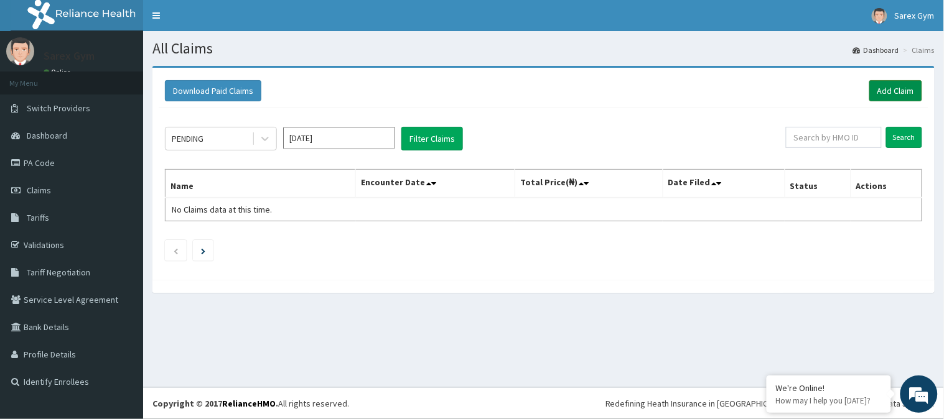
click at [900, 89] on link "Add Claim" at bounding box center [895, 90] width 53 height 21
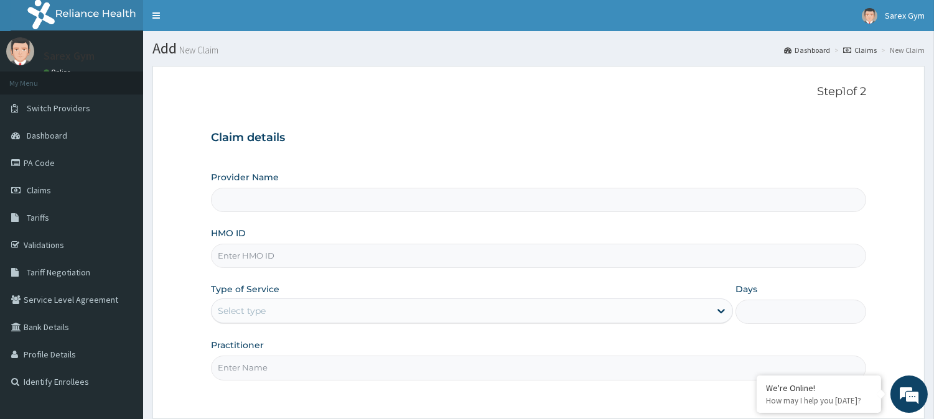
type input "Sarex Gym"
type input "1"
click at [266, 253] on input "HMO ID" at bounding box center [538, 256] width 655 height 24
type input "O"
paste input "OAJ/10022/B"
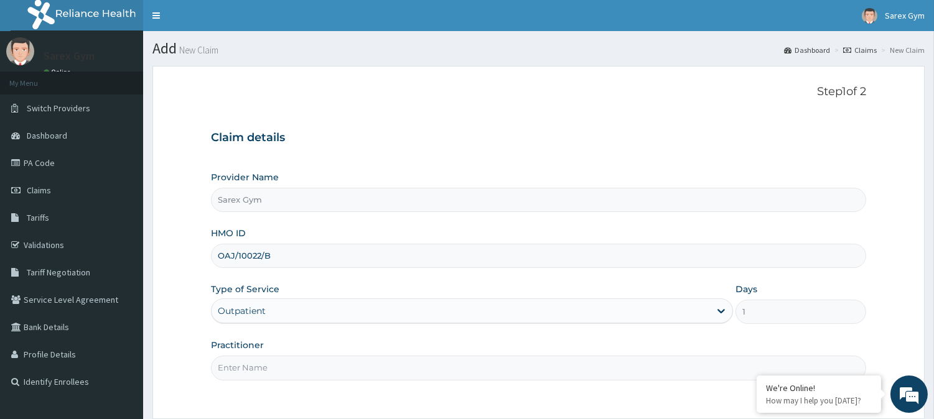
click at [266, 253] on input "OAJ/10022/B" at bounding box center [538, 256] width 655 height 24
type input "OAJ/10022/B"
click at [259, 355] on div "Practitioner" at bounding box center [538, 359] width 655 height 41
click at [249, 371] on input "Practitioner" at bounding box center [538, 368] width 655 height 24
type input "ABAYOMI"
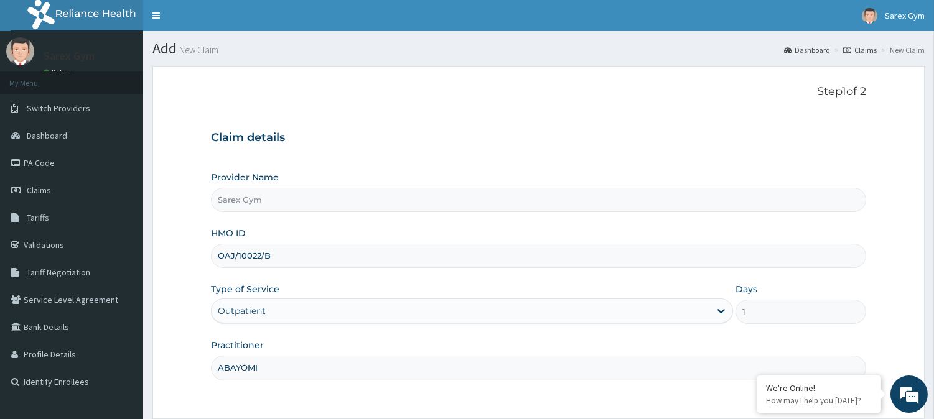
click at [933, 409] on section "Step 1 of 2 Claim details Provider Name Sarex Gym HMO ID OAJ/10022/B Type of Se…" at bounding box center [538, 278] width 791 height 442
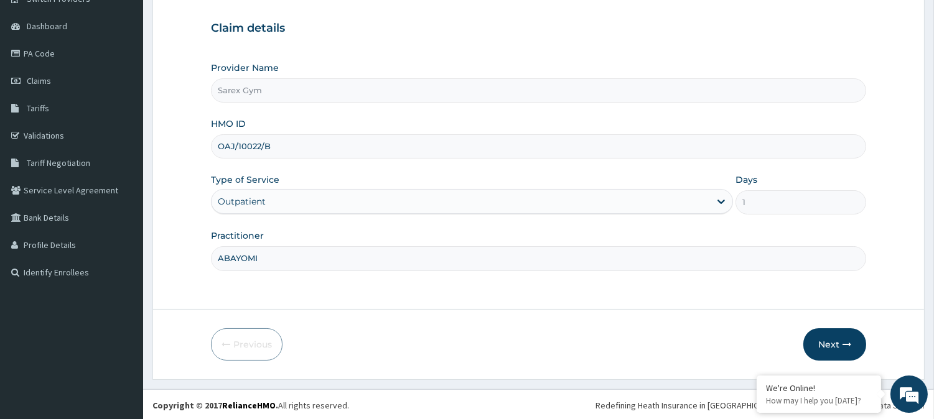
scroll to position [111, 0]
click at [836, 341] on button "Next" at bounding box center [834, 343] width 63 height 32
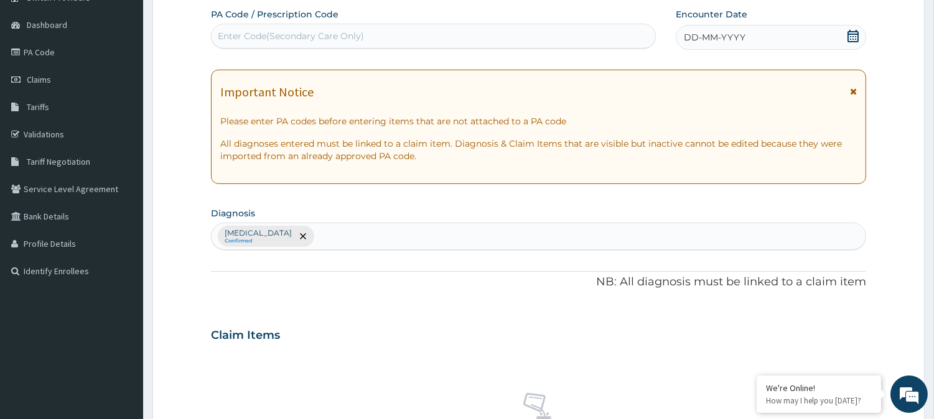
click at [273, 38] on div "Enter Code(Secondary Care Only)" at bounding box center [291, 36] width 146 height 12
type input "O"
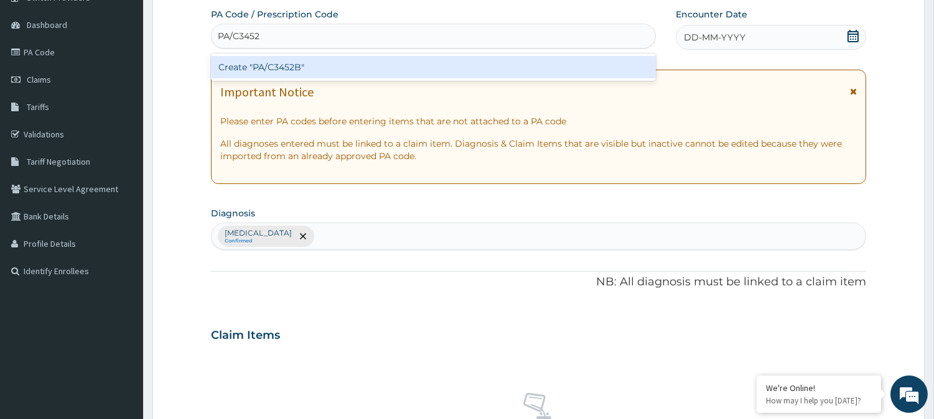
type input "PA/C3452B"
click at [294, 63] on div "Create "PA/C3452B"" at bounding box center [433, 67] width 445 height 22
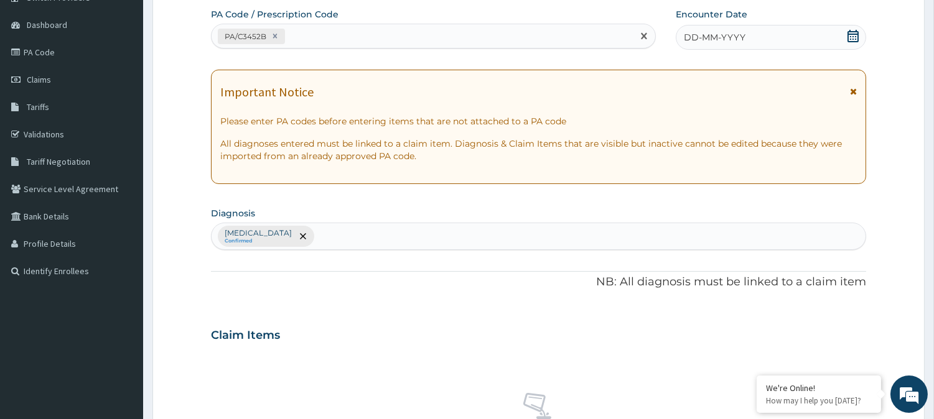
click at [854, 31] on icon at bounding box center [853, 36] width 11 height 12
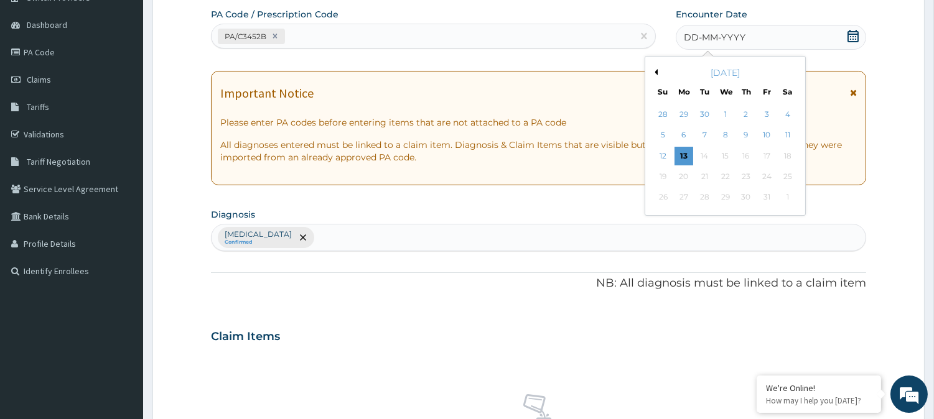
click at [660, 70] on div "October 2025" at bounding box center [725, 73] width 150 height 12
click at [653, 71] on button "Previous Month" at bounding box center [654, 72] width 6 height 6
click at [666, 194] on div "28" at bounding box center [662, 198] width 19 height 19
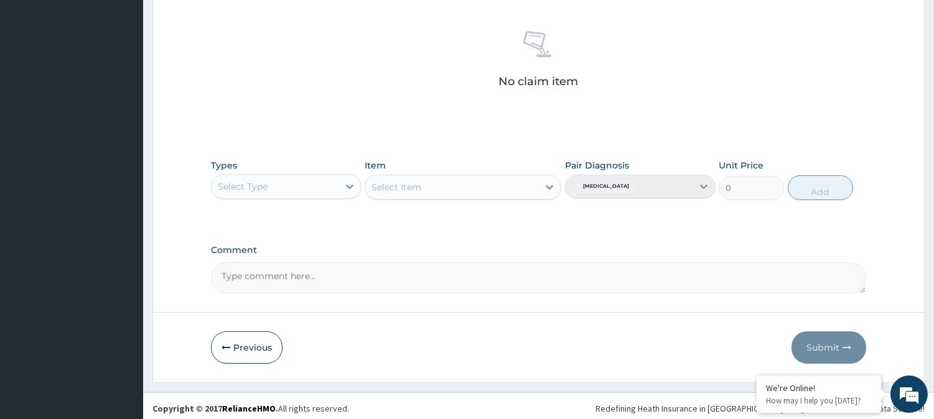
scroll to position [477, 0]
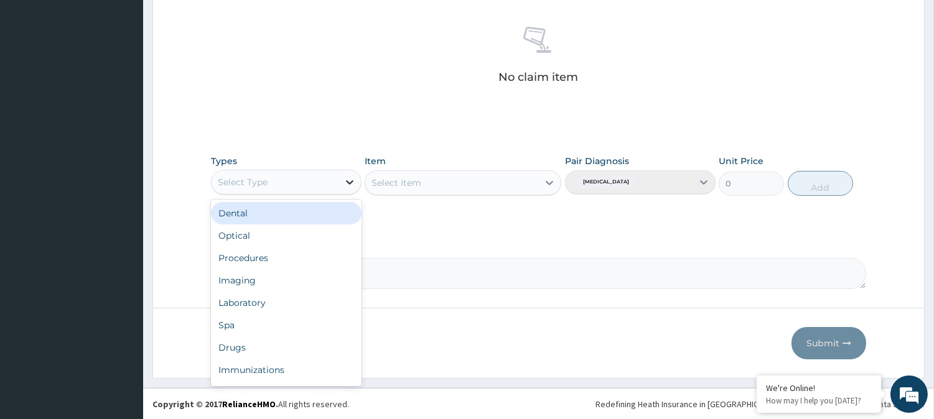
click at [347, 180] on icon at bounding box center [349, 182] width 7 height 4
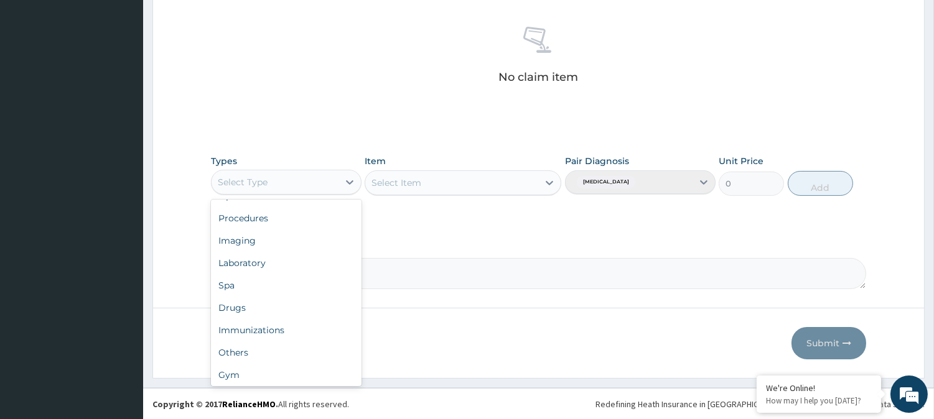
scroll to position [41, 0]
click at [317, 375] on div "Gym" at bounding box center [286, 374] width 151 height 22
click at [550, 181] on div "Select Item" at bounding box center [463, 182] width 197 height 25
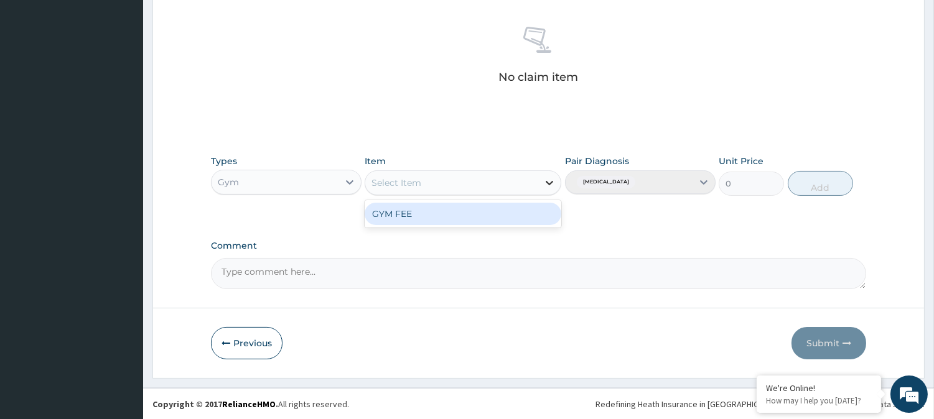
click at [552, 179] on icon at bounding box center [549, 183] width 12 height 12
click at [520, 213] on div "GYM FEE" at bounding box center [463, 214] width 197 height 22
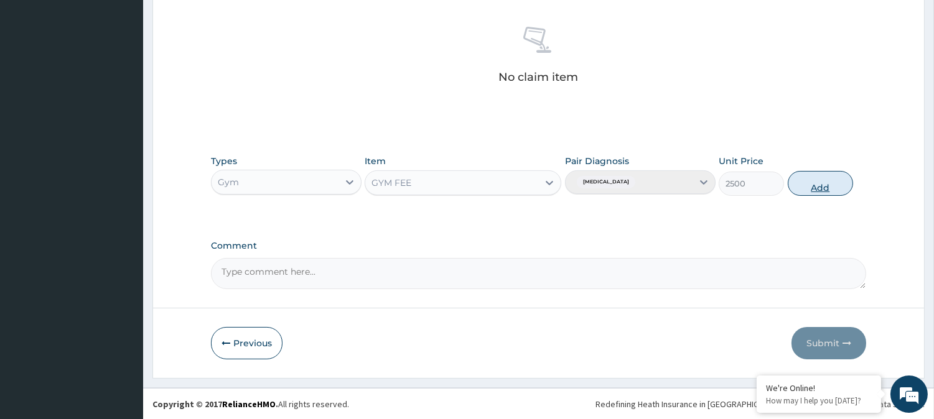
click at [820, 184] on button "Add" at bounding box center [820, 183] width 65 height 25
type input "0"
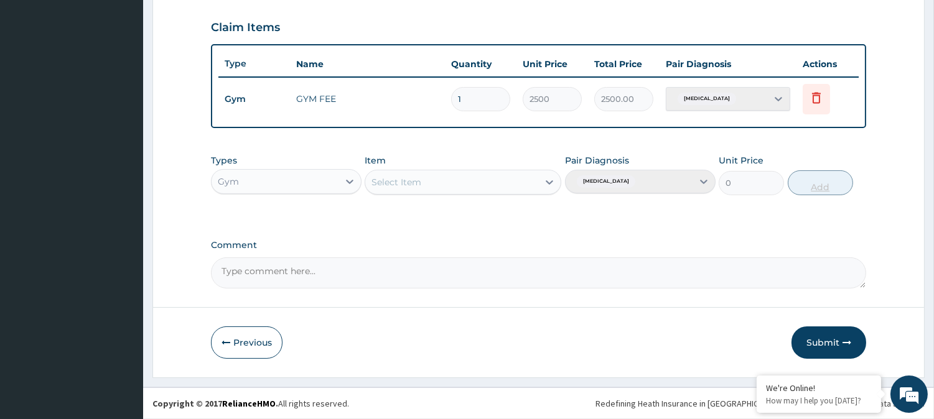
scroll to position [418, 0]
click at [829, 350] on button "Submit" at bounding box center [829, 344] width 75 height 32
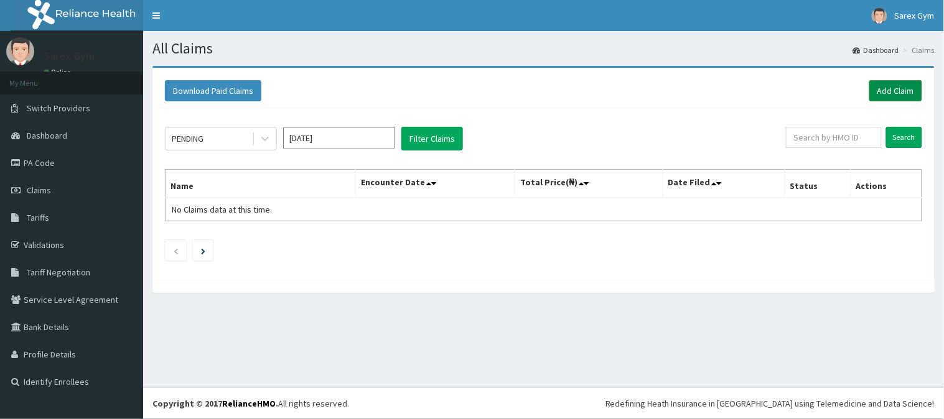
click at [894, 89] on link "Add Claim" at bounding box center [895, 90] width 53 height 21
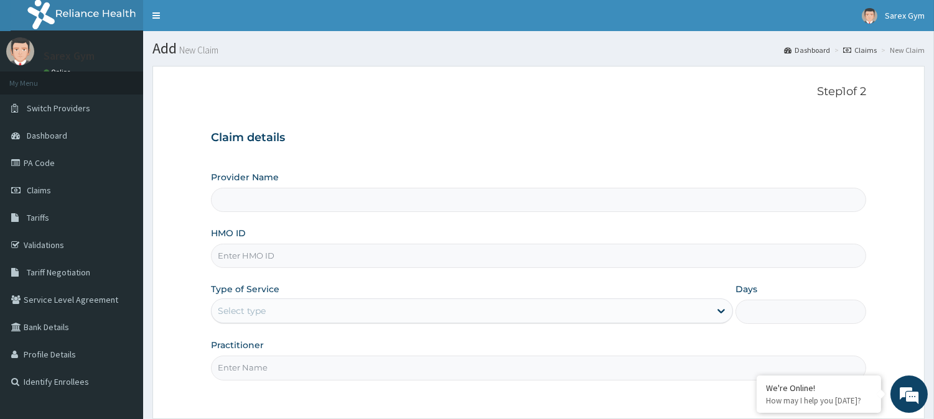
type input "Sarex Gym"
type input "1"
click at [266, 251] on input "HMO ID" at bounding box center [538, 256] width 655 height 24
paste input "OAJ/10022/B"
type input "OAJ/10022/A"
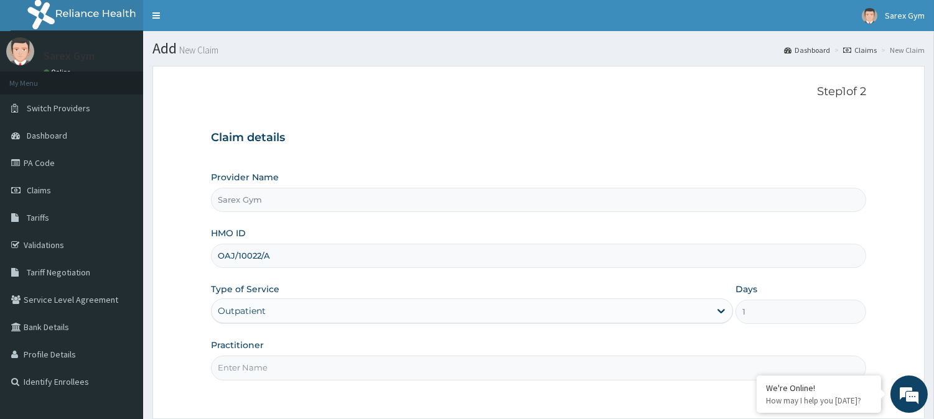
click at [240, 370] on input "Practitioner" at bounding box center [538, 368] width 655 height 24
type input "ABAYOMI"
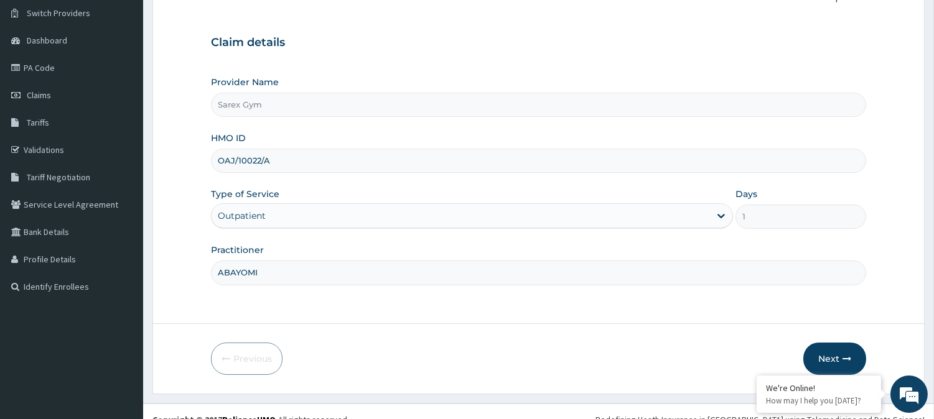
scroll to position [111, 0]
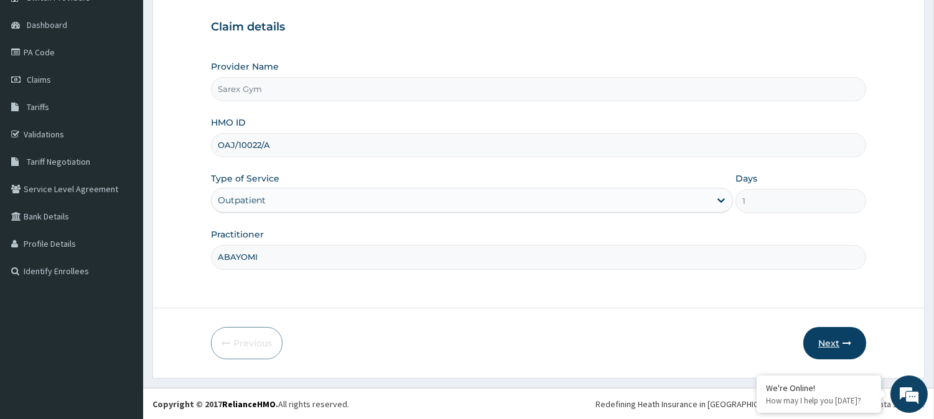
click at [834, 341] on button "Next" at bounding box center [834, 343] width 63 height 32
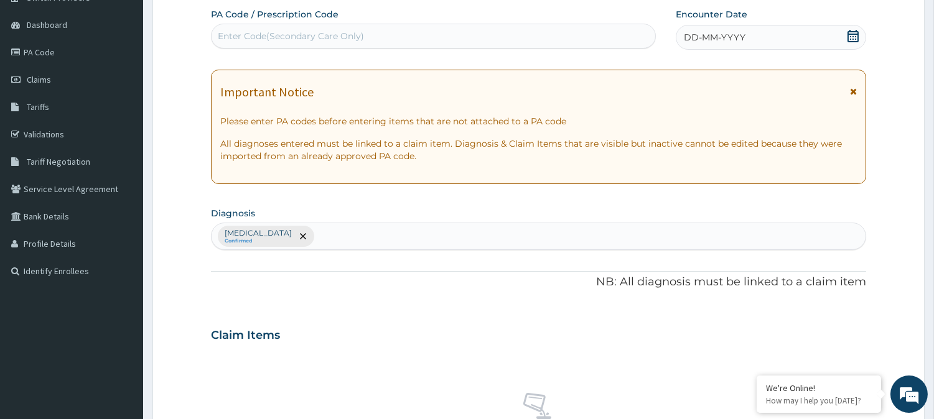
click at [287, 34] on div "Enter Code(Secondary Care Only)" at bounding box center [291, 36] width 146 height 12
type input "PA/FE4FD1"
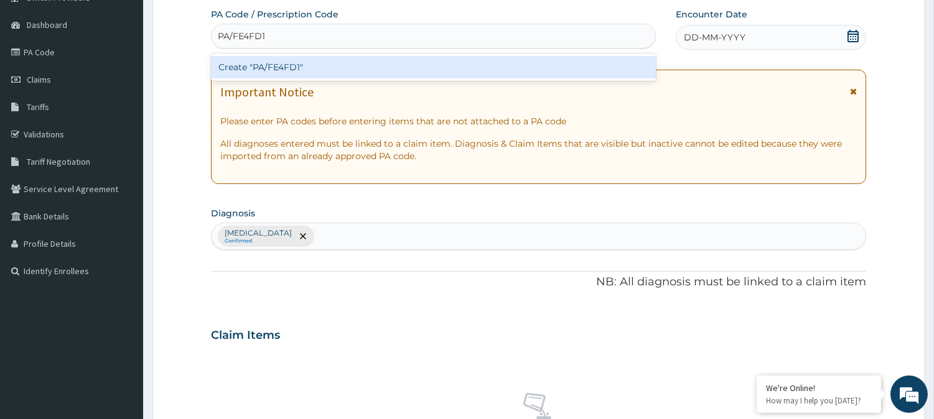
click at [289, 66] on div "Create "PA/FE4FD1"" at bounding box center [433, 67] width 445 height 22
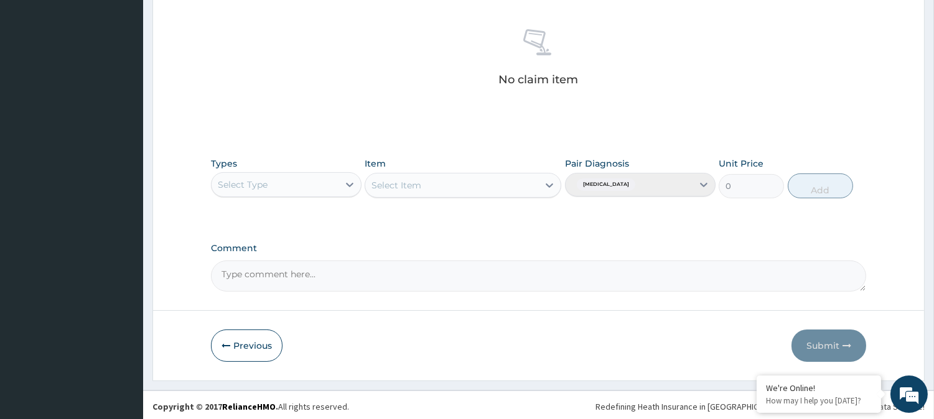
scroll to position [477, 0]
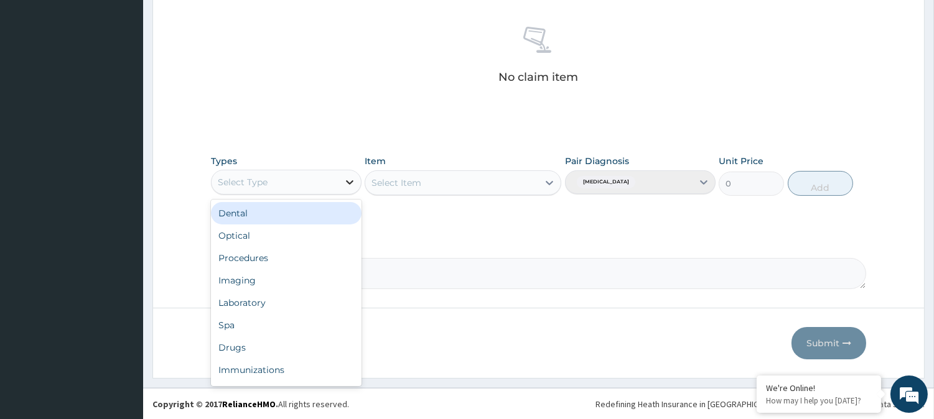
click at [353, 176] on icon at bounding box center [349, 182] width 12 height 12
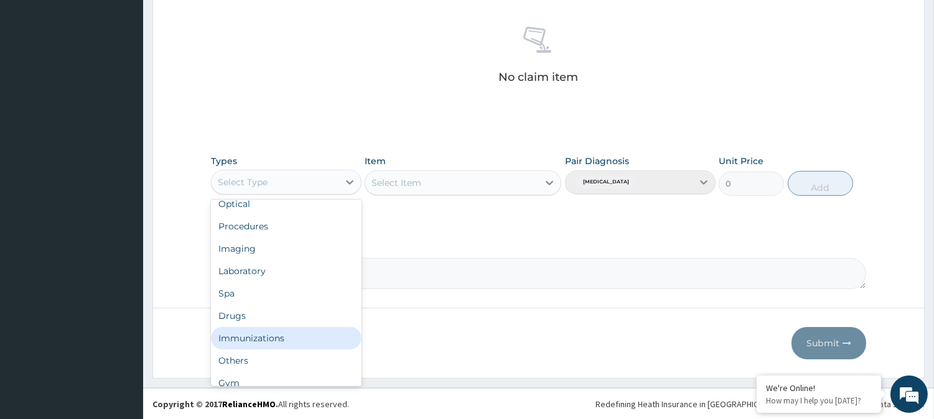
scroll to position [41, 0]
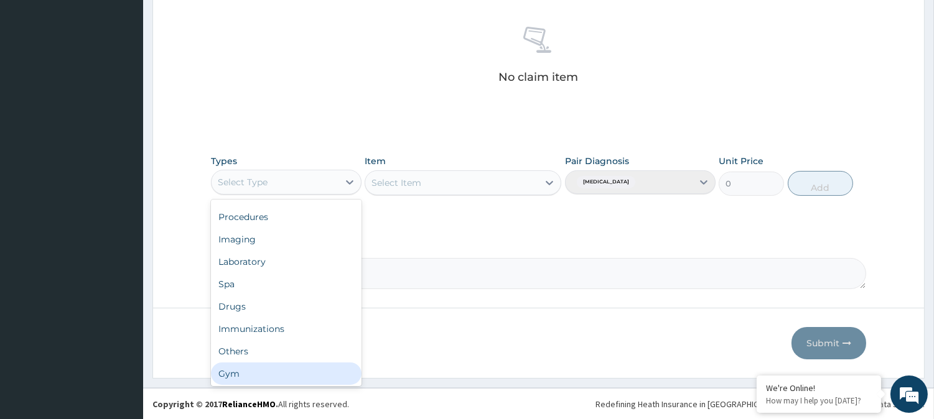
click at [314, 370] on div "Gym" at bounding box center [286, 374] width 151 height 22
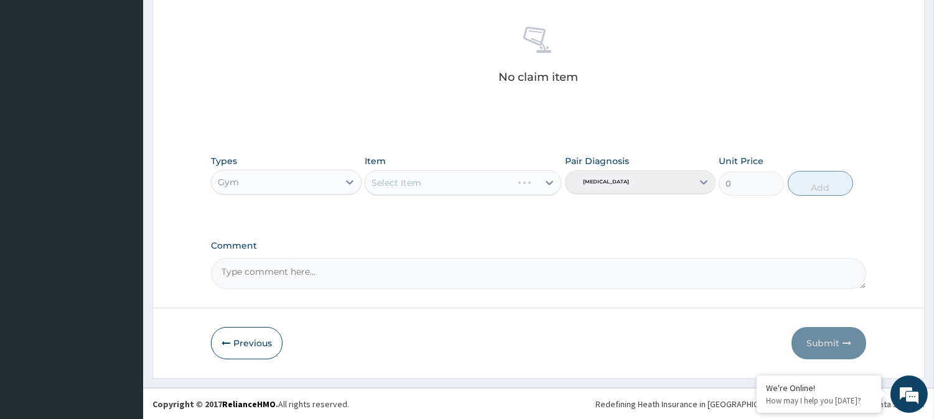
click at [550, 187] on div "Select Item" at bounding box center [463, 182] width 197 height 25
click at [549, 188] on icon at bounding box center [549, 183] width 12 height 12
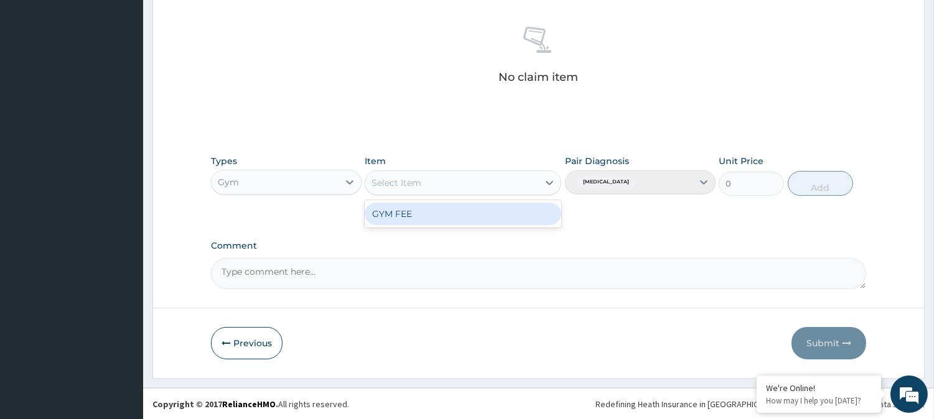
click at [527, 213] on div "GYM FEE" at bounding box center [463, 214] width 197 height 22
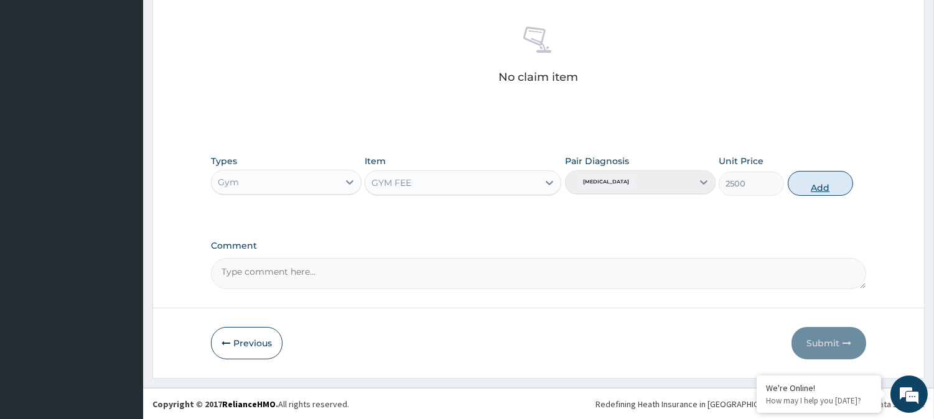
click at [812, 182] on button "Add" at bounding box center [820, 183] width 65 height 25
type input "0"
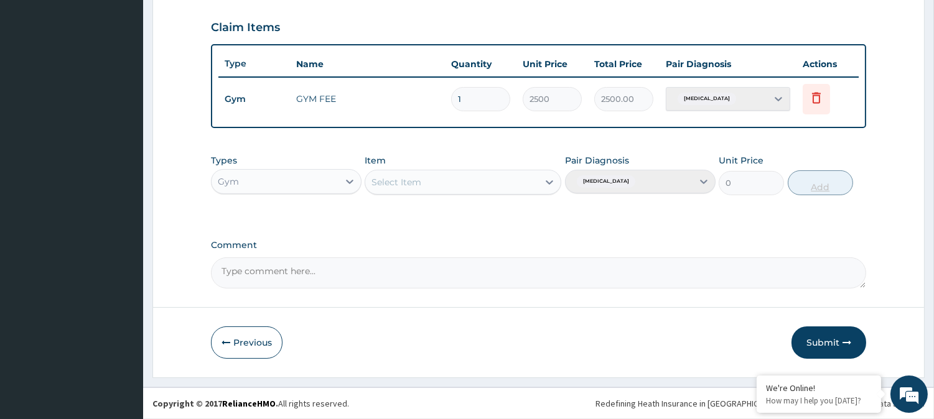
scroll to position [418, 0]
click at [821, 344] on button "Submit" at bounding box center [829, 344] width 75 height 32
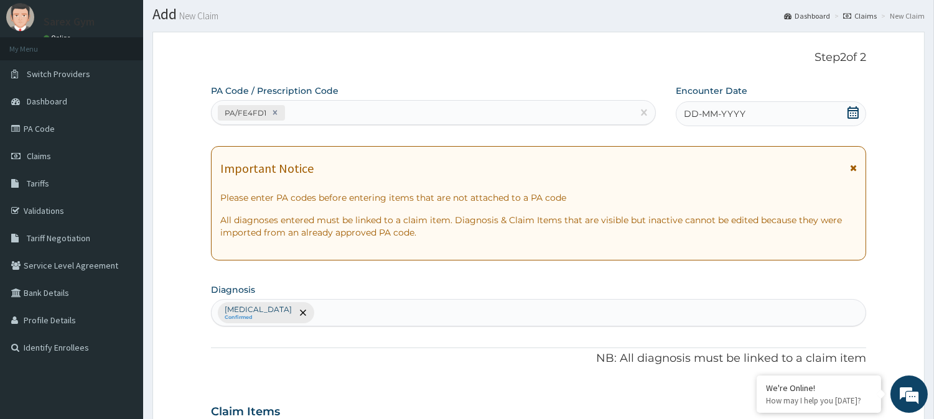
scroll to position [30, 0]
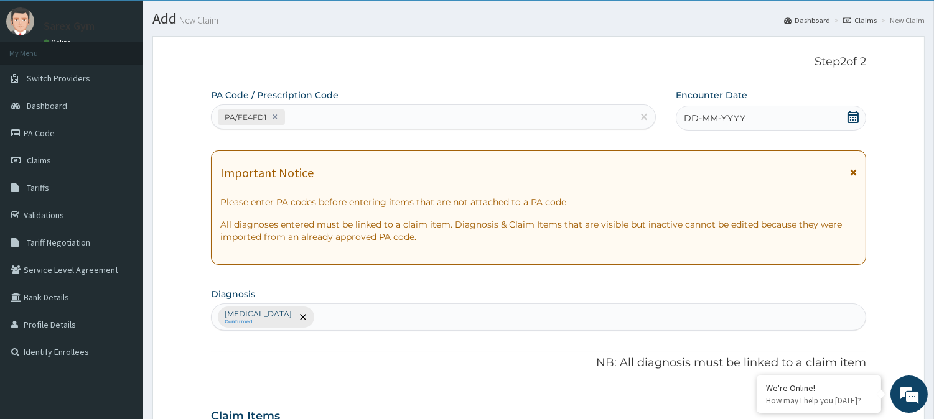
click at [853, 113] on icon at bounding box center [853, 117] width 12 height 12
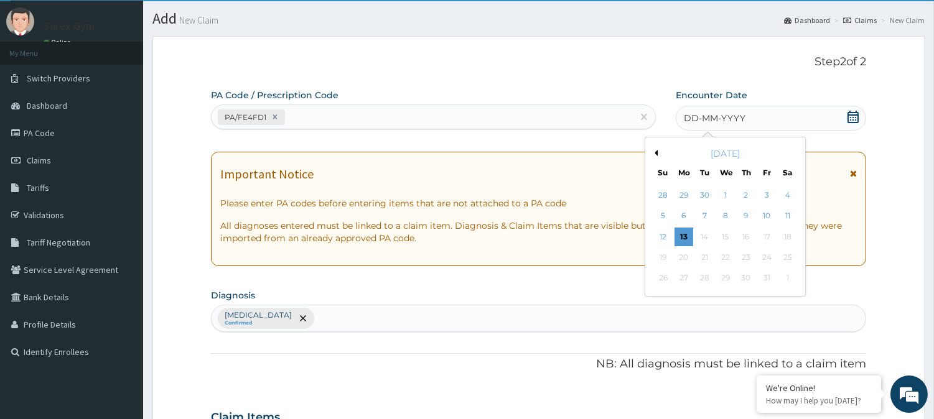
click at [654, 154] on button "Previous Month" at bounding box center [654, 153] width 6 height 6
click at [763, 196] on div "5" at bounding box center [766, 195] width 19 height 19
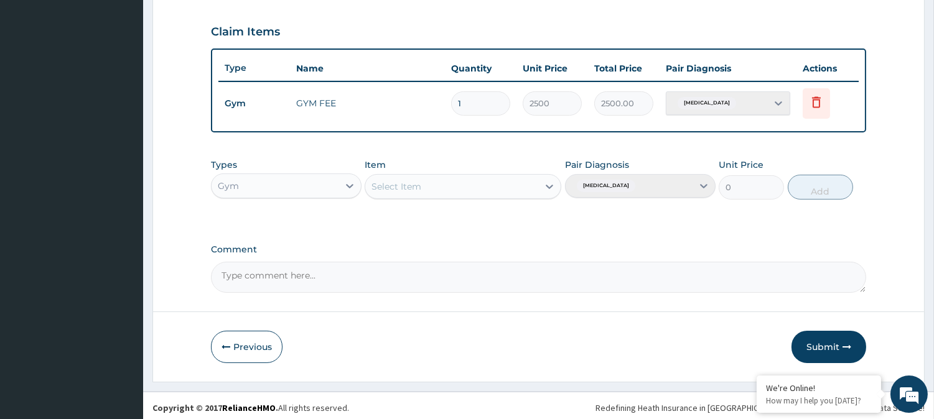
scroll to position [418, 0]
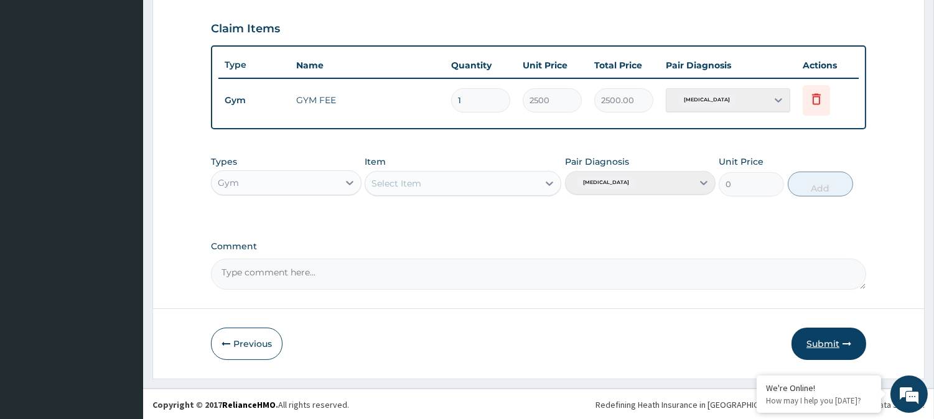
click at [836, 340] on button "Submit" at bounding box center [829, 344] width 75 height 32
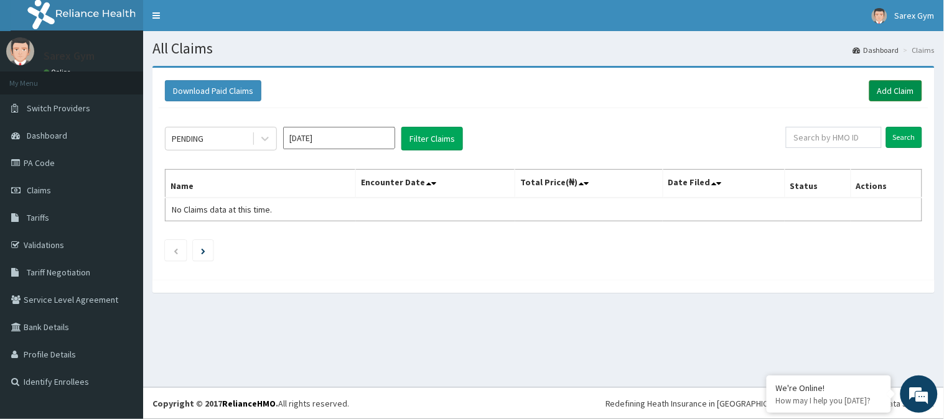
click at [895, 90] on link "Add Claim" at bounding box center [895, 90] width 53 height 21
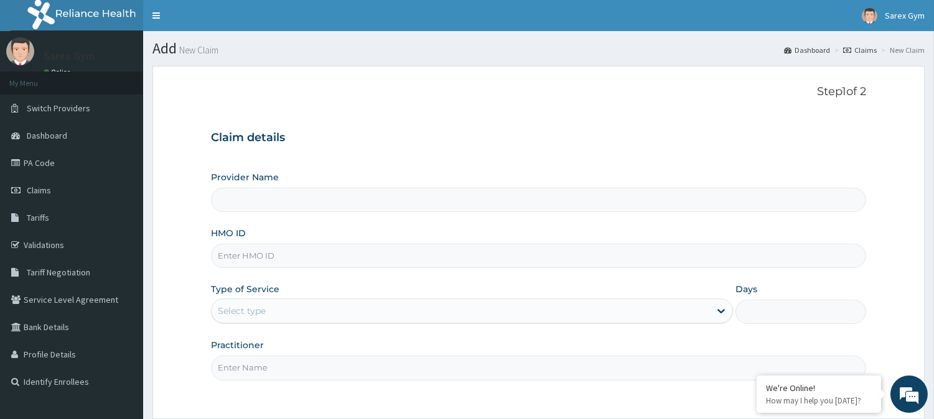
click at [271, 259] on input "HMO ID" at bounding box center [538, 256] width 655 height 24
paste input "OAJ/10022/B"
type input "OAJ/10022/B"
type input "Sarex Gym"
type input "1"
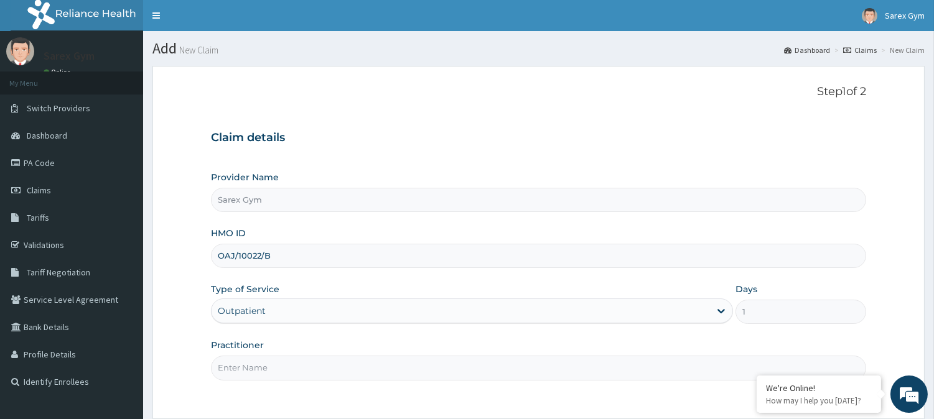
type input "OAJ/10022/B"
click at [246, 363] on input "Practitioner" at bounding box center [538, 368] width 655 height 24
type input "ABAYOMI"
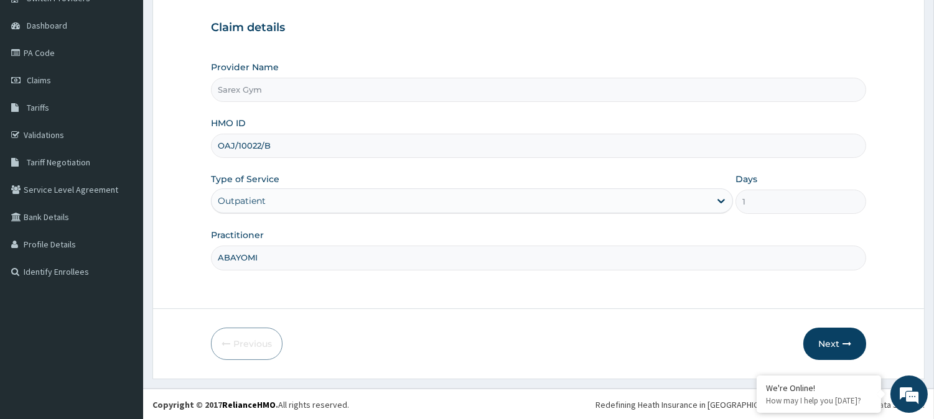
scroll to position [111, 0]
click at [845, 348] on button "Next" at bounding box center [834, 343] width 63 height 32
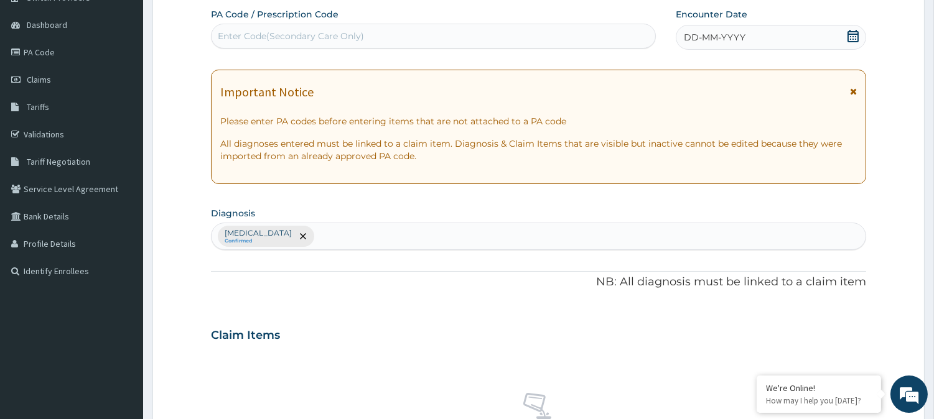
click at [289, 35] on div "Enter Code(Secondary Care Only)" at bounding box center [291, 36] width 146 height 12
type input "PA/CD1598"
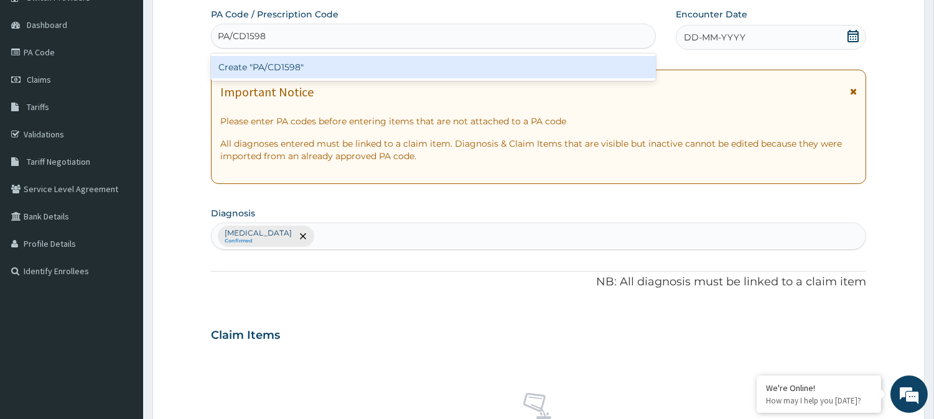
click at [312, 67] on div "Create "PA/CD1598"" at bounding box center [433, 67] width 445 height 22
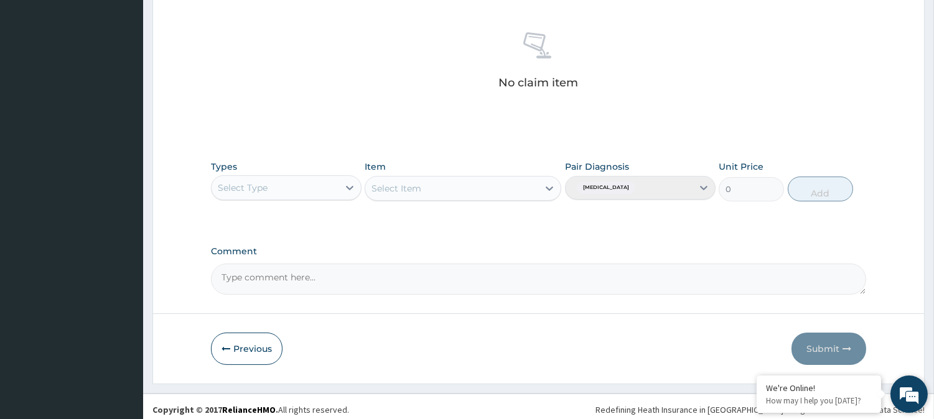
scroll to position [477, 0]
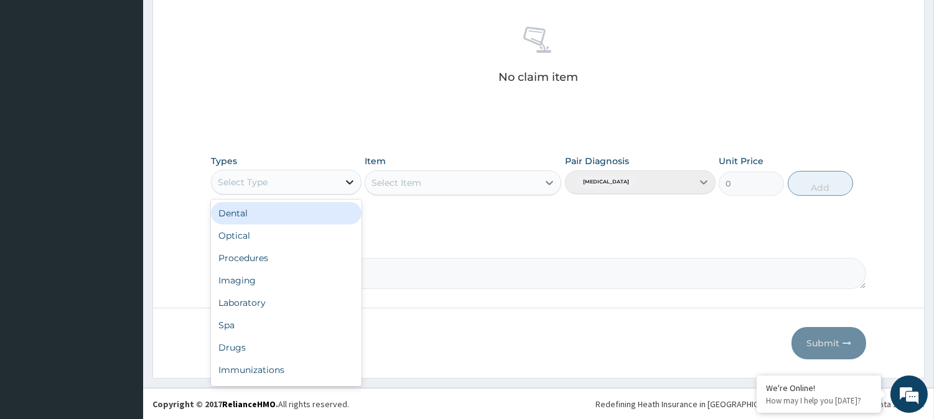
click at [351, 176] on icon at bounding box center [349, 182] width 12 height 12
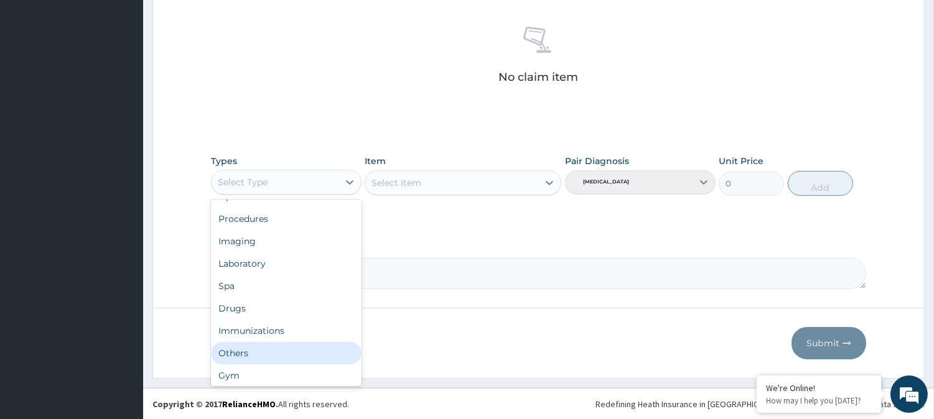
scroll to position [41, 0]
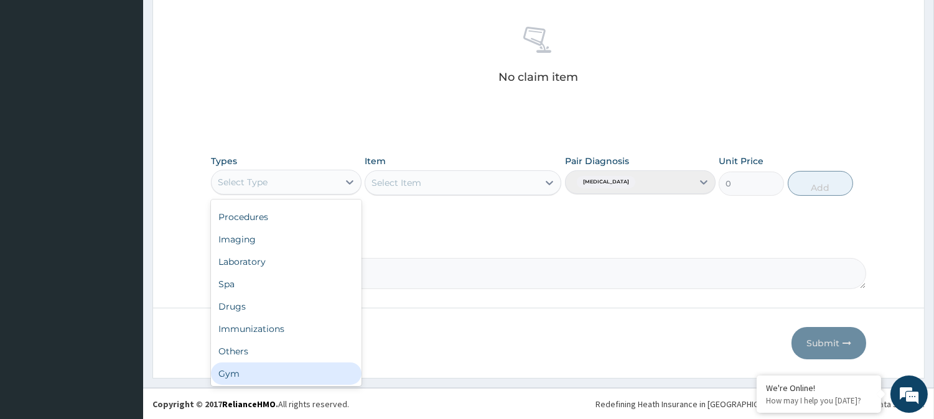
click at [321, 375] on div "Gym" at bounding box center [286, 374] width 151 height 22
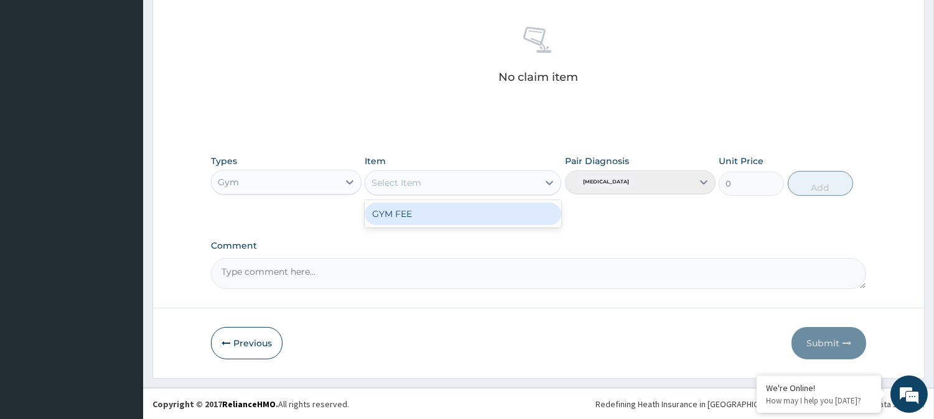
click at [552, 179] on icon at bounding box center [549, 183] width 12 height 12
click at [449, 215] on div "GYM FEE" at bounding box center [463, 214] width 197 height 22
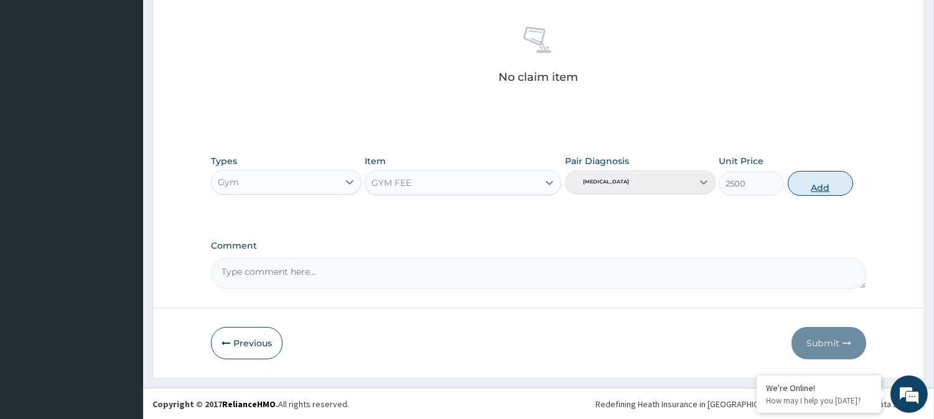
click at [816, 182] on button "Add" at bounding box center [820, 183] width 65 height 25
type input "0"
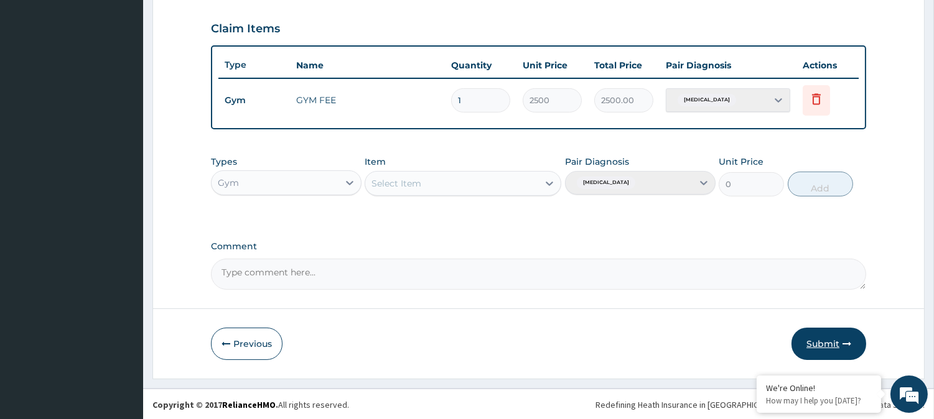
click at [826, 338] on button "Submit" at bounding box center [829, 344] width 75 height 32
drag, startPoint x: 826, startPoint y: 338, endPoint x: 937, endPoint y: 1, distance: 355.2
click at [933, 1] on html "R EL Toggle navigation Sarex Gym Sarex Gym - info@sarexgym.com Member since Mar…" at bounding box center [467, 1] width 934 height 838
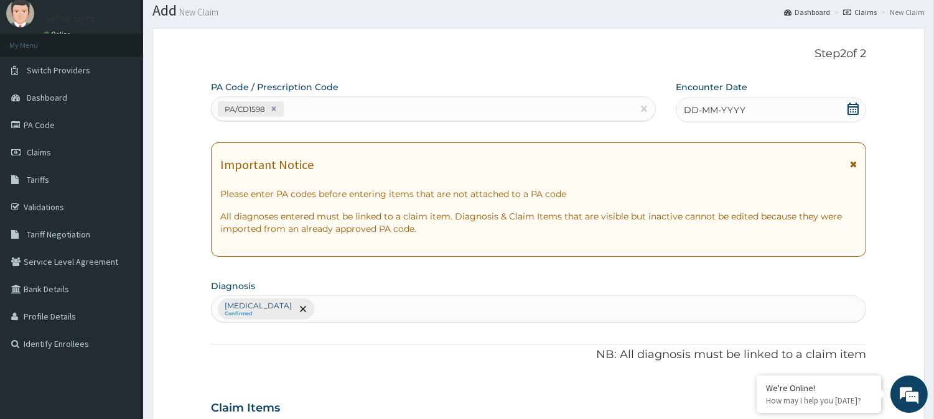
scroll to position [30, 0]
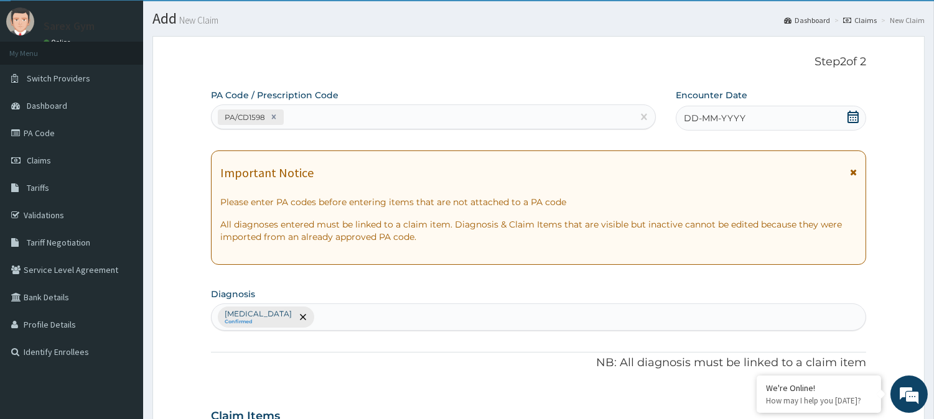
click at [855, 111] on icon at bounding box center [853, 117] width 12 height 12
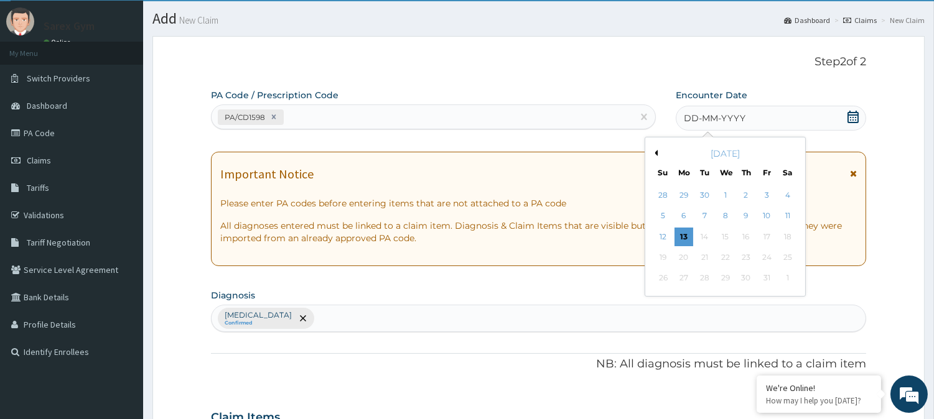
click at [656, 151] on button "Previous Month" at bounding box center [654, 153] width 6 height 6
click at [790, 275] on div "30" at bounding box center [787, 278] width 19 height 19
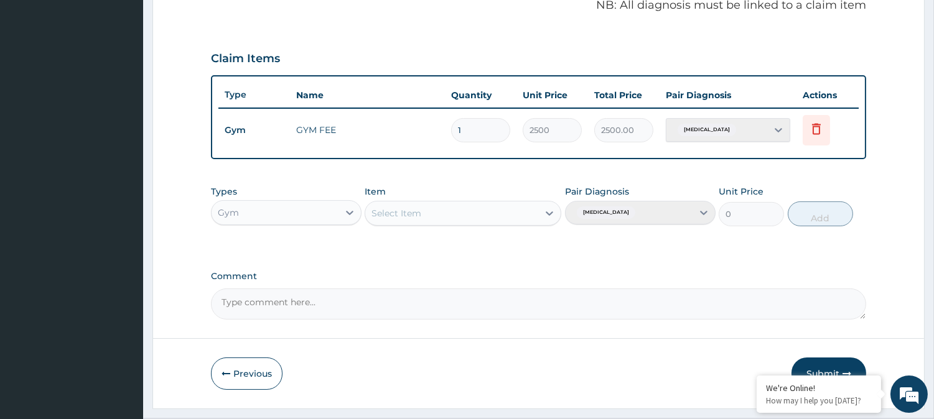
scroll to position [418, 0]
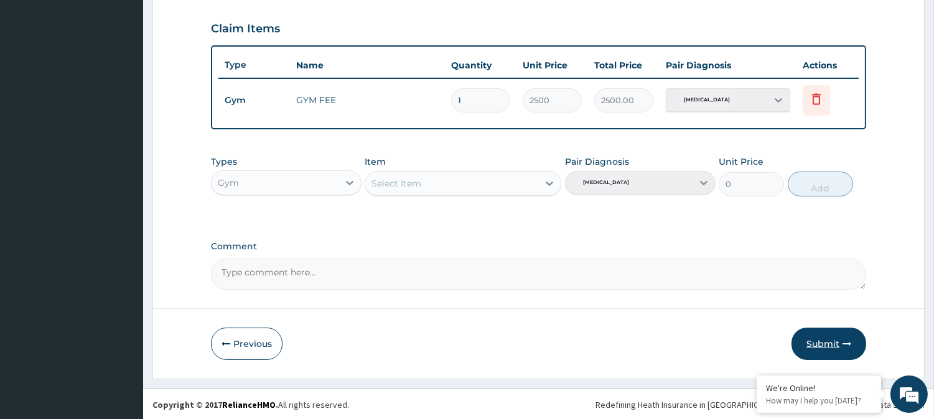
click at [835, 334] on button "Submit" at bounding box center [829, 344] width 75 height 32
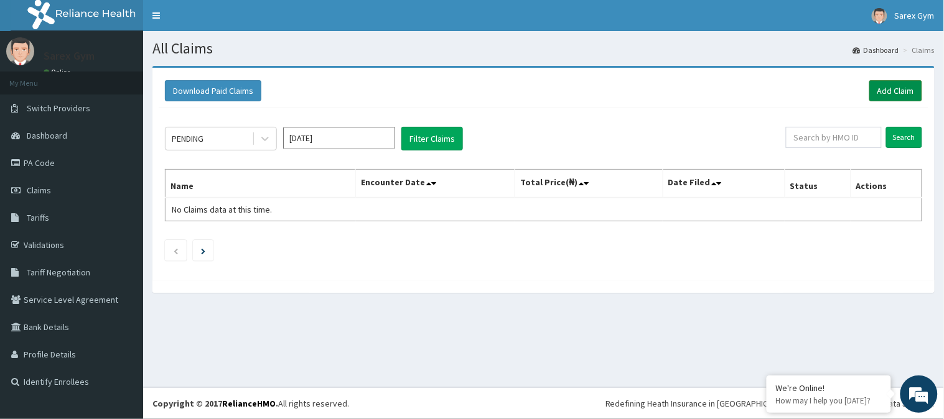
click at [907, 91] on link "Add Claim" at bounding box center [895, 90] width 53 height 21
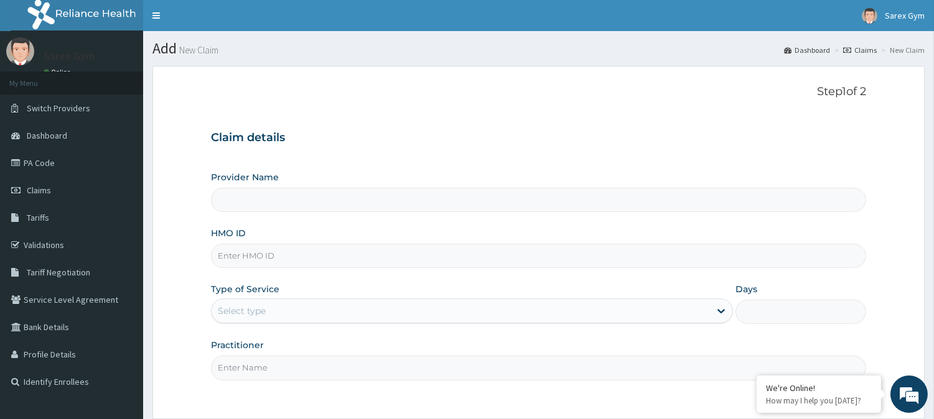
click at [265, 251] on input "HMO ID" at bounding box center [538, 256] width 655 height 24
paste input "OAJ/10022/B"
type input "OAJ/10022/B"
type input "Sarex Gym"
type input "1"
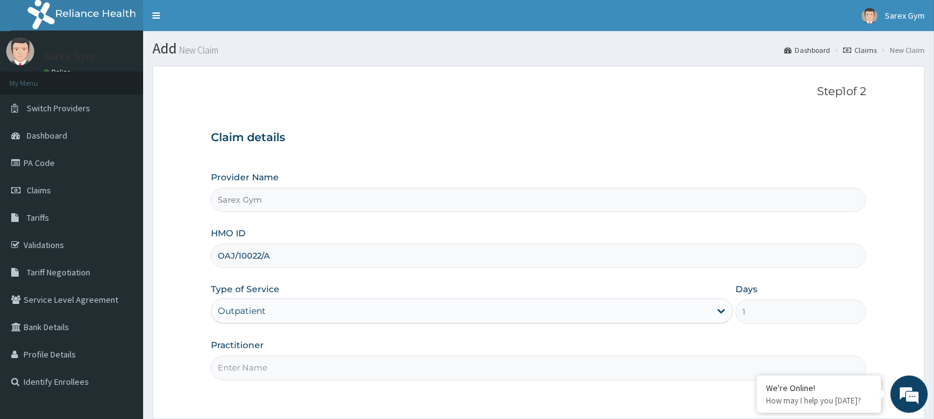
type input "OAJ/10022/A"
click at [258, 370] on input "Practitioner" at bounding box center [538, 368] width 655 height 24
type input "ABAYOMI"
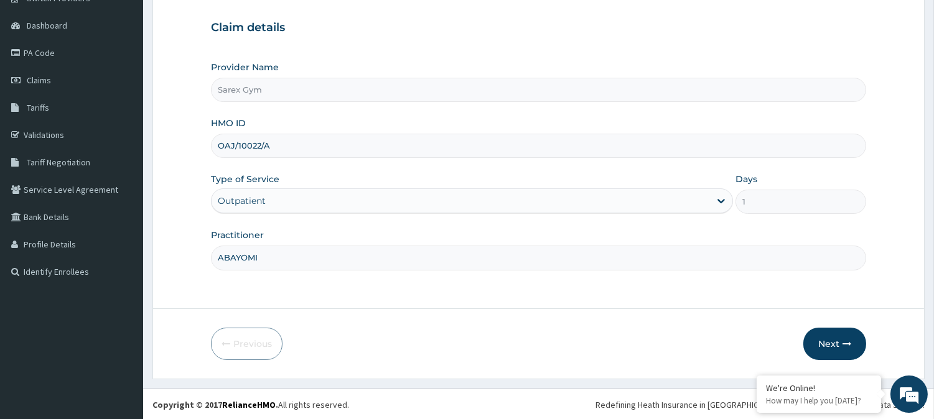
scroll to position [111, 0]
click at [836, 344] on button "Next" at bounding box center [834, 343] width 63 height 32
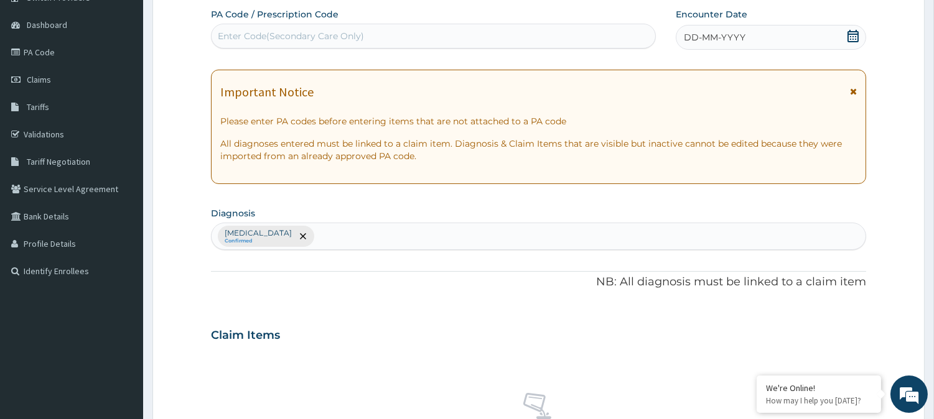
click at [258, 34] on div "Enter Code(Secondary Care Only)" at bounding box center [291, 36] width 146 height 12
type input "PA/DA7C22"
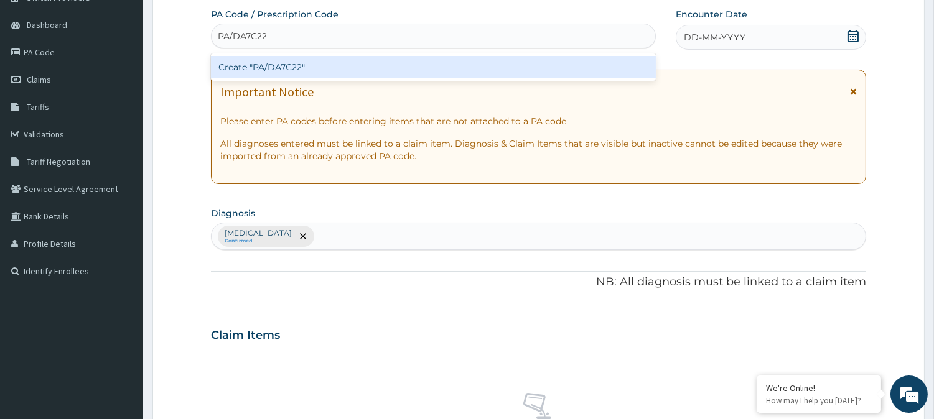
click at [297, 65] on div "Create "PA/DA7C22"" at bounding box center [433, 67] width 445 height 22
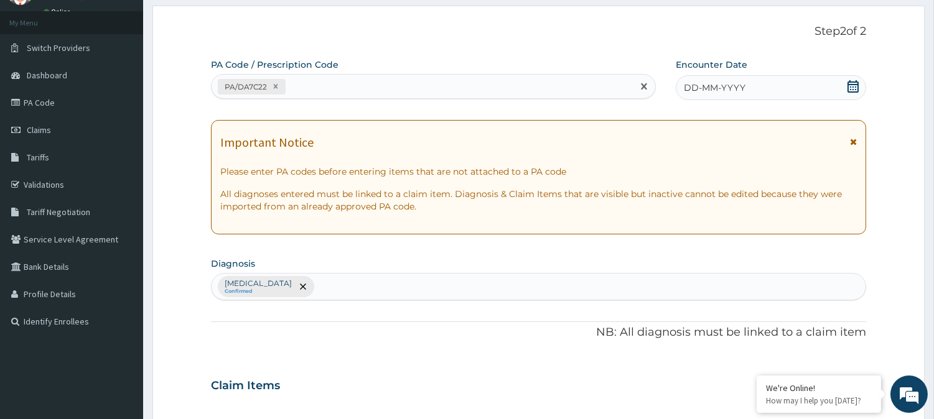
scroll to position [56, 0]
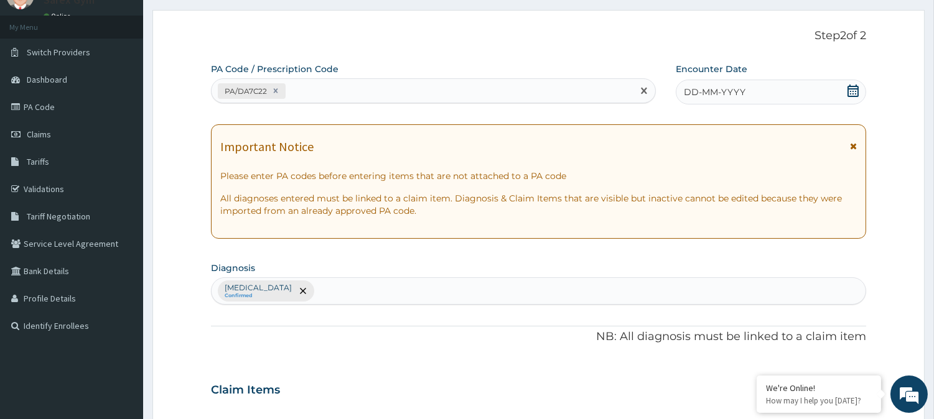
click at [854, 85] on icon at bounding box center [853, 91] width 11 height 12
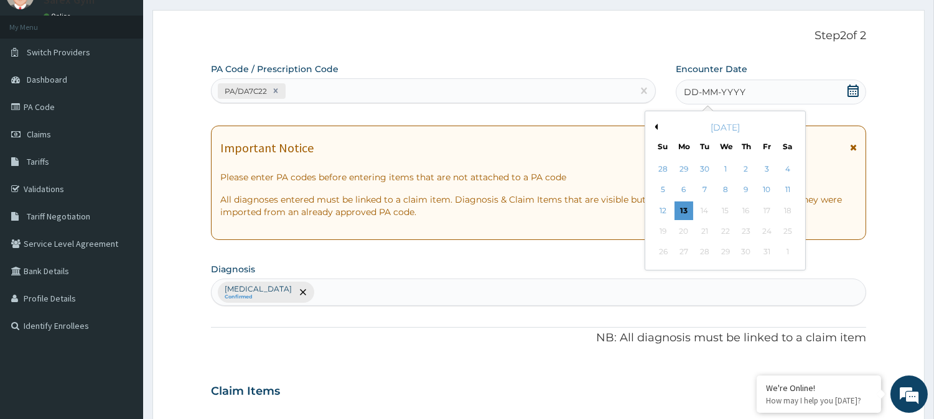
click at [656, 128] on button "Previous Month" at bounding box center [654, 127] width 6 height 6
click at [788, 249] on div "30" at bounding box center [787, 252] width 19 height 19
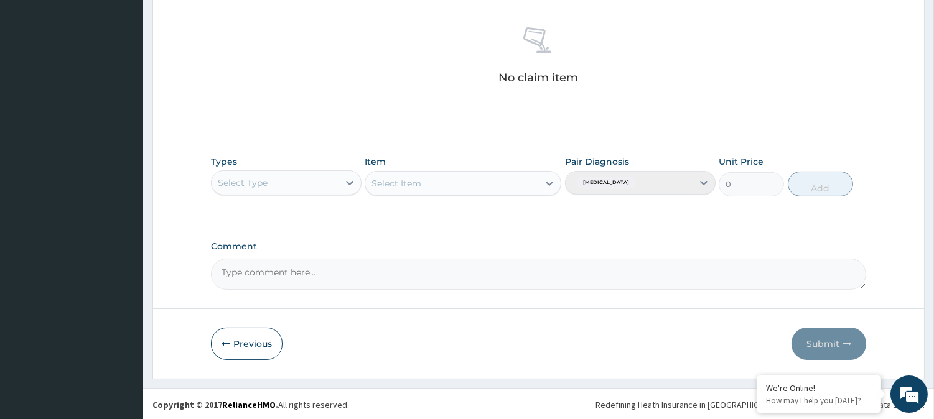
scroll to position [477, 0]
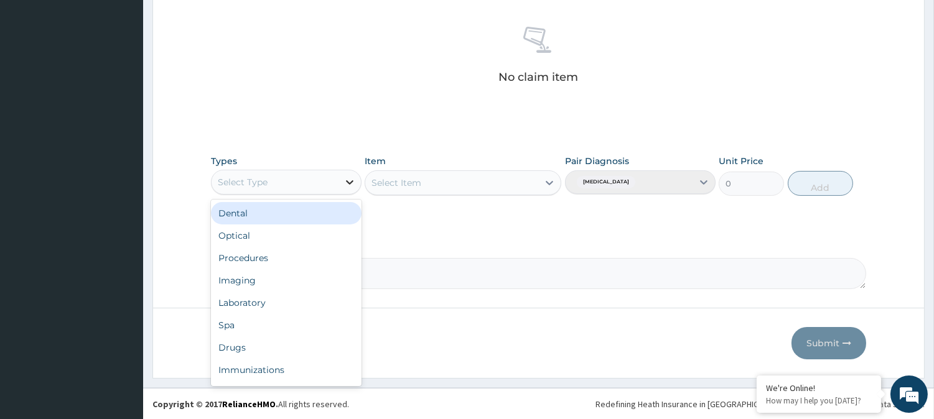
click at [347, 179] on icon at bounding box center [349, 182] width 12 height 12
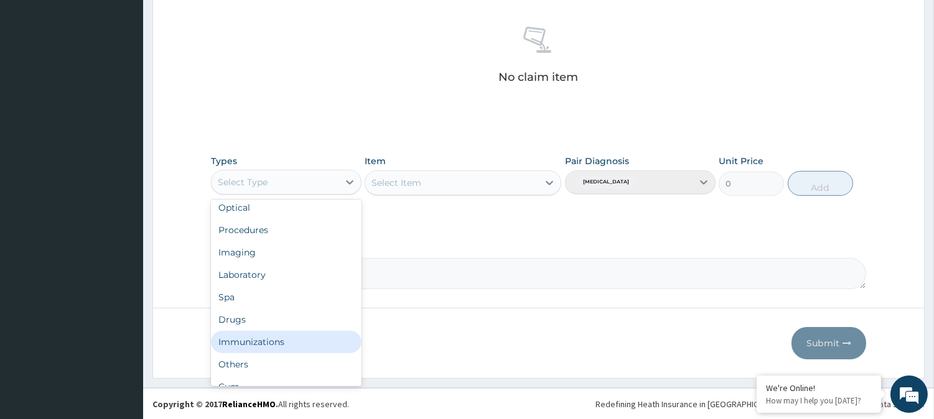
scroll to position [41, 0]
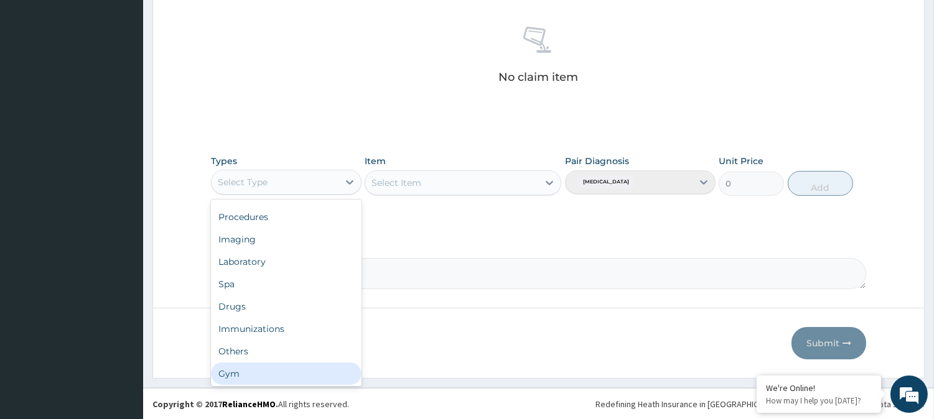
click at [311, 381] on div "Gym" at bounding box center [286, 374] width 151 height 22
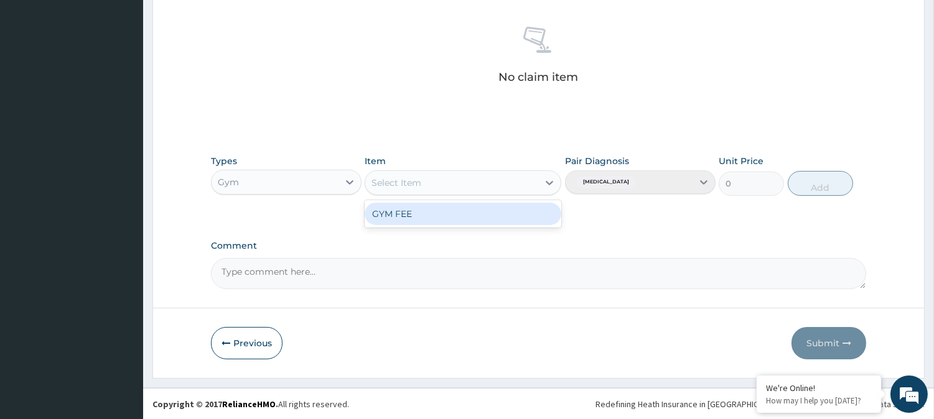
click at [549, 182] on icon at bounding box center [549, 183] width 12 height 12
click at [477, 207] on div "GYM FEE" at bounding box center [463, 214] width 197 height 22
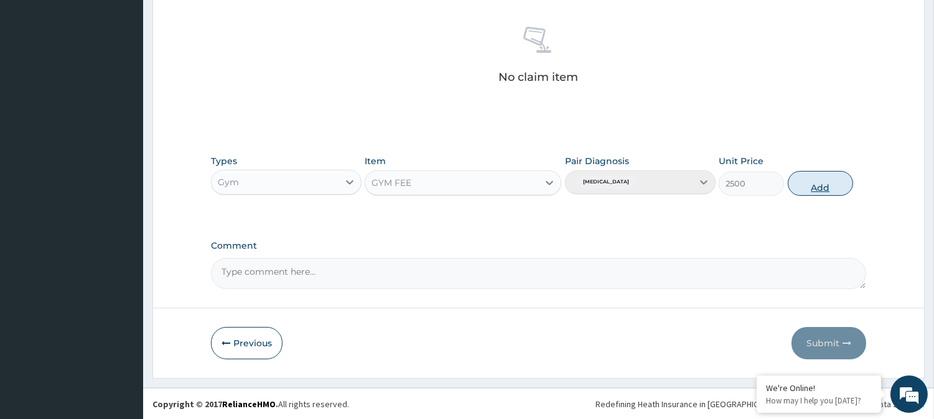
click at [824, 179] on button "Add" at bounding box center [820, 183] width 65 height 25
type input "0"
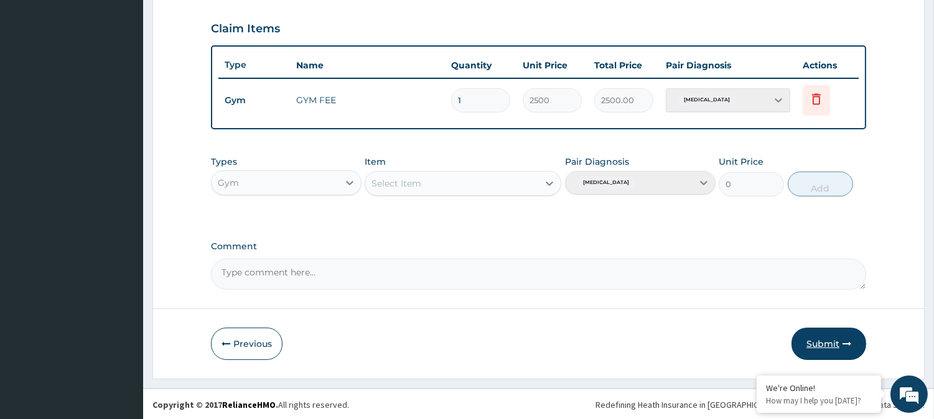
click at [829, 343] on button "Submit" at bounding box center [829, 344] width 75 height 32
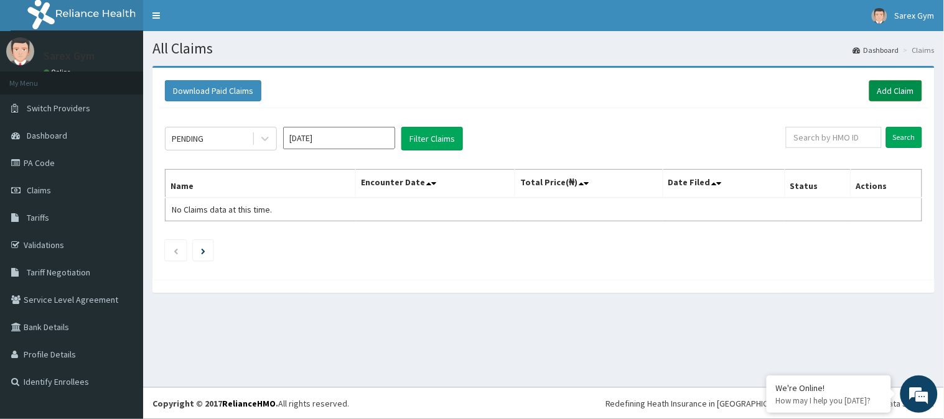
click at [897, 90] on link "Add Claim" at bounding box center [895, 90] width 53 height 21
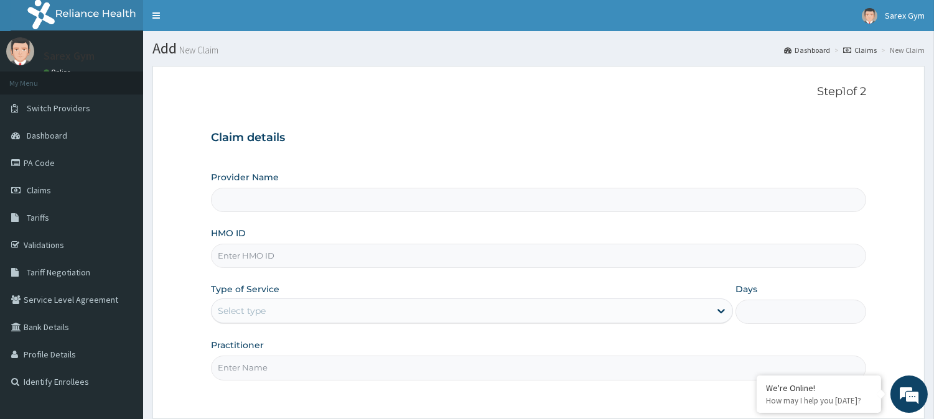
click at [270, 253] on input "HMO ID" at bounding box center [538, 256] width 655 height 24
paste input "OAJ/10022/B"
type input "OAJ/10022/B"
type input "Sarex Gym"
type input "1"
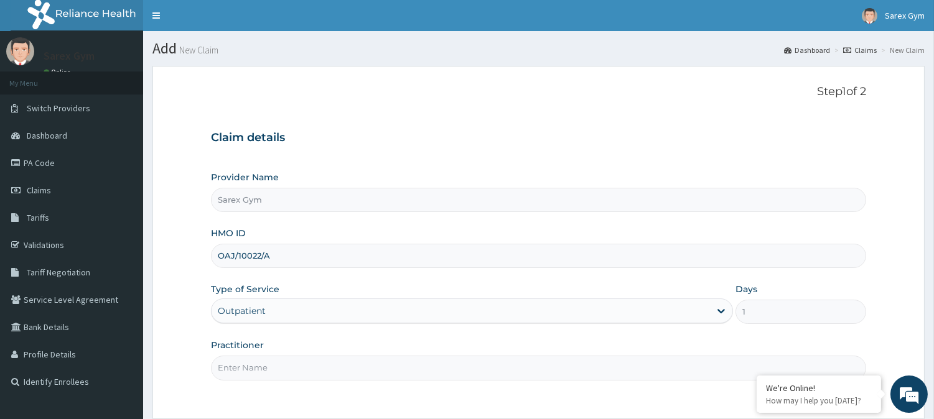
type input "OAJ/10022/A"
click at [235, 368] on input "Practitioner" at bounding box center [538, 368] width 655 height 24
type input "ABAYOMI"
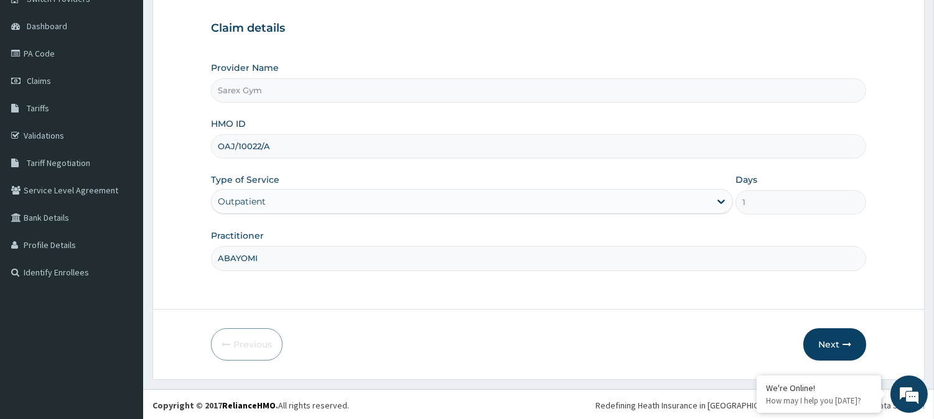
scroll to position [111, 0]
click at [843, 342] on icon "button" at bounding box center [847, 343] width 9 height 9
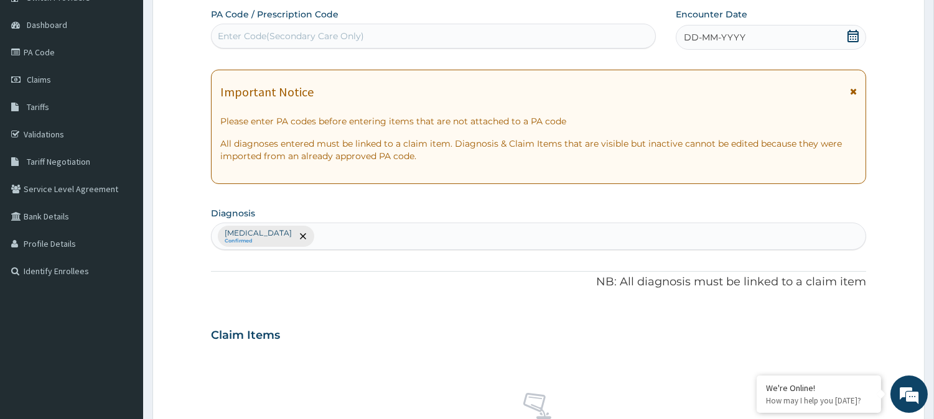
click at [340, 31] on div "Enter Code(Secondary Care Only)" at bounding box center [291, 36] width 146 height 12
type input "PA/A27152"
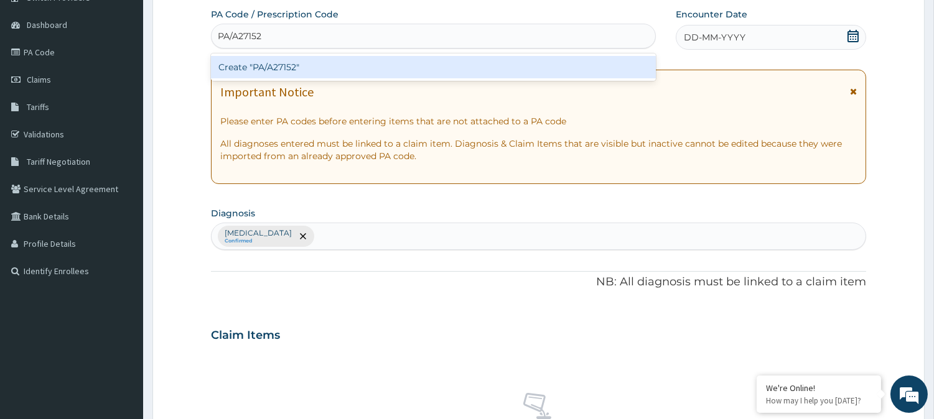
click at [302, 65] on div "Create "PA/A27152"" at bounding box center [433, 67] width 445 height 22
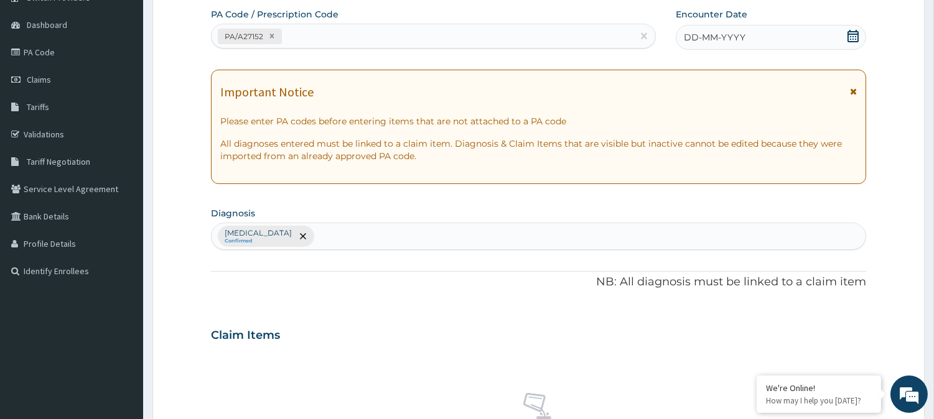
click at [850, 37] on icon at bounding box center [853, 36] width 12 height 12
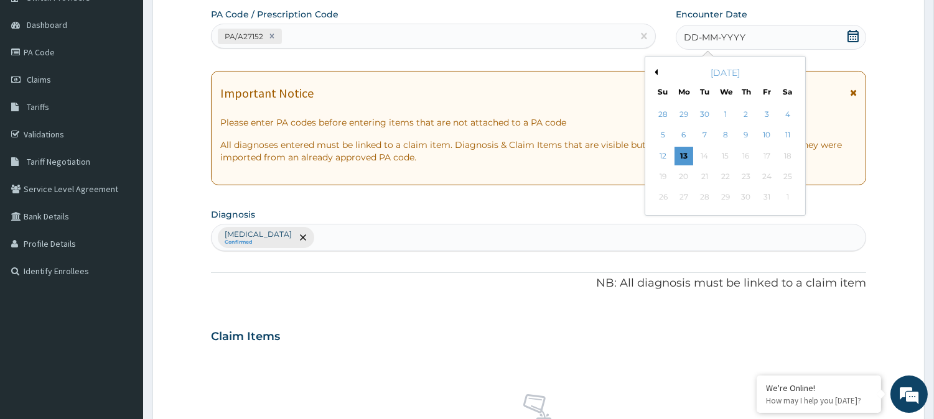
click at [655, 69] on button "Previous Month" at bounding box center [654, 72] width 6 height 6
click at [792, 173] on div "23" at bounding box center [787, 176] width 19 height 19
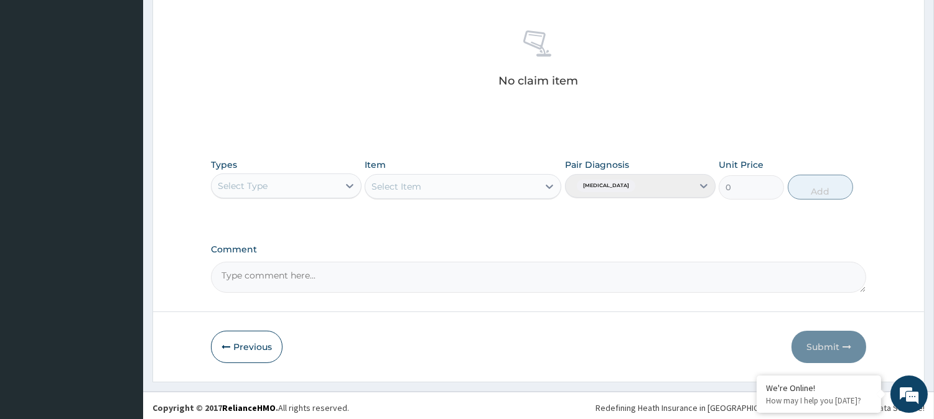
scroll to position [477, 0]
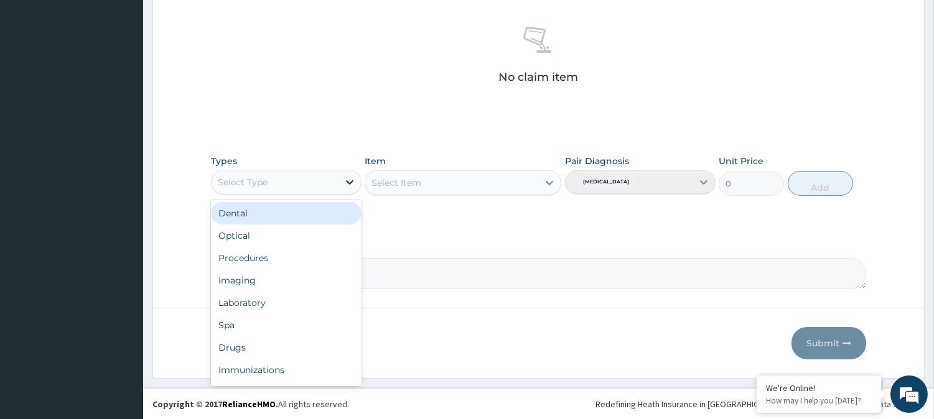
click at [352, 178] on icon at bounding box center [349, 182] width 12 height 12
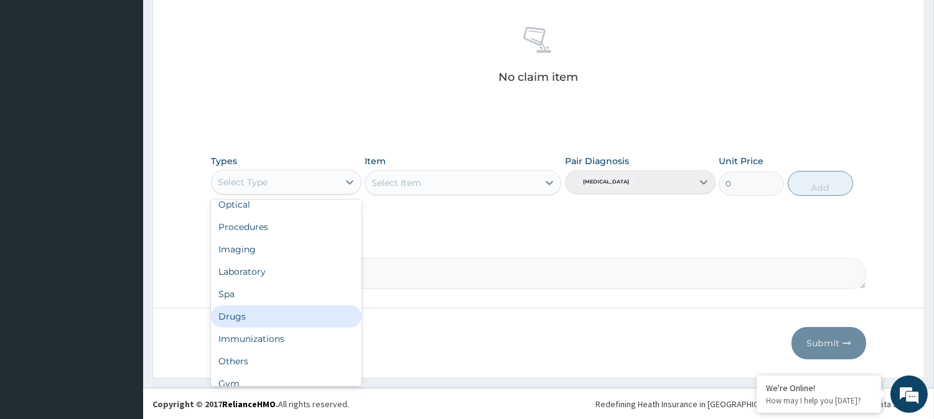
scroll to position [41, 0]
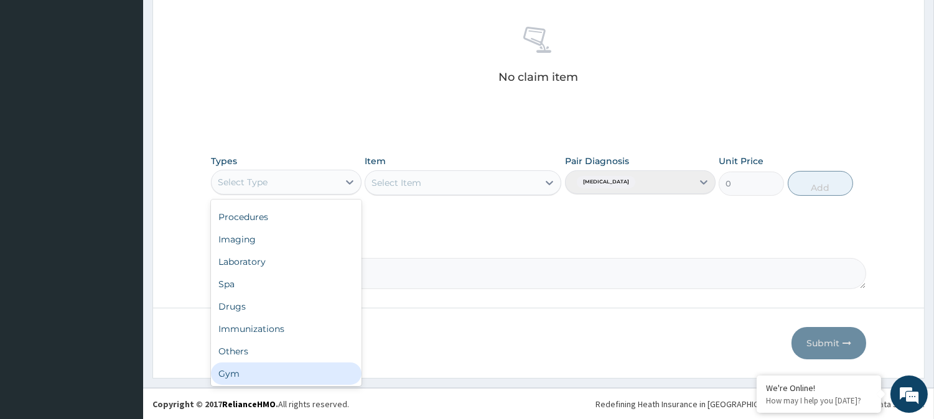
click at [294, 365] on div "Gym" at bounding box center [286, 374] width 151 height 22
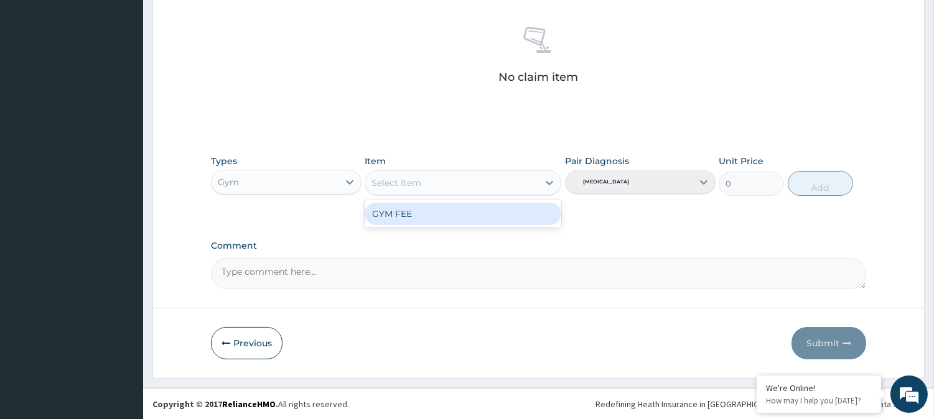
click at [550, 185] on icon at bounding box center [549, 183] width 12 height 12
click at [508, 212] on div "GYM FEE" at bounding box center [463, 214] width 197 height 22
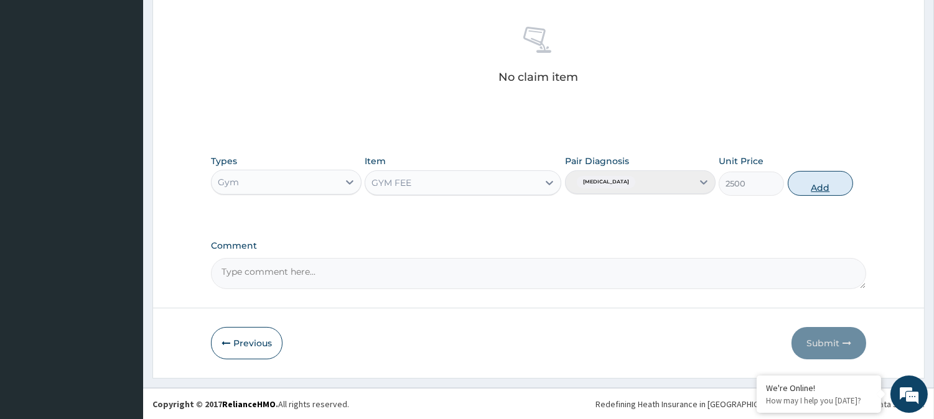
click at [810, 182] on button "Add" at bounding box center [820, 183] width 65 height 25
type input "0"
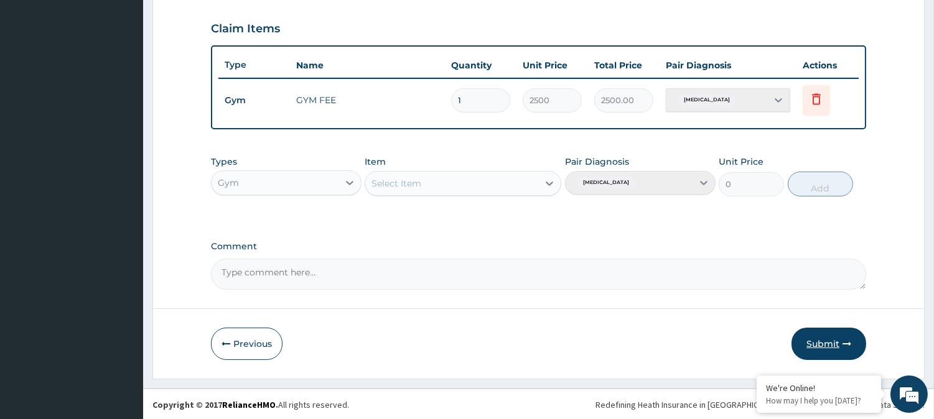
click at [811, 345] on button "Submit" at bounding box center [829, 344] width 75 height 32
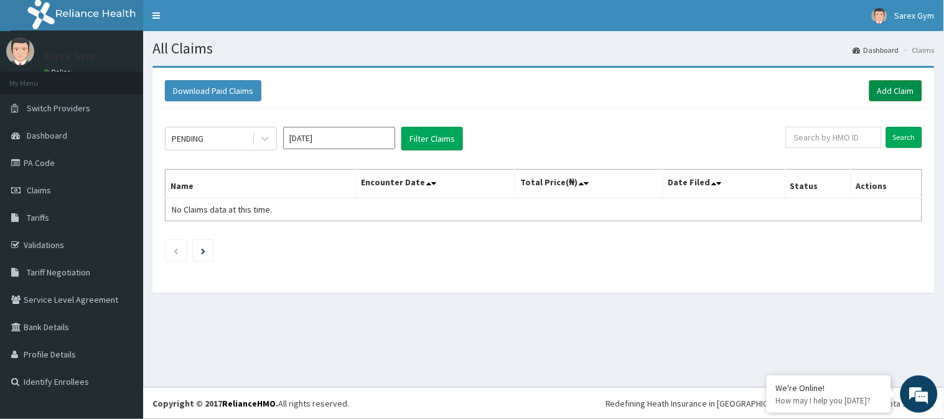
click at [901, 92] on link "Add Claim" at bounding box center [895, 90] width 53 height 21
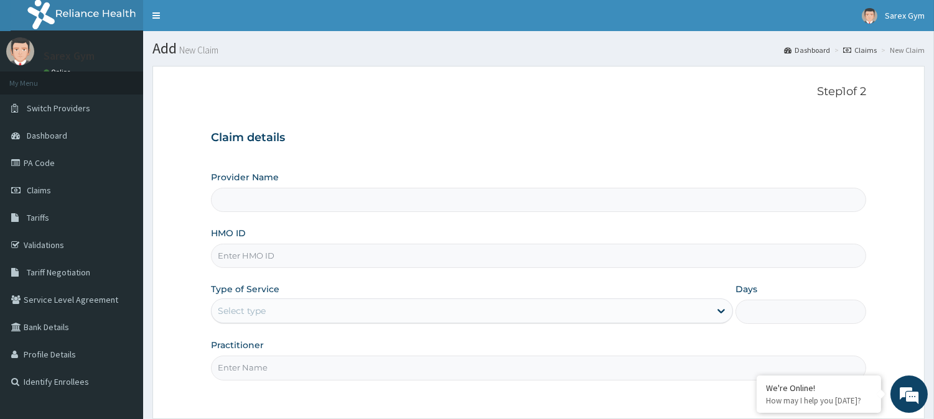
click at [259, 259] on input "HMO ID" at bounding box center [538, 256] width 655 height 24
type input "Sarex Gym"
type input "1"
paste input "OAJ/10022/B"
type input "OAJ/10022/B"
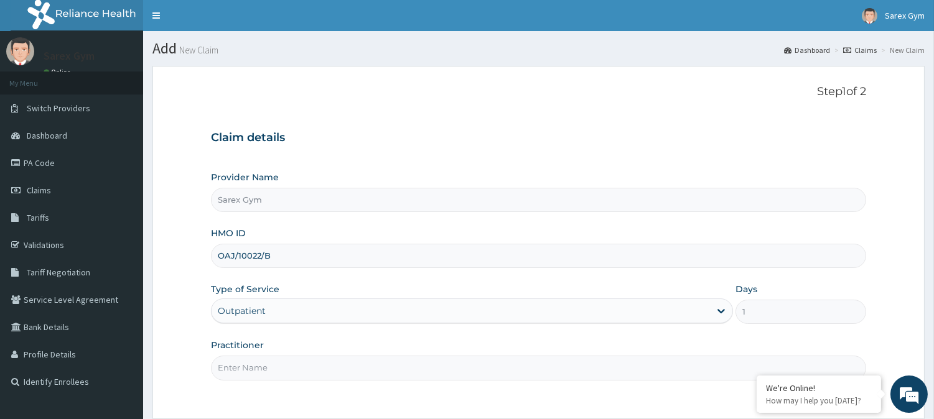
click at [245, 368] on input "Practitioner" at bounding box center [538, 368] width 655 height 24
type input "ABAYOMI"
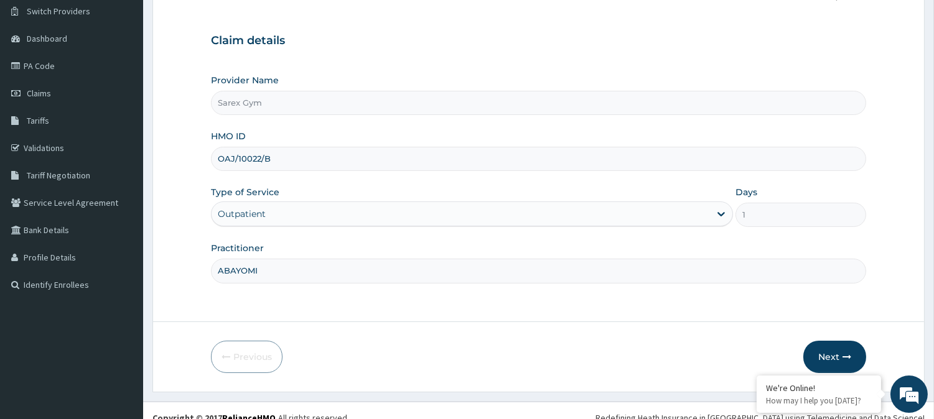
scroll to position [111, 0]
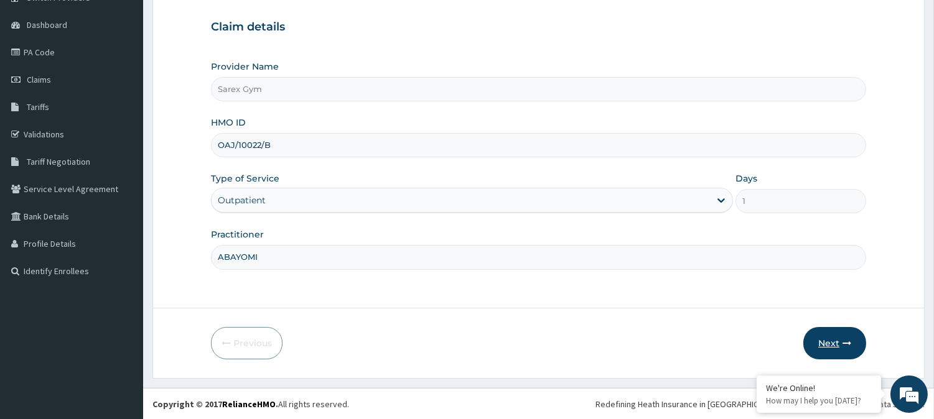
click at [831, 333] on button "Next" at bounding box center [834, 343] width 63 height 32
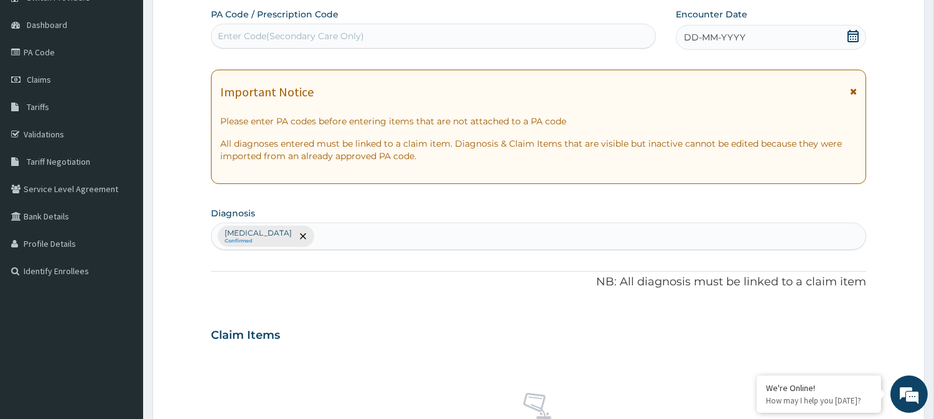
click at [244, 39] on div "Enter Code(Secondary Care Only)" at bounding box center [291, 36] width 146 height 12
type input "PA/130EED"
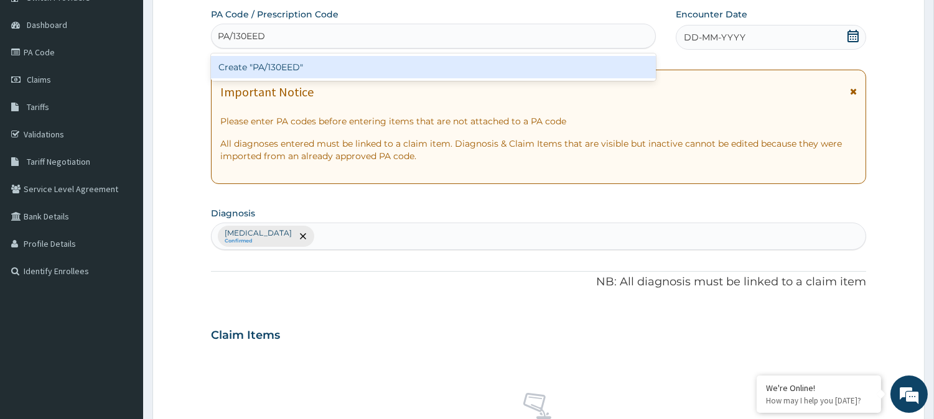
click at [301, 65] on div "Create "PA/130EED"" at bounding box center [433, 67] width 445 height 22
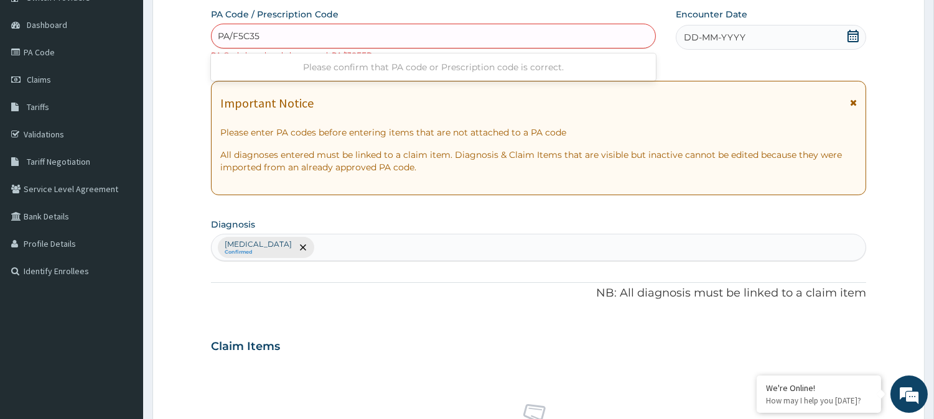
type input "PA/F5C35F"
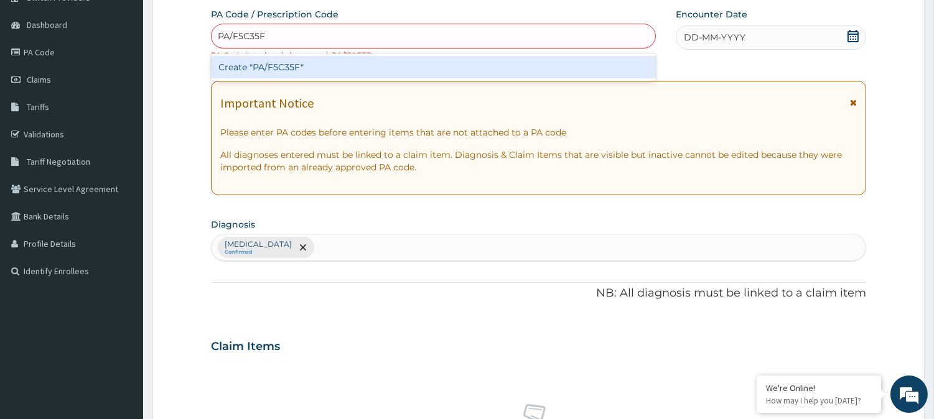
click at [265, 65] on div "Create "PA/F5C35F"" at bounding box center [433, 67] width 445 height 22
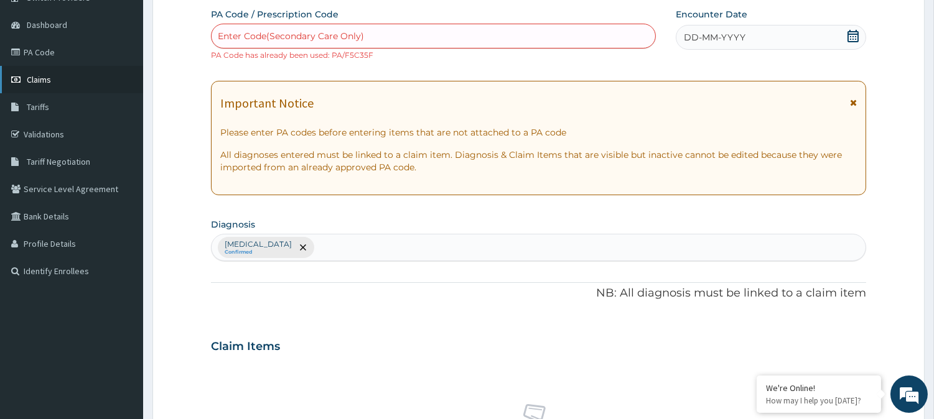
click at [46, 70] on link "Claims" at bounding box center [71, 79] width 143 height 27
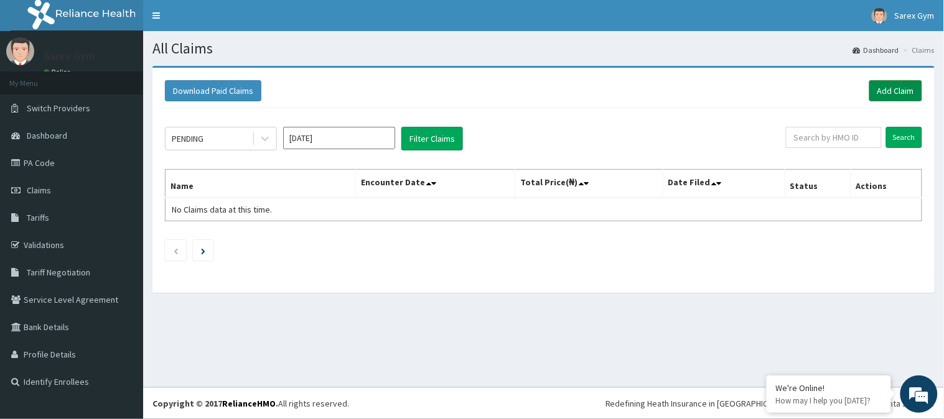
click at [890, 93] on link "Add Claim" at bounding box center [895, 90] width 53 height 21
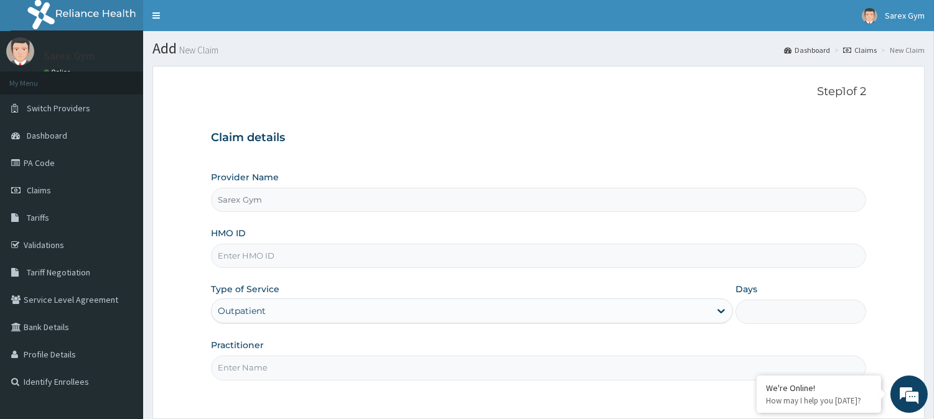
type input "Sarex Gym"
type input "1"
click at [890, 93] on form "Step 1 of 2 Claim details Provider Name Sarex Gym HMO ID Type of Service Outpat…" at bounding box center [538, 278] width 772 height 424
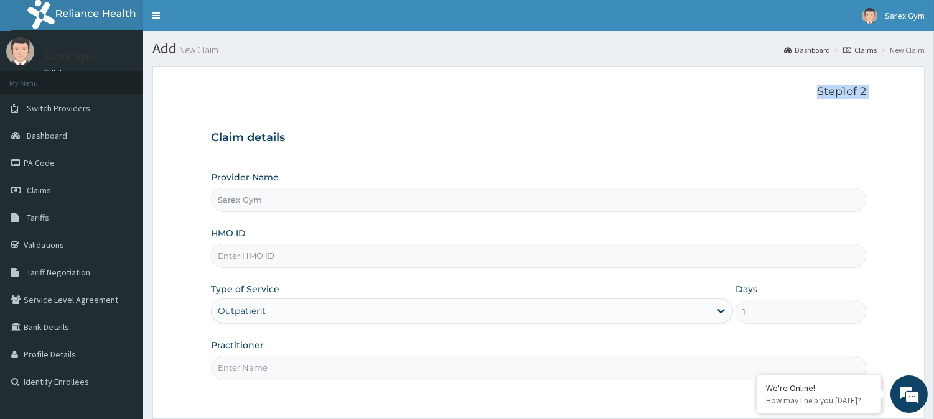
click at [890, 93] on form "Step 1 of 2 Claim details Provider Name Sarex Gym HMO ID Type of Service Outpat…" at bounding box center [538, 278] width 772 height 424
click at [301, 253] on input "HMO ID" at bounding box center [538, 256] width 655 height 24
click at [378, 283] on div "Provider Name Sarex Gym HMO ID Type of Service Outpatient Days 1 Practitioner" at bounding box center [538, 275] width 655 height 209
click at [247, 248] on input "HMO ID" at bounding box center [538, 256] width 655 height 24
click at [275, 251] on input "HMO ID" at bounding box center [538, 256] width 655 height 24
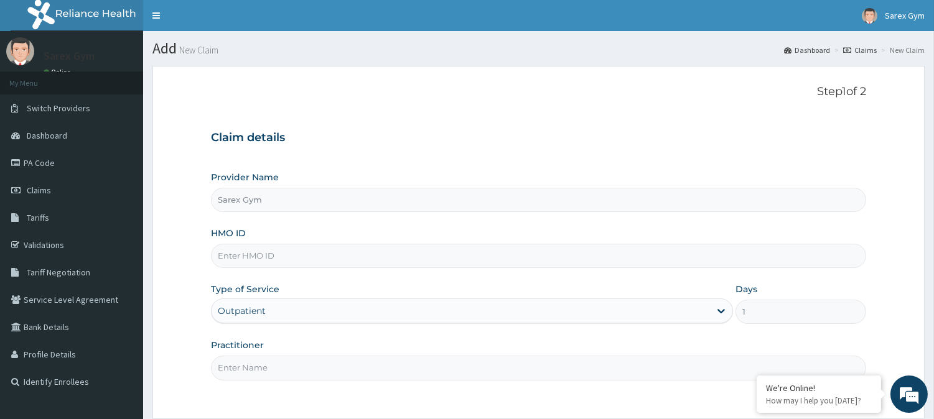
click at [449, 215] on div "Provider Name Sarex Gym HMO ID Type of Service Outpatient Days 1 Practitioner" at bounding box center [538, 275] width 655 height 209
click at [239, 258] on input "HMO ID" at bounding box center [538, 256] width 655 height 24
type input "FMP/10131/D"
click at [245, 380] on input "Practitioner" at bounding box center [538, 368] width 655 height 24
type input "ABAYOMI"
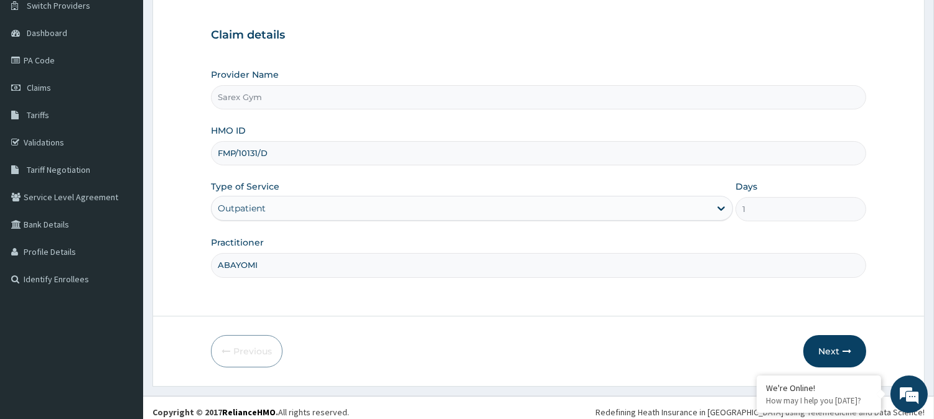
scroll to position [111, 0]
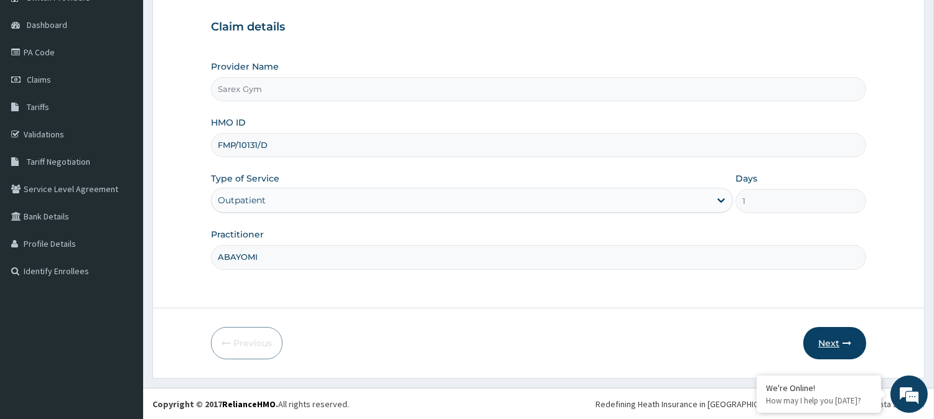
click at [831, 340] on button "Next" at bounding box center [834, 343] width 63 height 32
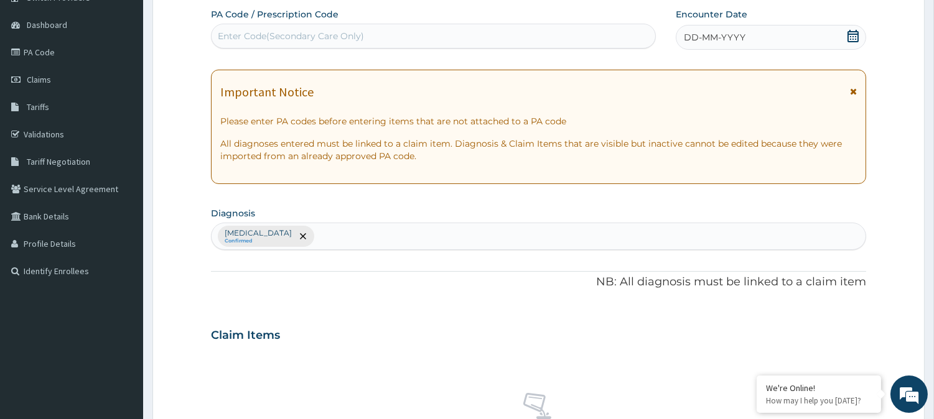
click at [295, 31] on div "Enter Code(Secondary Care Only)" at bounding box center [291, 36] width 146 height 12
type input "PA/7A0D9E"
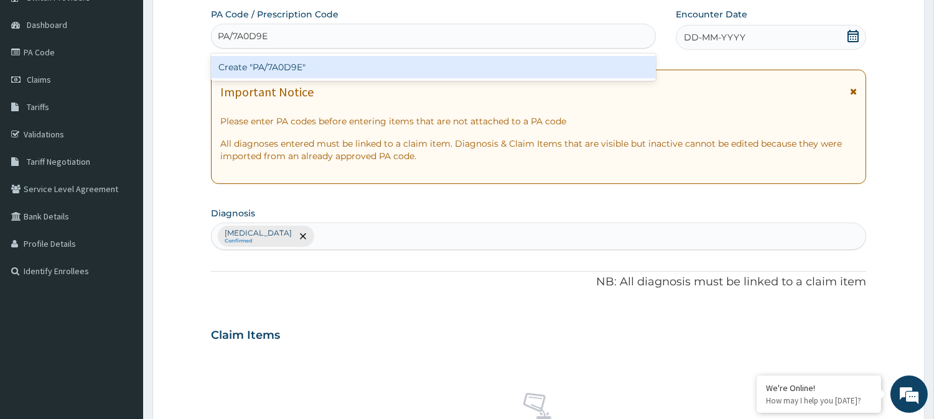
click at [268, 63] on div "Create "PA/7A0D9E"" at bounding box center [433, 67] width 445 height 22
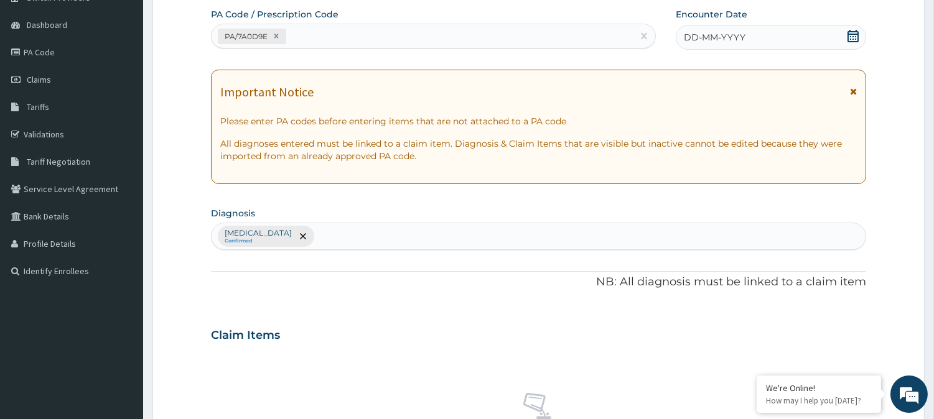
click at [854, 32] on icon at bounding box center [853, 36] width 12 height 12
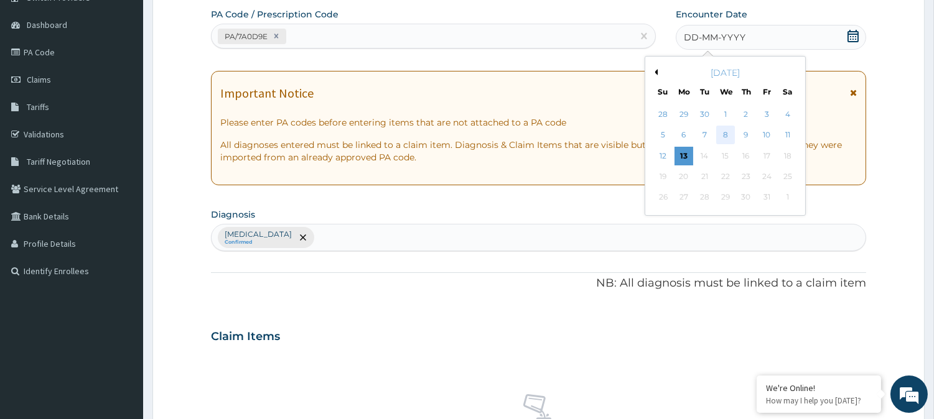
click at [724, 132] on div "8" at bounding box center [725, 135] width 19 height 19
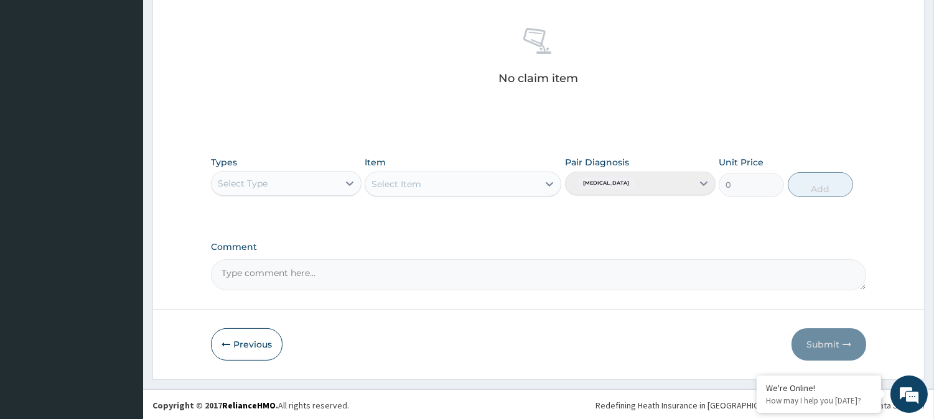
scroll to position [477, 0]
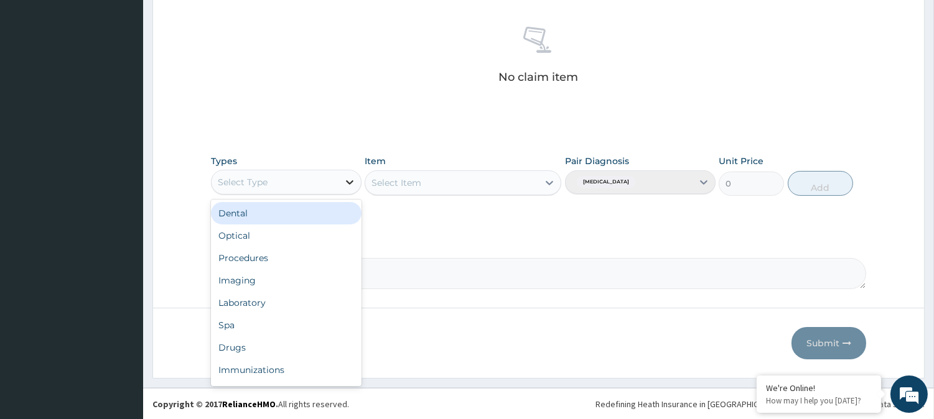
click at [355, 181] on icon at bounding box center [349, 182] width 12 height 12
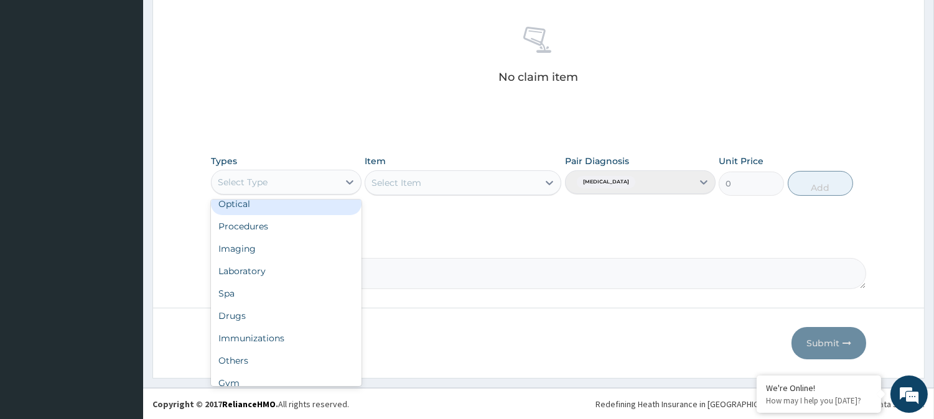
scroll to position [41, 0]
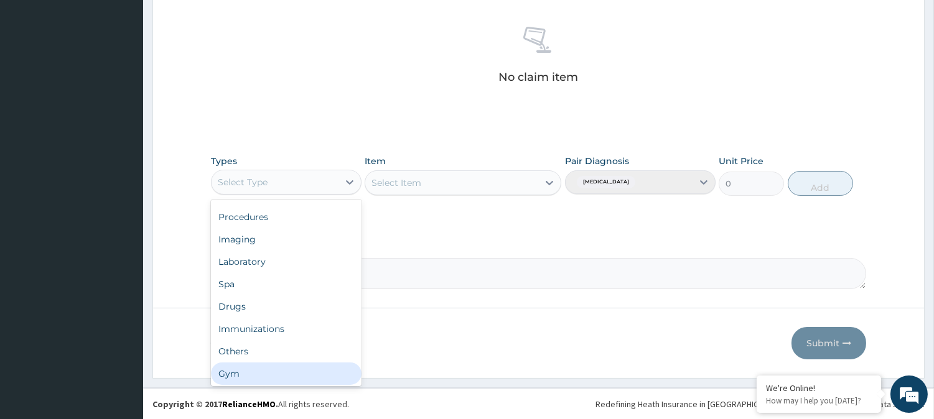
click at [243, 371] on div "Gym" at bounding box center [286, 374] width 151 height 22
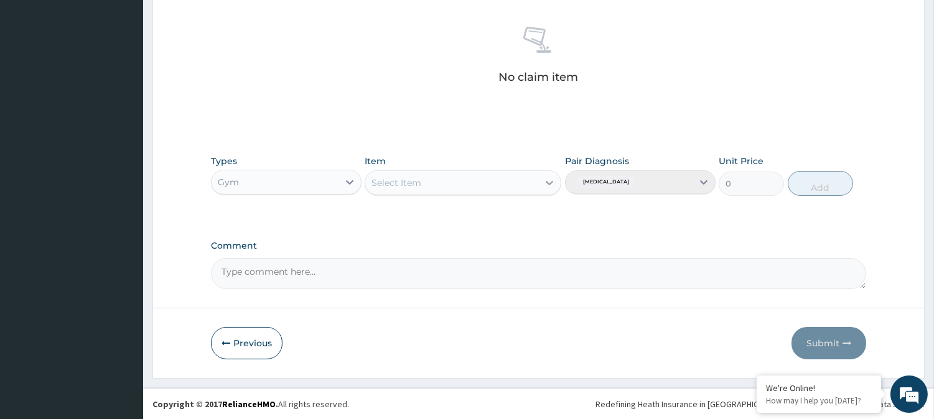
click at [553, 182] on icon at bounding box center [549, 183] width 7 height 4
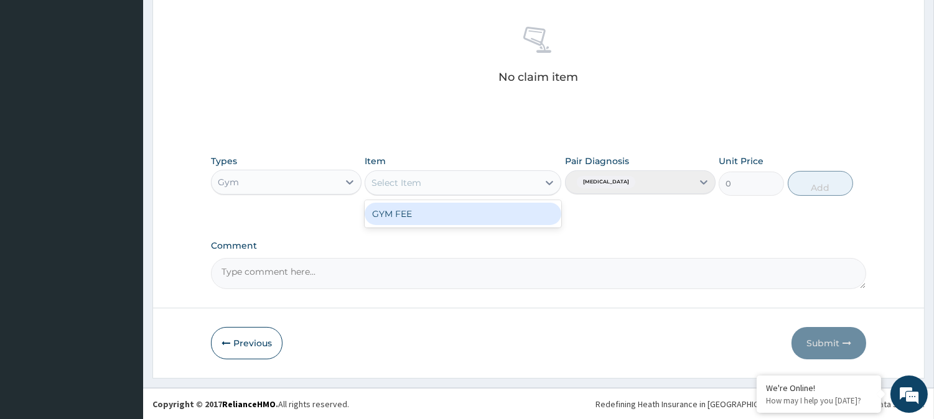
click at [475, 219] on div "GYM FEE" at bounding box center [463, 214] width 197 height 22
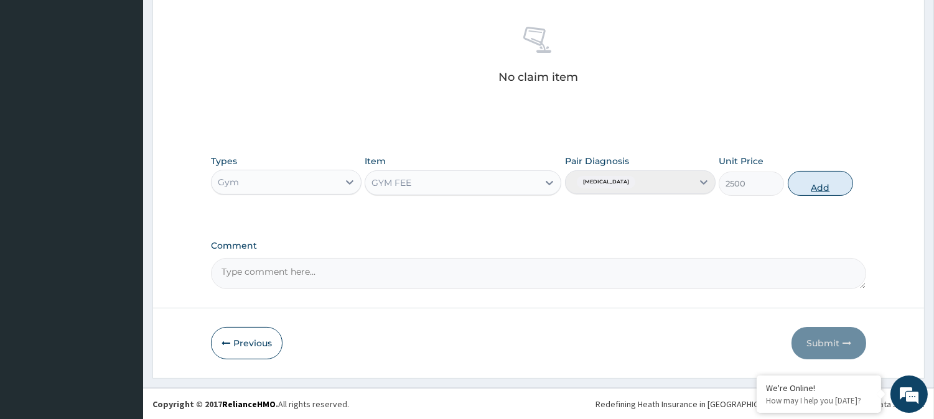
click at [831, 181] on button "Add" at bounding box center [820, 183] width 65 height 25
type input "0"
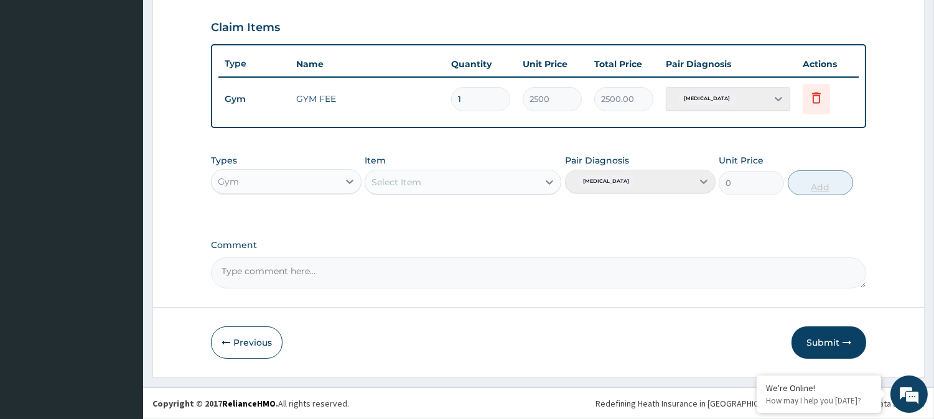
scroll to position [418, 0]
click at [831, 333] on button "Submit" at bounding box center [829, 344] width 75 height 32
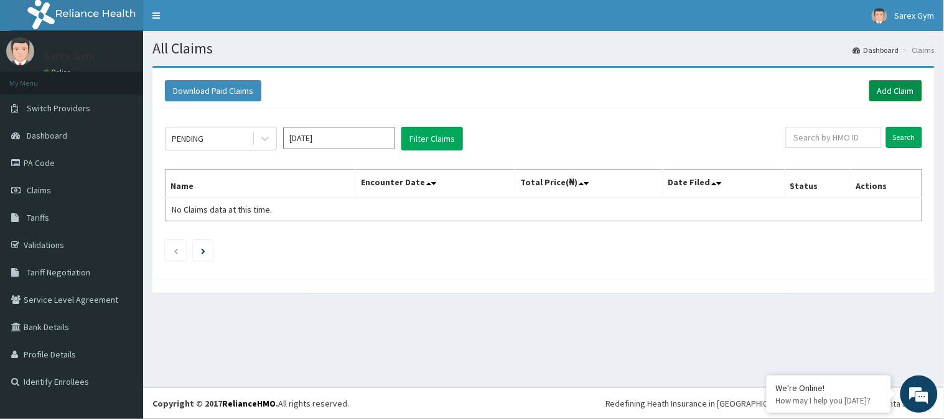
click at [897, 91] on link "Add Claim" at bounding box center [895, 90] width 53 height 21
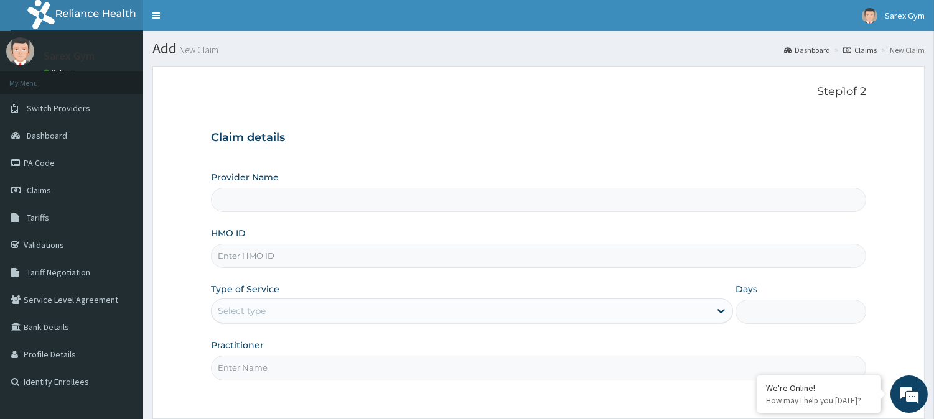
type input "Sarex Gym"
type input "1"
click at [278, 250] on input "HMO ID" at bounding box center [538, 256] width 655 height 24
type input "NBC/11318/A"
click at [262, 369] on input "Practitioner" at bounding box center [538, 368] width 655 height 24
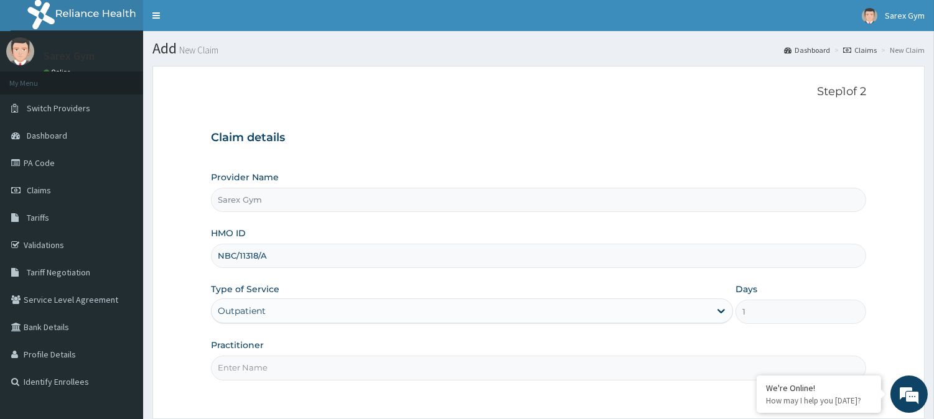
type input "ABAYOMI"
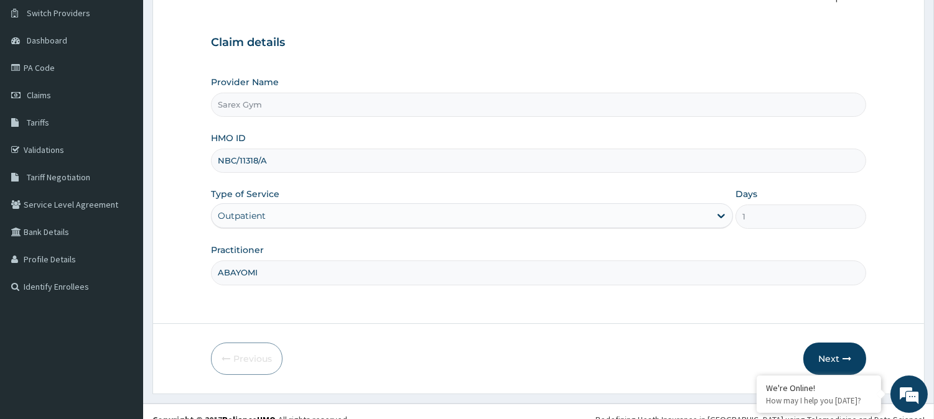
scroll to position [111, 0]
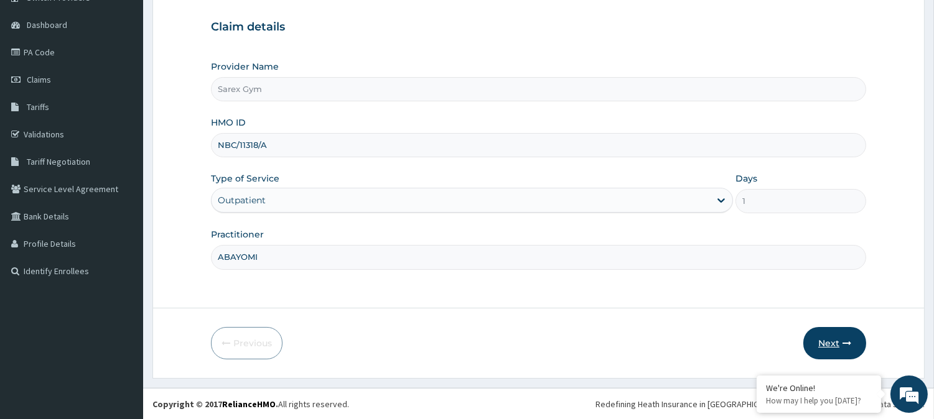
click at [823, 332] on button "Next" at bounding box center [834, 343] width 63 height 32
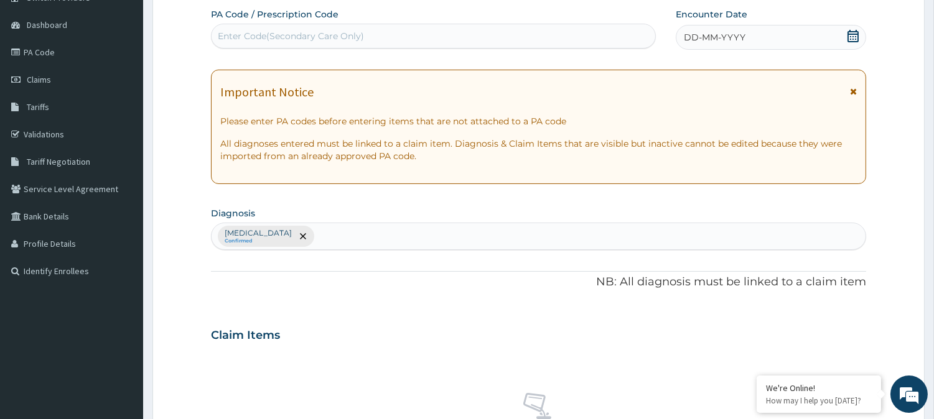
click at [284, 34] on div "Enter Code(Secondary Care Only)" at bounding box center [291, 36] width 146 height 12
type input "PA/73755B"
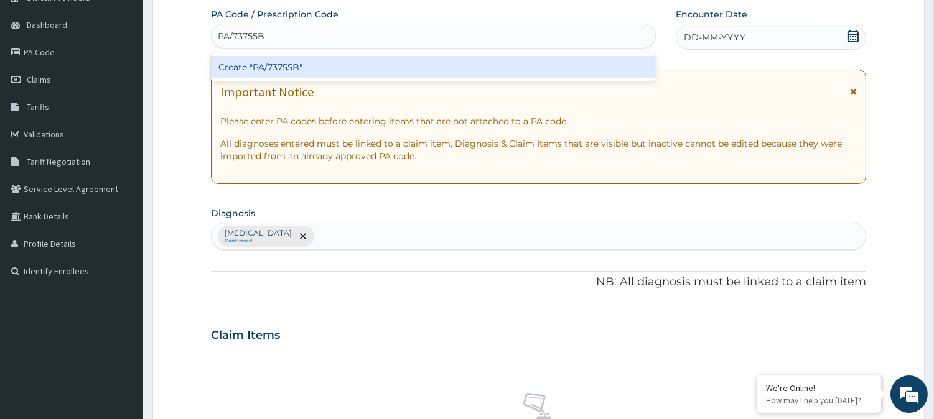
click at [270, 59] on div "Create "PA/73755B"" at bounding box center [433, 67] width 445 height 22
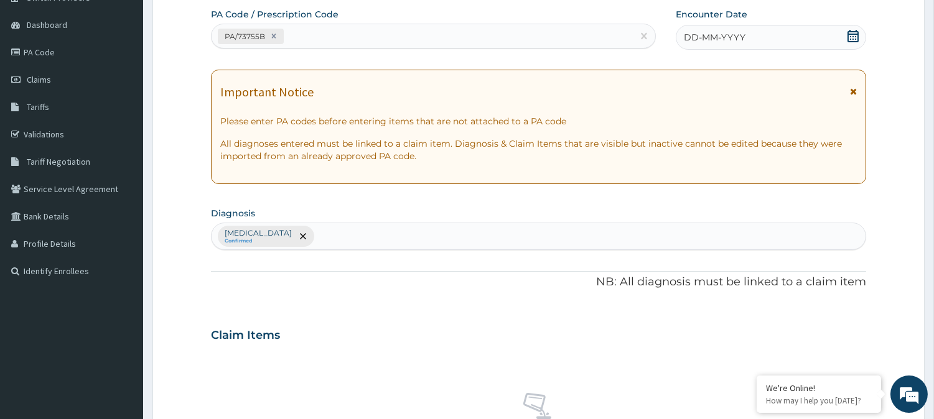
click at [854, 36] on icon at bounding box center [853, 36] width 12 height 12
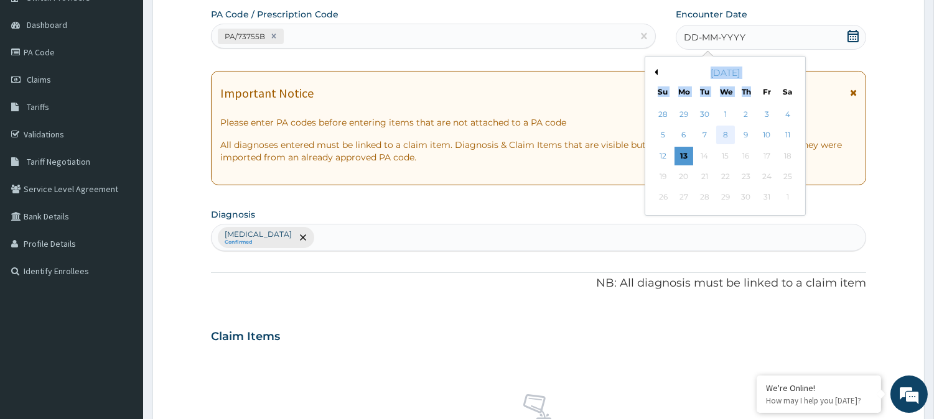
drag, startPoint x: 853, startPoint y: 35, endPoint x: 726, endPoint y: 133, distance: 160.7
click at [726, 51] on div "Encounter Date DD-MM-YYYY Previous Month October 2025 Su Mo Tu We Th Fr Sa 28 2…" at bounding box center [771, 29] width 190 height 43
click at [726, 133] on div "8" at bounding box center [725, 135] width 19 height 19
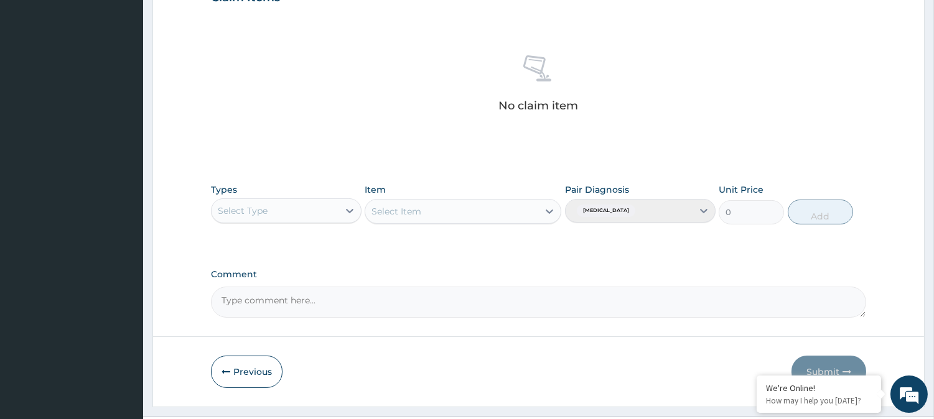
scroll to position [470, 0]
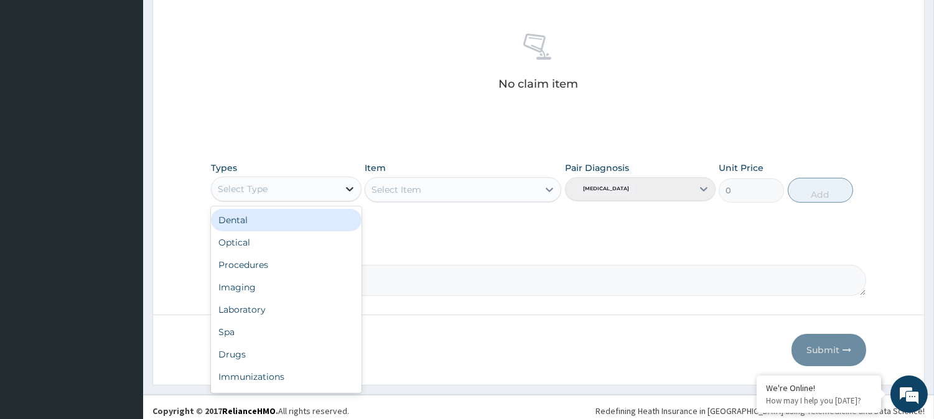
click at [350, 187] on icon at bounding box center [349, 189] width 12 height 12
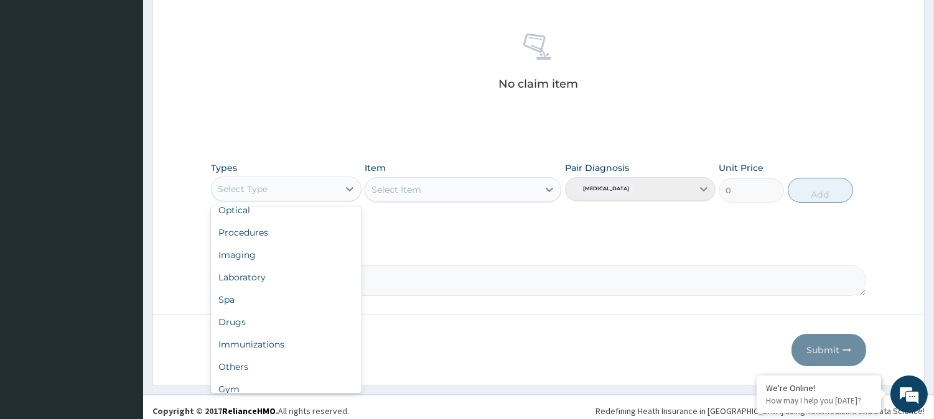
scroll to position [41, 0]
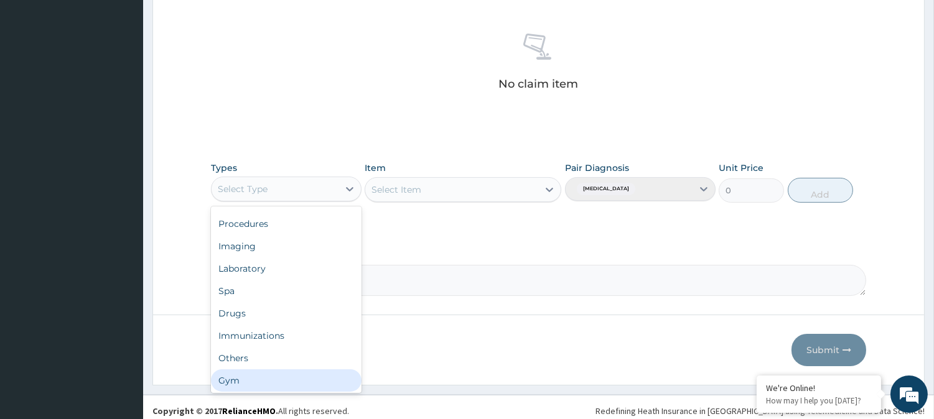
click at [288, 380] on div "Gym" at bounding box center [286, 381] width 151 height 22
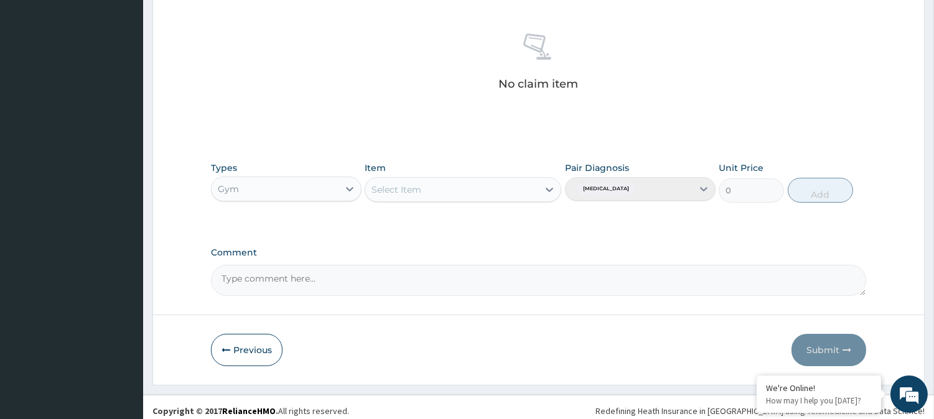
click at [551, 188] on icon at bounding box center [549, 190] width 12 height 12
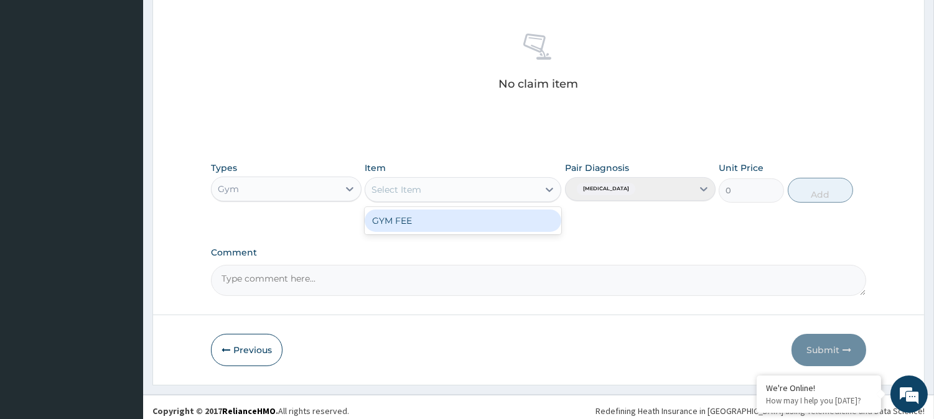
click at [473, 217] on div "GYM FEE" at bounding box center [463, 221] width 197 height 22
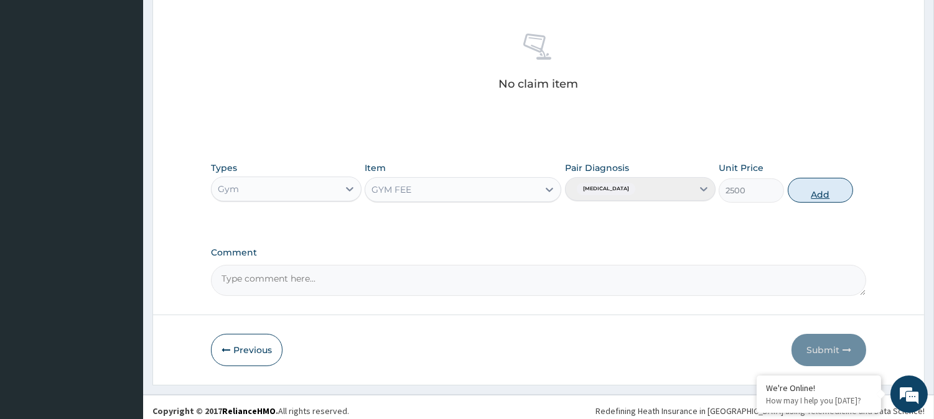
click at [831, 192] on button "Add" at bounding box center [820, 190] width 65 height 25
type input "0"
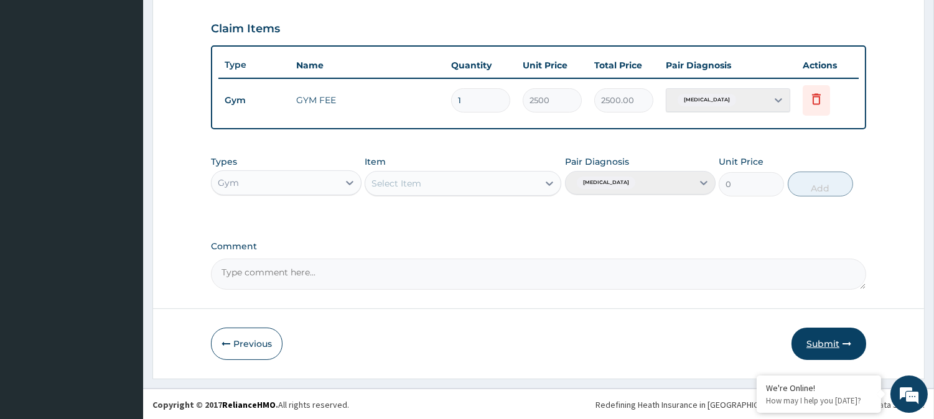
click at [840, 345] on button "Submit" at bounding box center [829, 344] width 75 height 32
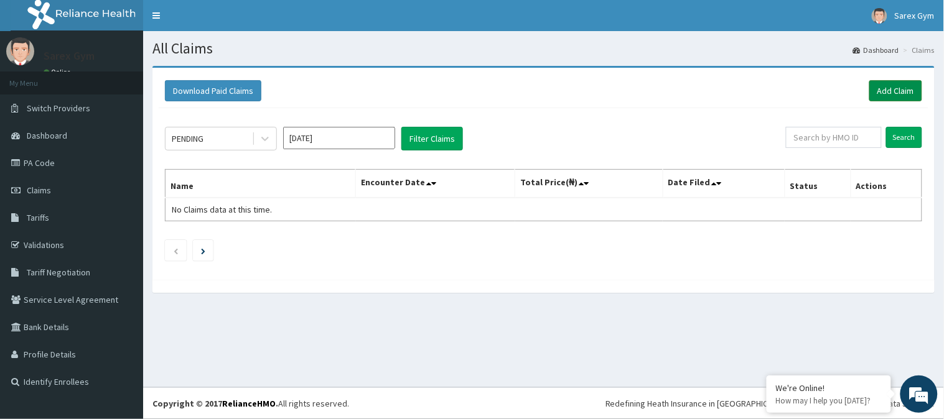
click at [886, 89] on link "Add Claim" at bounding box center [895, 90] width 53 height 21
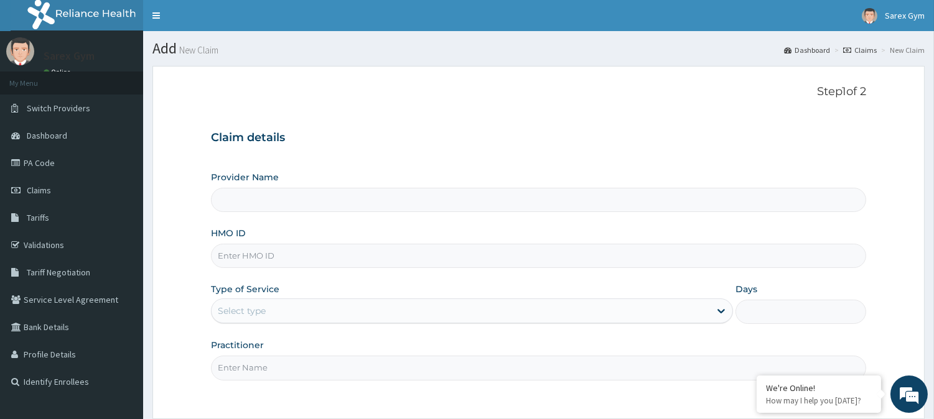
click at [306, 251] on input "HMO ID" at bounding box center [538, 256] width 655 height 24
type input "PAY/102"
type input "Sarex Gym"
type input "PAY/1028"
type input "1"
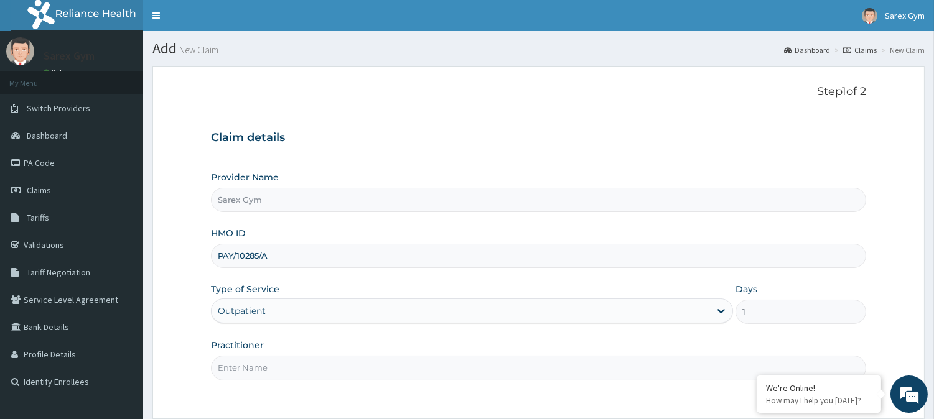
type input "PAY/10285/A"
click at [249, 371] on input "Practitioner" at bounding box center [538, 368] width 655 height 24
type input "ABAYOMI"
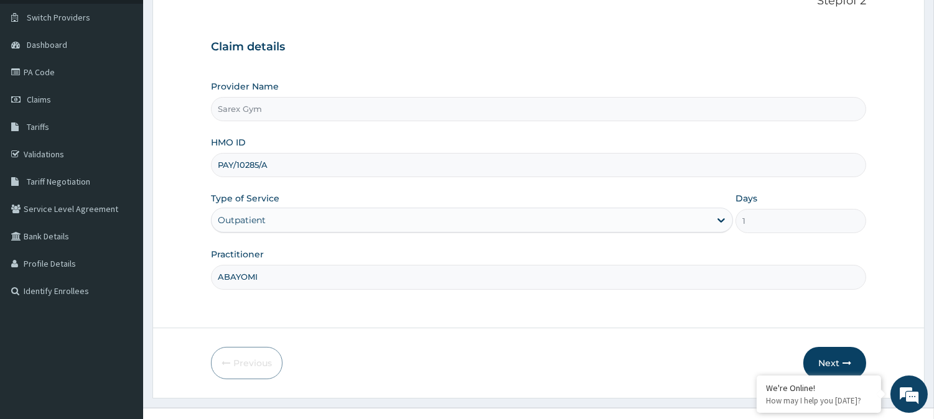
scroll to position [111, 0]
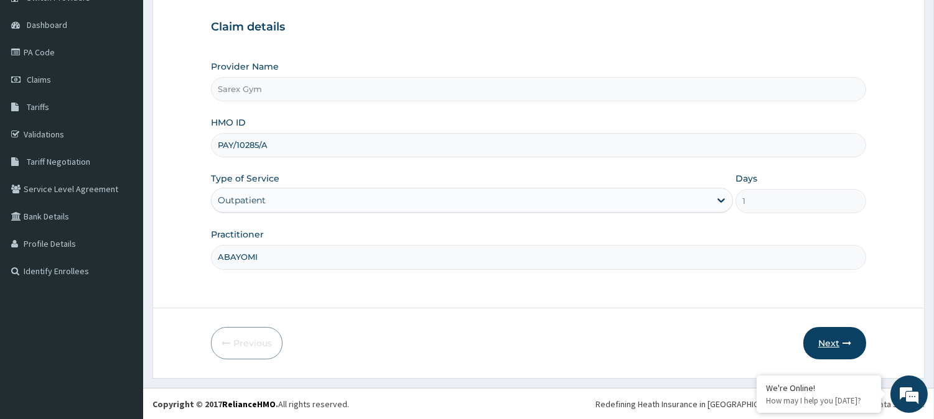
click at [826, 339] on button "Next" at bounding box center [834, 343] width 63 height 32
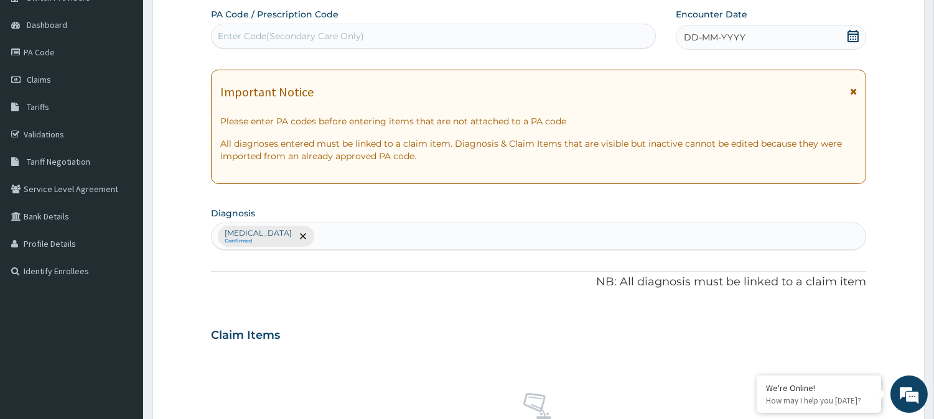
click at [307, 34] on div "Enter Code(Secondary Care Only)" at bounding box center [291, 36] width 146 height 12
type input "PA/7A0D9E"
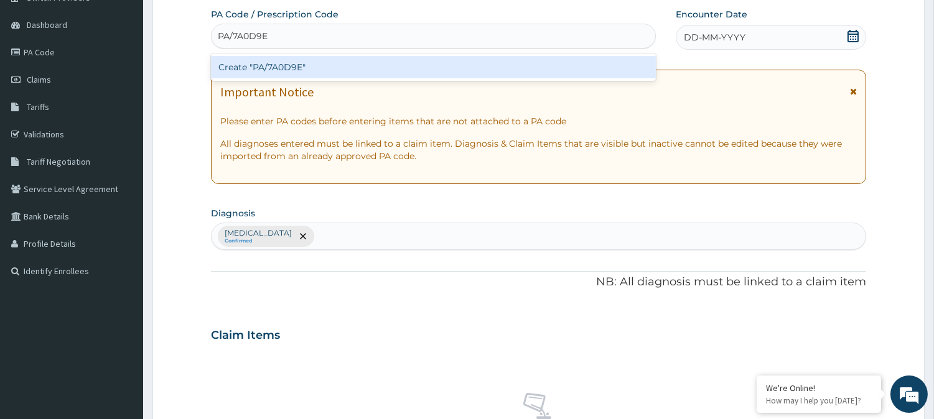
click at [282, 60] on div "Create "PA/7A0D9E"" at bounding box center [433, 67] width 445 height 22
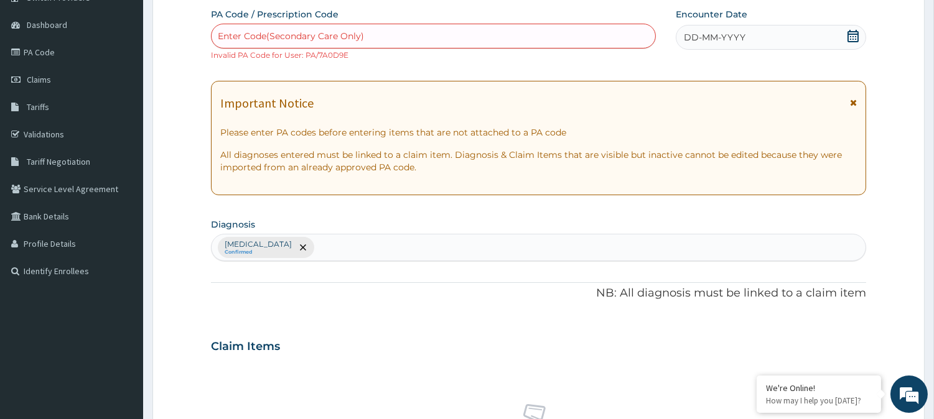
click at [314, 36] on div "Enter Code(Secondary Care Only)" at bounding box center [291, 36] width 146 height 12
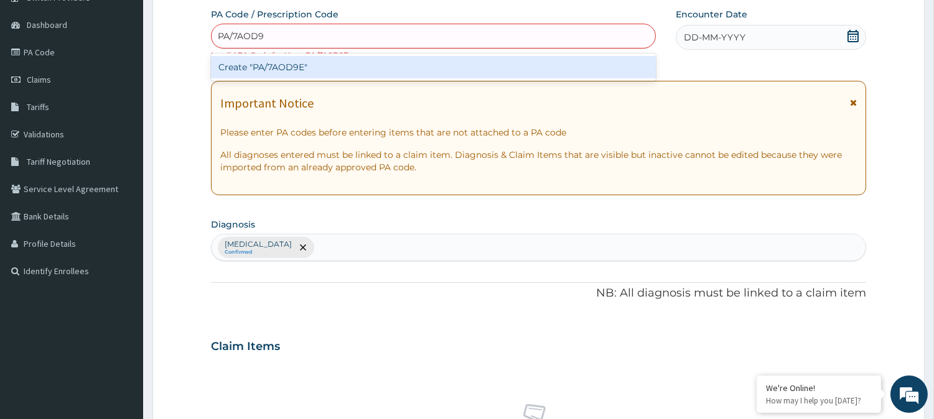
type input "PA/7AOD9E"
click at [289, 63] on div "Create "PA/7AOD9E"" at bounding box center [433, 67] width 445 height 22
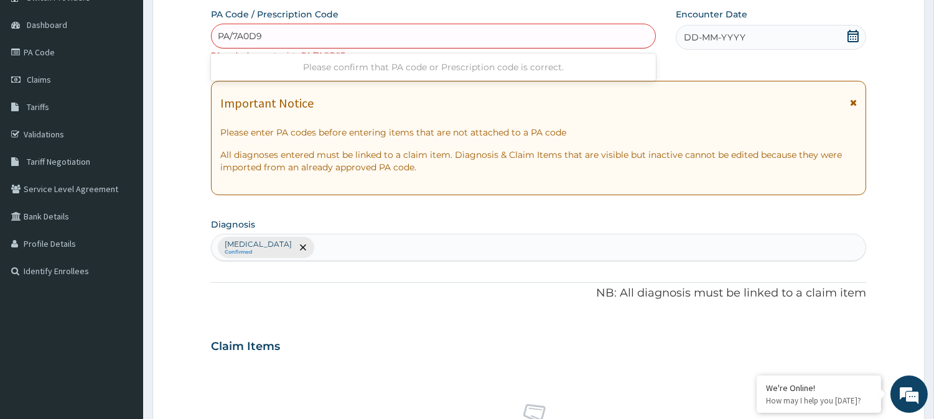
type input "PA/7A0D9E"
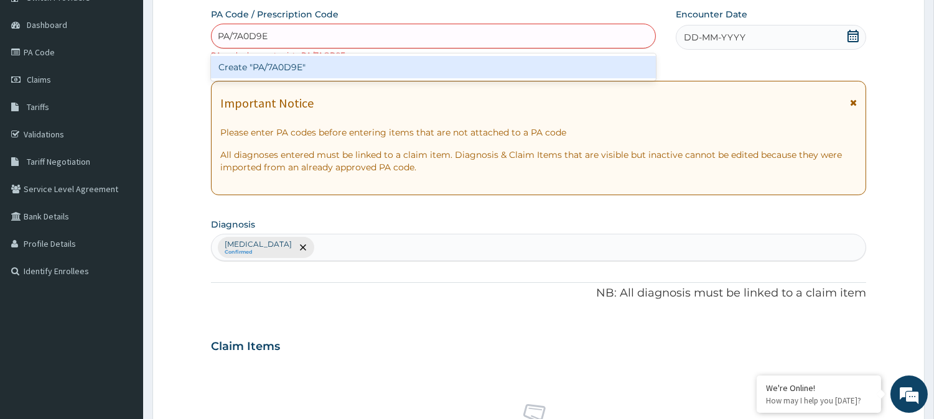
click at [326, 71] on div "Create "PA/7A0D9E"" at bounding box center [433, 67] width 445 height 22
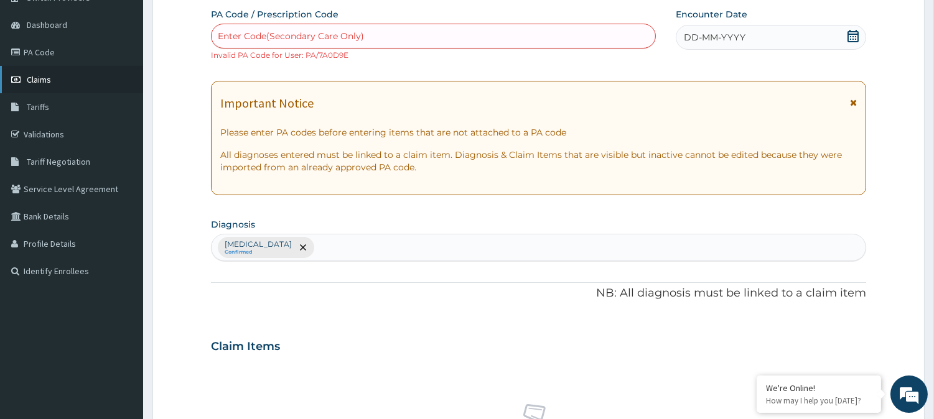
click at [53, 75] on link "Claims" at bounding box center [71, 79] width 143 height 27
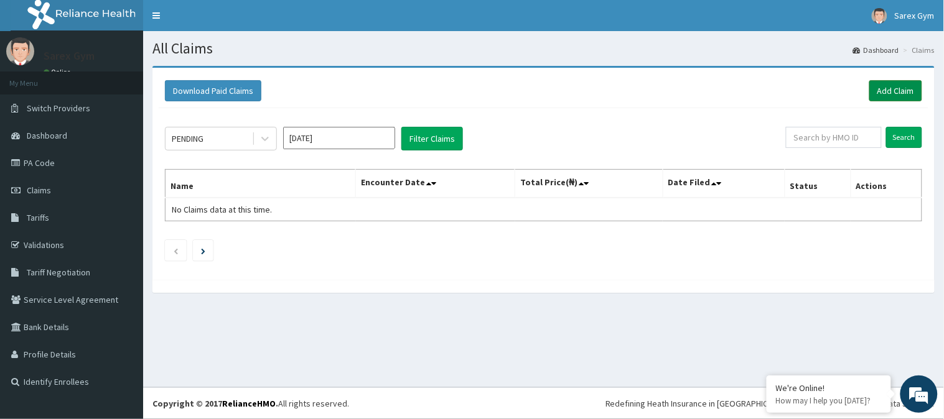
click at [906, 90] on link "Add Claim" at bounding box center [895, 90] width 53 height 21
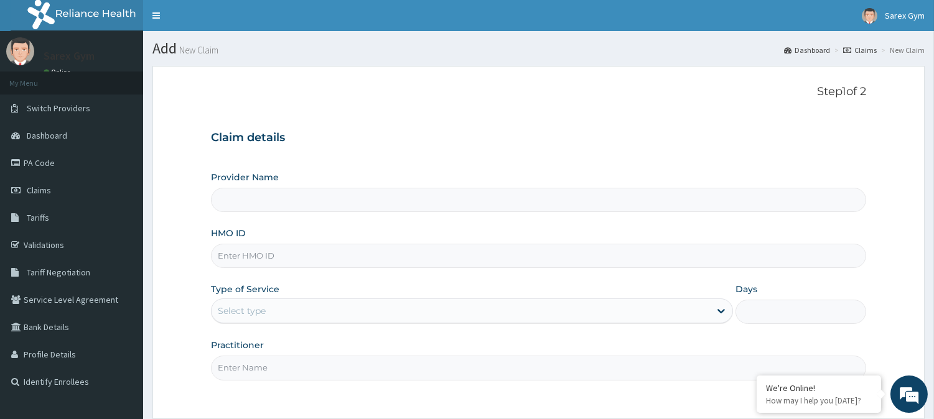
click at [235, 260] on input "HMO ID" at bounding box center [538, 256] width 655 height 24
type input "NBC/"
type input "Sarex Gym"
type input "1"
type input "NBC/11318/A"
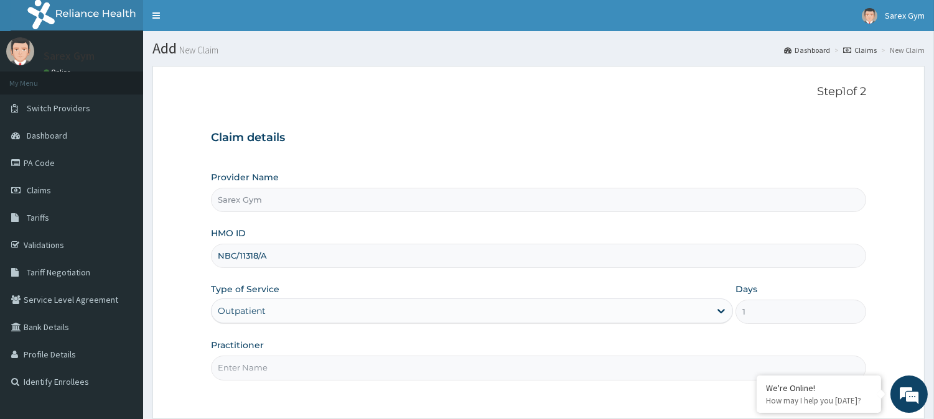
click at [252, 376] on input "Practitioner" at bounding box center [538, 368] width 655 height 24
type input "ABAYOMI"
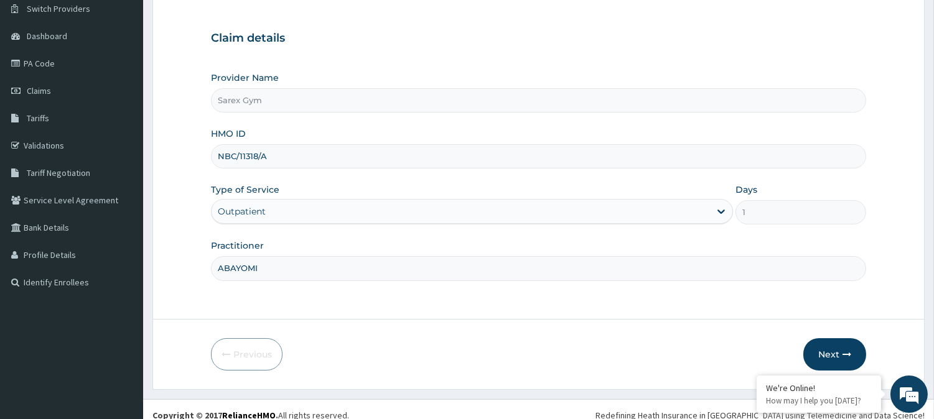
scroll to position [110, 0]
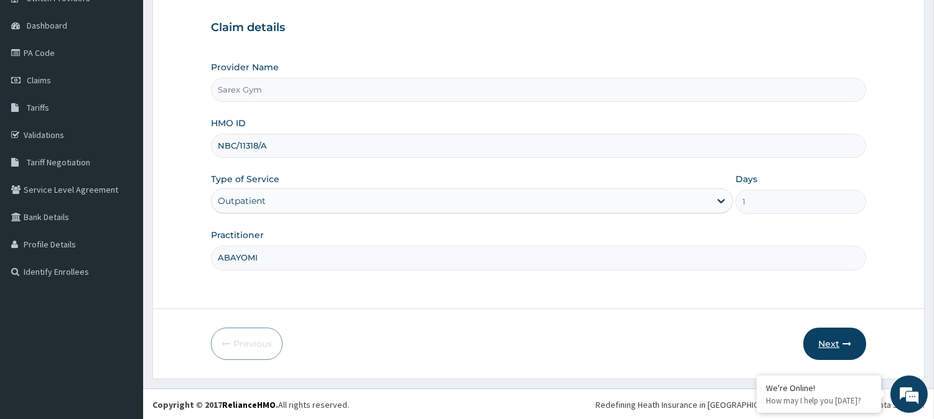
click at [842, 349] on button "Next" at bounding box center [834, 344] width 63 height 32
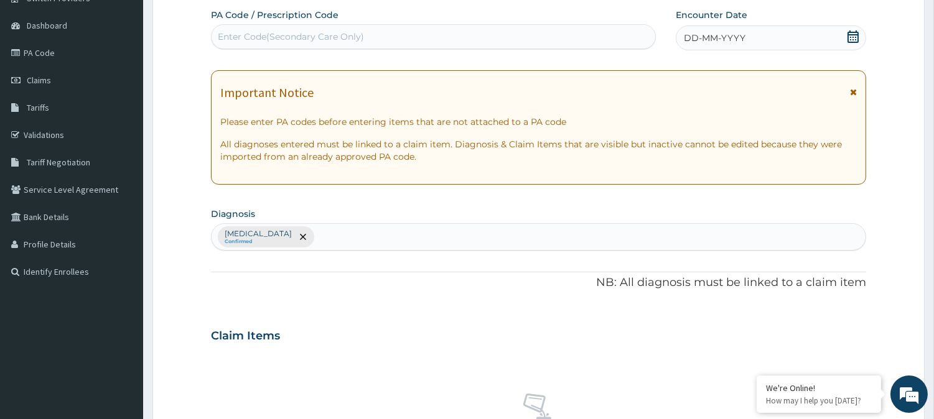
click at [244, 34] on div "Enter Code(Secondary Care Only)" at bounding box center [291, 36] width 146 height 12
type input "PA/73755B"
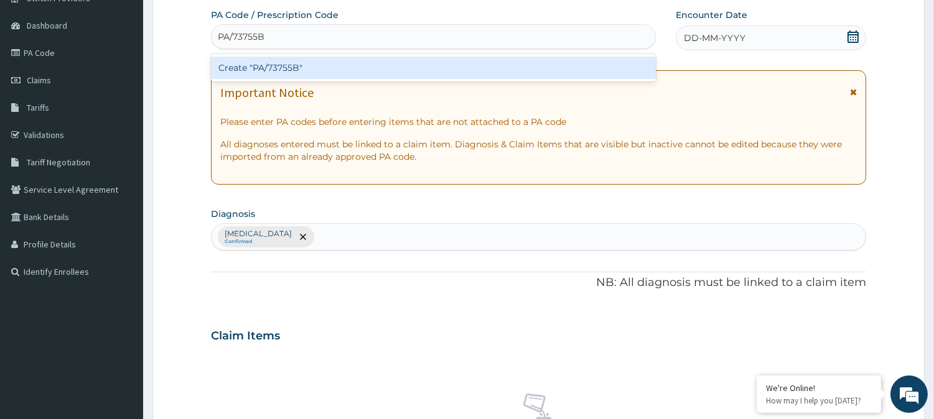
click at [300, 66] on div "Create "PA/73755B"" at bounding box center [433, 68] width 445 height 22
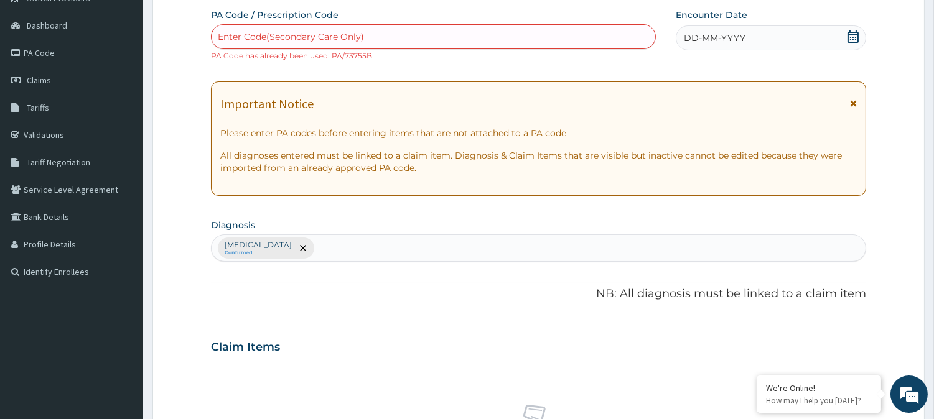
click at [371, 38] on div "Enter Code(Secondary Care Only)" at bounding box center [434, 37] width 444 height 20
type input "P"
click at [241, 29] on div "Enter Code(Secondary Care Only)" at bounding box center [434, 37] width 444 height 20
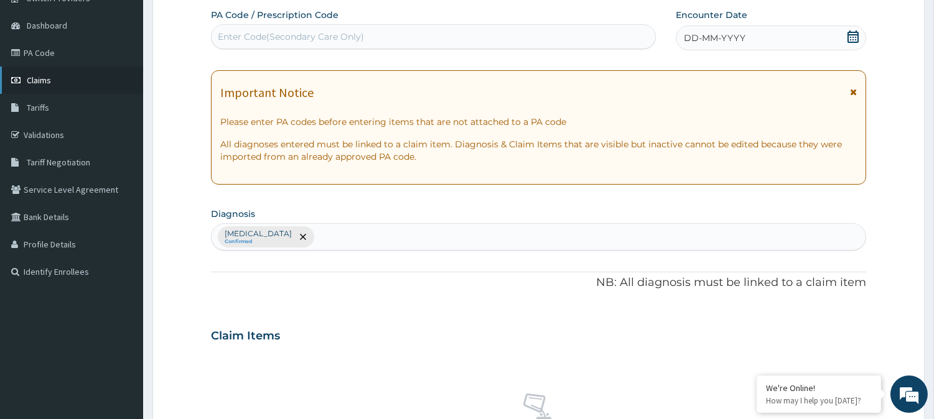
click at [39, 78] on span "Claims" at bounding box center [39, 80] width 24 height 11
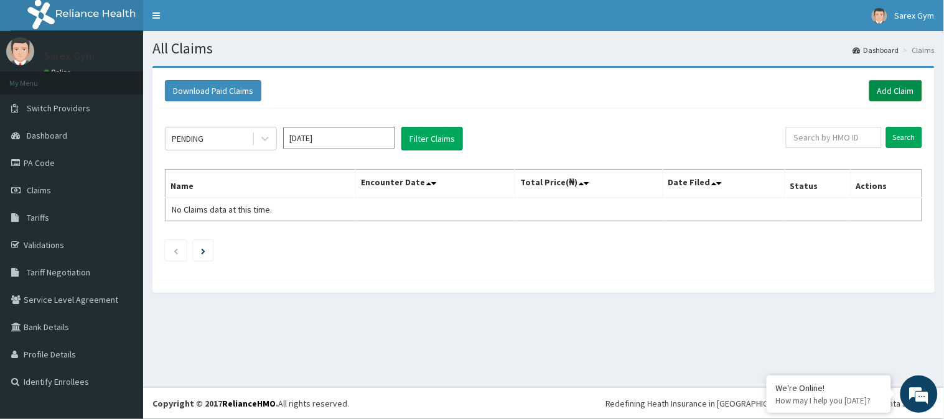
click at [890, 88] on link "Add Claim" at bounding box center [895, 90] width 53 height 21
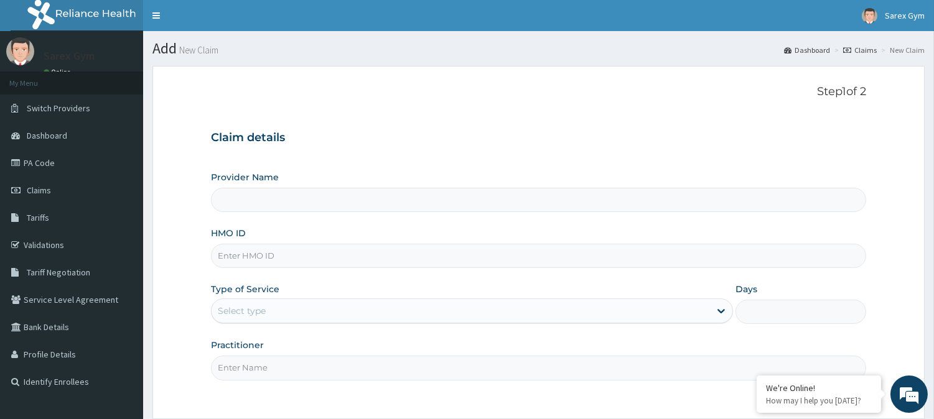
type input "Sarex Gym"
type input "1"
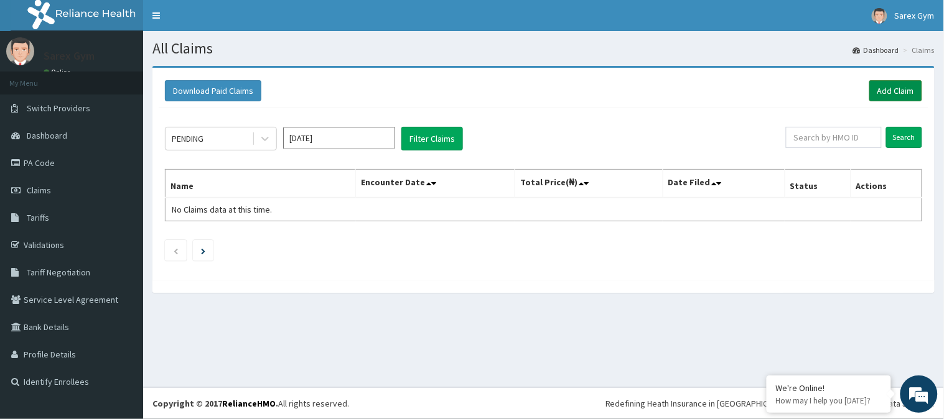
click at [898, 88] on link "Add Claim" at bounding box center [895, 90] width 53 height 21
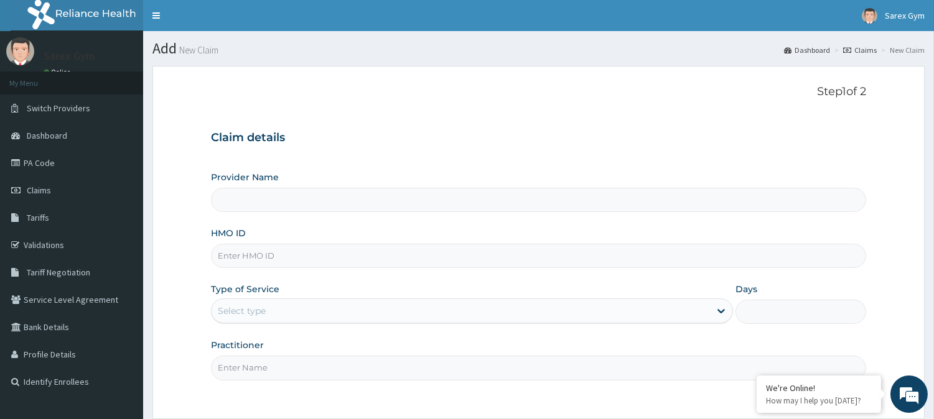
type input "Sarex Gym"
type input "1"
click at [231, 262] on input "HMO ID" at bounding box center [538, 256] width 655 height 24
type input "PAY/10285/A"
click at [275, 367] on input "Practitioner" at bounding box center [538, 368] width 655 height 24
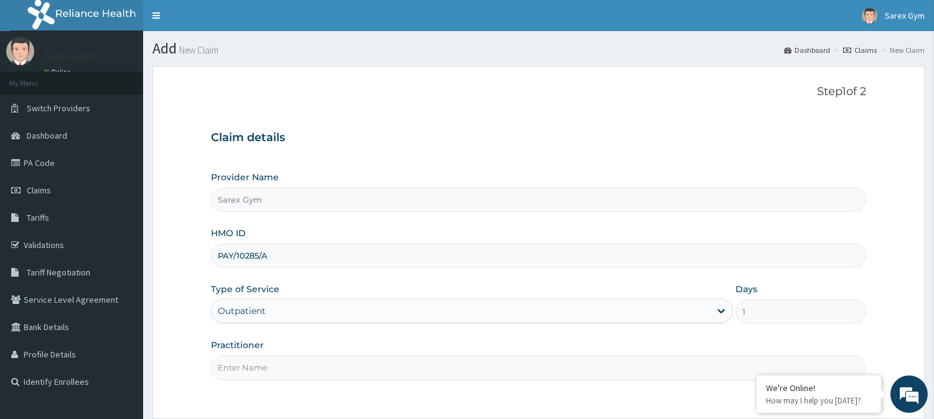
type input "ABAYOMI"
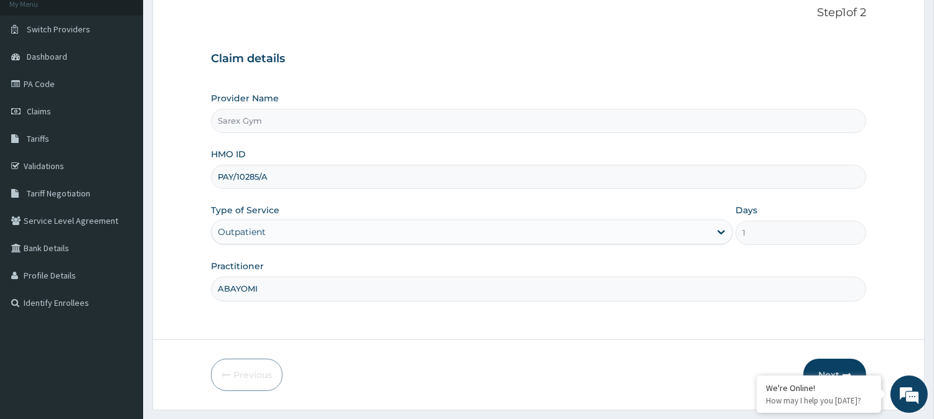
scroll to position [111, 0]
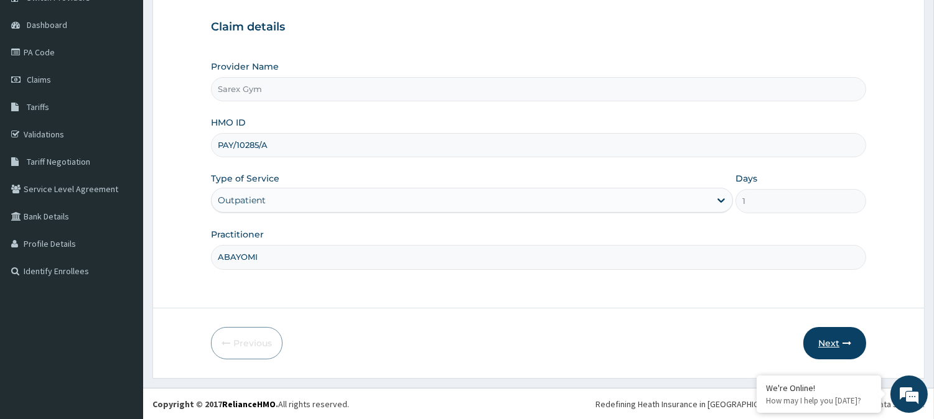
click at [836, 337] on button "Next" at bounding box center [834, 343] width 63 height 32
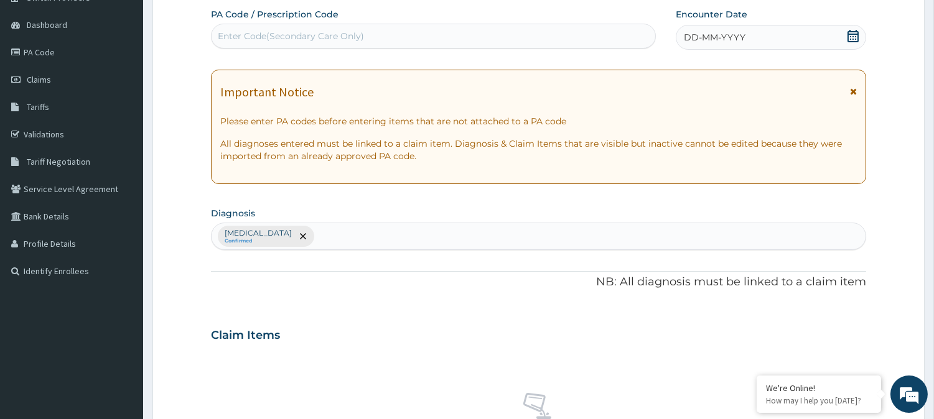
click at [225, 44] on div "Enter Code(Secondary Care Only)" at bounding box center [434, 36] width 444 height 20
type input "PA/5AC8EB"
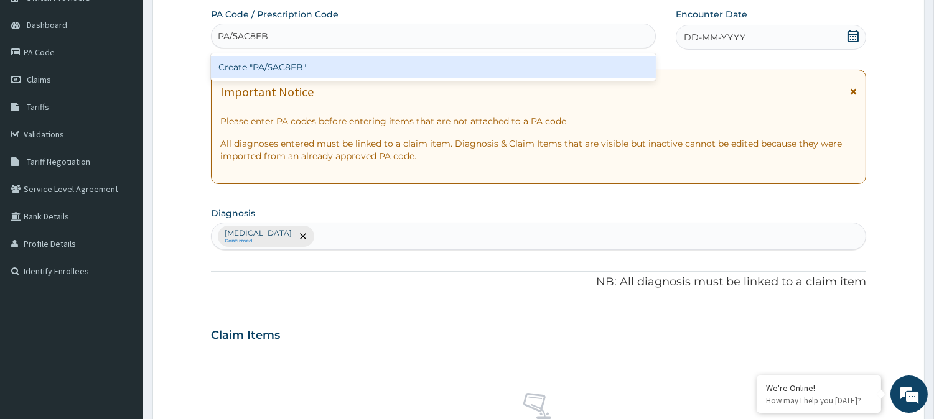
click at [273, 60] on div "Create "PA/5AC8EB"" at bounding box center [433, 67] width 445 height 22
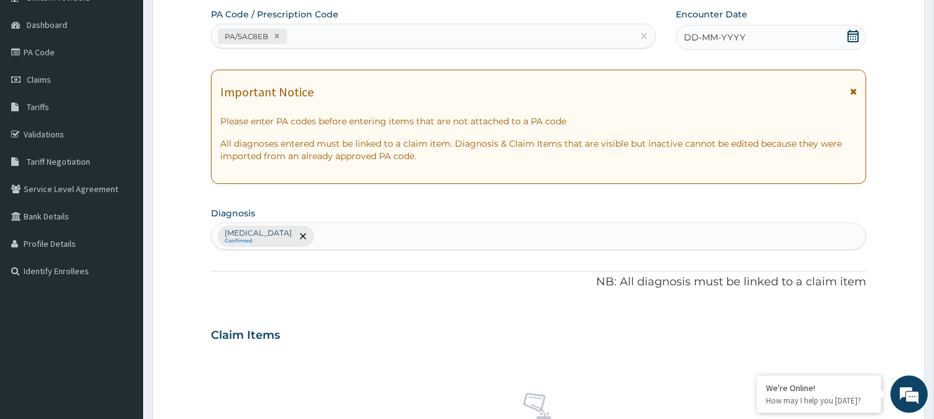
click at [851, 35] on icon at bounding box center [853, 36] width 12 height 12
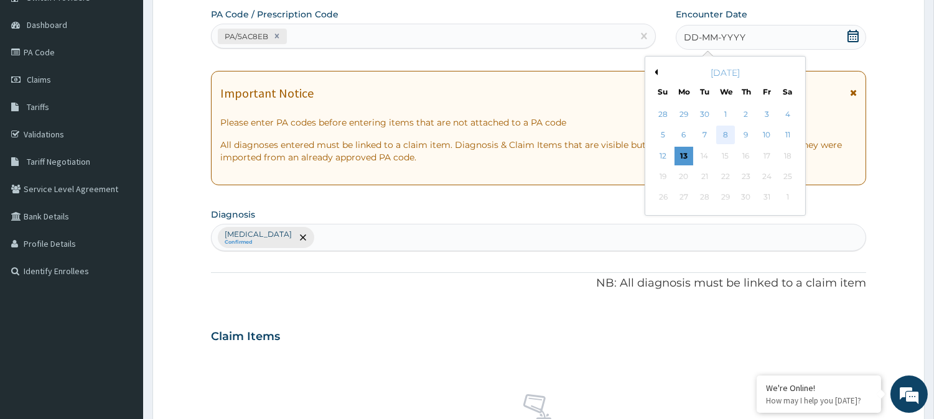
click at [728, 132] on div "8" at bounding box center [725, 135] width 19 height 19
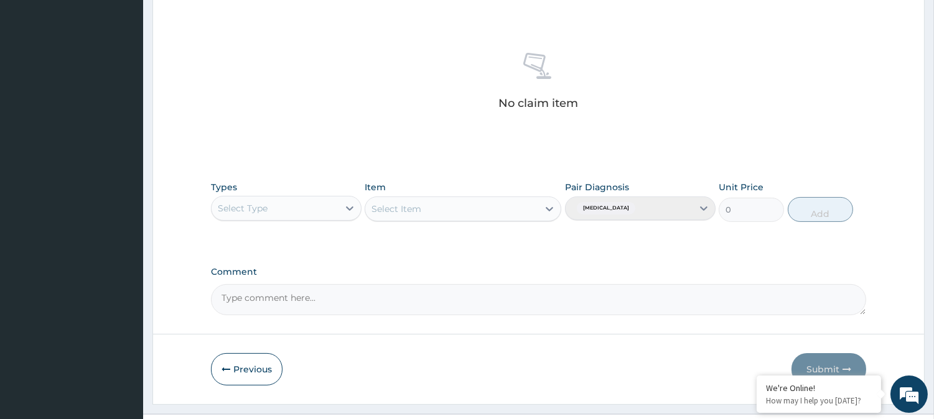
scroll to position [470, 0]
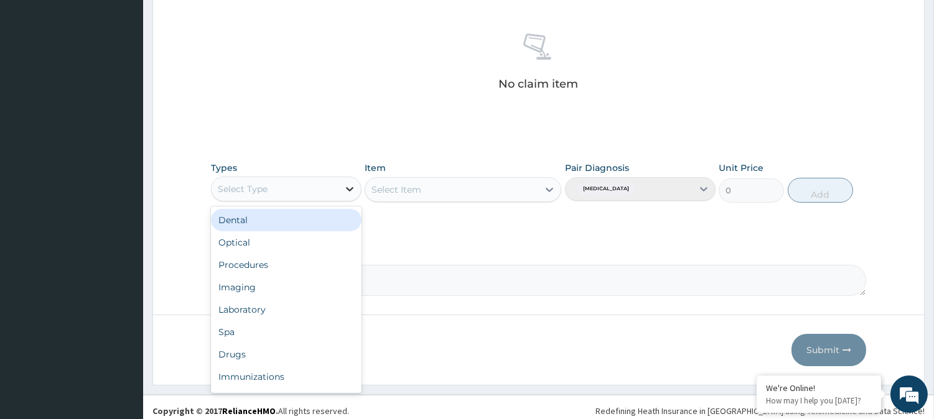
click at [347, 191] on icon at bounding box center [349, 189] width 12 height 12
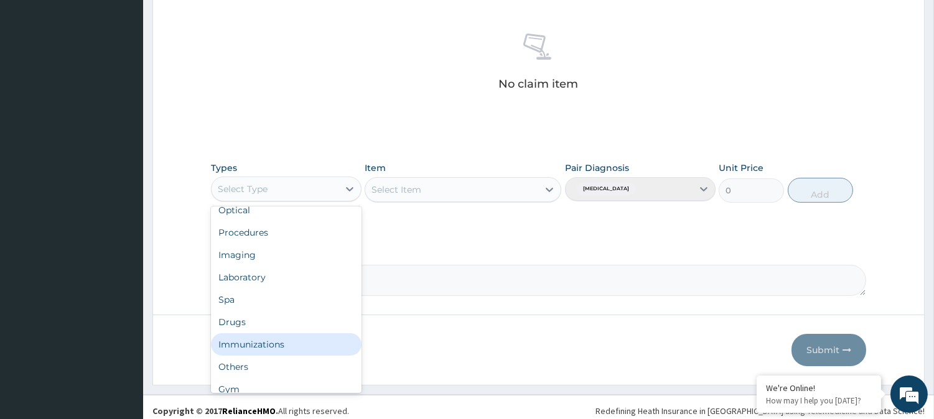
scroll to position [41, 0]
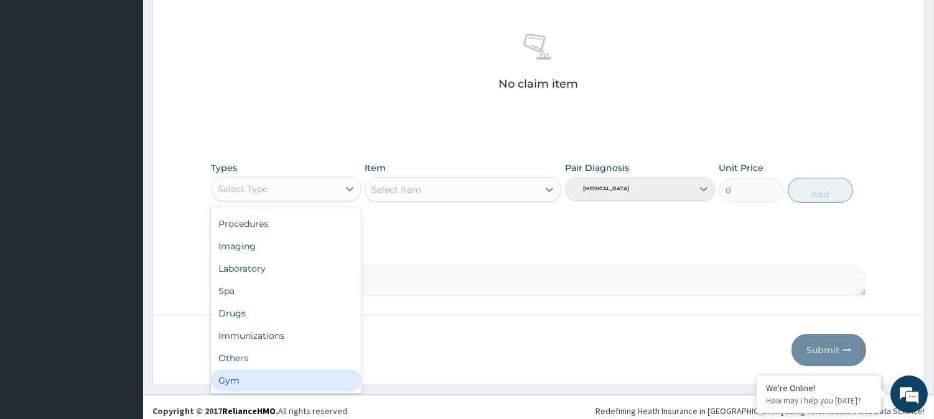
click at [296, 386] on div "Gym" at bounding box center [286, 381] width 151 height 22
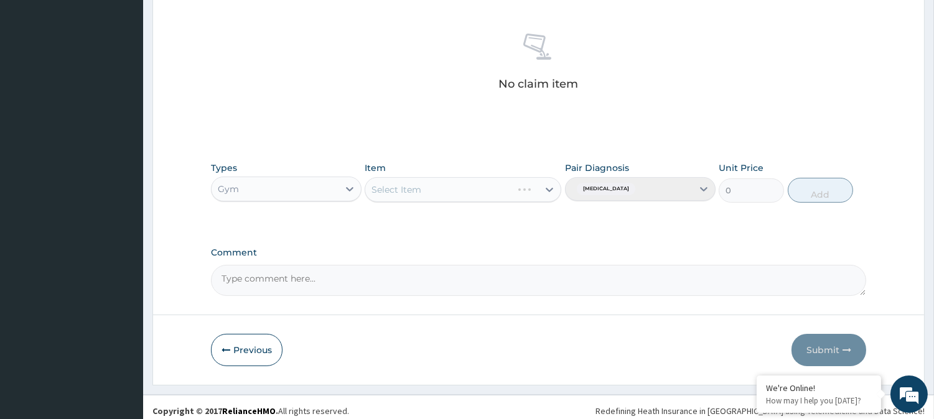
click at [554, 190] on div "Select Item" at bounding box center [463, 189] width 197 height 25
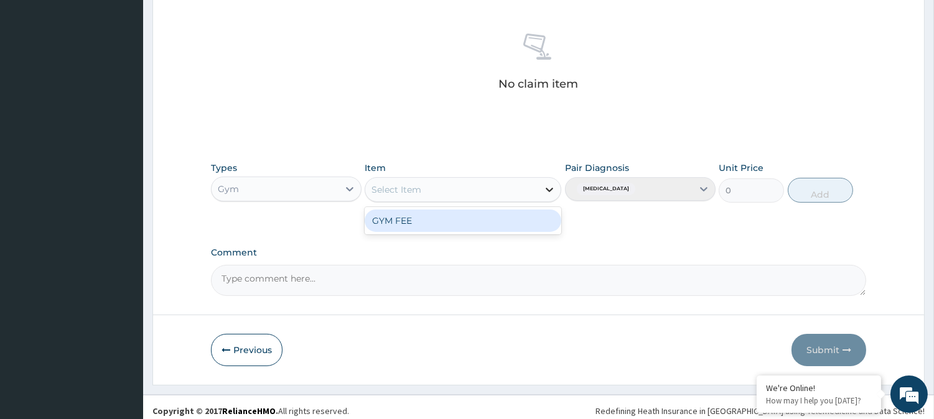
click at [554, 191] on icon at bounding box center [549, 190] width 12 height 12
click at [488, 221] on div "GYM FEE" at bounding box center [463, 221] width 197 height 22
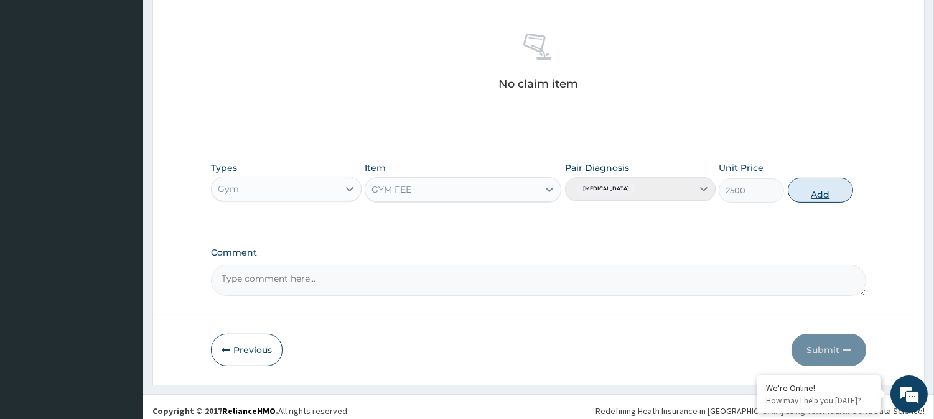
click at [804, 190] on button "Add" at bounding box center [820, 190] width 65 height 25
type input "0"
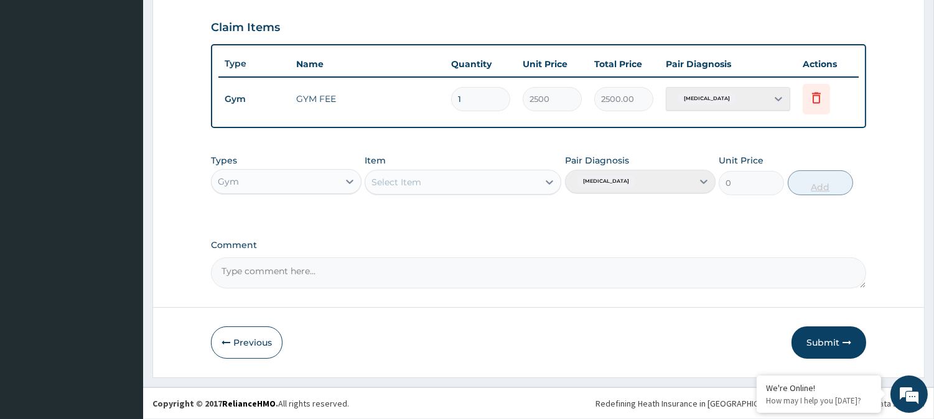
scroll to position [418, 0]
click at [836, 347] on button "Submit" at bounding box center [829, 344] width 75 height 32
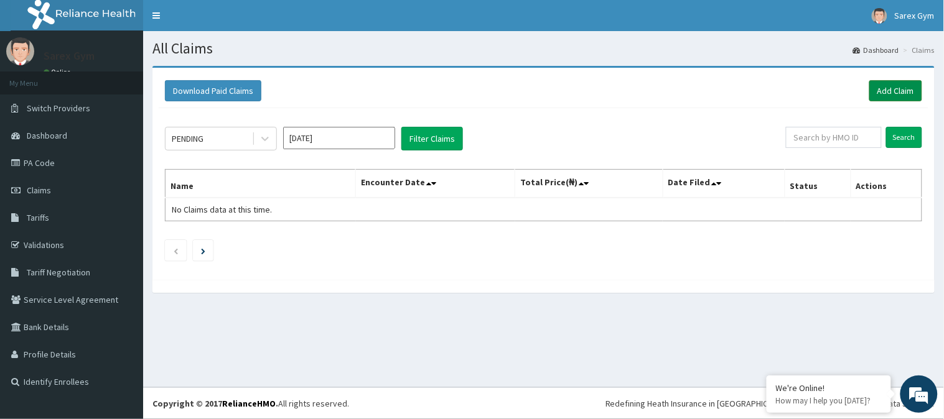
click at [885, 87] on link "Add Claim" at bounding box center [895, 90] width 53 height 21
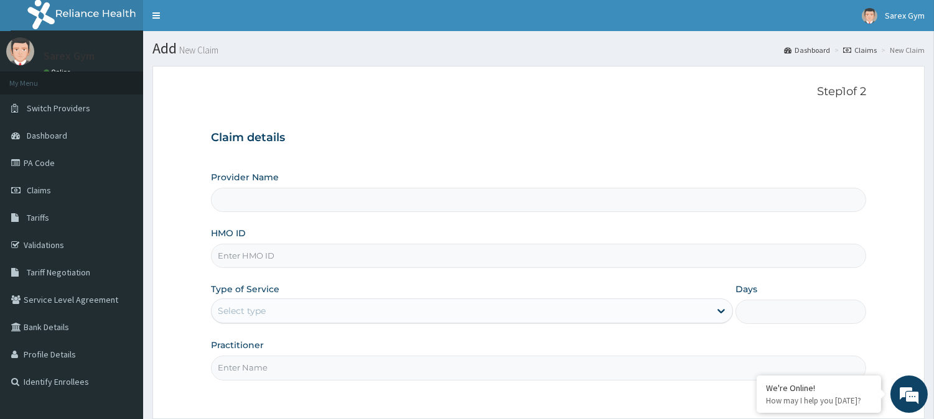
click at [287, 256] on input "HMO ID" at bounding box center [538, 256] width 655 height 24
type input "OHT/"
type input "Sarex Gym"
type input "1"
type input "OHT/10496/A"
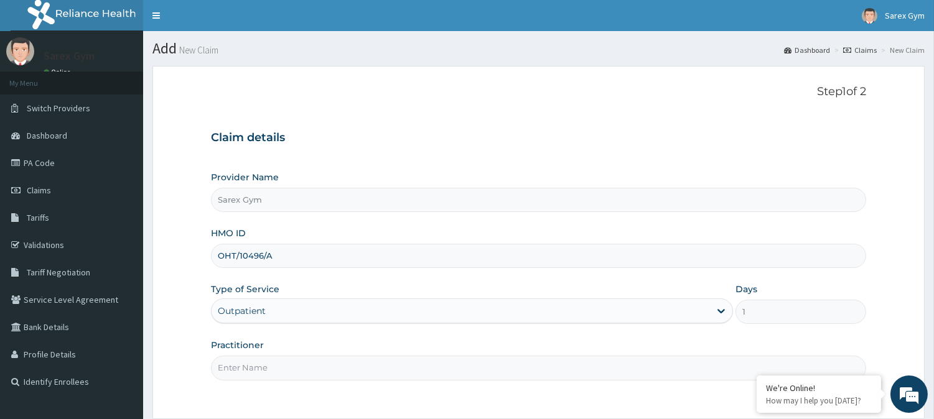
click at [226, 374] on input "Practitioner" at bounding box center [538, 368] width 655 height 24
type input "ABAYOMI"
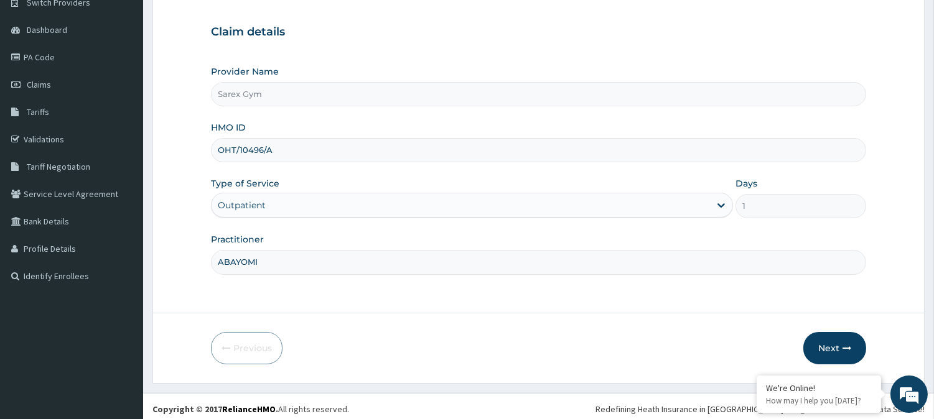
scroll to position [111, 0]
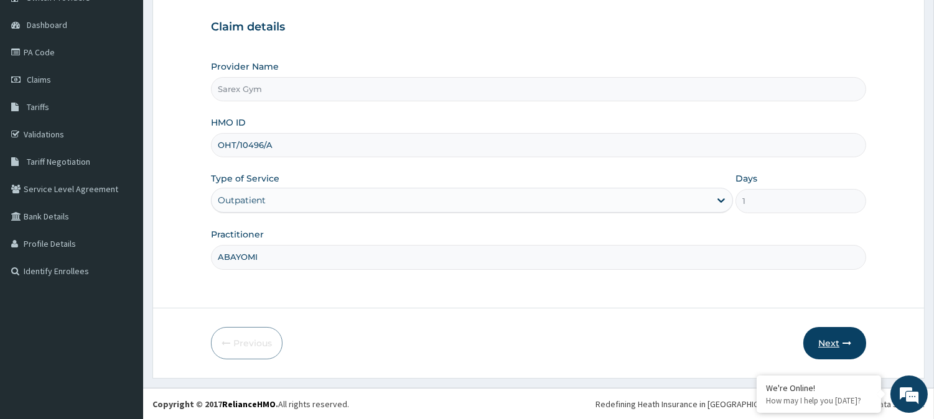
click at [838, 339] on button "Next" at bounding box center [834, 343] width 63 height 32
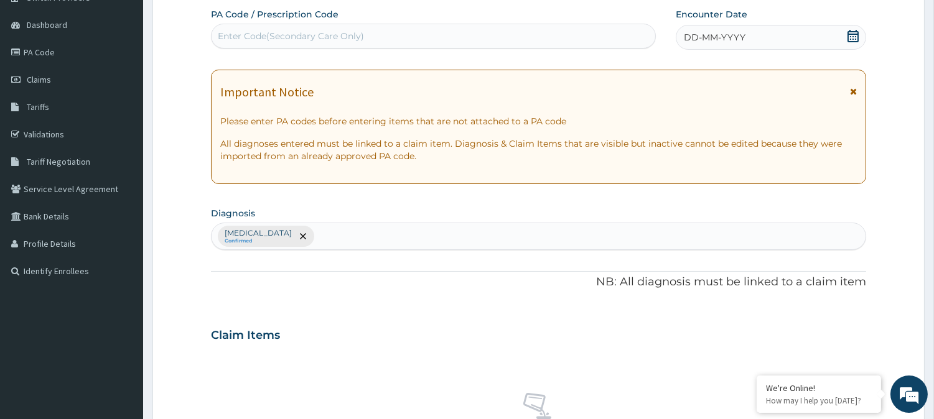
click at [274, 28] on div "Enter Code(Secondary Care Only)" at bounding box center [434, 36] width 444 height 20
type input "PA/D1B32B"
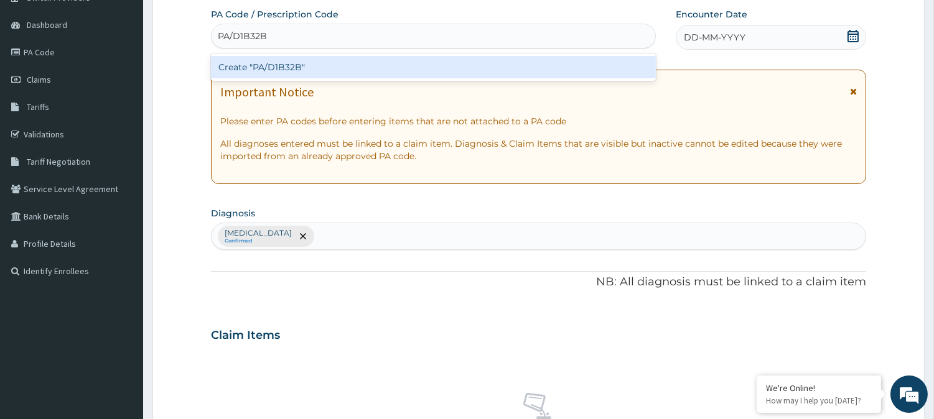
click at [307, 70] on div "Create "PA/D1B32B"" at bounding box center [433, 67] width 445 height 22
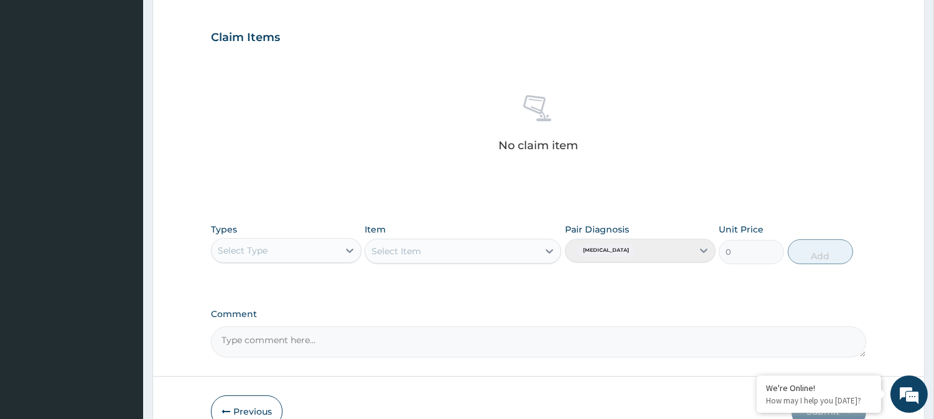
scroll to position [443, 0]
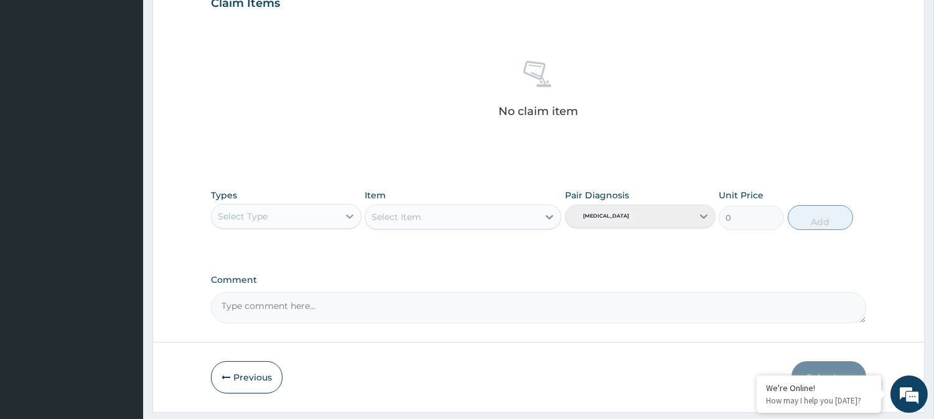
click at [349, 212] on icon at bounding box center [349, 216] width 12 height 12
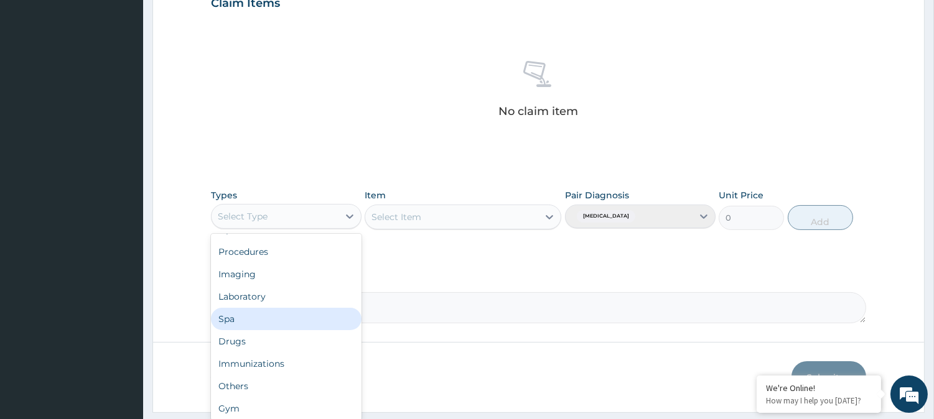
scroll to position [41, 0]
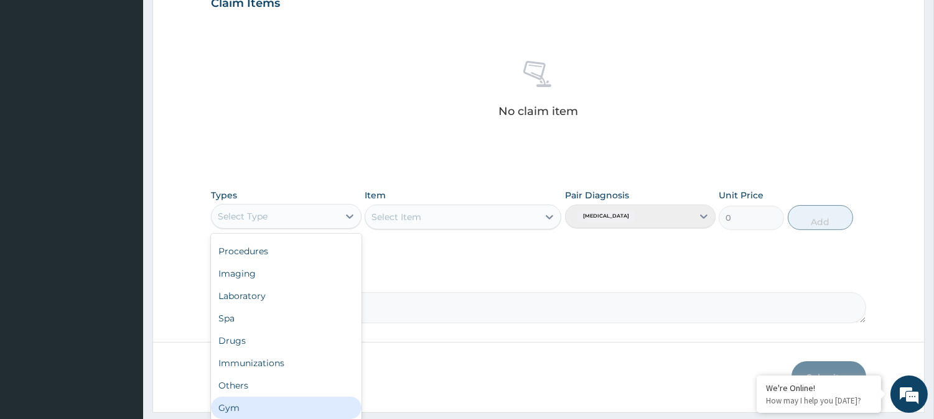
click at [308, 411] on div "Gym" at bounding box center [286, 408] width 151 height 22
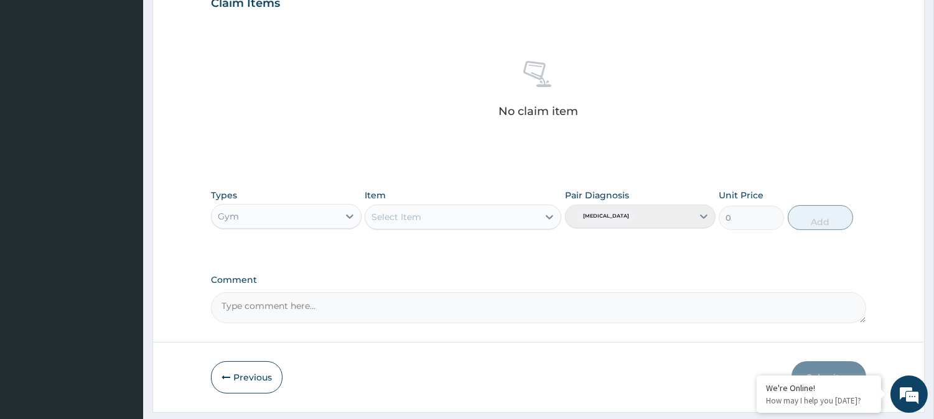
click at [550, 218] on div "Select Item" at bounding box center [463, 217] width 197 height 25
click at [546, 220] on icon at bounding box center [549, 217] width 12 height 12
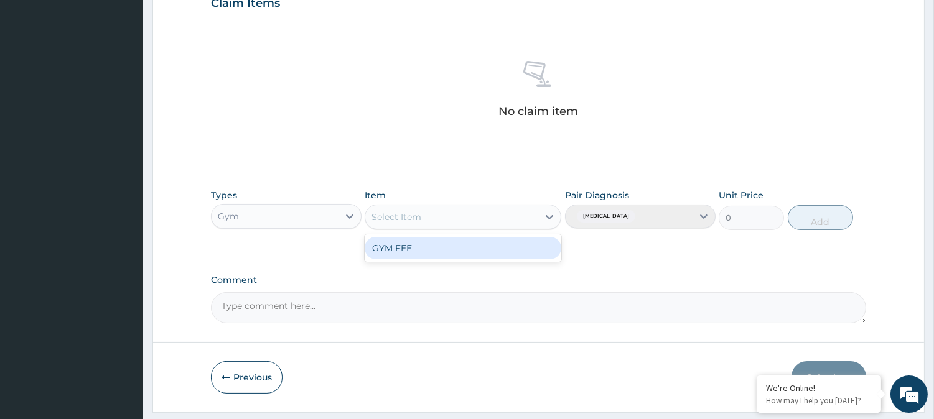
click at [518, 250] on div "GYM FEE" at bounding box center [463, 248] width 197 height 22
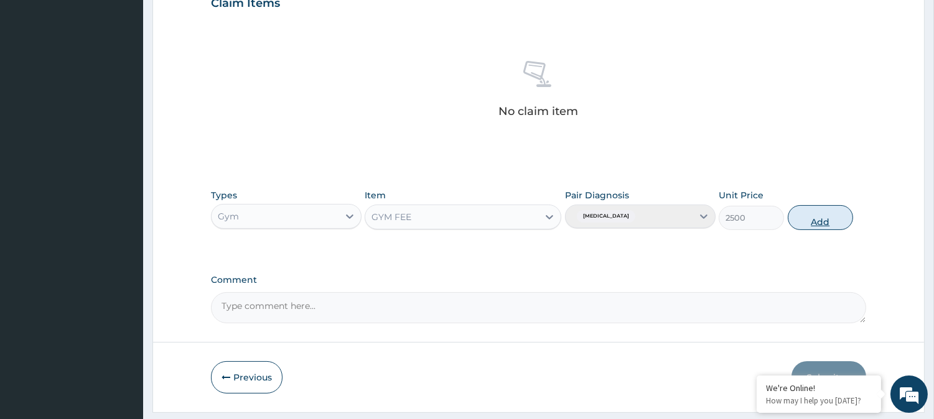
click at [814, 215] on button "Add" at bounding box center [820, 217] width 65 height 25
type input "0"
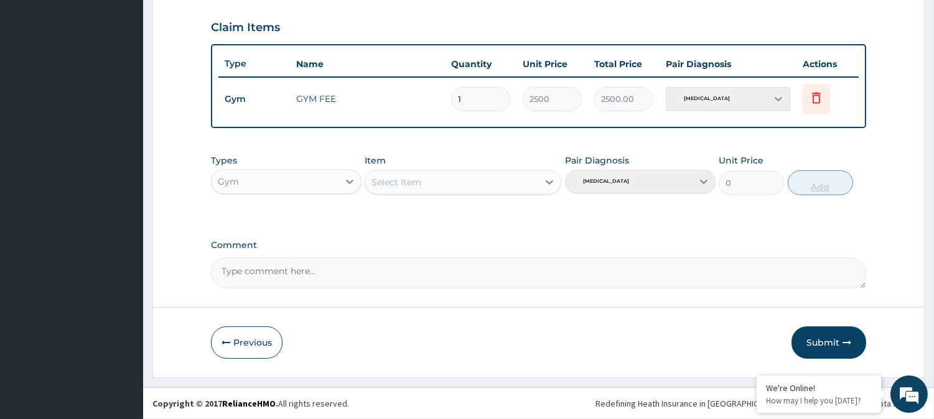
scroll to position [418, 0]
click at [820, 341] on button "Submit" at bounding box center [829, 344] width 75 height 32
click at [819, 345] on button "Submit" at bounding box center [829, 344] width 75 height 32
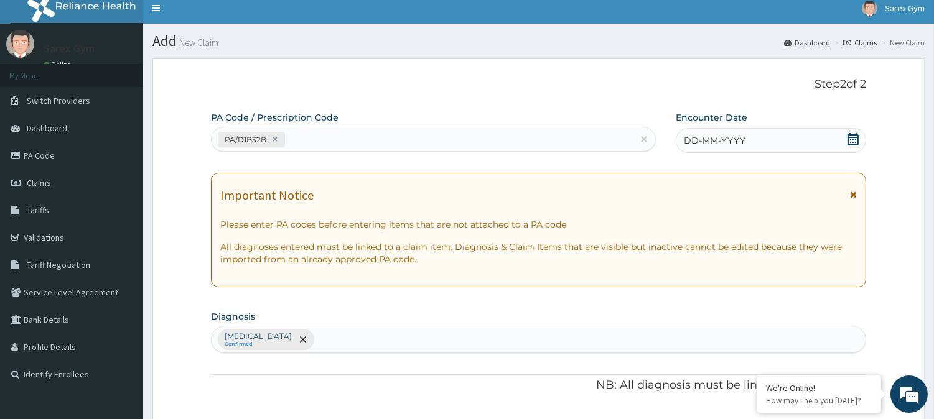
scroll to position [2, 0]
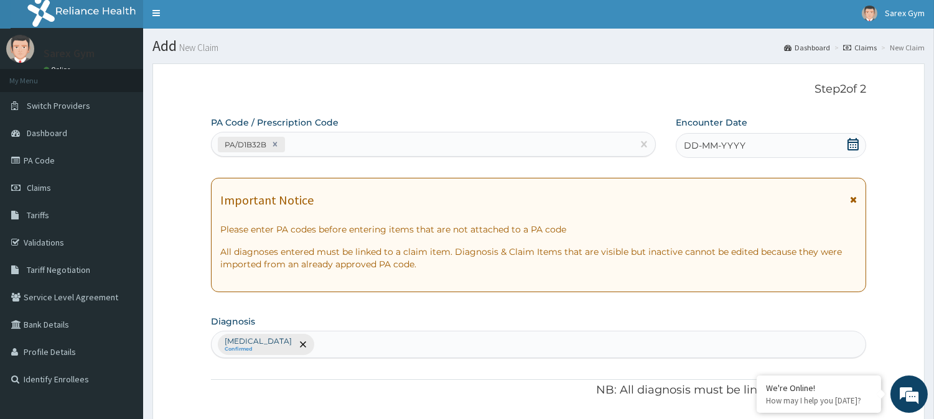
click at [854, 143] on icon at bounding box center [853, 144] width 12 height 12
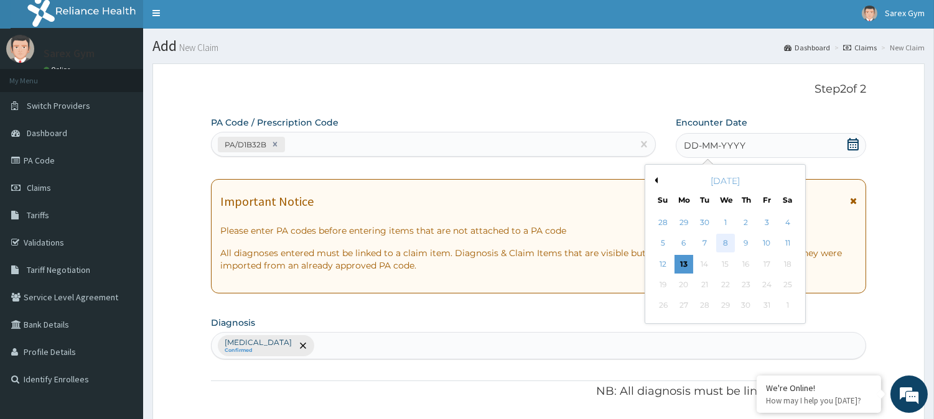
click at [722, 245] on div "8" at bounding box center [725, 244] width 19 height 19
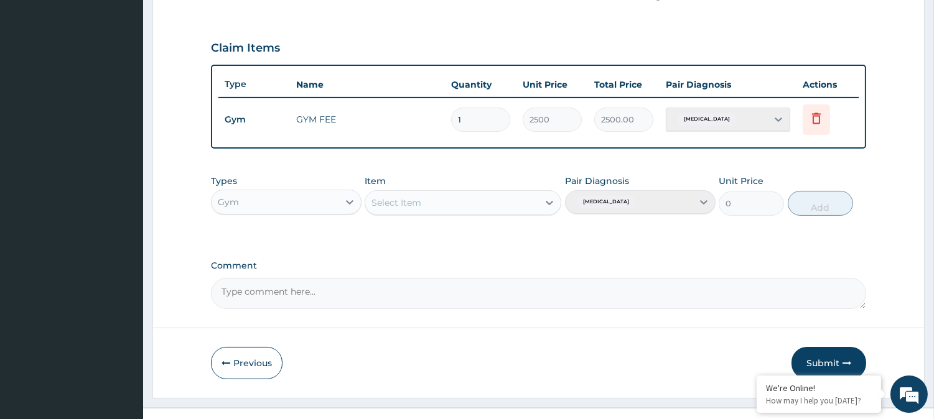
scroll to position [418, 0]
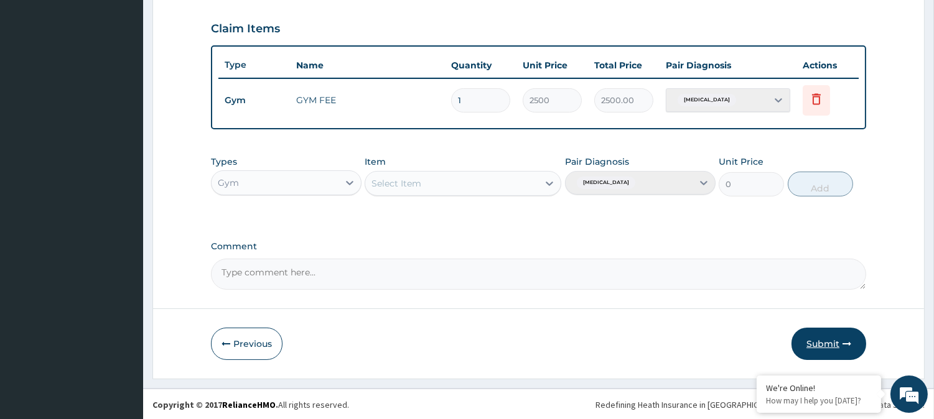
click at [841, 346] on button "Submit" at bounding box center [829, 344] width 75 height 32
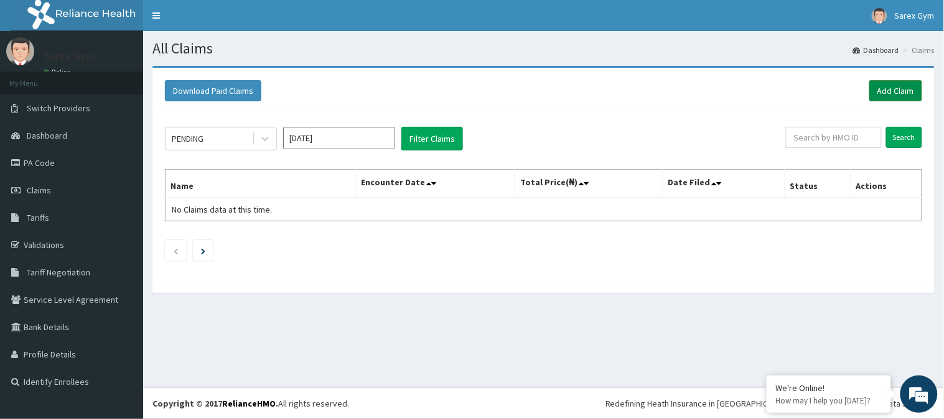
click at [889, 94] on link "Add Claim" at bounding box center [895, 90] width 53 height 21
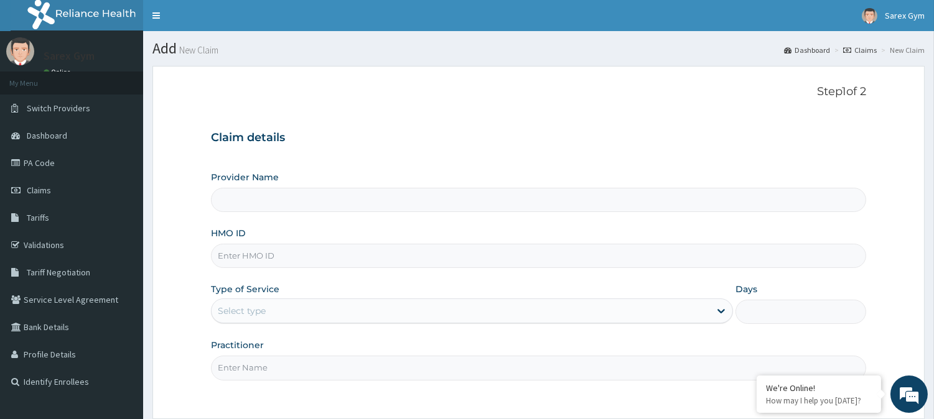
click at [293, 248] on input "HMO ID" at bounding box center [538, 256] width 655 height 24
type input "EIS/"
type input "Sarex Gym"
type input "1"
type input "EIS/1077/A"
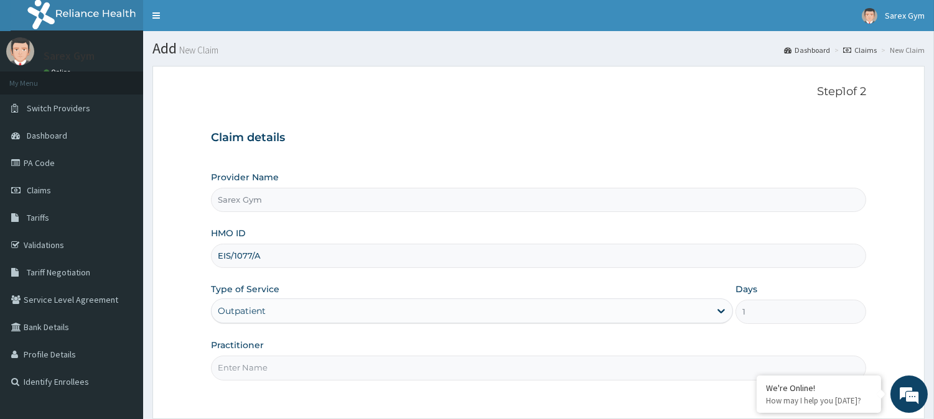
click at [246, 372] on input "Practitioner" at bounding box center [538, 368] width 655 height 24
type input "ABAYOMI"
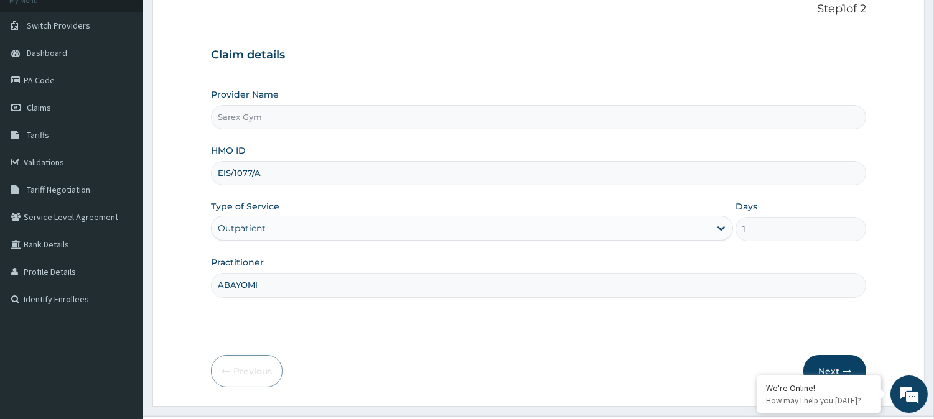
scroll to position [110, 0]
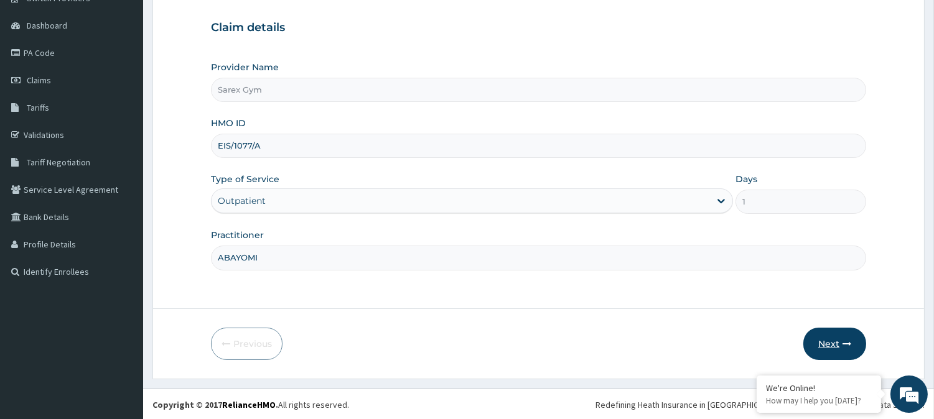
click at [844, 345] on icon "button" at bounding box center [847, 344] width 9 height 9
